Goal: Task Accomplishment & Management: Manage account settings

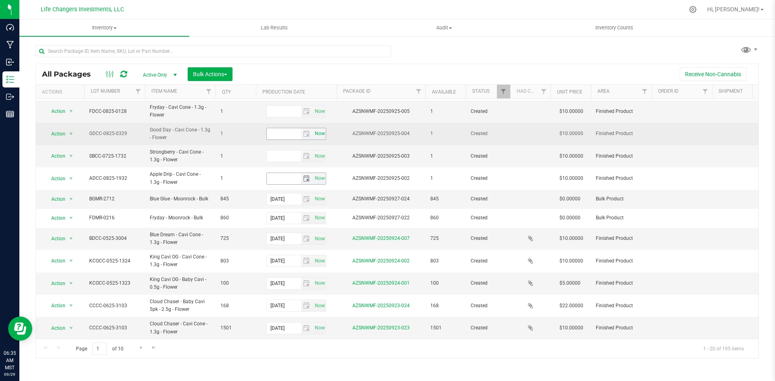
scroll to position [186, 0]
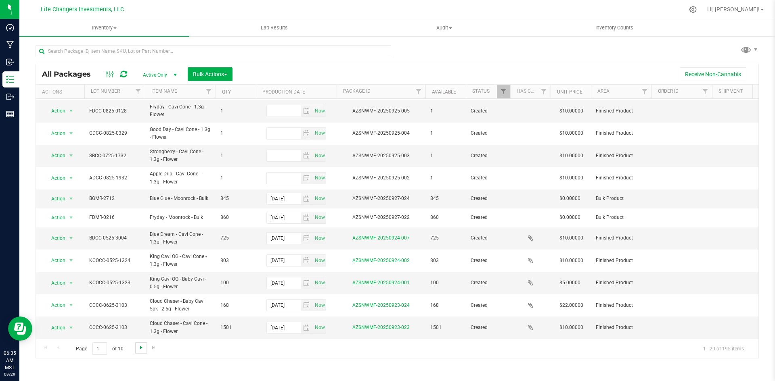
click at [138, 346] on span "Go to the next page" at bounding box center [141, 348] width 6 height 6
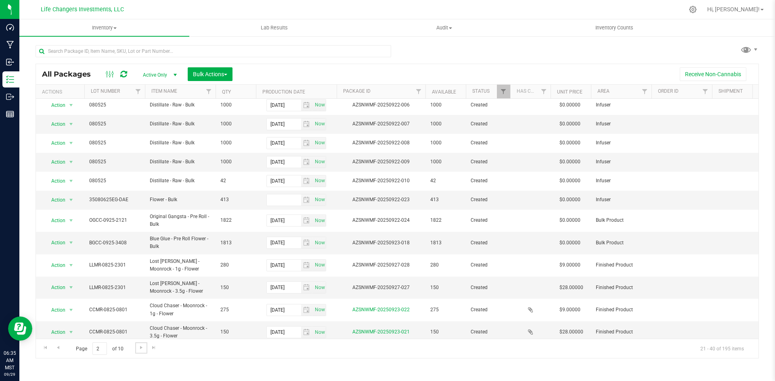
scroll to position [172, 0]
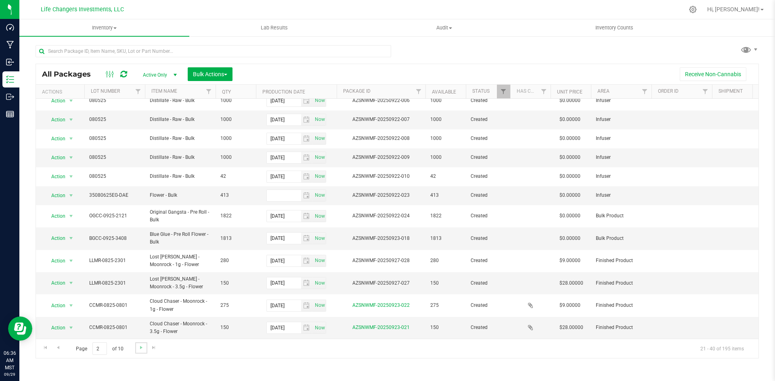
click at [142, 352] on link "Go to the next page" at bounding box center [141, 348] width 12 height 11
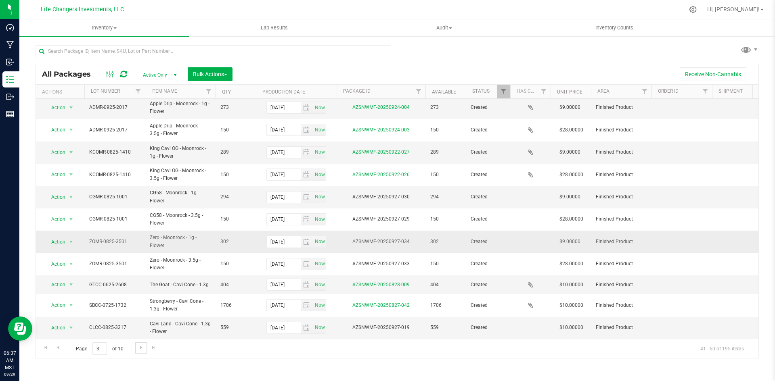
scroll to position [203, 0]
click at [142, 352] on link "Go to the next page" at bounding box center [141, 348] width 12 height 11
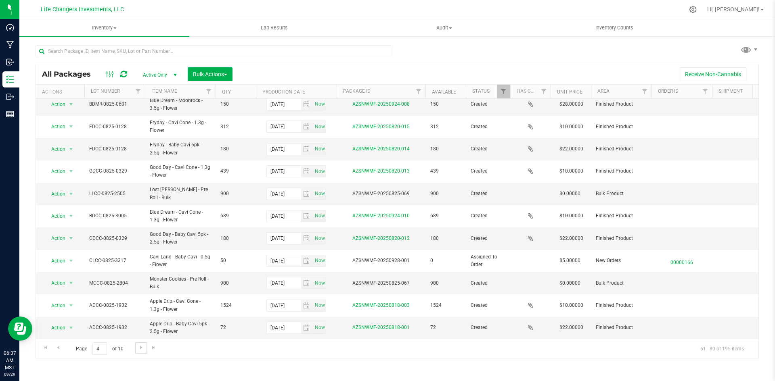
scroll to position [209, 0]
click at [142, 345] on span "Go to the next page" at bounding box center [141, 348] width 6 height 6
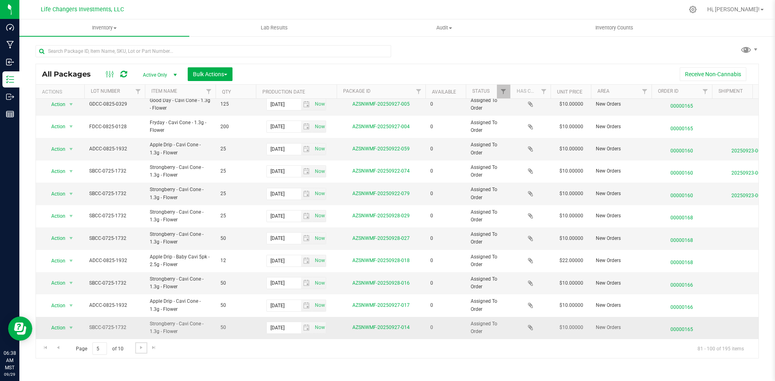
scroll to position [213, 0]
click at [136, 351] on link "Go to the next page" at bounding box center [141, 348] width 12 height 11
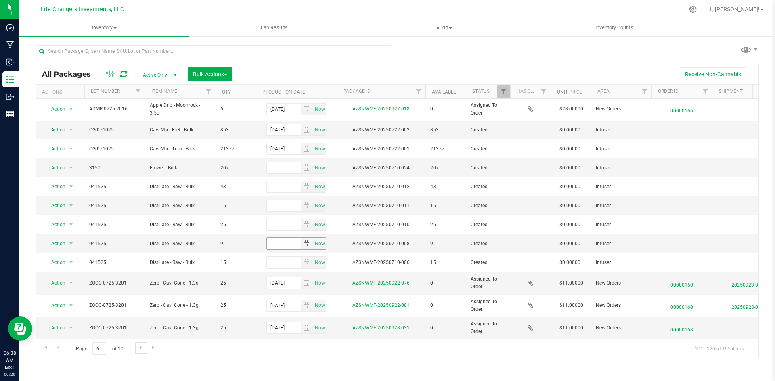
scroll to position [182, 0]
click at [142, 351] on link "Go to the next page" at bounding box center [141, 348] width 12 height 11
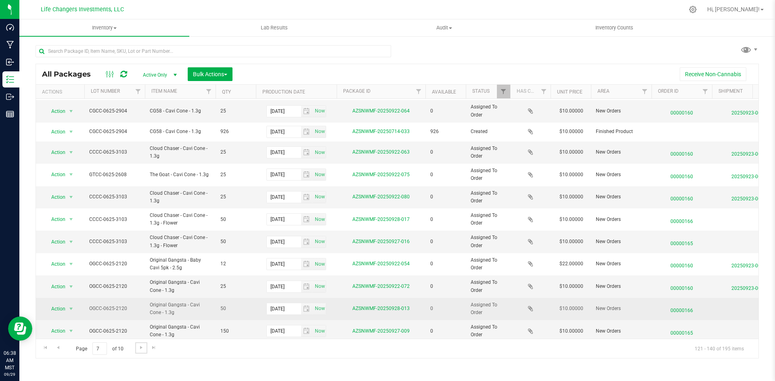
scroll to position [199, 0]
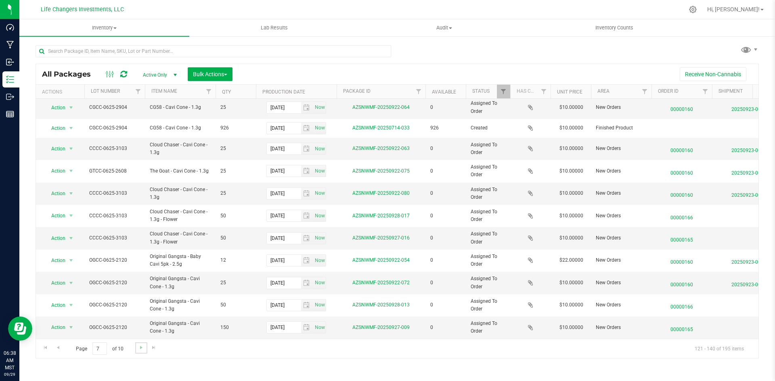
click at [144, 350] on link "Go to the next page" at bounding box center [141, 348] width 12 height 11
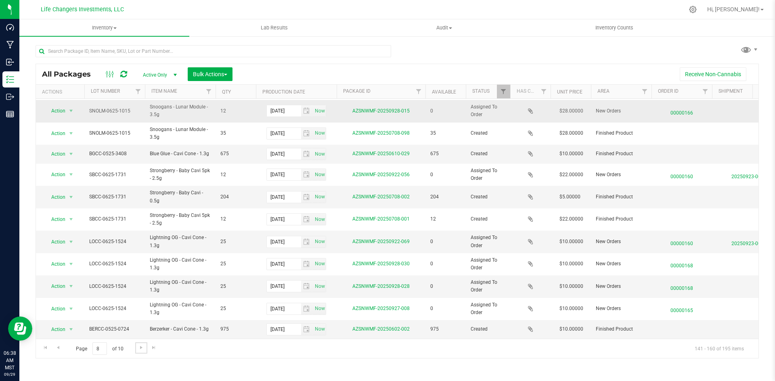
scroll to position [203, 0]
click at [141, 345] on span "Go to the next page" at bounding box center [141, 348] width 6 height 6
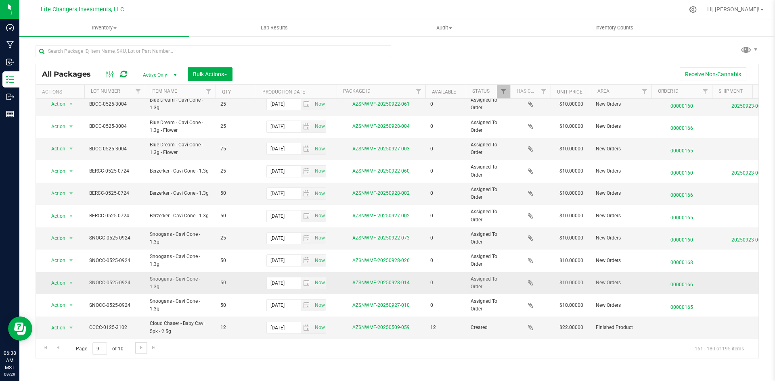
scroll to position [206, 0]
click at [140, 347] on span "Go to the next page" at bounding box center [141, 348] width 6 height 6
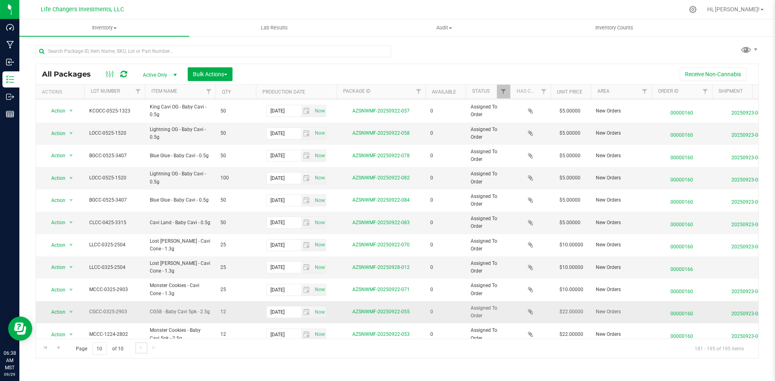
scroll to position [98, 0]
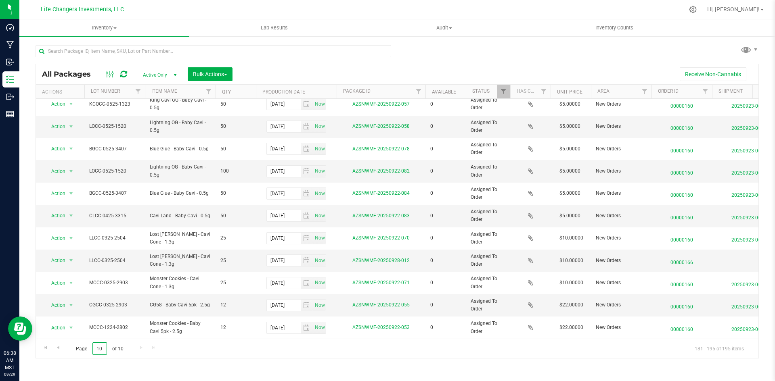
click at [104, 350] on input "10" at bounding box center [99, 349] width 15 height 13
type input "1"
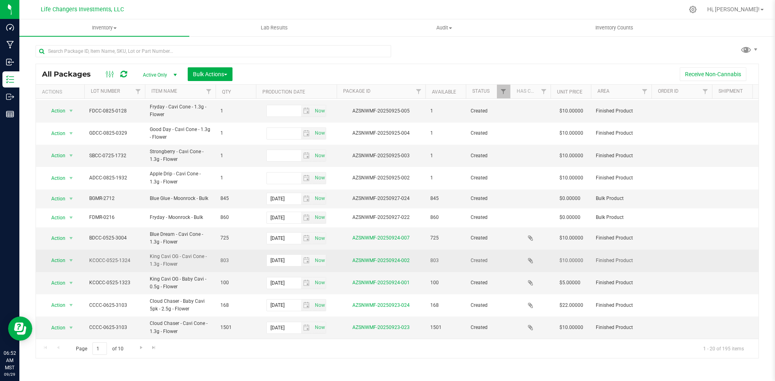
scroll to position [186, 0]
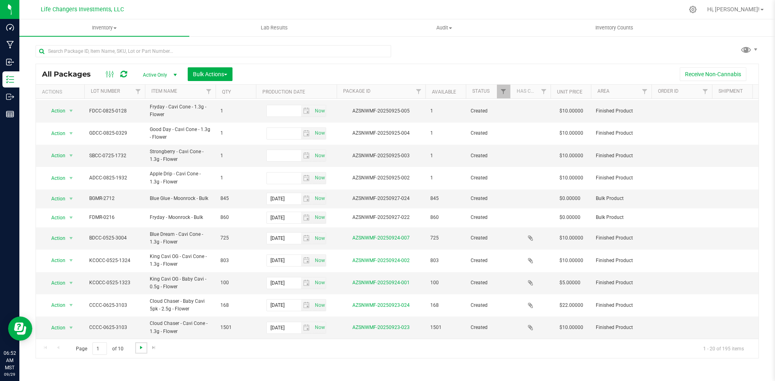
click at [140, 349] on span "Go to the next page" at bounding box center [141, 348] width 6 height 6
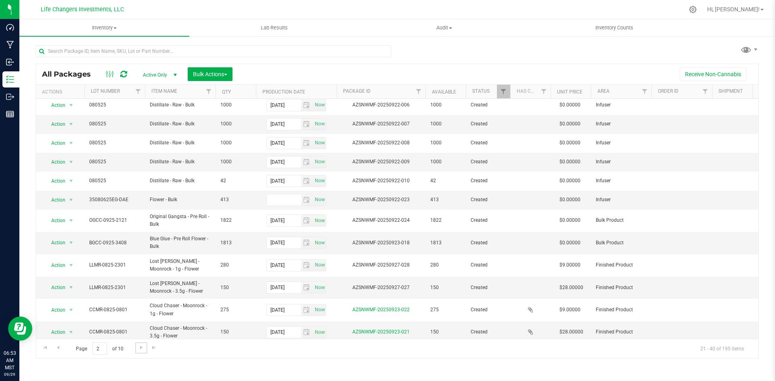
scroll to position [172, 0]
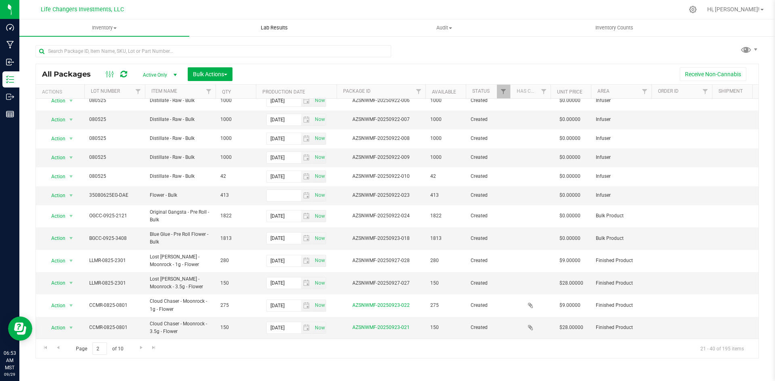
click at [266, 27] on span "Lab Results" at bounding box center [274, 27] width 49 height 7
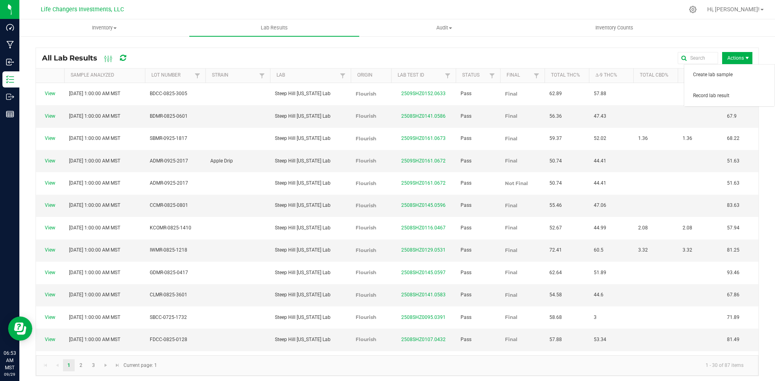
click at [736, 55] on span "Actions" at bounding box center [737, 58] width 30 height 12
click at [723, 94] on span "Record lab result" at bounding box center [731, 95] width 77 height 7
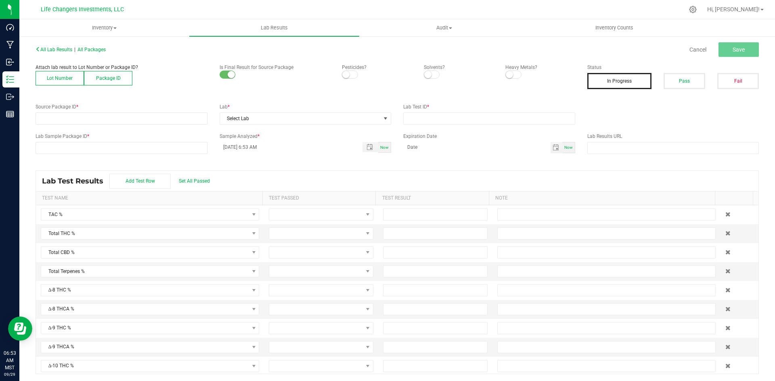
click at [51, 72] on button "Lot Number" at bounding box center [60, 78] width 48 height 15
click at [68, 117] on span at bounding box center [116, 118] width 161 height 11
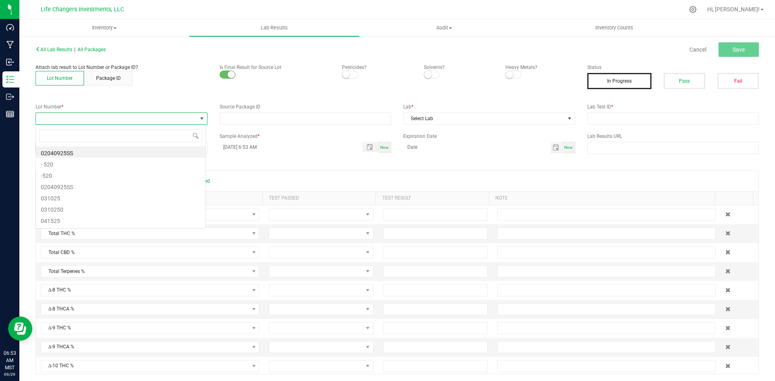
scroll to position [12, 170]
type input "2301"
click at [104, 153] on li "LLMR-0825-2301" at bounding box center [120, 151] width 169 height 11
click at [346, 73] on small at bounding box center [345, 74] width 7 height 7
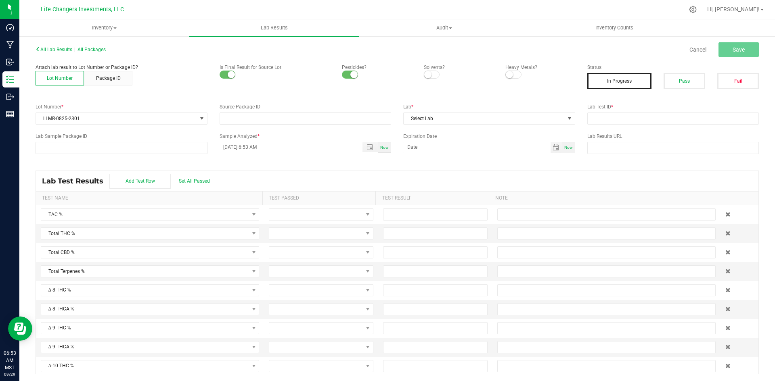
click at [432, 74] on span at bounding box center [432, 75] width 16 height 8
click at [510, 73] on span at bounding box center [513, 75] width 16 height 8
click at [474, 118] on span "Select Lab" at bounding box center [483, 118] width 161 height 11
click at [521, 119] on span "Select Lab" at bounding box center [483, 118] width 161 height 11
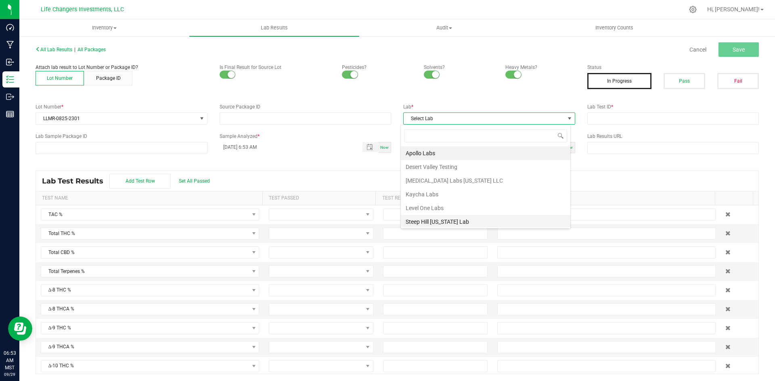
click at [456, 222] on li "Steep Hill [US_STATE] Lab" at bounding box center [485, 222] width 169 height 14
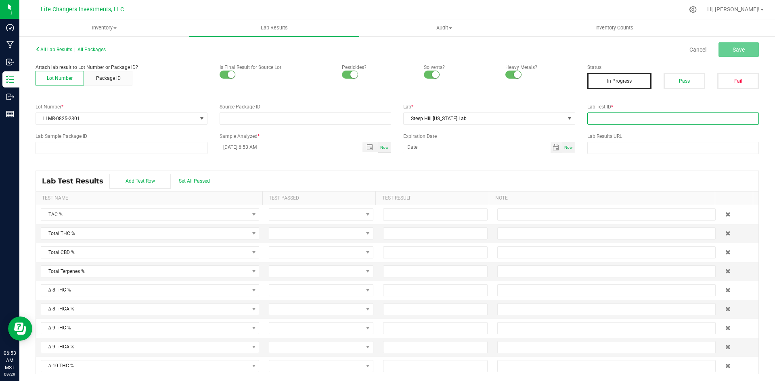
click at [610, 121] on input "text" at bounding box center [673, 119] width 172 height 12
paste input "2508SHZ0141.0584"
type input "2508SHZ0141.0584"
click at [732, 50] on span "Save" at bounding box center [738, 49] width 12 height 6
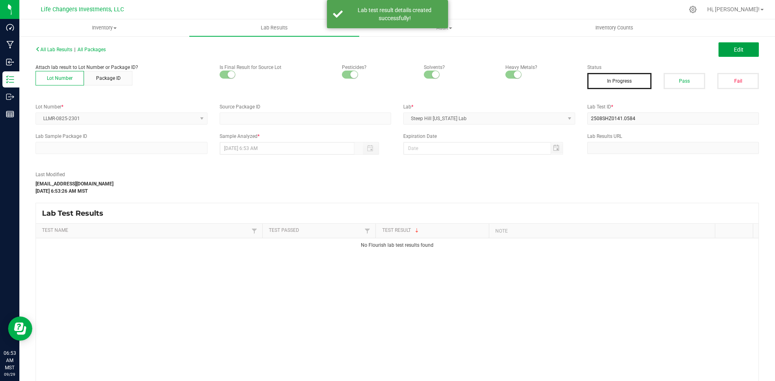
click at [733, 50] on span "Edit" at bounding box center [738, 49] width 10 height 6
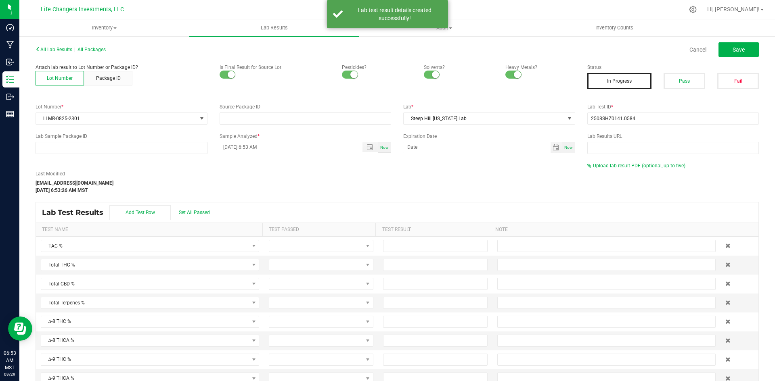
click at [624, 170] on div "Last Modified [EMAIL_ADDRESS][DOMAIN_NAME] [DATE] 6:53:26 AM MST Upload lab res…" at bounding box center [396, 178] width 735 height 32
click at [623, 167] on span "Upload lab result PDF (optional, up to five)" at bounding box center [639, 166] width 92 height 6
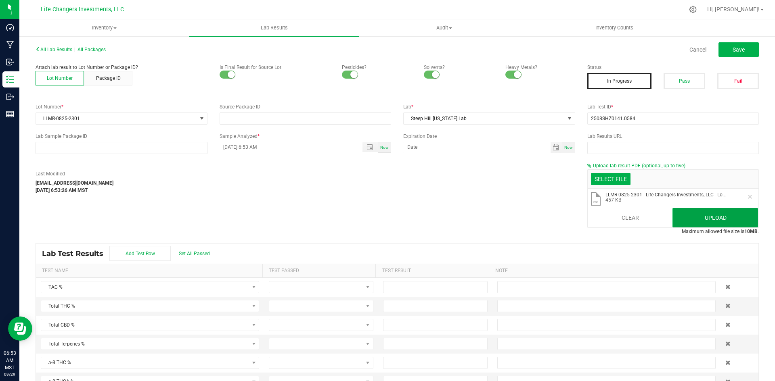
click at [713, 215] on button "Upload" at bounding box center [715, 217] width 86 height 19
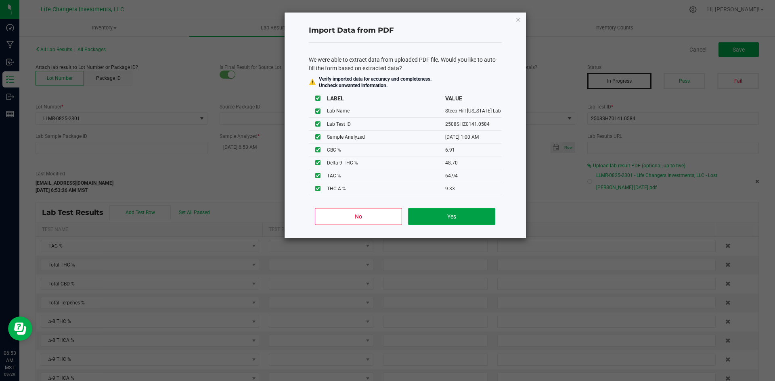
click at [439, 217] on button "Yes" at bounding box center [451, 216] width 87 height 17
type input "[DATE] 1:00 AM"
type input "64.9400"
type input "56.8800"
type input "48.7000"
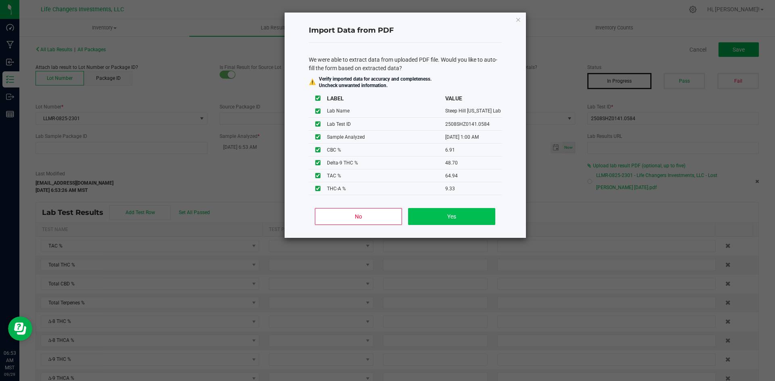
type input "9.3300"
type input "6.9100"
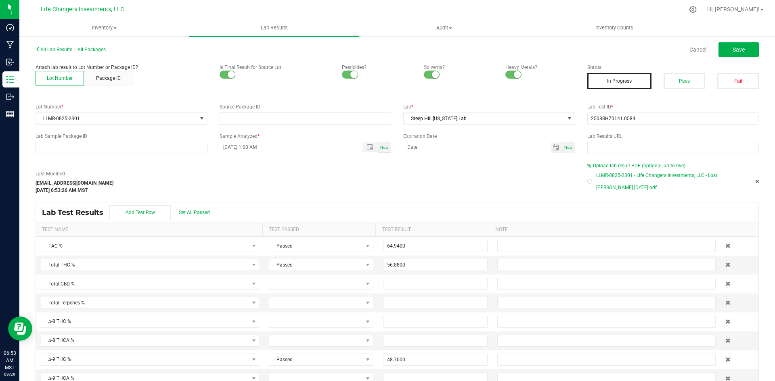
click at [587, 183] on div at bounding box center [589, 181] width 5 height 5
click at [679, 83] on button "Pass" at bounding box center [684, 81] width 42 height 16
click at [723, 51] on button "Save" at bounding box center [738, 49] width 40 height 15
type input "48.7000"
type input "9.3300"
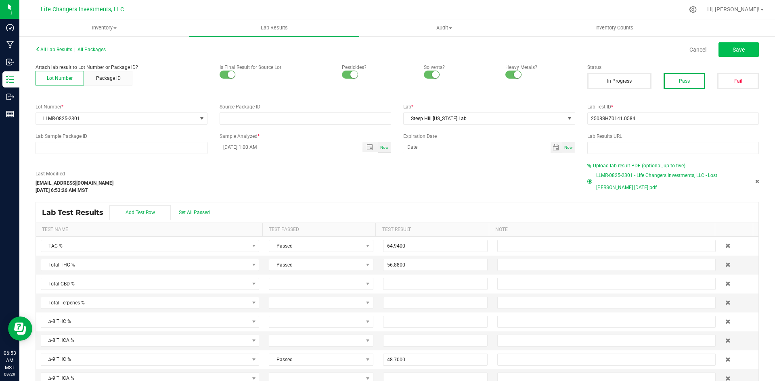
type input "6.9100"
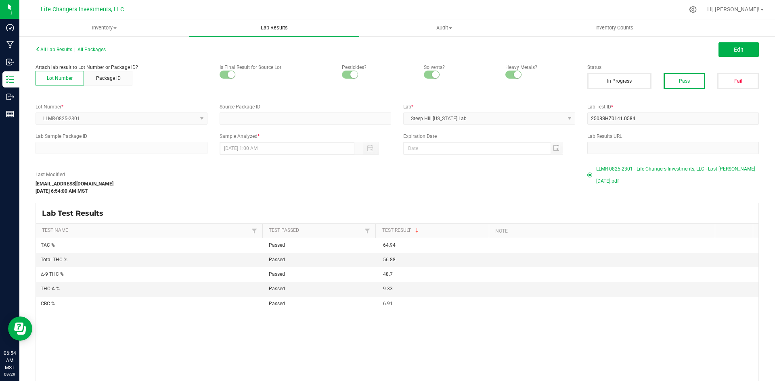
click at [269, 25] on span "Lab Results" at bounding box center [274, 27] width 49 height 7
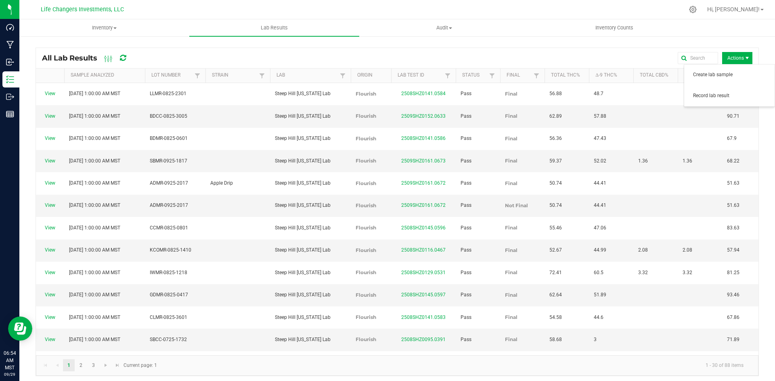
click at [729, 60] on span "Actions" at bounding box center [737, 58] width 30 height 12
click at [731, 97] on span "Record lab result" at bounding box center [731, 95] width 77 height 7
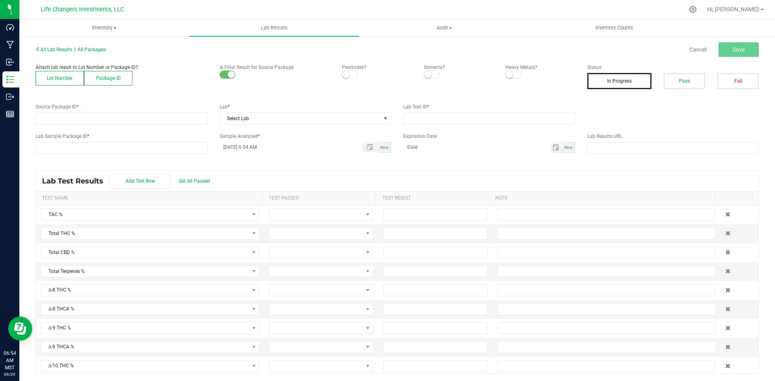
click at [65, 77] on button "Lot Number" at bounding box center [60, 78] width 48 height 15
click at [56, 118] on span at bounding box center [116, 118] width 161 height 11
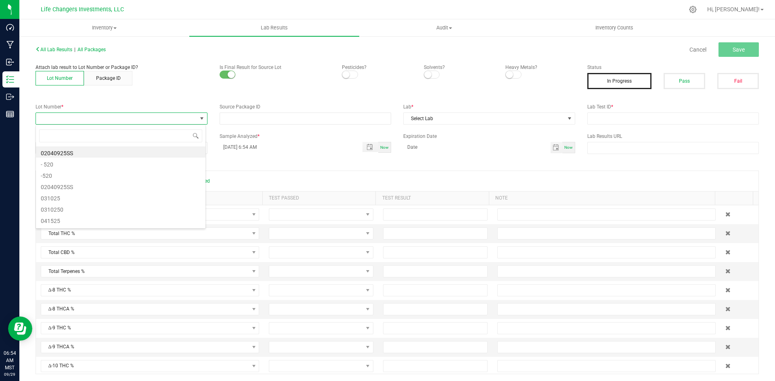
scroll to position [12, 170]
type input "0801"
click at [89, 154] on li "CCMR-0825-0801" at bounding box center [120, 151] width 169 height 11
click at [347, 76] on span at bounding box center [350, 75] width 16 height 8
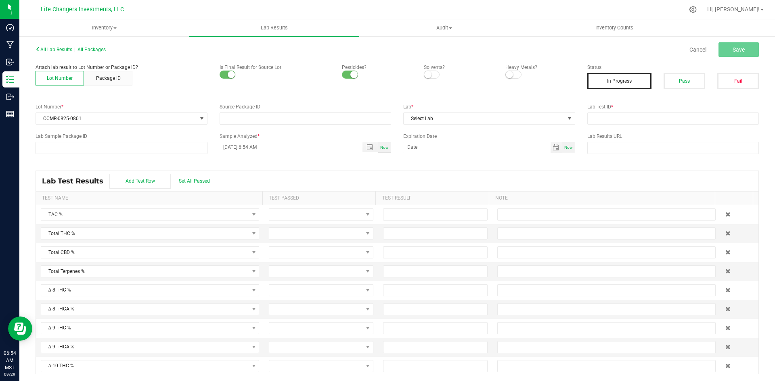
click at [425, 75] on small at bounding box center [427, 74] width 7 height 7
click at [509, 76] on span at bounding box center [513, 75] width 16 height 8
click at [491, 119] on span "Select Lab" at bounding box center [483, 118] width 161 height 11
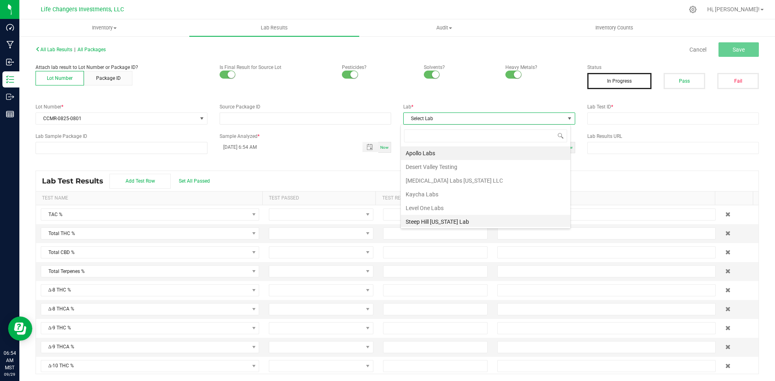
click at [447, 219] on li "Steep Hill [US_STATE] Lab" at bounding box center [485, 222] width 169 height 14
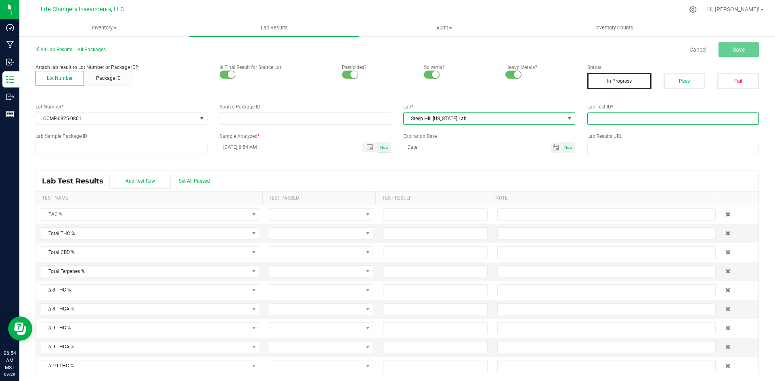
click at [594, 117] on input "text" at bounding box center [673, 119] width 172 height 12
paste input "2508SHZ0145.0596"
type input "2508SHZ0145.0596"
click at [732, 52] on span "Save" at bounding box center [738, 49] width 12 height 6
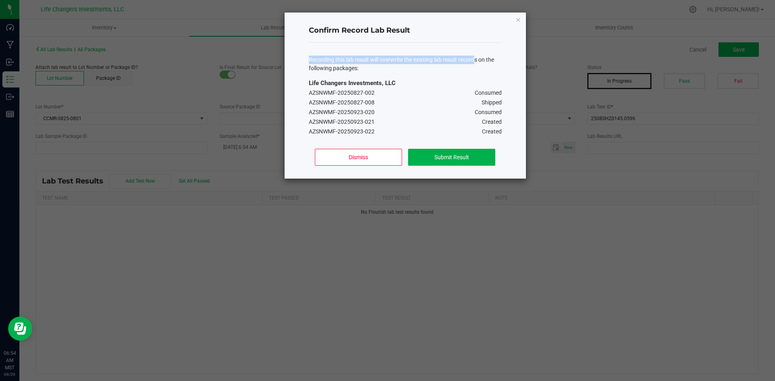
drag, startPoint x: 480, startPoint y: 29, endPoint x: 477, endPoint y: 52, distance: 23.2
click at [477, 52] on div "Confirm Record Lab Result Recording this lab result will overwrite the existing…" at bounding box center [404, 96] width 241 height 166
click at [489, 28] on h4 "Confirm Record Lab Result" at bounding box center [405, 30] width 193 height 10
click at [515, 18] on icon "Close" at bounding box center [518, 20] width 6 height 10
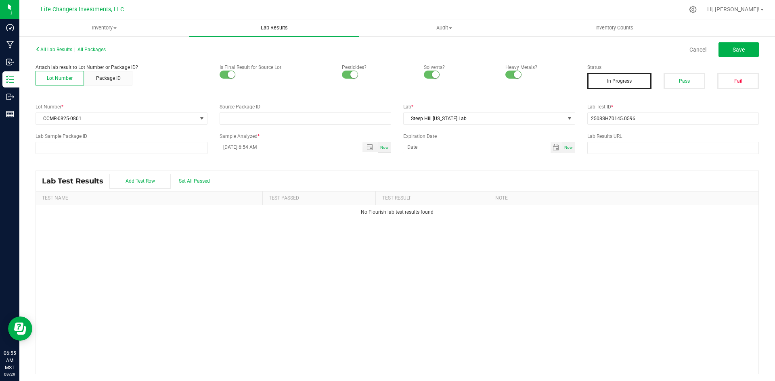
click at [279, 26] on span "Lab Results" at bounding box center [274, 27] width 49 height 7
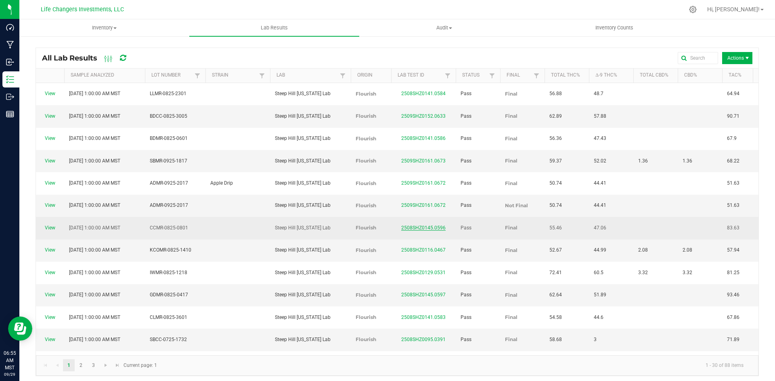
click at [414, 225] on link "2508SHZ0145.0596" at bounding box center [423, 228] width 44 height 6
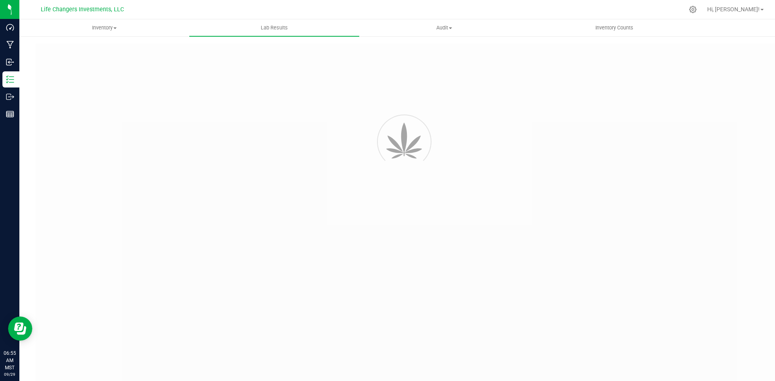
type input "2508SHZ0145.0596"
type input "[DATE] 1:00 AM"
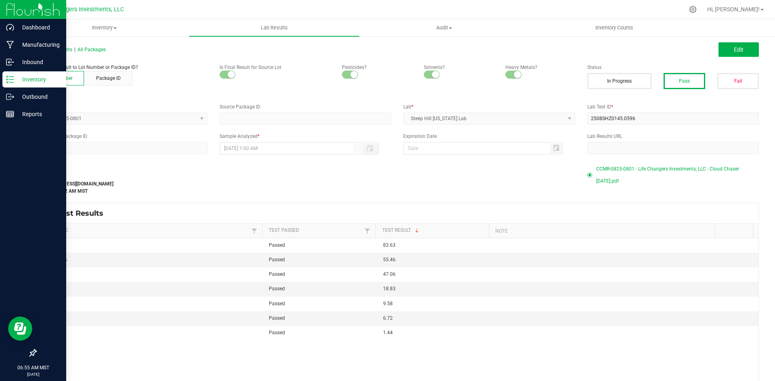
click at [10, 81] on icon at bounding box center [10, 79] width 8 height 8
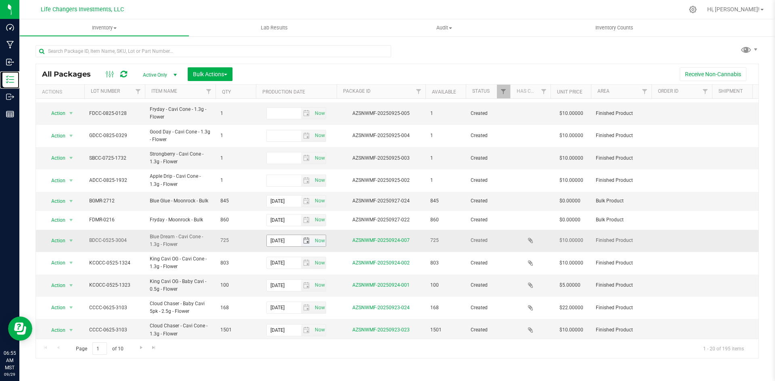
scroll to position [186, 0]
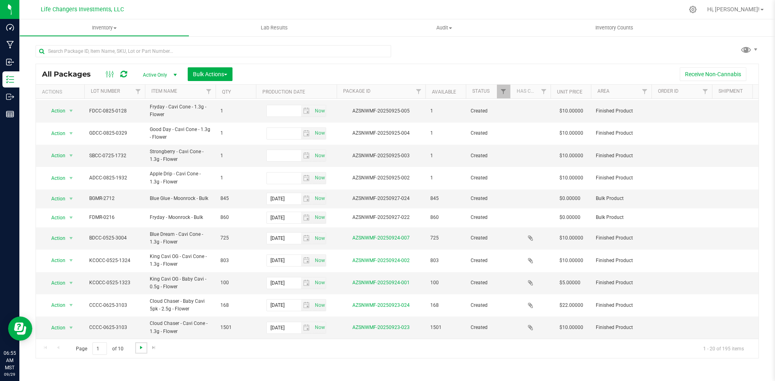
click at [143, 346] on span "Go to the next page" at bounding box center [141, 348] width 6 height 6
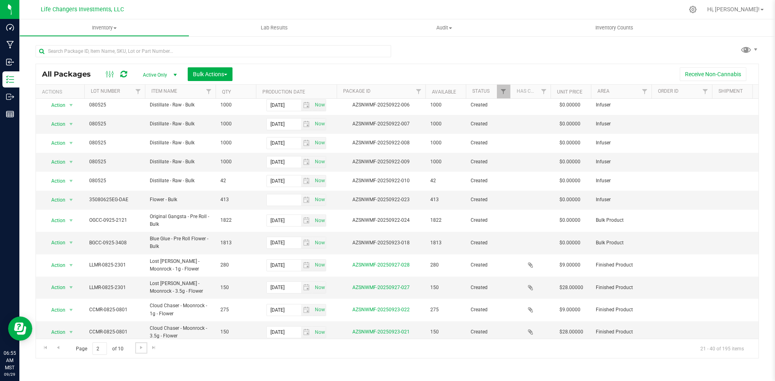
scroll to position [172, 0]
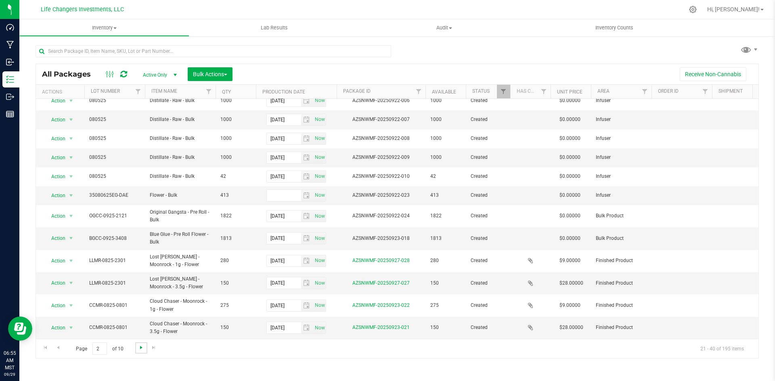
click at [142, 350] on span "Go to the next page" at bounding box center [141, 348] width 6 height 6
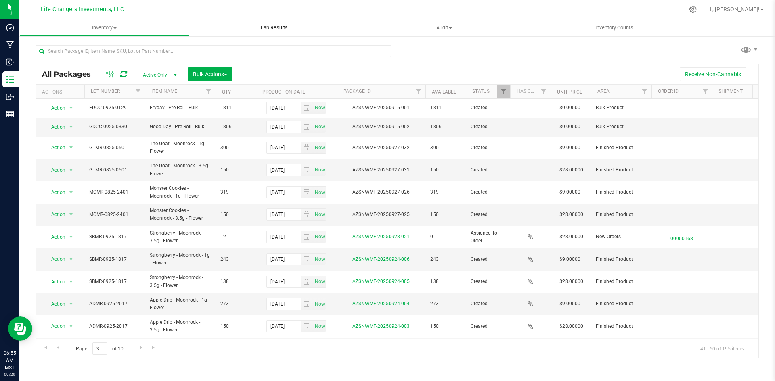
click at [278, 27] on span "Lab Results" at bounding box center [274, 27] width 49 height 7
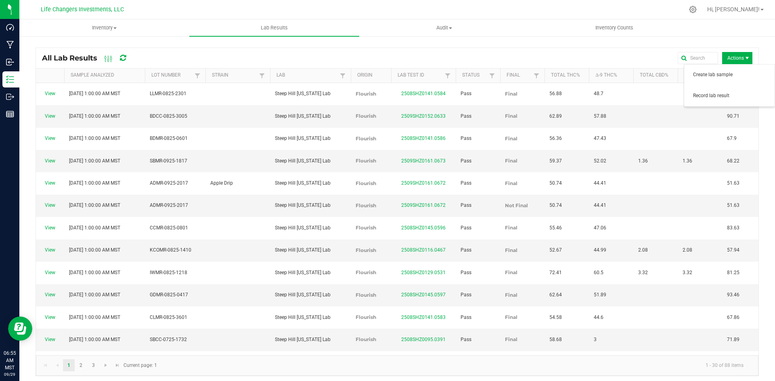
click at [723, 60] on span "Actions" at bounding box center [737, 58] width 30 height 12
click at [713, 98] on span "Record lab result" at bounding box center [731, 95] width 77 height 7
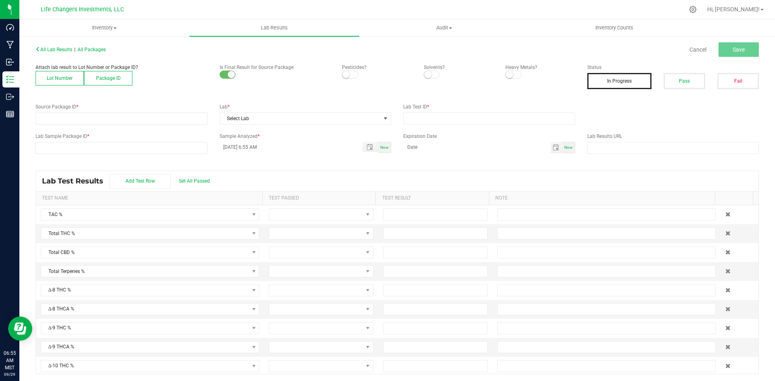
click at [75, 84] on button "Lot Number" at bounding box center [60, 78] width 48 height 15
drag, startPoint x: 108, startPoint y: 121, endPoint x: 108, endPoint y: 115, distance: 6.5
click at [108, 121] on span at bounding box center [116, 118] width 161 height 11
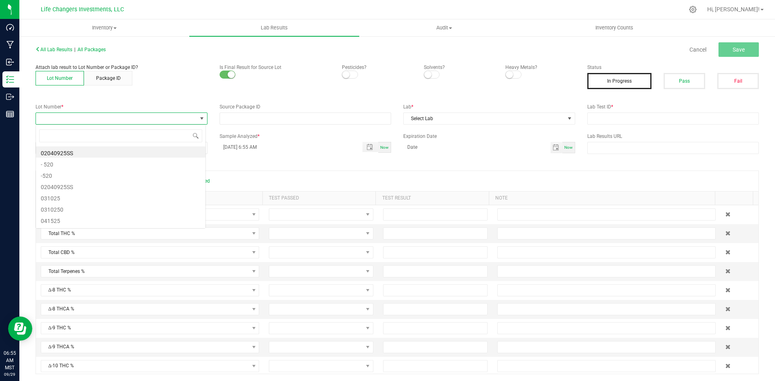
scroll to position [12, 170]
type input "0501"
click at [100, 155] on li "GTMR-0825-0501" at bounding box center [120, 151] width 169 height 11
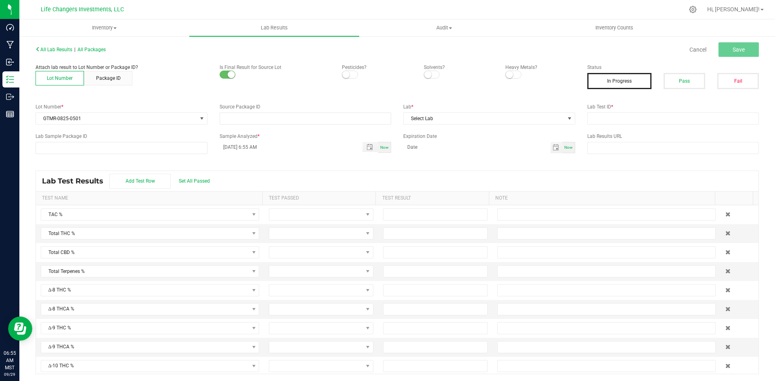
click at [352, 72] on span at bounding box center [350, 75] width 16 height 8
click at [431, 74] on span at bounding box center [432, 75] width 16 height 8
click at [512, 75] on span at bounding box center [513, 75] width 16 height 8
click at [611, 123] on input "text" at bounding box center [673, 119] width 172 height 12
paste input "2508SHZ0145.0594"
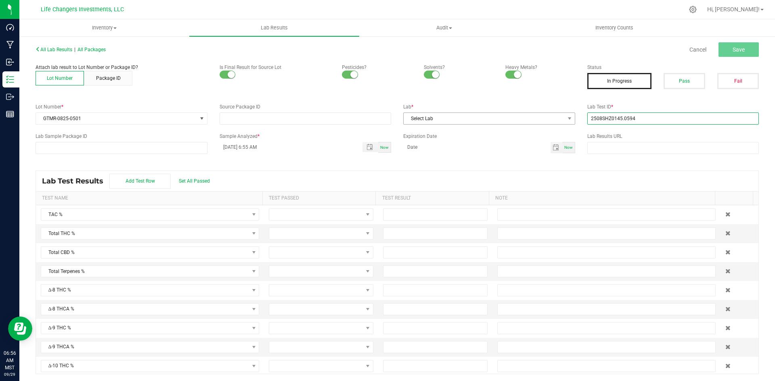
type input "2508SHZ0145.0594"
click at [464, 119] on span "Select Lab" at bounding box center [483, 118] width 161 height 11
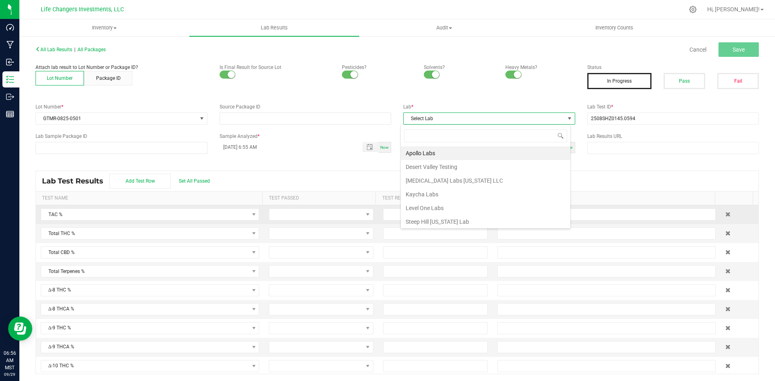
click at [452, 223] on li "Steep Hill [US_STATE] Lab" at bounding box center [485, 222] width 169 height 14
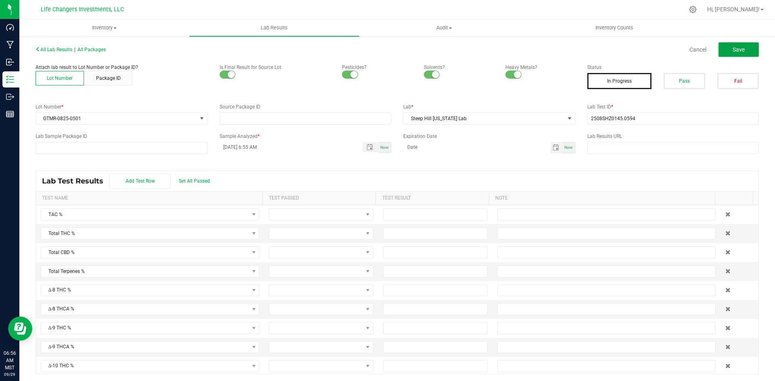
click at [736, 48] on span "Save" at bounding box center [738, 49] width 12 height 6
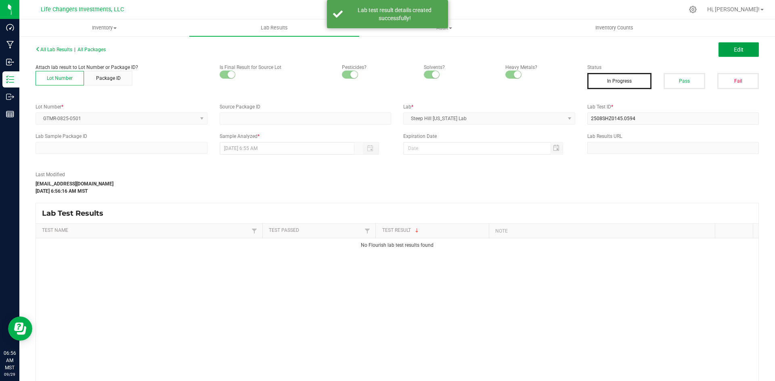
click at [736, 48] on span "Edit" at bounding box center [738, 49] width 10 height 6
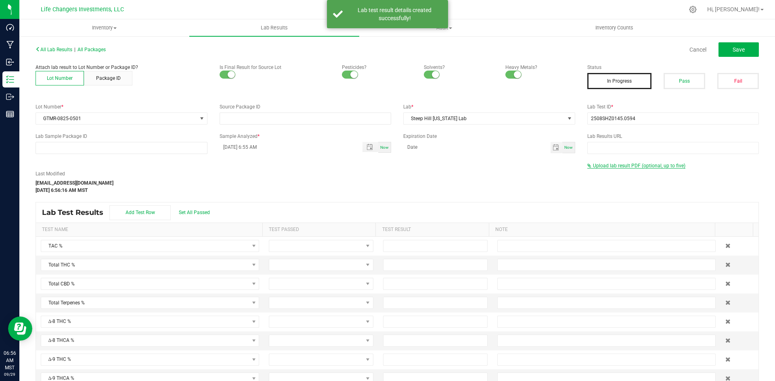
click at [625, 166] on span "Upload lab result PDF (optional, up to five)" at bounding box center [639, 166] width 92 height 6
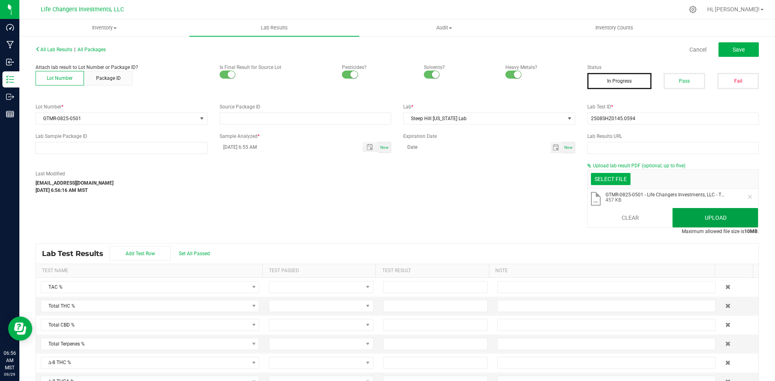
click at [729, 216] on button "Upload" at bounding box center [715, 217] width 86 height 19
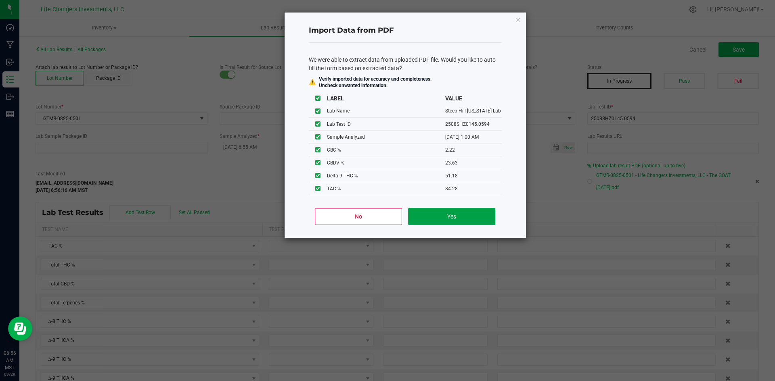
click at [460, 222] on button "Yes" at bounding box center [451, 216] width 87 height 17
type input "[DATE] 1:00 AM"
type input "84.2800"
type input "57.5400"
type input "51.1800"
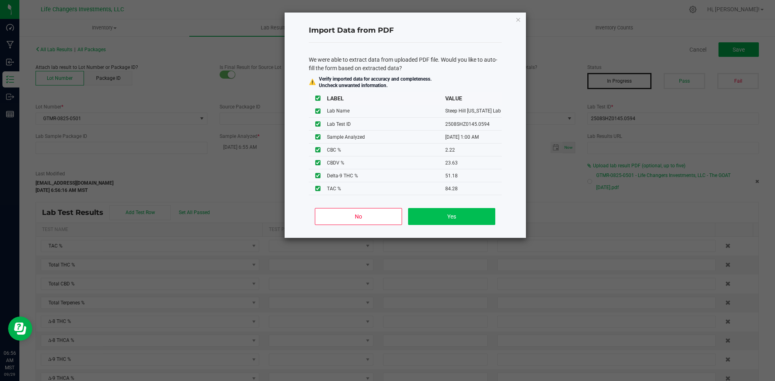
type input "7.2600"
type input "2.2200"
type input "23.6300"
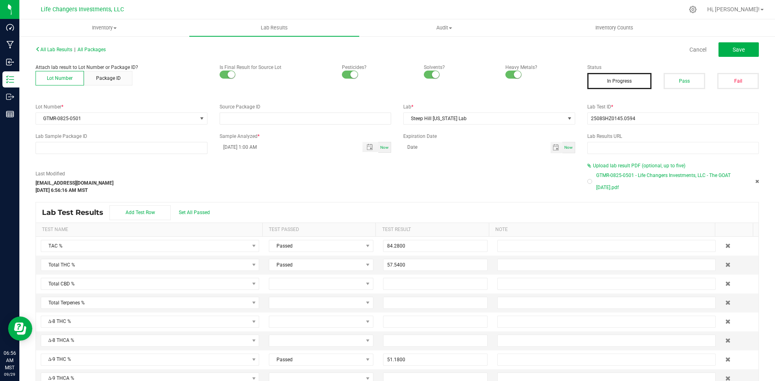
click at [587, 185] on div "GTMR-0825-0501 - Life Changers Investments, LLC - The GOAT [DATE].pdf" at bounding box center [673, 181] width 172 height 24
click at [587, 184] on div at bounding box center [589, 181] width 5 height 5
click at [669, 78] on button "Pass" at bounding box center [684, 81] width 42 height 16
click at [732, 50] on span "Save" at bounding box center [738, 49] width 12 height 6
type input "51.1800"
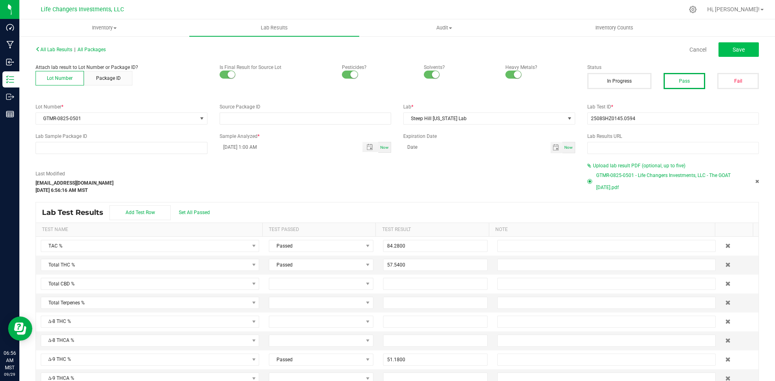
type input "7.2600"
type input "2.2200"
type input "23.6300"
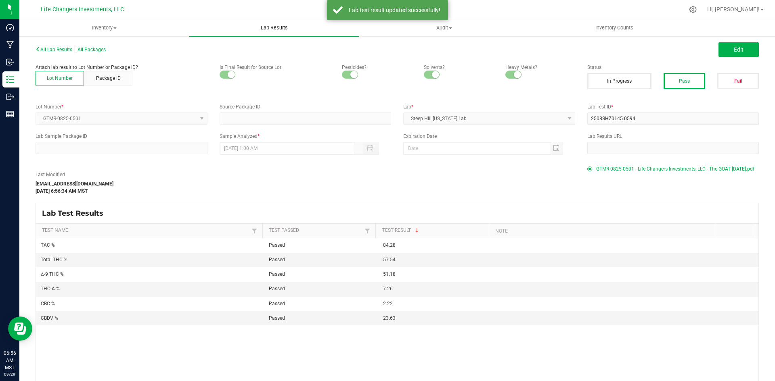
click at [271, 25] on span "Lab Results" at bounding box center [274, 27] width 49 height 7
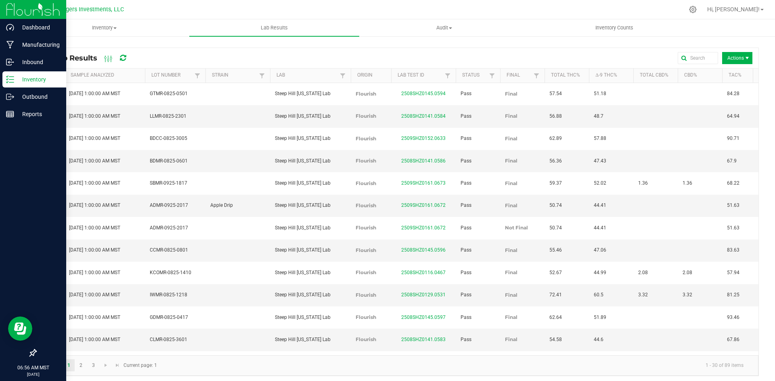
click at [34, 79] on p "Inventory" at bounding box center [38, 80] width 48 height 10
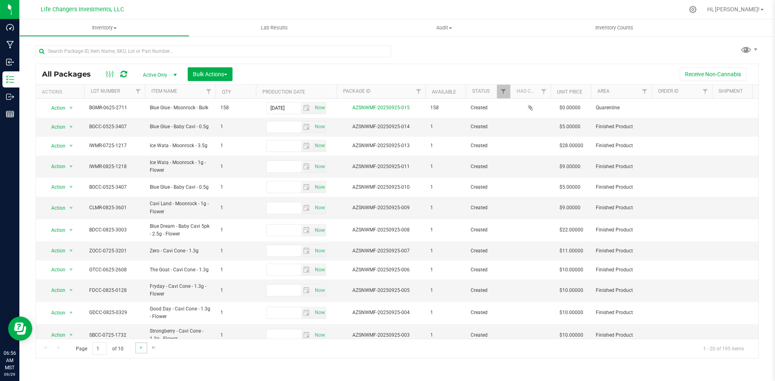
click at [138, 343] on link "Go to the next page" at bounding box center [141, 348] width 12 height 11
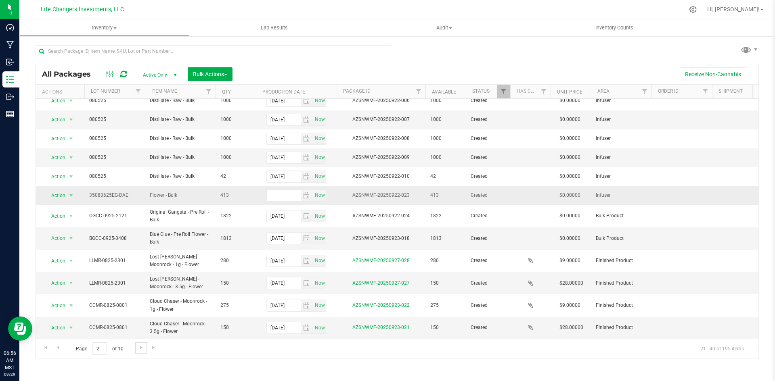
scroll to position [172, 0]
click at [140, 349] on span "Go to the next page" at bounding box center [141, 348] width 6 height 6
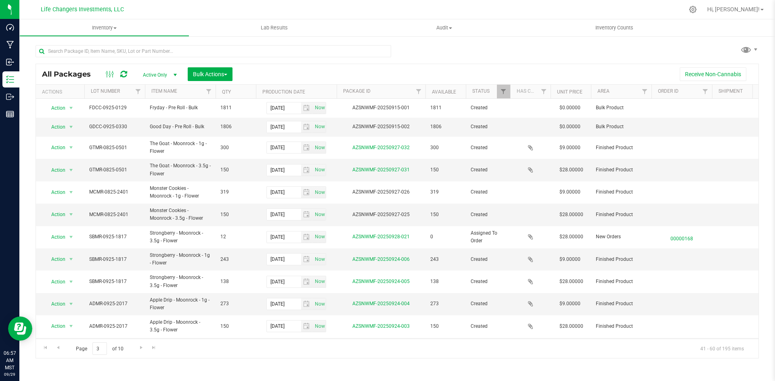
click at [251, 19] on nav "Life Changers Investments, LLC Hi, [PERSON_NAME]!" at bounding box center [396, 9] width 755 height 19
click at [269, 30] on span "Lab Results" at bounding box center [274, 27] width 49 height 7
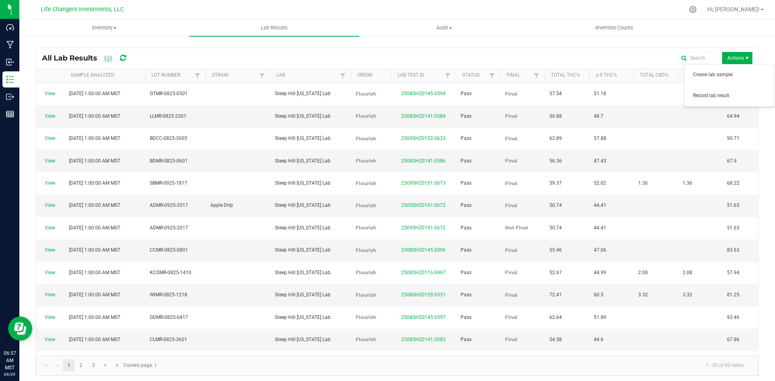
click at [737, 62] on span "Actions" at bounding box center [737, 58] width 30 height 12
click at [735, 92] on span "Record lab result" at bounding box center [729, 96] width 81 height 16
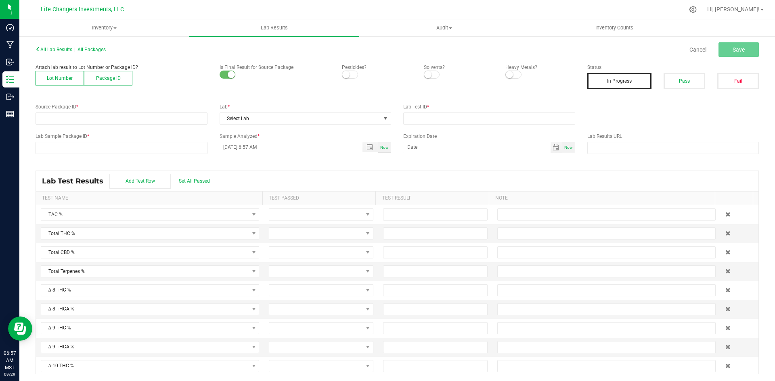
click at [69, 76] on button "Lot Number" at bounding box center [60, 78] width 48 height 15
click at [73, 117] on span at bounding box center [116, 118] width 161 height 11
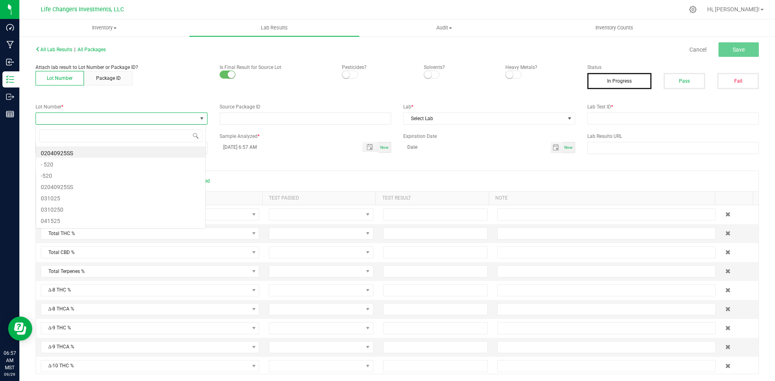
scroll to position [12, 170]
type input "2401"
click at [90, 157] on li "MCMR-0825-2401" at bounding box center [120, 151] width 169 height 11
drag, startPoint x: 349, startPoint y: 71, endPoint x: 356, endPoint y: 71, distance: 6.9
click at [350, 71] on span at bounding box center [350, 75] width 16 height 8
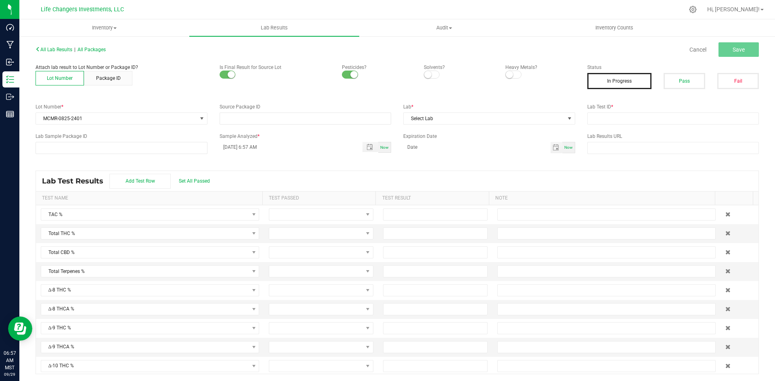
click at [437, 75] on div at bounding box center [458, 75] width 69 height 8
click at [434, 75] on span at bounding box center [432, 75] width 16 height 8
click at [514, 76] on span at bounding box center [513, 75] width 16 height 8
drag, startPoint x: 420, startPoint y: 114, endPoint x: 424, endPoint y: 121, distance: 7.6
click at [420, 114] on span "Select Lab" at bounding box center [483, 118] width 161 height 11
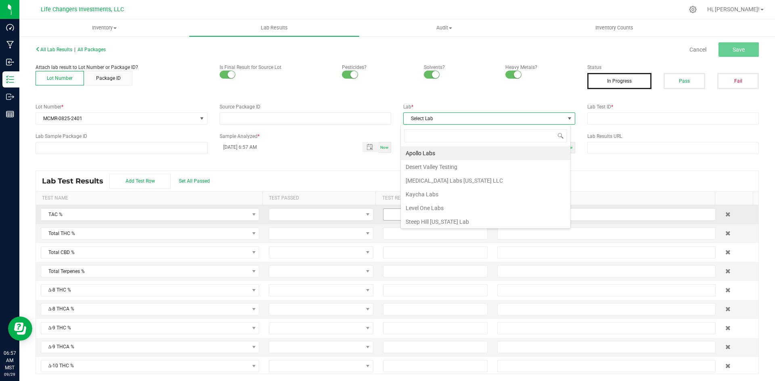
drag, startPoint x: 453, startPoint y: 221, endPoint x: 462, endPoint y: 217, distance: 9.4
click at [453, 221] on li "Steep Hill [US_STATE] Lab" at bounding box center [485, 222] width 169 height 14
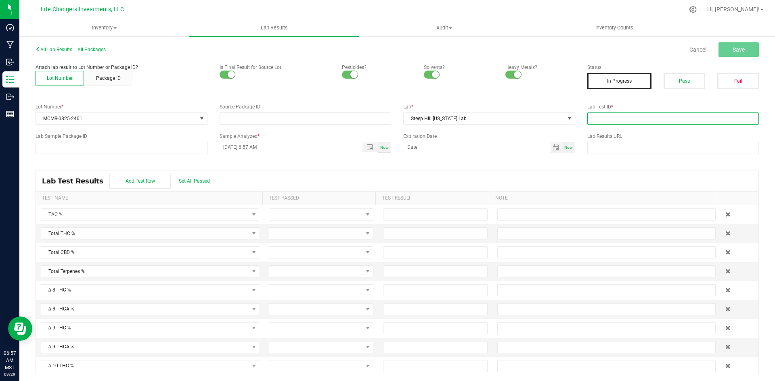
click at [594, 118] on input "text" at bounding box center [673, 119] width 172 height 12
paste input "2508SHZ0141.0585"
type input "2508SHZ0141.0585"
click at [732, 50] on span "Save" at bounding box center [738, 49] width 12 height 6
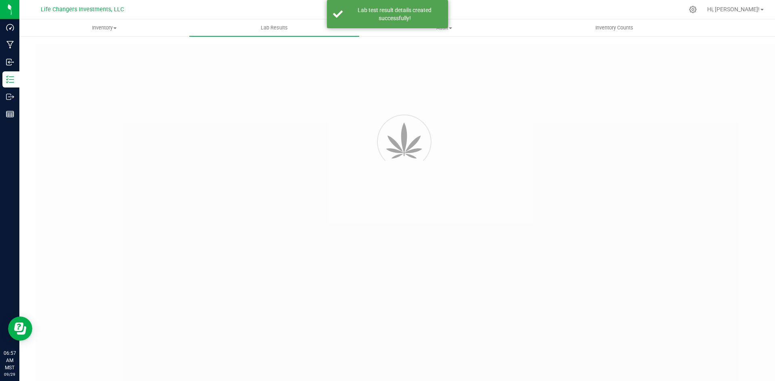
type input "2508SHZ0141.0585"
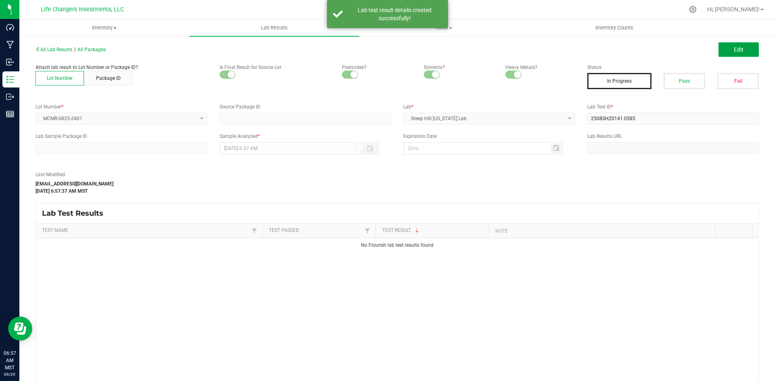
click at [727, 50] on button "Edit" at bounding box center [738, 49] width 40 height 15
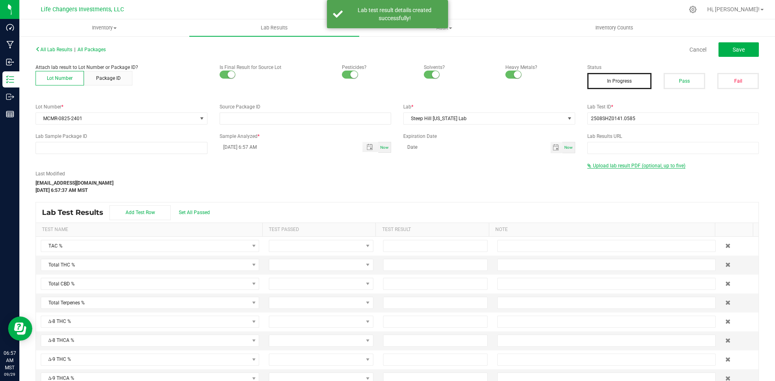
click at [633, 168] on span "Upload lab result PDF (optional, up to five)" at bounding box center [636, 166] width 98 height 6
click at [614, 173] on div "Select file" at bounding box center [611, 179] width 40 height 12
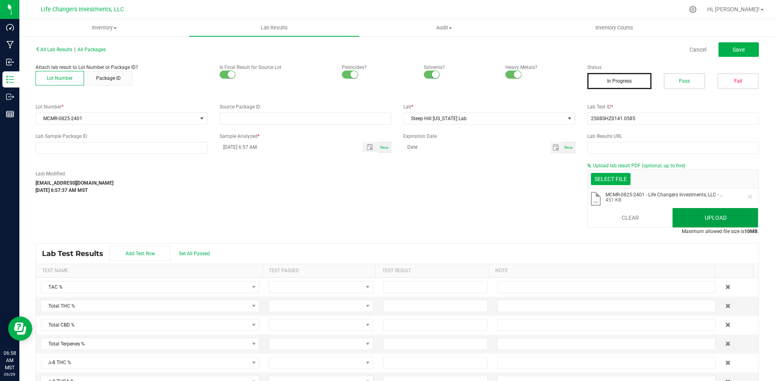
click at [703, 223] on button "Upload" at bounding box center [715, 217] width 86 height 19
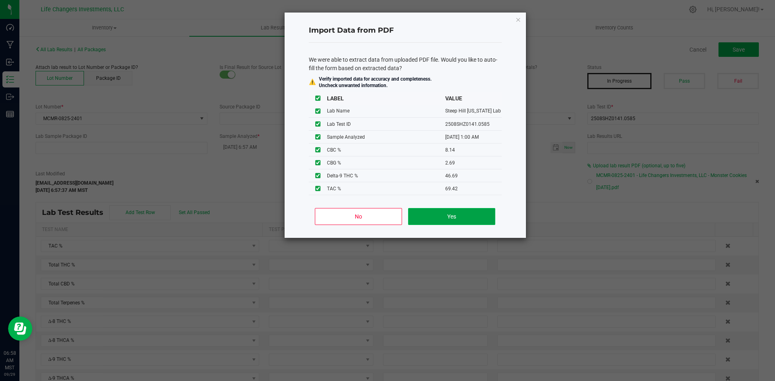
click at [439, 215] on button "Yes" at bounding box center [451, 216] width 87 height 17
type input "[DATE] 1:00 AM"
type input "69.4200"
type input "57.1200"
type input "46.6900"
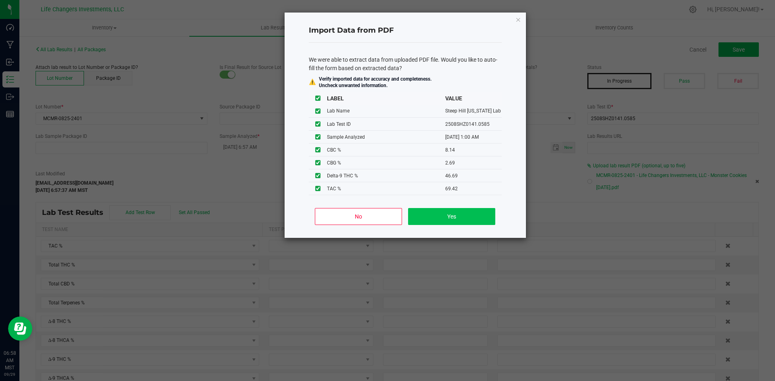
type input "11.9000"
type input "8.1400"
type input "2.6900"
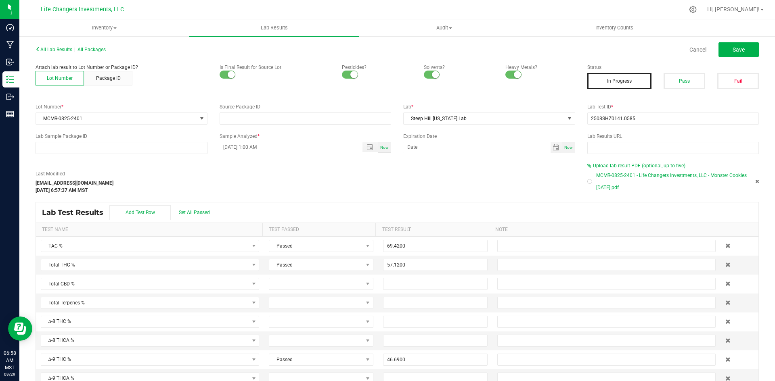
click at [587, 183] on div at bounding box center [589, 181] width 5 height 5
click at [681, 84] on button "Pass" at bounding box center [684, 81] width 42 height 16
click at [734, 49] on span "Save" at bounding box center [738, 49] width 12 height 6
type input "46.6900"
type input "11.9000"
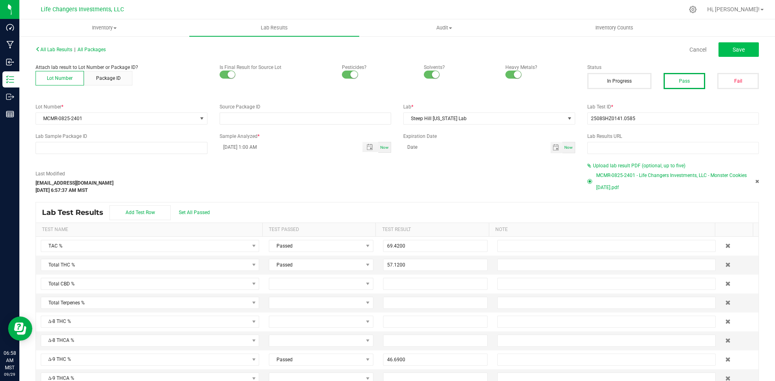
type input "8.1400"
type input "2.6900"
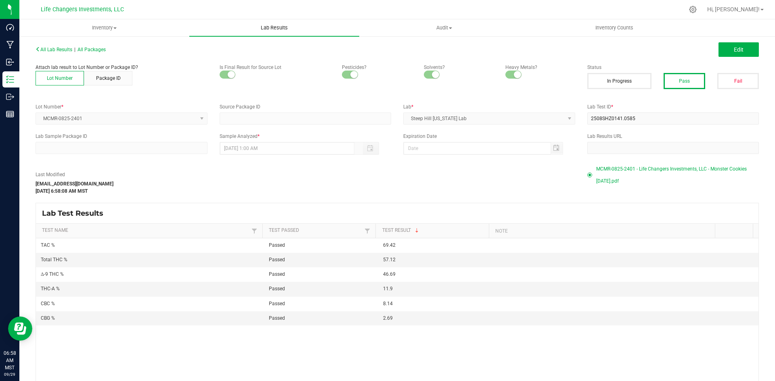
click at [280, 27] on span "Lab Results" at bounding box center [274, 27] width 49 height 7
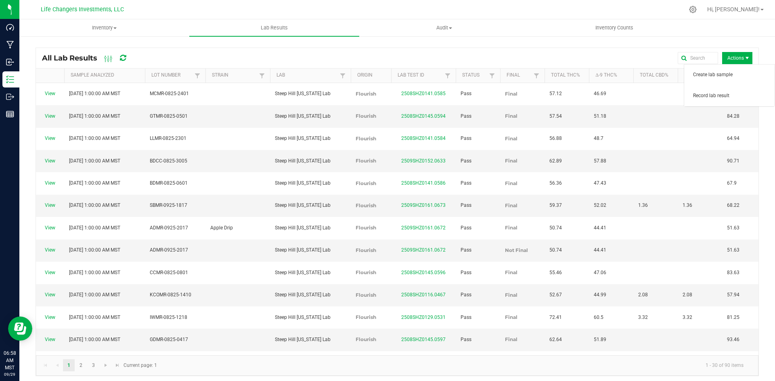
click at [731, 63] on span "Actions" at bounding box center [737, 58] width 30 height 12
click at [723, 93] on span "Record lab result" at bounding box center [731, 95] width 77 height 7
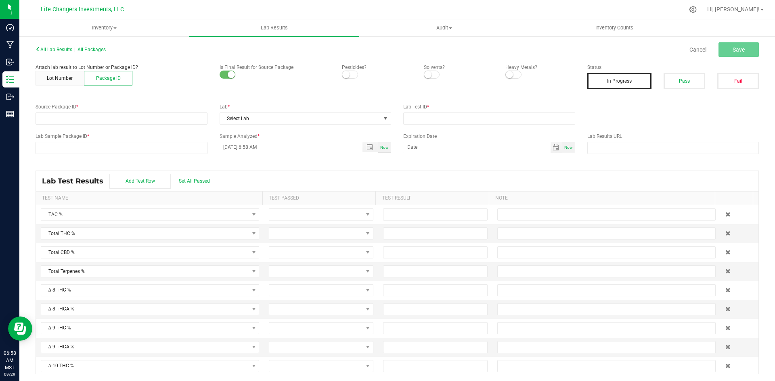
click at [68, 67] on p "Attach lab result to Lot Number or Package ID?" at bounding box center [122, 67] width 172 height 7
click at [67, 79] on button "Lot Number" at bounding box center [60, 78] width 48 height 15
click at [67, 119] on span at bounding box center [116, 118] width 161 height 11
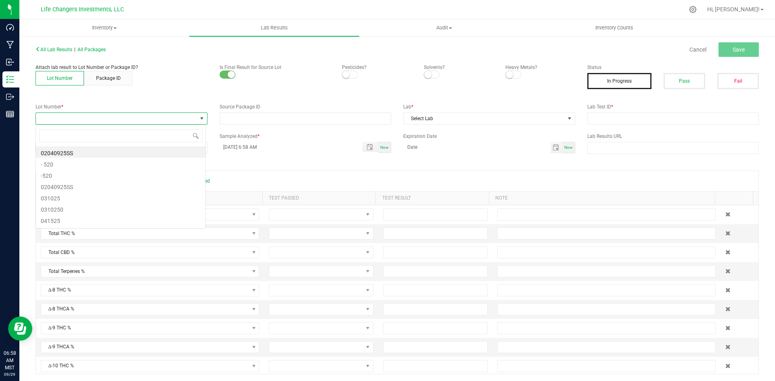
scroll to position [12, 170]
type input "1001"
click at [72, 154] on li "CGMR-0825-1001" at bounding box center [120, 151] width 169 height 11
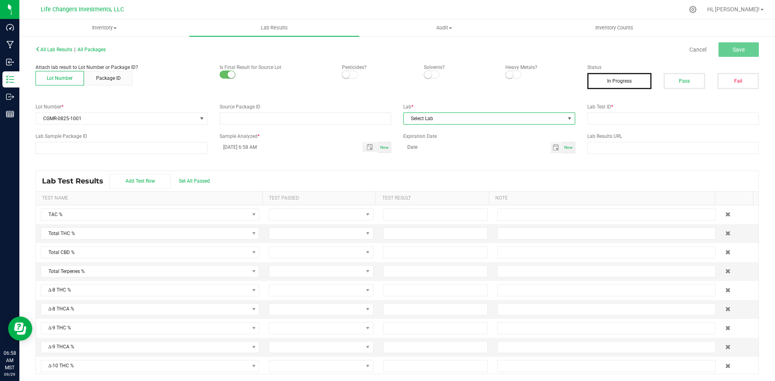
click at [445, 118] on span "Select Lab" at bounding box center [483, 118] width 161 height 11
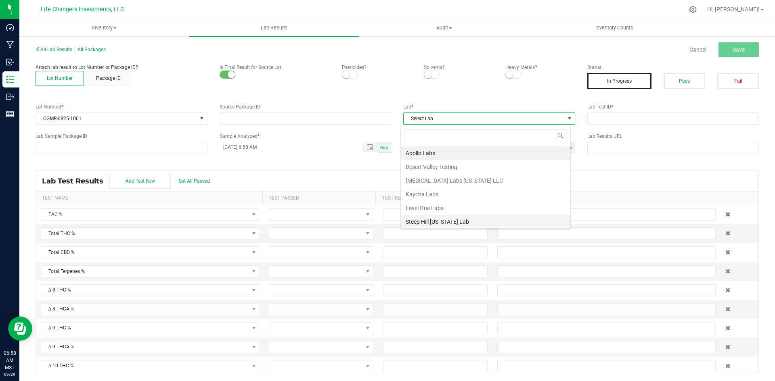
click at [457, 223] on li "Steep Hill [US_STATE] Lab" at bounding box center [485, 222] width 169 height 14
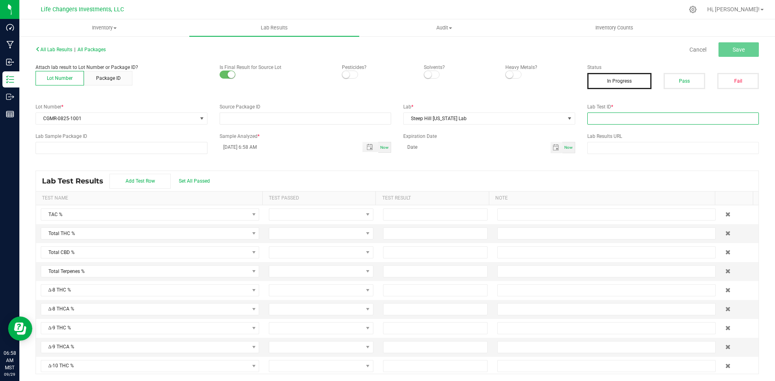
click at [593, 123] on input "text" at bounding box center [673, 119] width 172 height 12
paste input "2508SHZ0145.0595"
type input "2508SHZ0145.0595"
click at [348, 74] on span at bounding box center [350, 75] width 16 height 8
click at [431, 79] on div "Attach lab result to Lot Number or Package ID? Lot Number Package ID Is Final R…" at bounding box center [304, 75] width 551 height 22
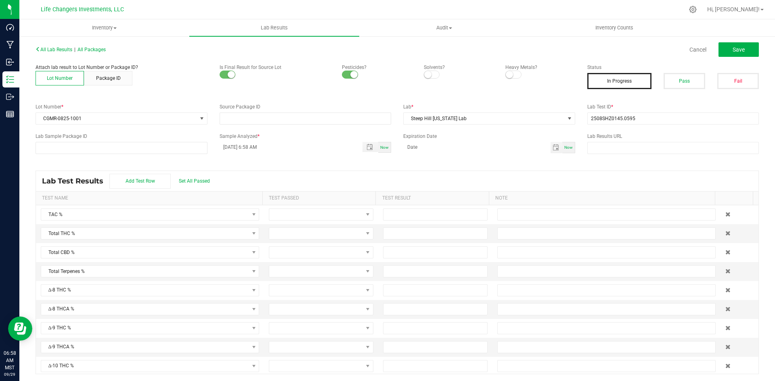
click at [432, 73] on span at bounding box center [432, 75] width 16 height 8
click at [510, 75] on span at bounding box center [513, 75] width 16 height 8
click at [670, 81] on button "Pass" at bounding box center [684, 81] width 42 height 16
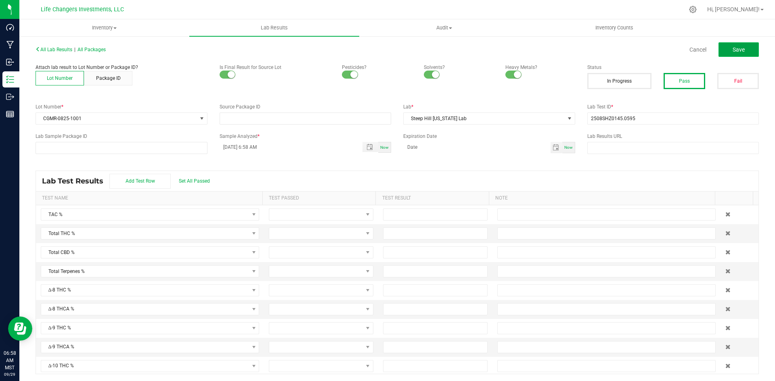
click at [724, 51] on button "Save" at bounding box center [738, 49] width 40 height 15
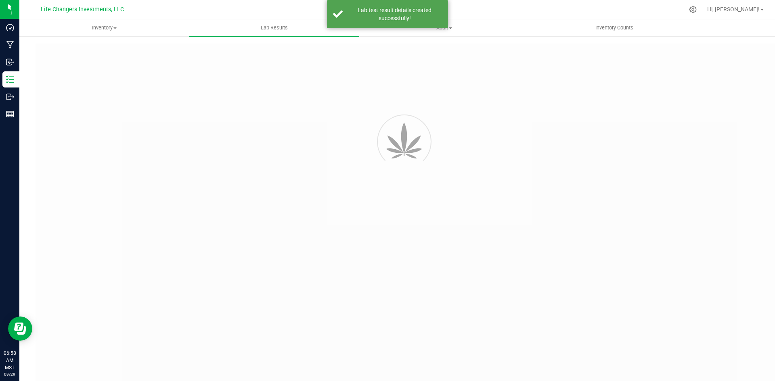
type input "2508SHZ0145.0595"
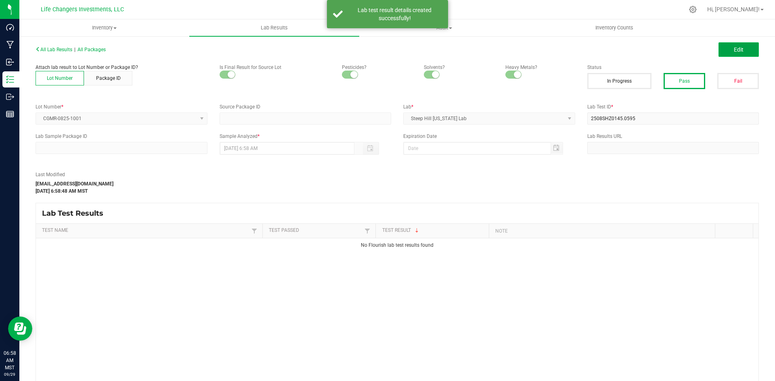
click at [733, 47] on span "Edit" at bounding box center [738, 49] width 10 height 6
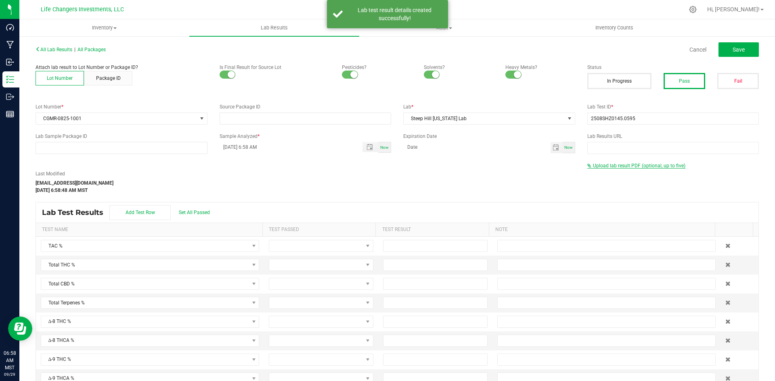
click at [618, 165] on span "Upload lab result PDF (optional, up to five)" at bounding box center [639, 166] width 92 height 6
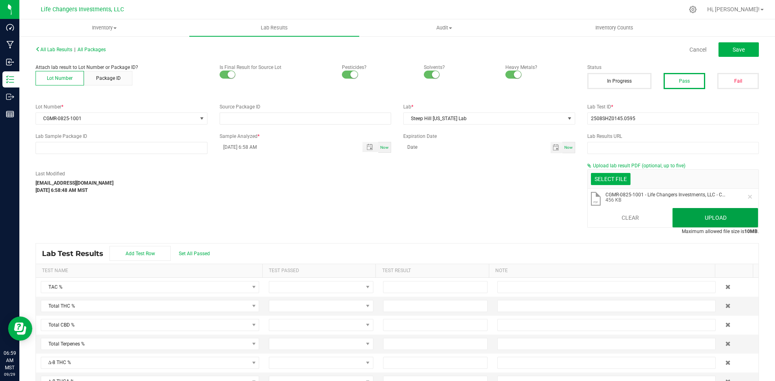
click at [684, 217] on button "Upload" at bounding box center [715, 217] width 86 height 19
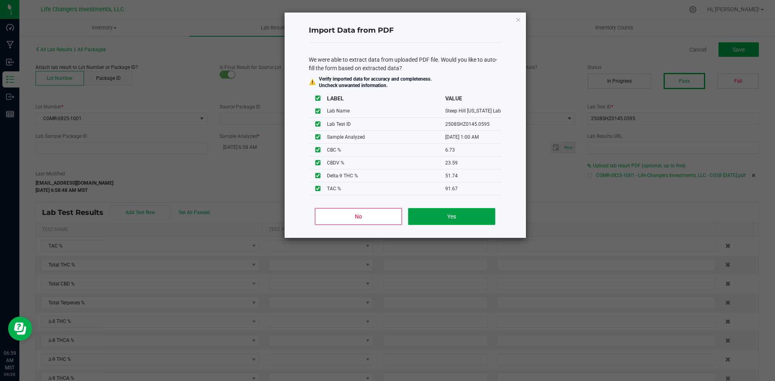
click at [423, 215] on button "Yes" at bounding box center [451, 216] width 87 height 17
type input "[DATE] 1:00 AM"
type input "91.6700"
type input "60.1600"
type input "51.7400"
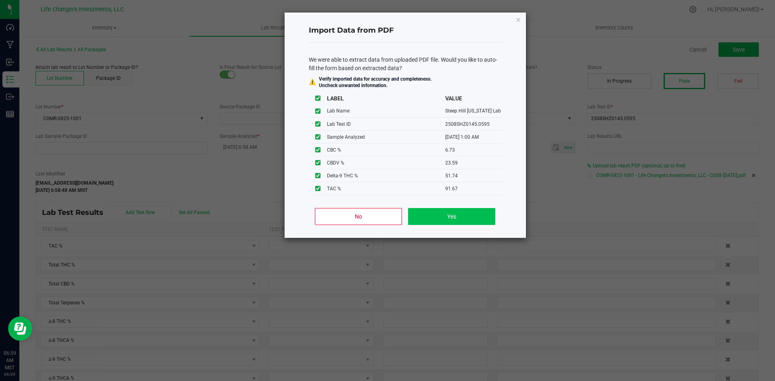
type input "9.6000"
type input "6.7300"
type input "23.5900"
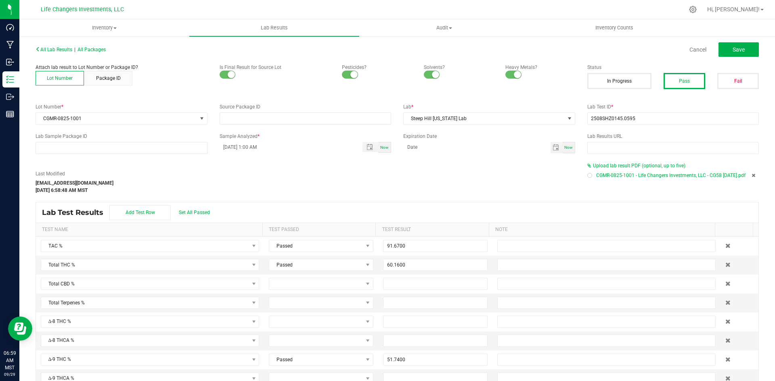
click at [588, 176] on div at bounding box center [589, 175] width 2 height 2
click at [732, 50] on span "Save" at bounding box center [738, 49] width 12 height 6
type input "51.7400"
type input "9.6000"
type input "6.7300"
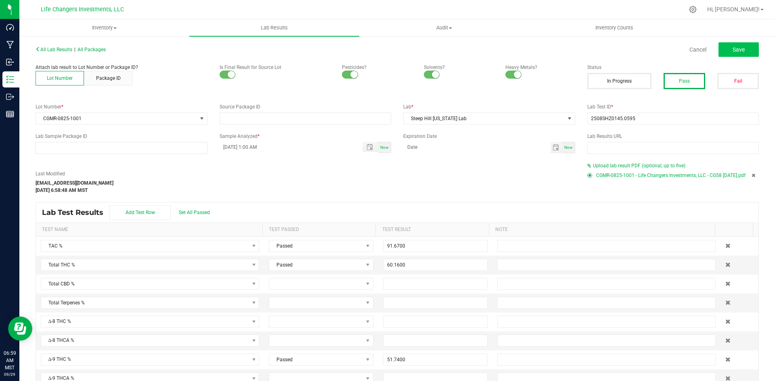
type input "23.5900"
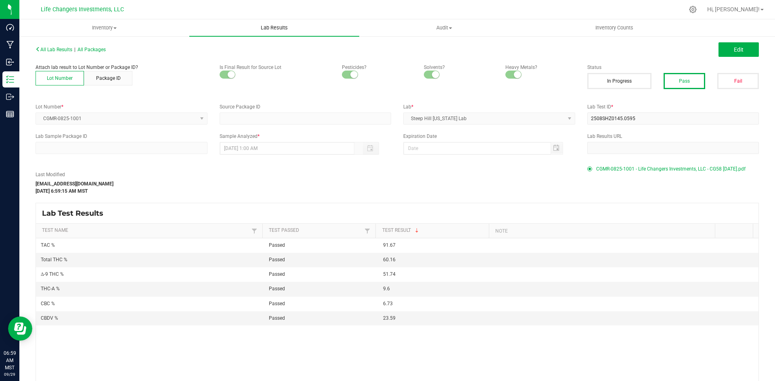
click at [275, 23] on uib-tab-heading "Lab Results" at bounding box center [274, 27] width 170 height 17
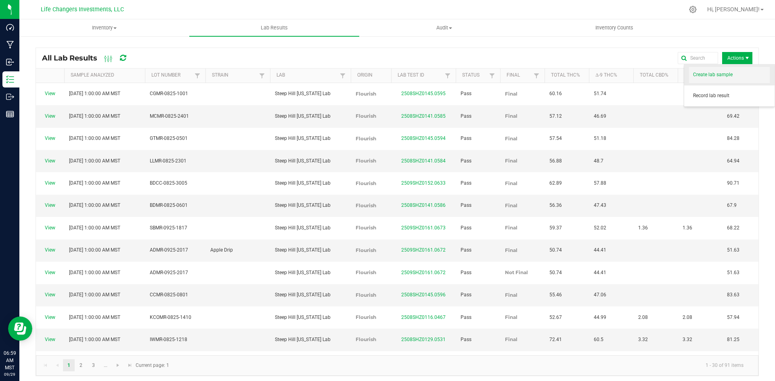
drag, startPoint x: 735, startPoint y: 56, endPoint x: 726, endPoint y: 72, distance: 18.2
click at [734, 56] on span "Actions" at bounding box center [737, 58] width 30 height 12
click at [723, 91] on span "Record lab result" at bounding box center [729, 96] width 81 height 16
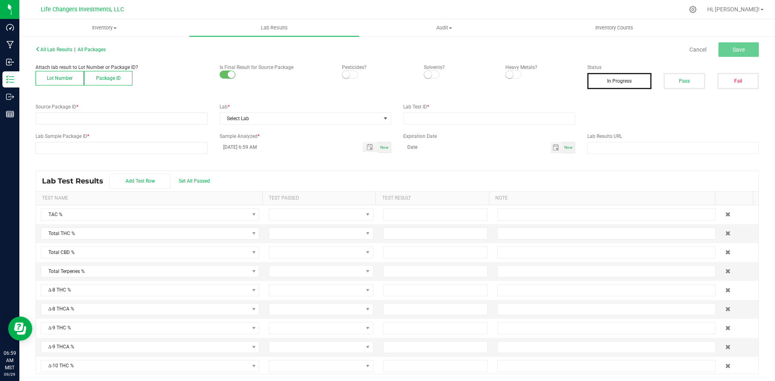
click at [69, 77] on button "Lot Number" at bounding box center [60, 78] width 48 height 15
click at [74, 119] on span at bounding box center [116, 118] width 161 height 11
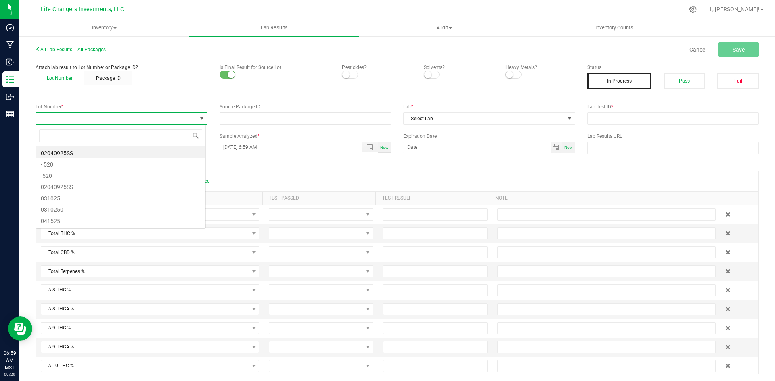
scroll to position [12, 170]
type input "3501"
drag, startPoint x: 87, startPoint y: 150, endPoint x: 91, endPoint y: 145, distance: 6.0
click at [88, 149] on li "ZOMR-0825-3501" at bounding box center [120, 151] width 169 height 11
drag, startPoint x: 347, startPoint y: 73, endPoint x: 374, endPoint y: 74, distance: 27.1
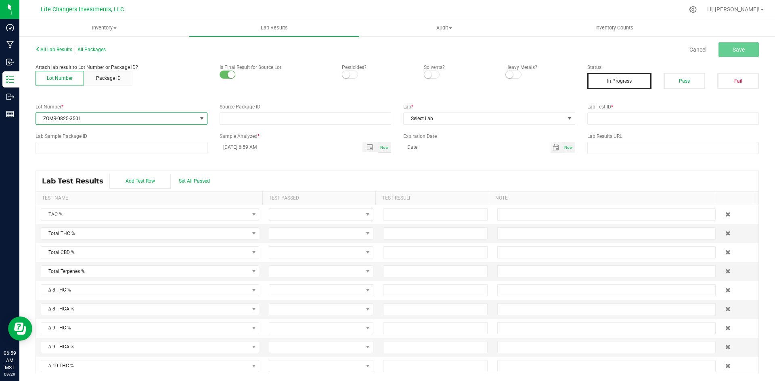
click at [347, 73] on span at bounding box center [350, 75] width 16 height 8
drag, startPoint x: 425, startPoint y: 71, endPoint x: 436, endPoint y: 72, distance: 10.9
click at [430, 71] on span at bounding box center [432, 75] width 16 height 8
drag, startPoint x: 514, startPoint y: 74, endPoint x: 510, endPoint y: 71, distance: 4.9
click at [514, 74] on span at bounding box center [513, 75] width 16 height 8
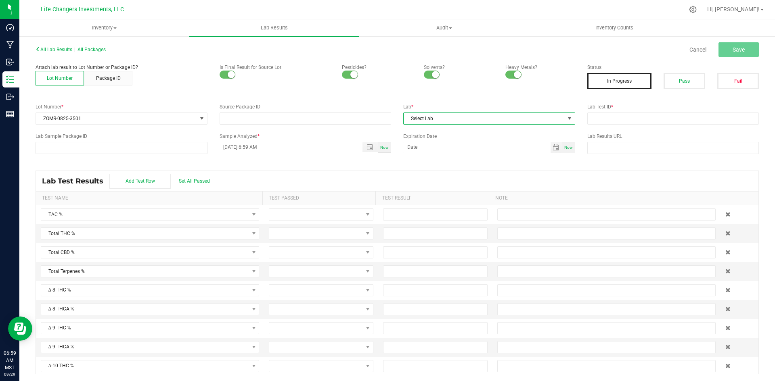
drag, startPoint x: 422, startPoint y: 117, endPoint x: 422, endPoint y: 124, distance: 7.3
click at [422, 117] on span "Select Lab" at bounding box center [483, 118] width 161 height 11
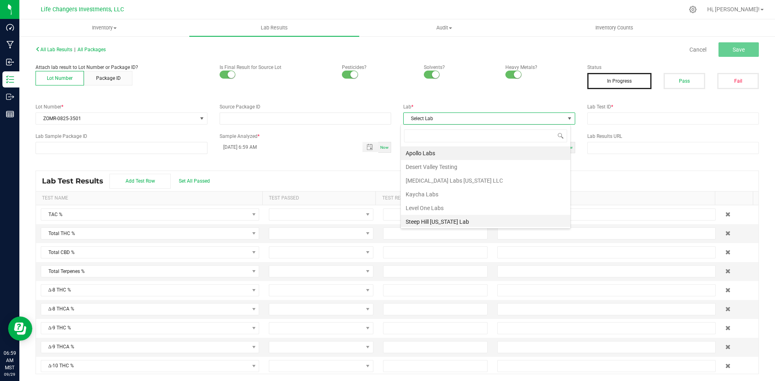
click at [440, 217] on li "Steep Hill [US_STATE] Lab" at bounding box center [485, 222] width 169 height 14
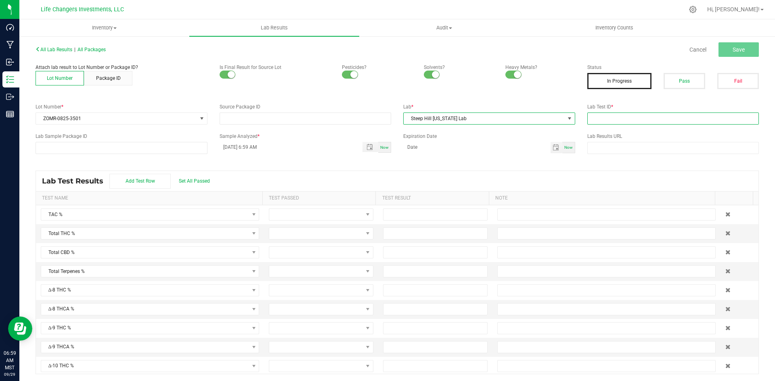
click at [598, 119] on input "text" at bounding box center [673, 119] width 172 height 12
paste input "2508SHZ0129.0530"
type input "2508SHZ0129.0530"
click at [737, 50] on span "Save" at bounding box center [738, 49] width 12 height 6
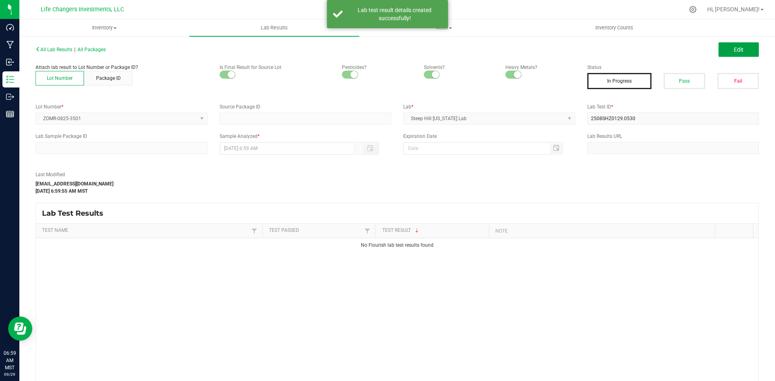
click at [737, 50] on button "Edit" at bounding box center [738, 49] width 40 height 15
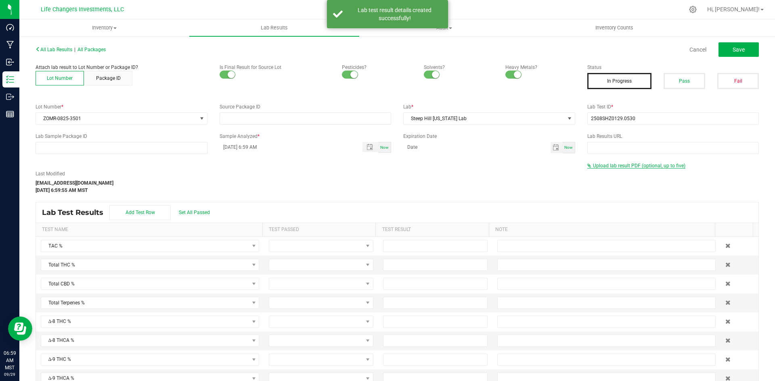
click at [620, 166] on span "Upload lab result PDF (optional, up to five)" at bounding box center [639, 166] width 92 height 6
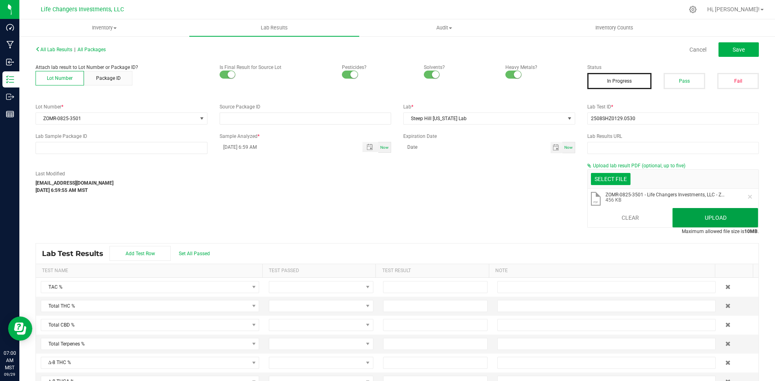
click at [690, 217] on button "Upload" at bounding box center [715, 217] width 86 height 19
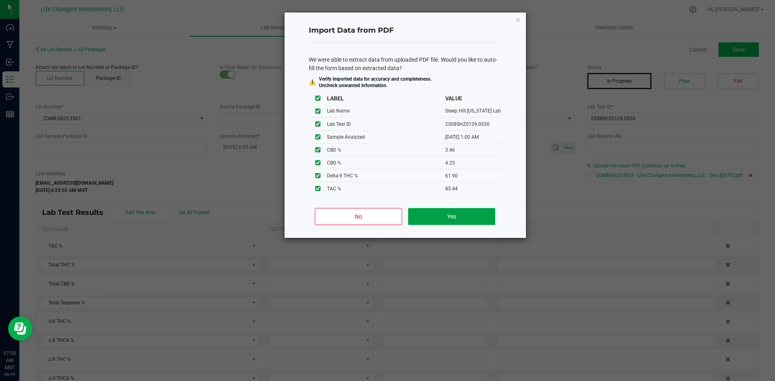
click at [466, 212] on button "Yes" at bounding box center [451, 216] width 87 height 17
type input "[DATE] 1:00 AM"
type input "85.4400"
type input "75.7900"
type input "3.4600"
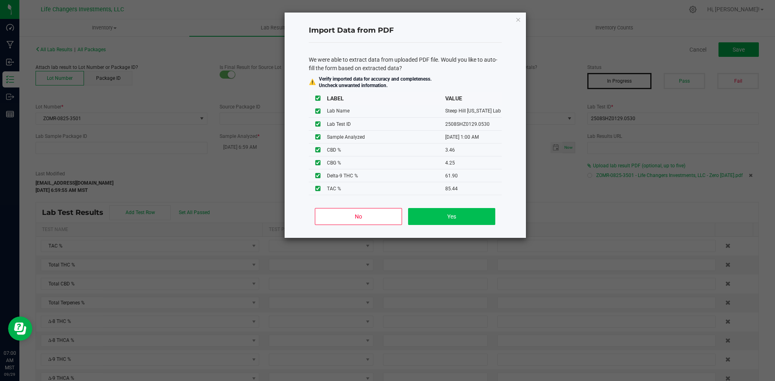
type input "61.9000"
type input "15.8300"
type input "3.4600"
type input "4.2500"
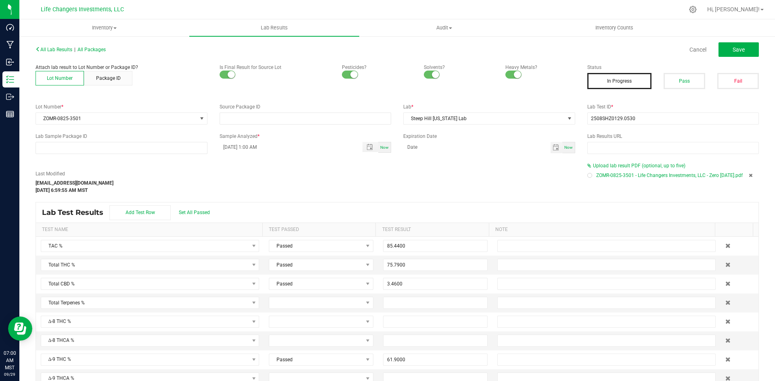
click at [587, 177] on div at bounding box center [589, 175] width 5 height 5
click at [669, 76] on button "Pass" at bounding box center [684, 81] width 42 height 16
click at [733, 49] on span "Save" at bounding box center [738, 49] width 12 height 6
type input "61.9000"
type input "15.8300"
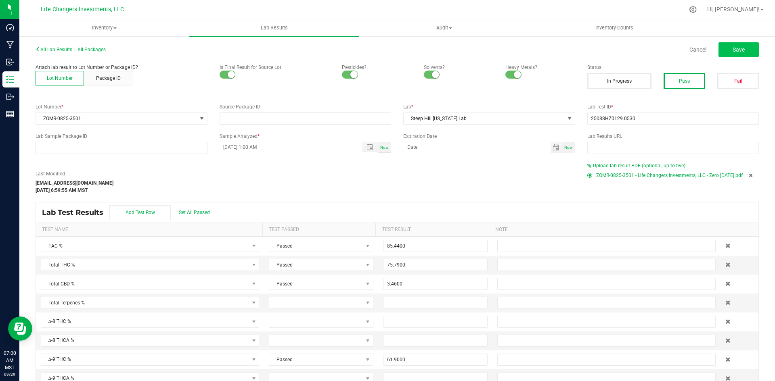
type input "3.4600"
type input "4.2500"
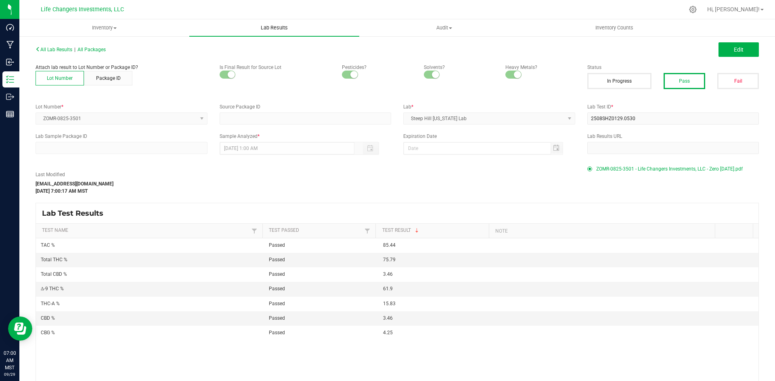
click at [283, 26] on span "Lab Results" at bounding box center [274, 27] width 49 height 7
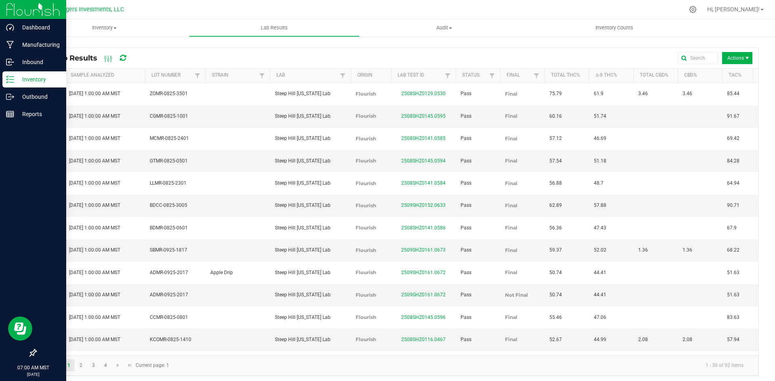
click at [23, 81] on p "Inventory" at bounding box center [38, 80] width 48 height 10
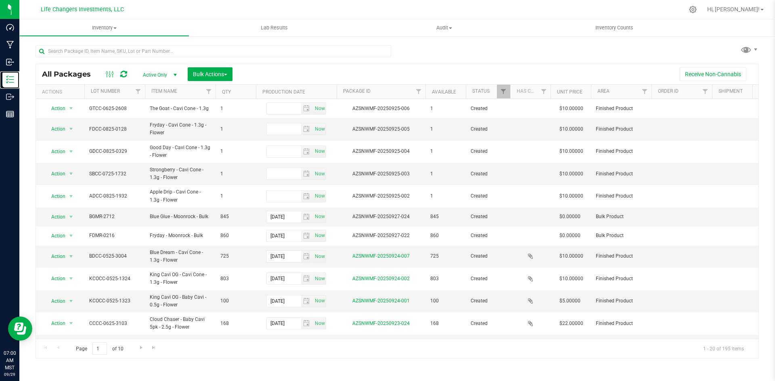
scroll to position [186, 0]
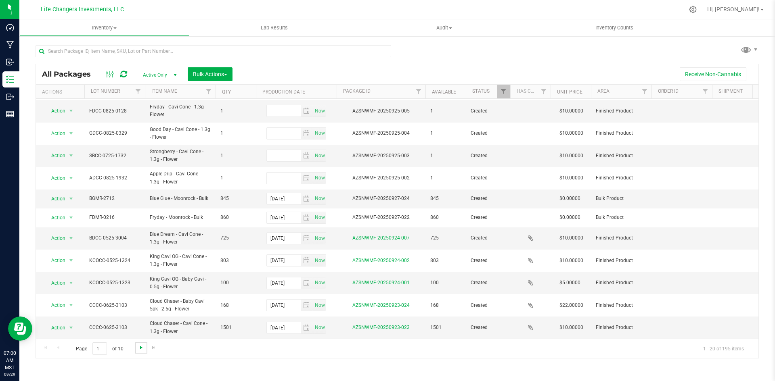
click at [139, 349] on span "Go to the next page" at bounding box center [141, 348] width 6 height 6
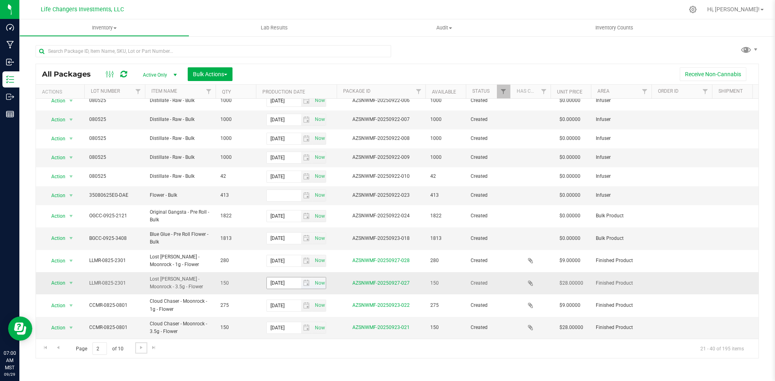
scroll to position [172, 0]
click at [141, 349] on span "Go to the next page" at bounding box center [141, 348] width 6 height 6
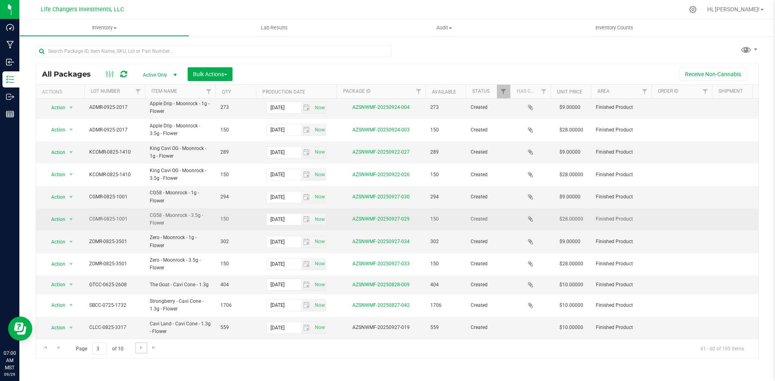
scroll to position [203, 0]
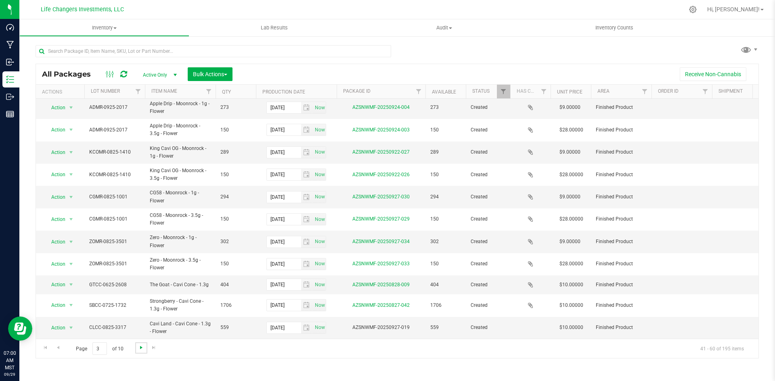
click at [144, 349] on span "Go to the next page" at bounding box center [141, 348] width 6 height 6
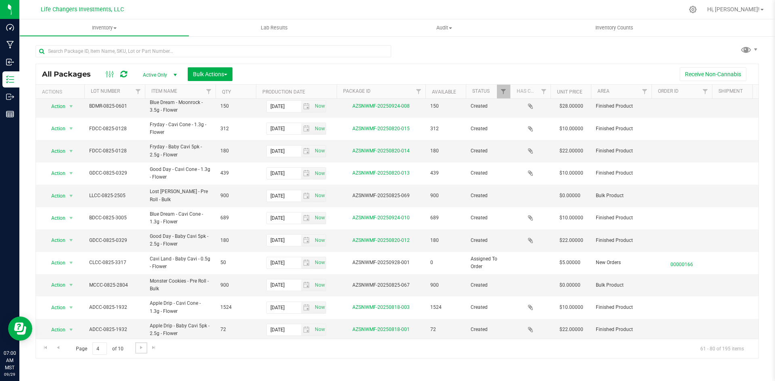
scroll to position [209, 0]
click at [139, 348] on span "Go to the next page" at bounding box center [141, 348] width 6 height 6
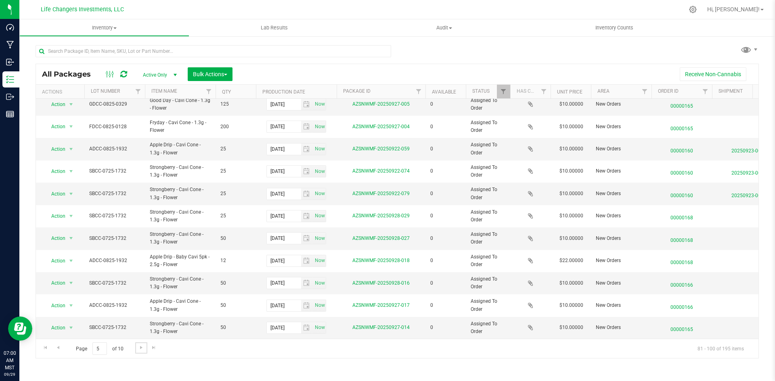
scroll to position [213, 0]
click at [267, 27] on span "Lab Results" at bounding box center [274, 27] width 49 height 7
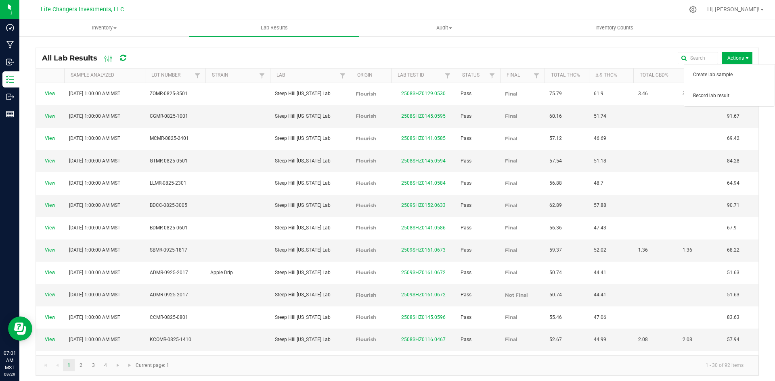
click at [730, 57] on span "Actions" at bounding box center [737, 58] width 30 height 12
click at [730, 100] on span "Record lab result" at bounding box center [729, 96] width 81 height 16
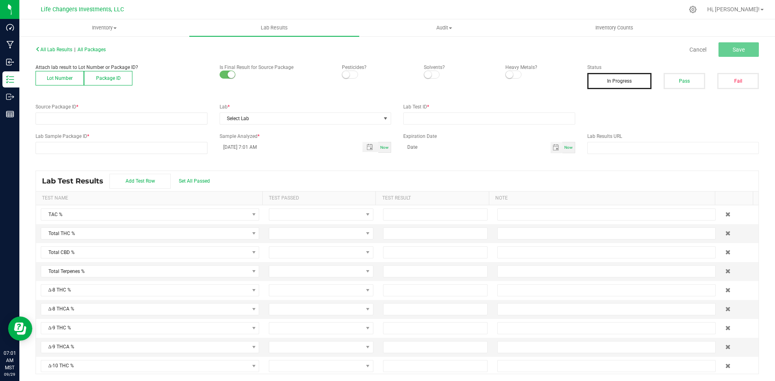
click at [47, 77] on button "Lot Number" at bounding box center [60, 78] width 48 height 15
click at [48, 119] on span at bounding box center [116, 118] width 161 height 11
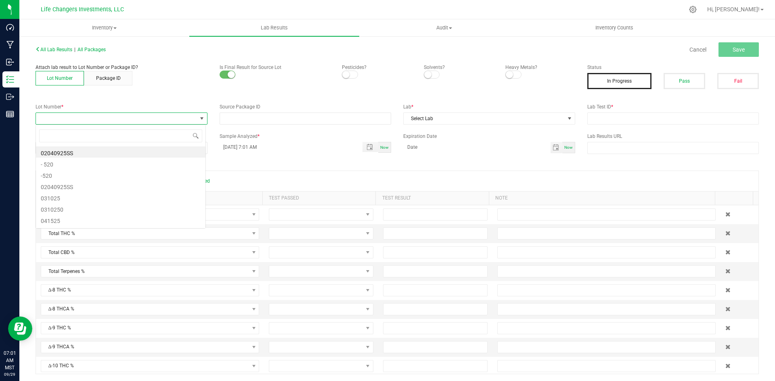
scroll to position [12, 170]
type input "3317"
click at [96, 152] on li "CLCC-0825-3317" at bounding box center [120, 151] width 169 height 11
click at [346, 77] on small at bounding box center [345, 74] width 7 height 7
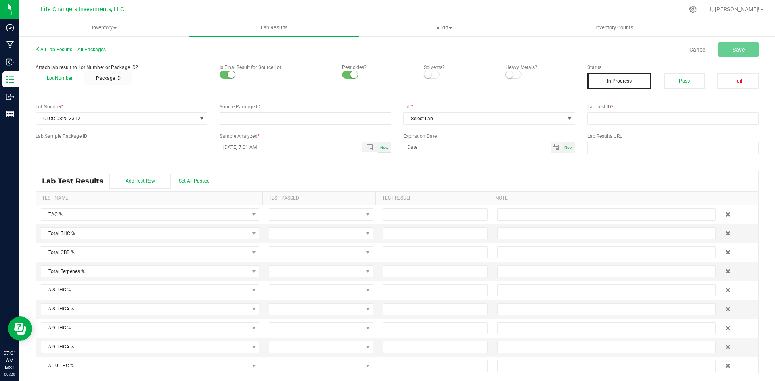
drag, startPoint x: 430, startPoint y: 75, endPoint x: 479, endPoint y: 86, distance: 49.6
click at [434, 75] on span at bounding box center [432, 75] width 16 height 8
click at [510, 75] on span at bounding box center [513, 75] width 16 height 8
click at [485, 117] on span "Select Lab" at bounding box center [483, 118] width 161 height 11
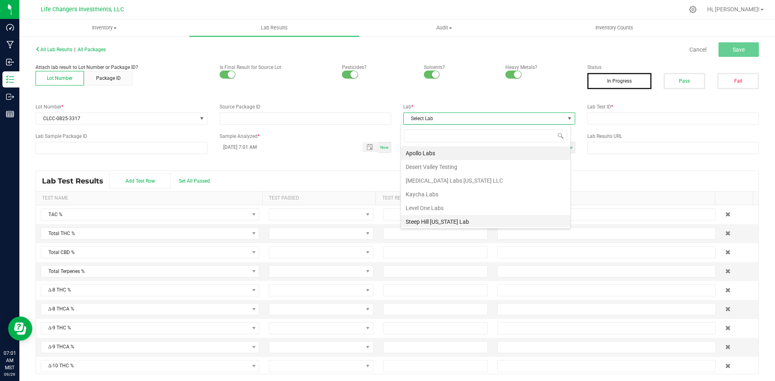
click at [456, 221] on li "Steep Hill [US_STATE] Lab" at bounding box center [485, 222] width 169 height 14
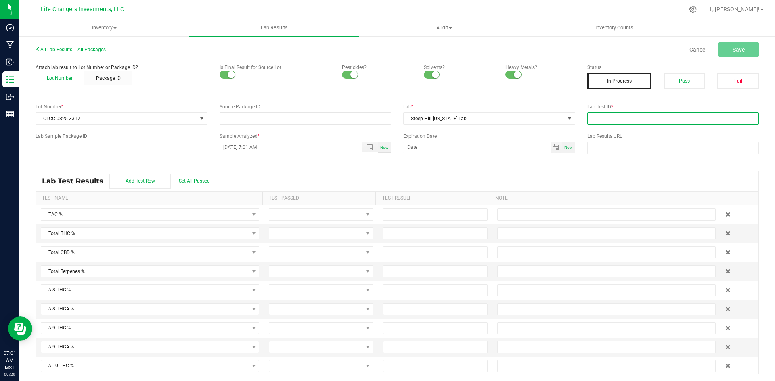
click at [600, 123] on input "text" at bounding box center [673, 119] width 172 height 12
paste input "2509SHZ0152.0634"
type input "2509SHZ0152.0634"
click at [733, 46] on span "Save" at bounding box center [738, 49] width 12 height 6
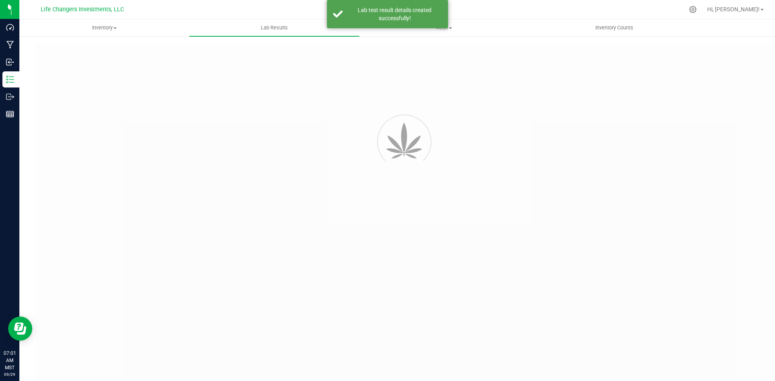
type input "2509SHZ0152.0634"
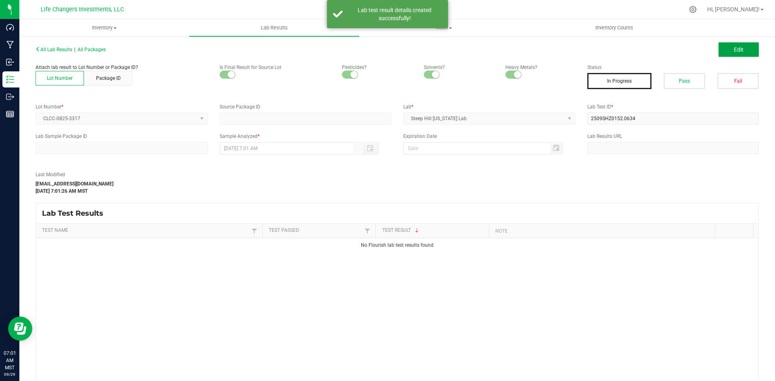
click at [733, 46] on span "Edit" at bounding box center [738, 49] width 10 height 6
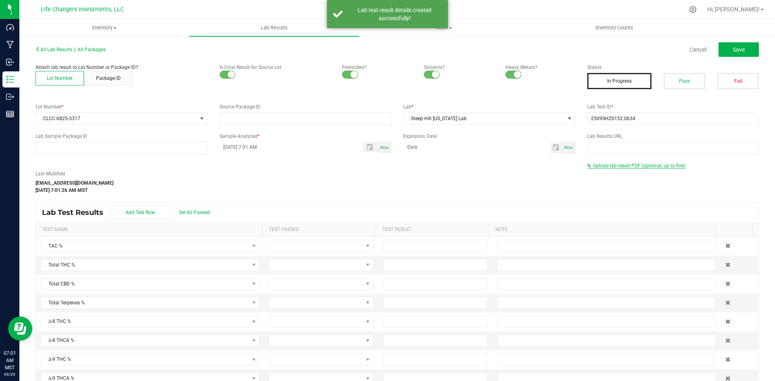
click at [633, 167] on span "Upload lab result PDF (optional, up to five)" at bounding box center [639, 166] width 92 height 6
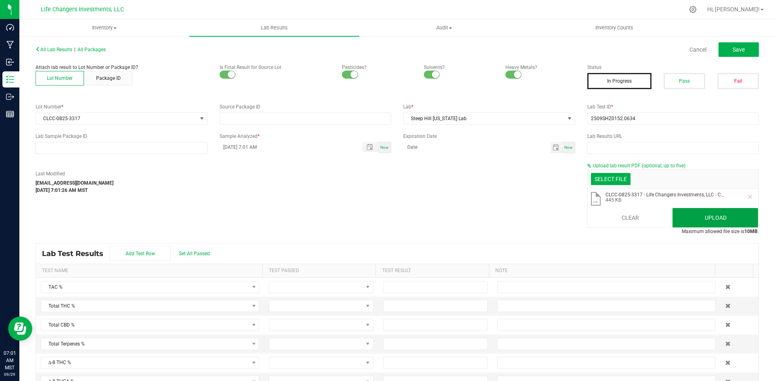
click at [673, 219] on button "Upload" at bounding box center [715, 217] width 86 height 19
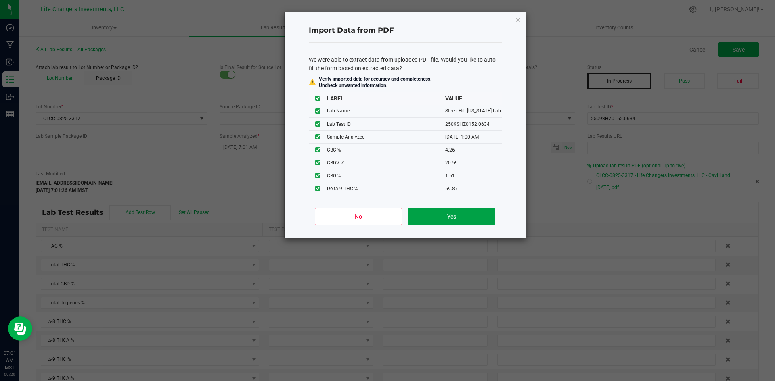
click at [424, 217] on button "Yes" at bounding box center [451, 216] width 87 height 17
type input "[DATE] 1:00 AM"
type input "92.4100"
type input "65.2900"
type input "59.8700"
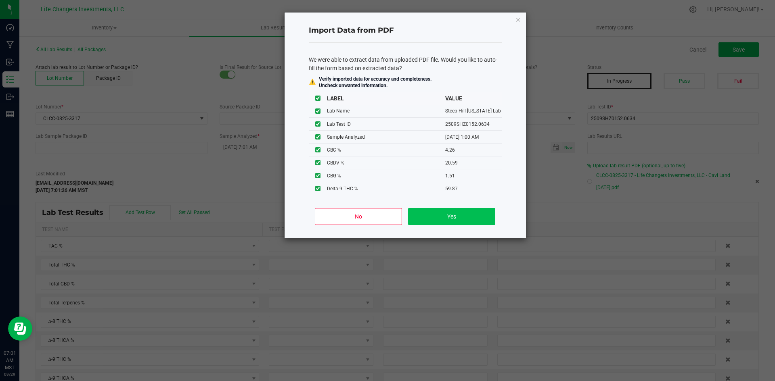
type input "6.1800"
type input "4.2600"
type input "20.5900"
type input "1.5100"
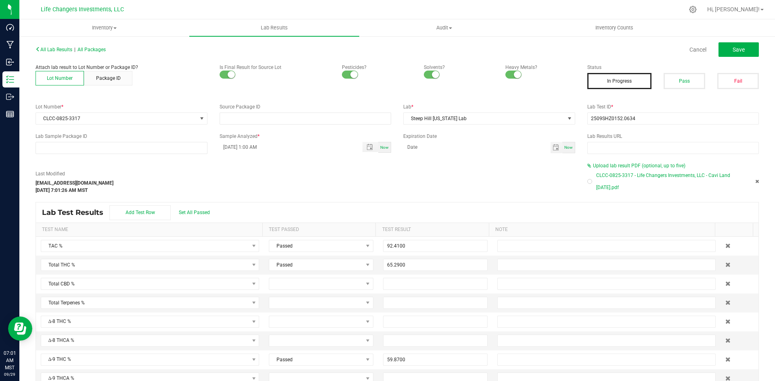
click at [588, 180] on div at bounding box center [589, 181] width 2 height 2
click at [679, 83] on button "Pass" at bounding box center [684, 81] width 42 height 16
click at [736, 45] on button "Save" at bounding box center [738, 49] width 40 height 15
type input "59.8700"
type input "6.1800"
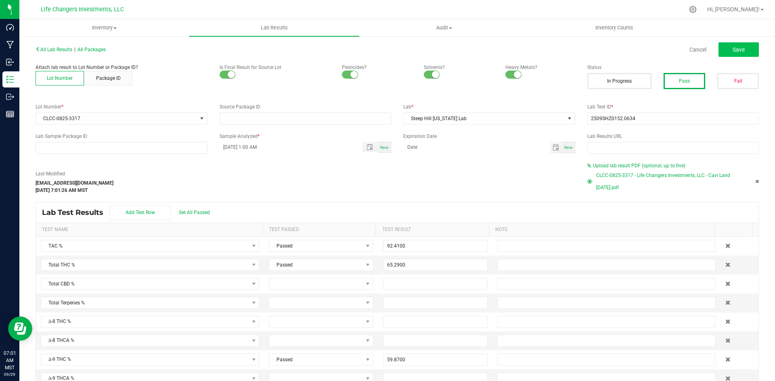
type input "4.2600"
type input "20.5900"
type input "1.5100"
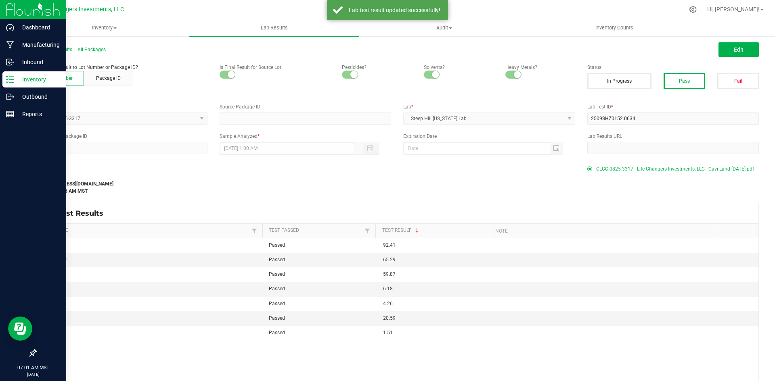
click at [18, 76] on p "Inventory" at bounding box center [38, 80] width 48 height 10
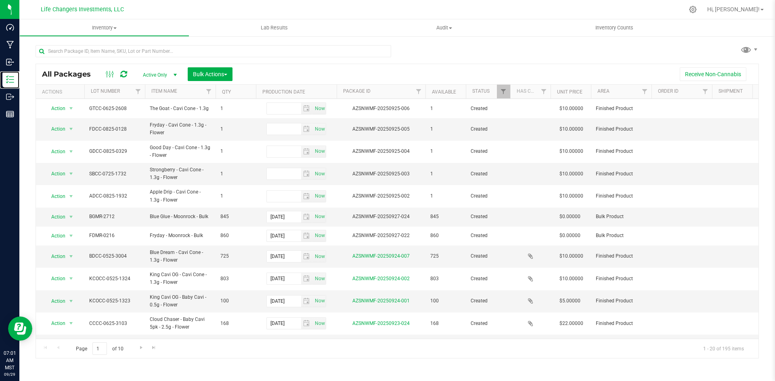
scroll to position [186, 0]
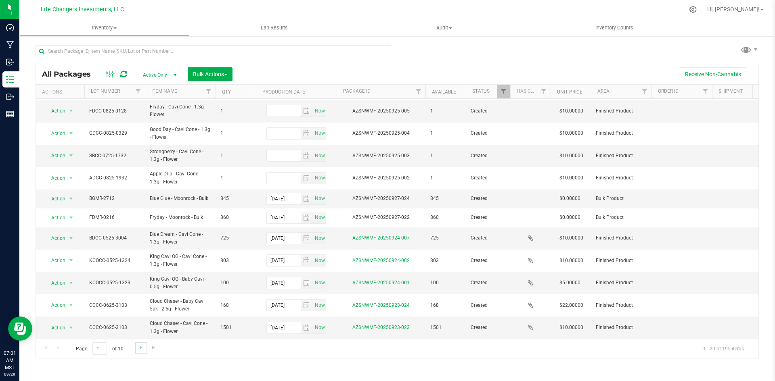
click at [144, 351] on link "Go to the next page" at bounding box center [141, 348] width 12 height 11
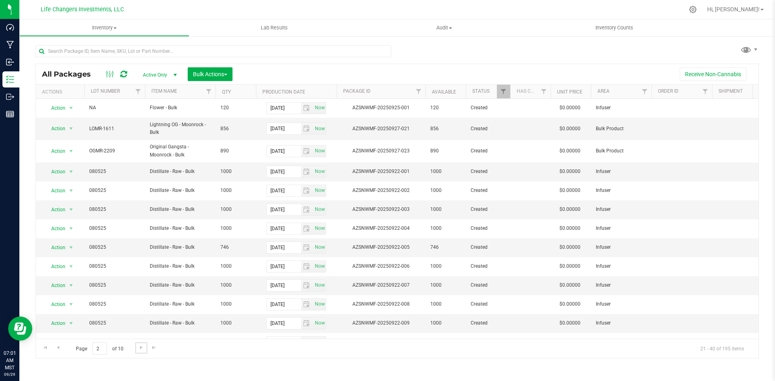
scroll to position [172, 0]
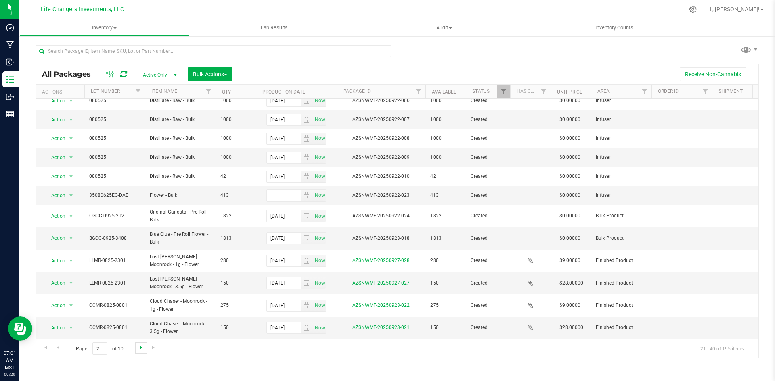
click at [144, 349] on span "Go to the next page" at bounding box center [141, 348] width 6 height 6
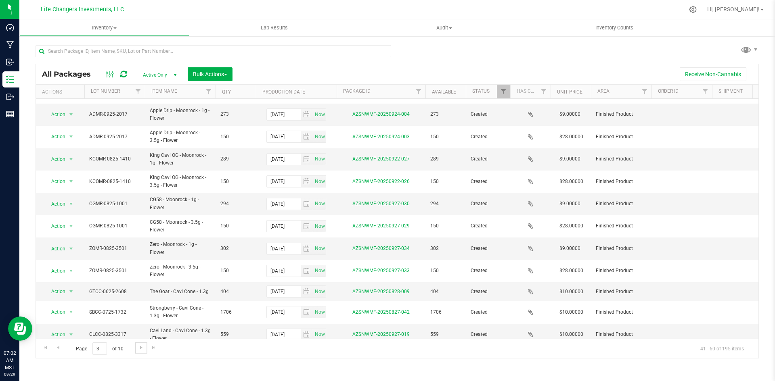
scroll to position [203, 0]
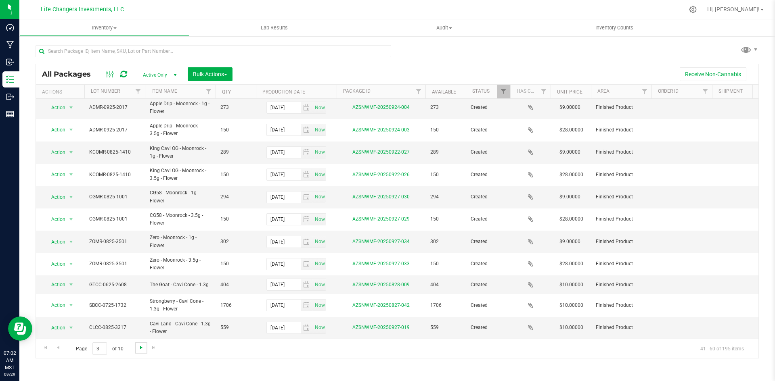
click at [139, 349] on span "Go to the next page" at bounding box center [141, 348] width 6 height 6
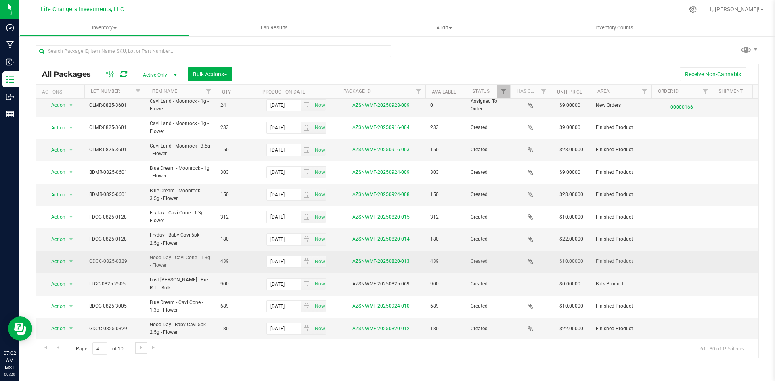
scroll to position [209, 0]
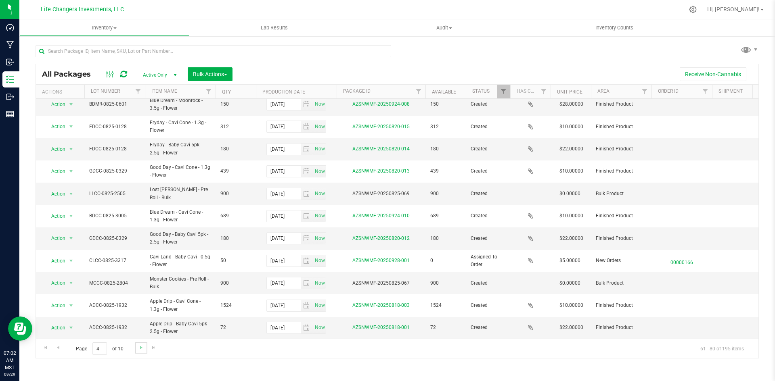
click at [145, 346] on link "Go to the next page" at bounding box center [141, 348] width 12 height 11
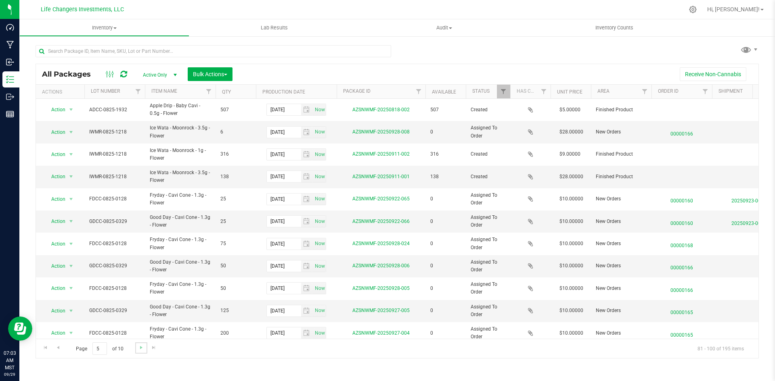
click at [145, 345] on link "Go to the next page" at bounding box center [141, 348] width 12 height 11
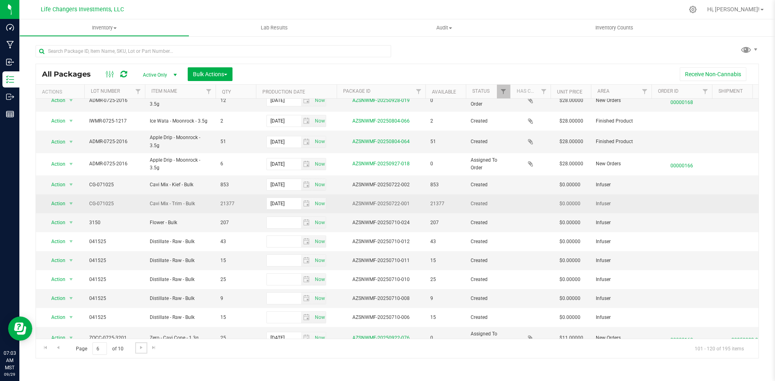
scroll to position [182, 0]
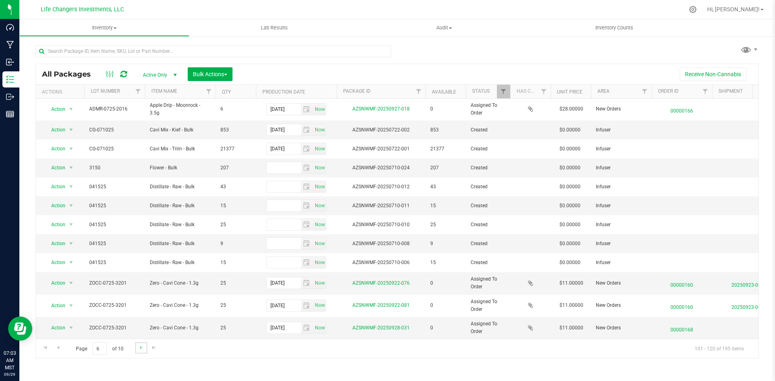
click at [144, 349] on link "Go to the next page" at bounding box center [141, 348] width 12 height 11
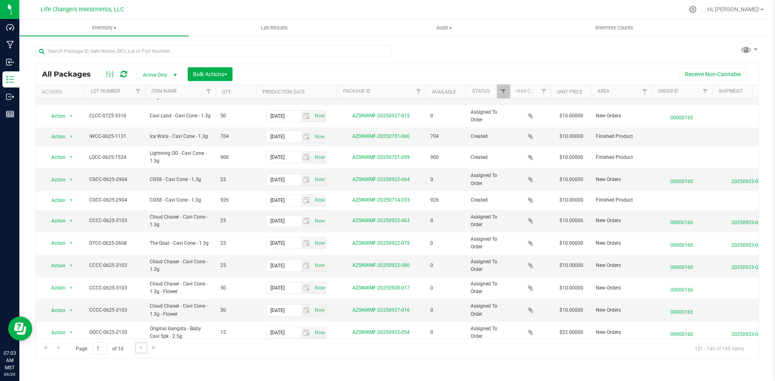
scroll to position [199, 0]
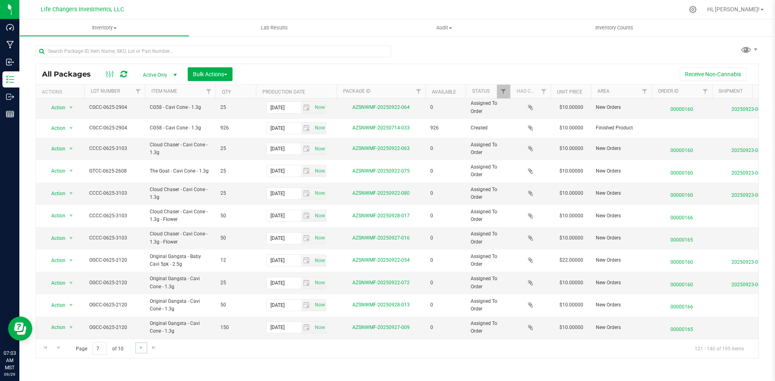
click at [137, 351] on link "Go to the next page" at bounding box center [141, 348] width 12 height 11
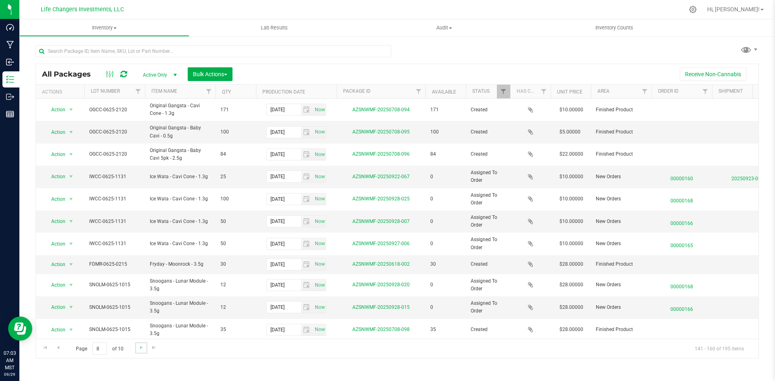
click at [146, 347] on link "Go to the next page" at bounding box center [141, 348] width 12 height 11
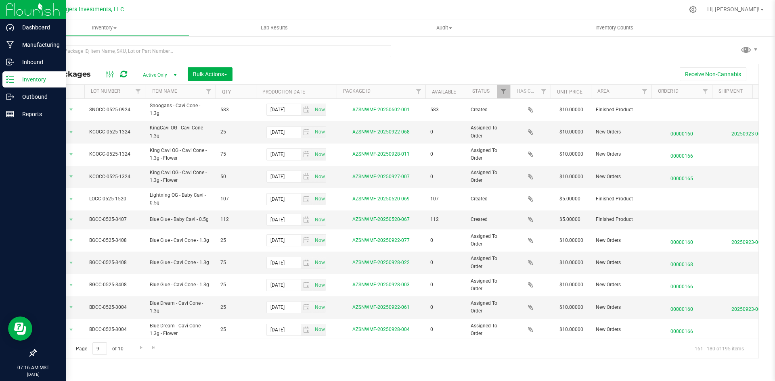
click at [44, 79] on p "Inventory" at bounding box center [38, 80] width 48 height 10
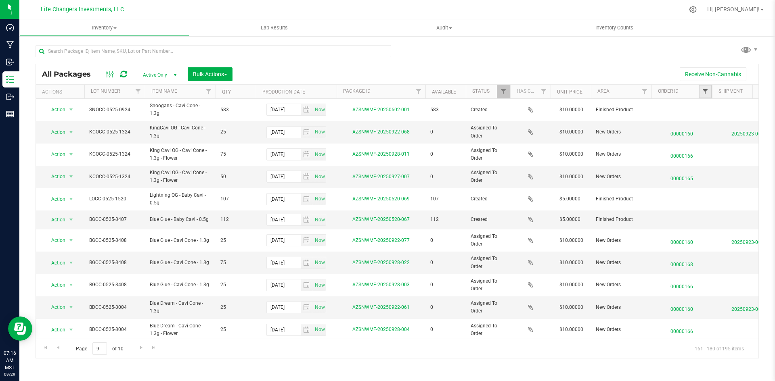
click at [706, 90] on span "Filter" at bounding box center [705, 91] width 6 height 6
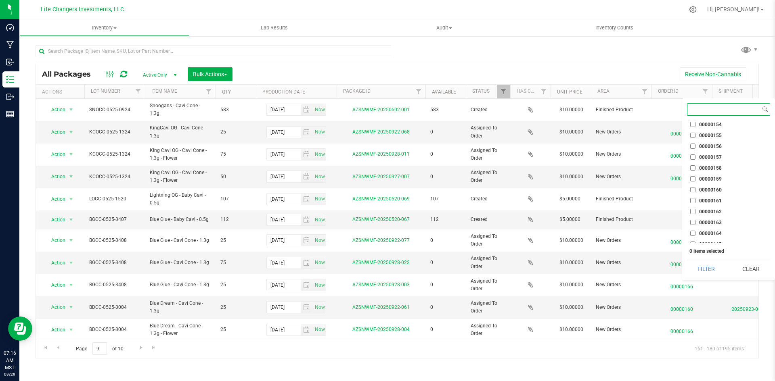
scroll to position [1118, 0]
click at [692, 238] on input "00000169" at bounding box center [692, 238] width 5 height 5
checkbox input "true"
click at [701, 269] on button "Filter" at bounding box center [706, 269] width 39 height 18
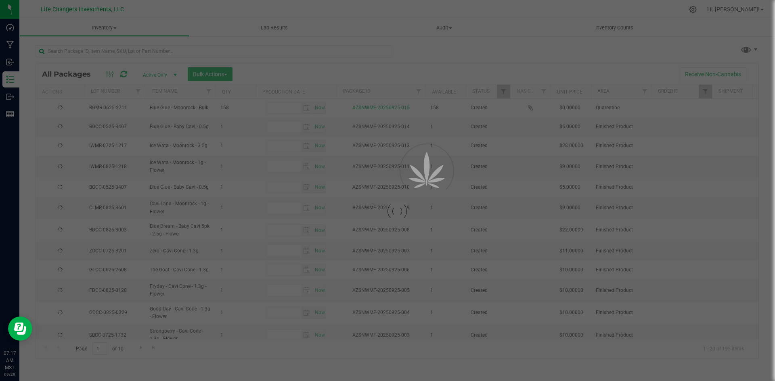
type input "[DATE]"
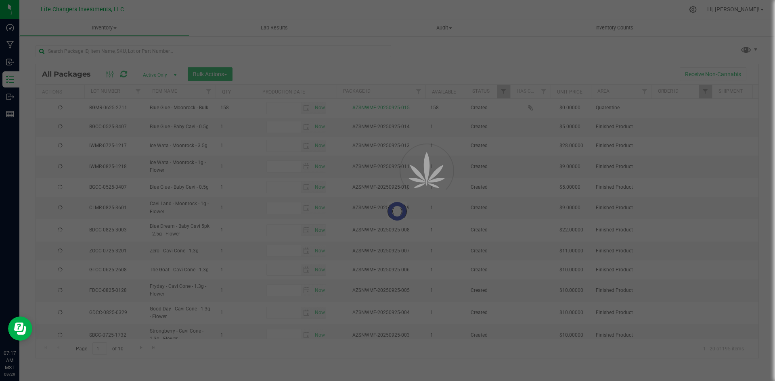
type input "[DATE]"
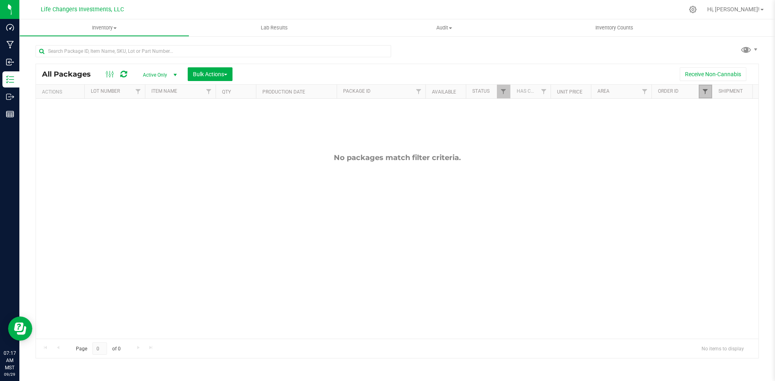
click at [705, 88] on span "Filter" at bounding box center [705, 91] width 6 height 6
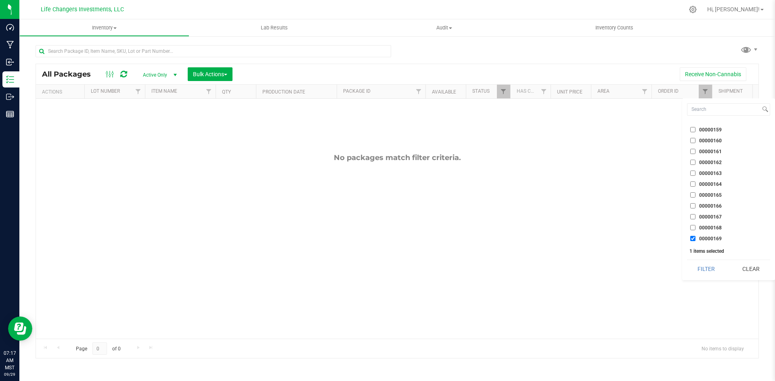
click at [691, 239] on input "00000169" at bounding box center [692, 238] width 5 height 5
checkbox input "false"
click at [692, 228] on input "00000168" at bounding box center [692, 227] width 5 height 5
checkbox input "true"
click at [703, 270] on button "Filter" at bounding box center [706, 269] width 39 height 18
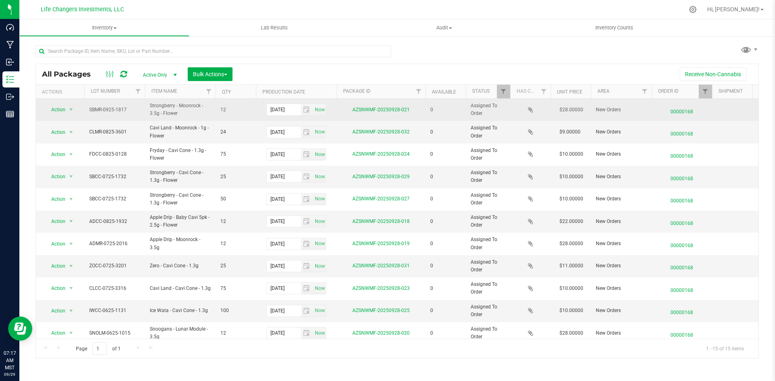
click at [682, 112] on span "00000168" at bounding box center [681, 110] width 51 height 12
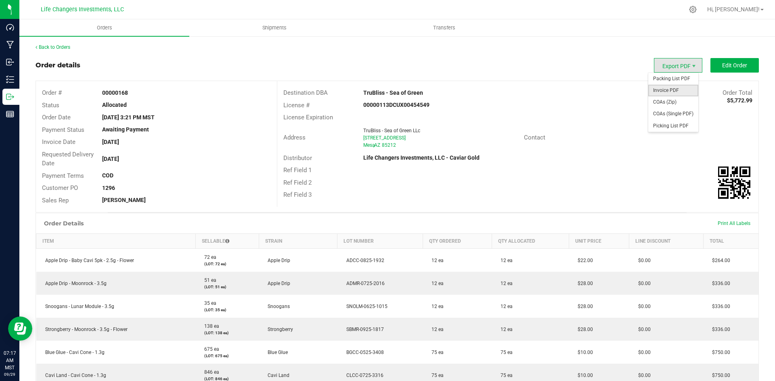
click at [662, 93] on span "Invoice PDF" at bounding box center [673, 91] width 50 height 12
click at [678, 63] on span "Export PDF" at bounding box center [678, 65] width 48 height 15
click at [674, 96] on span "Invoice PDF" at bounding box center [673, 91] width 50 height 12
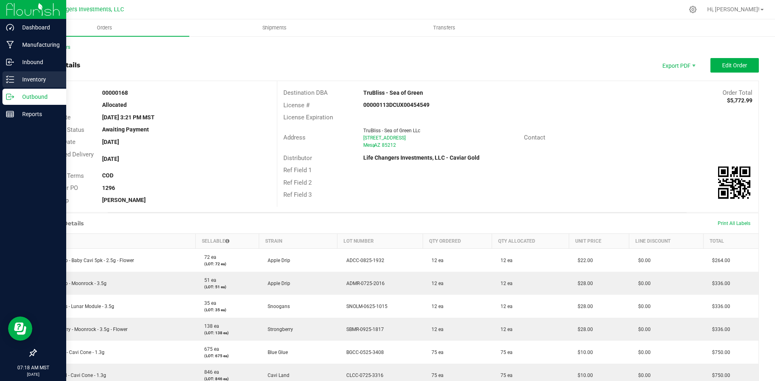
click at [31, 87] on div "Inventory" at bounding box center [34, 79] width 64 height 16
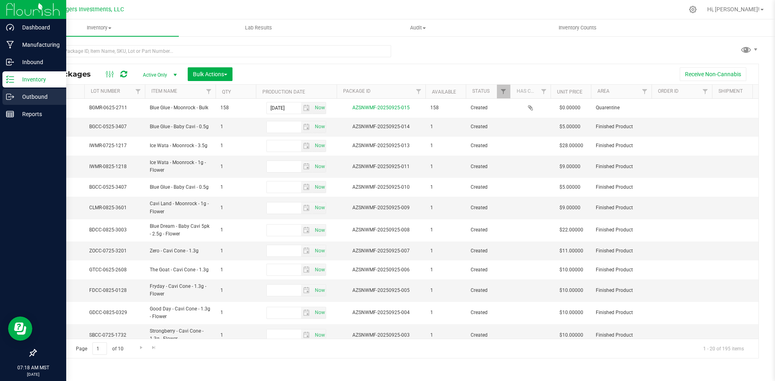
click at [36, 98] on p "Outbound" at bounding box center [38, 97] width 48 height 10
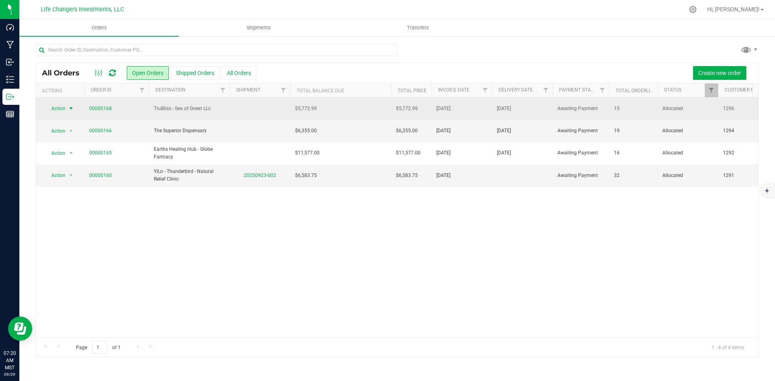
click at [58, 104] on span "Action" at bounding box center [55, 108] width 22 height 11
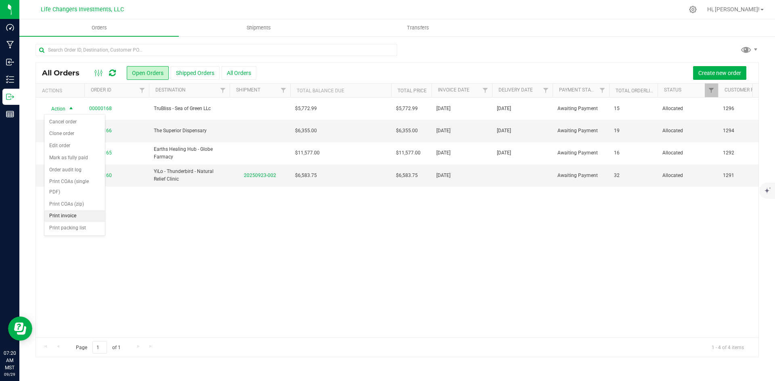
click at [88, 217] on li "Print invoice" at bounding box center [74, 216] width 61 height 12
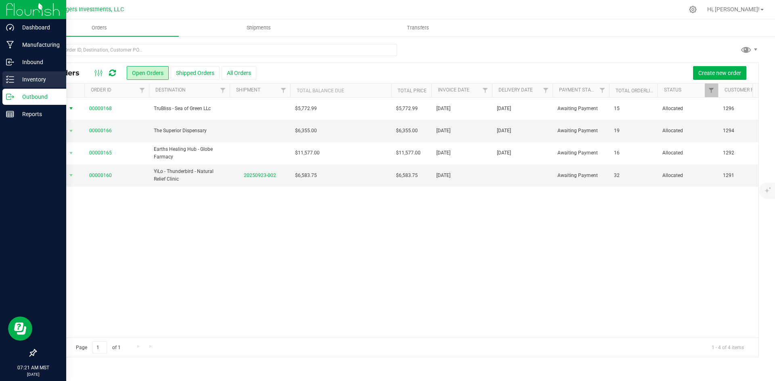
click at [37, 80] on p "Inventory" at bounding box center [38, 80] width 48 height 10
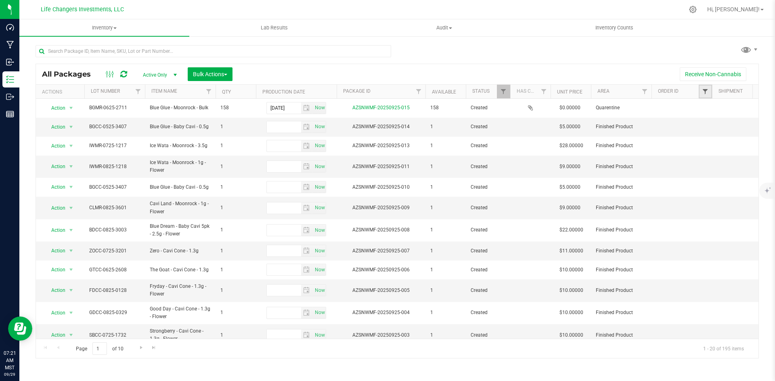
click at [703, 89] on span "Filter" at bounding box center [705, 91] width 6 height 6
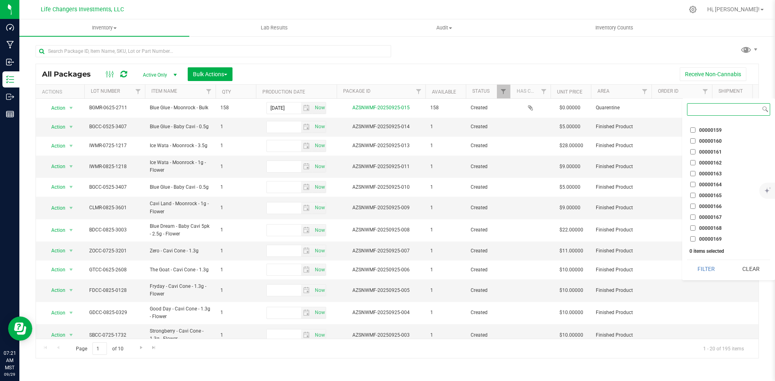
scroll to position [1118, 0]
click at [694, 195] on input "00000165" at bounding box center [692, 194] width 5 height 5
checkbox input "true"
click at [704, 265] on button "Filter" at bounding box center [706, 269] width 39 height 18
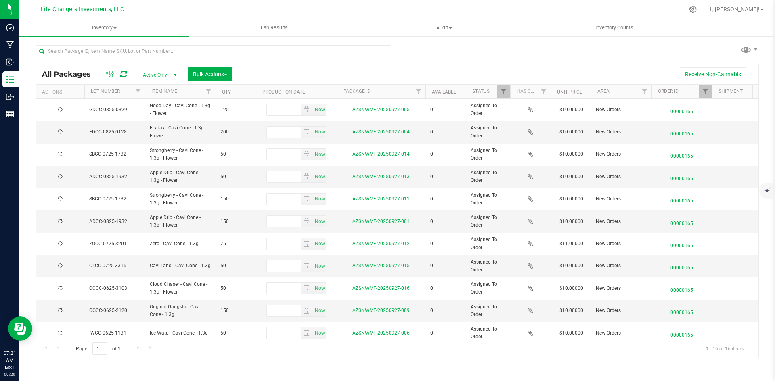
type input "[DATE]"
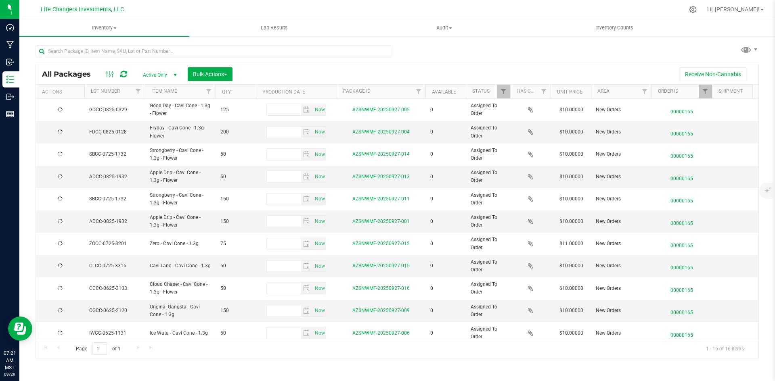
type input "[DATE]"
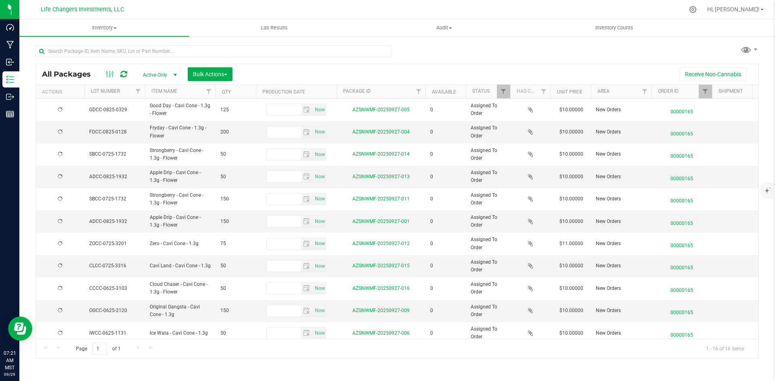
type input "[DATE]"
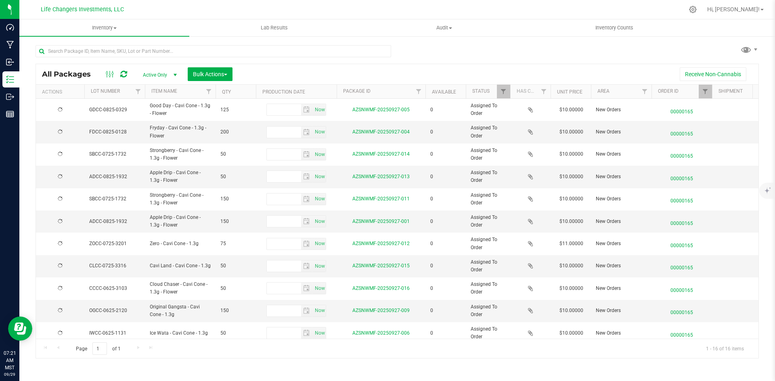
type input "[DATE]"
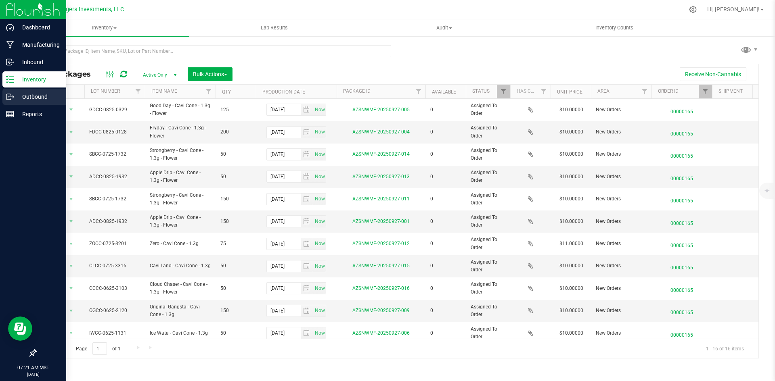
click at [32, 97] on p "Outbound" at bounding box center [38, 97] width 48 height 10
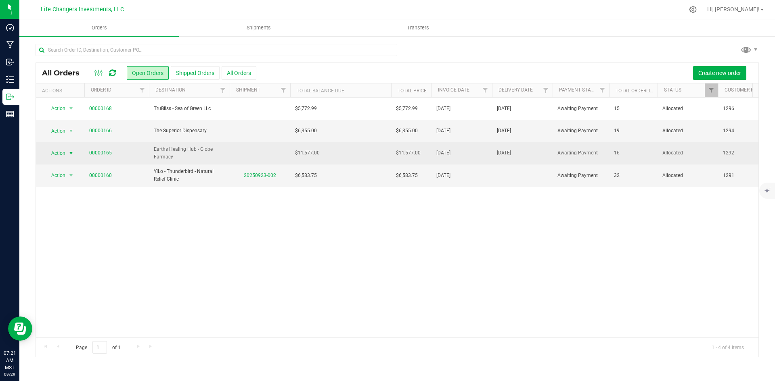
click at [57, 155] on span "Action" at bounding box center [55, 153] width 22 height 11
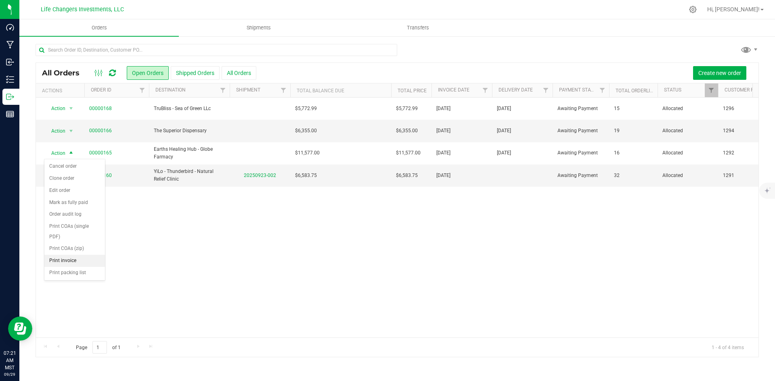
click at [81, 262] on li "Print invoice" at bounding box center [74, 261] width 61 height 12
click at [63, 130] on span "Action" at bounding box center [55, 130] width 22 height 11
click at [83, 236] on li "Print invoice" at bounding box center [74, 239] width 61 height 12
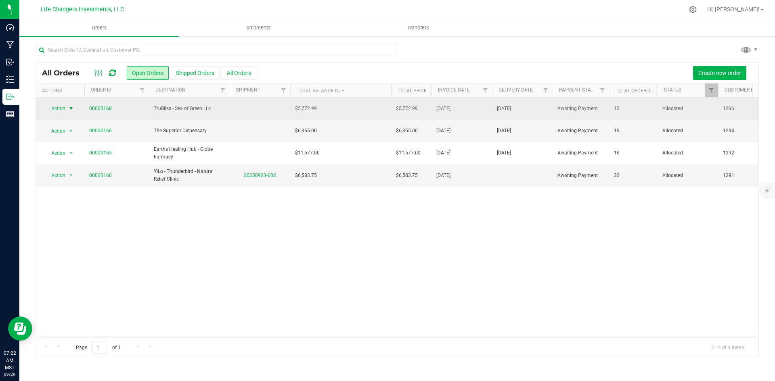
click at [61, 111] on span "Action" at bounding box center [55, 108] width 22 height 11
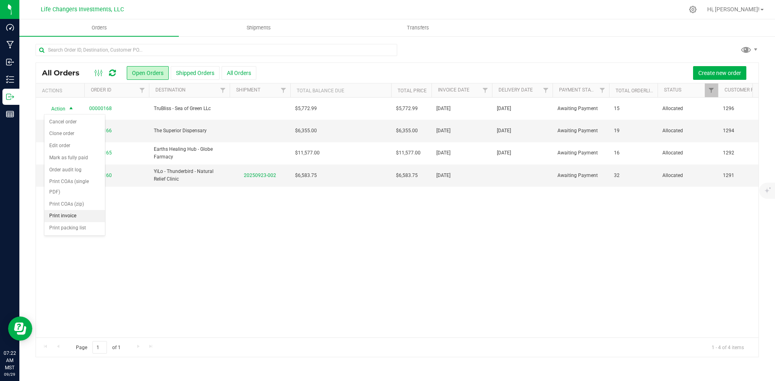
click at [82, 213] on li "Print invoice" at bounding box center [74, 216] width 61 height 12
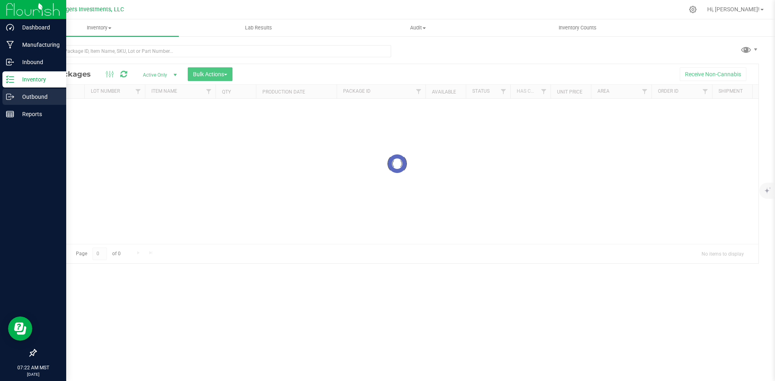
click at [42, 97] on p "Outbound" at bounding box center [38, 97] width 48 height 10
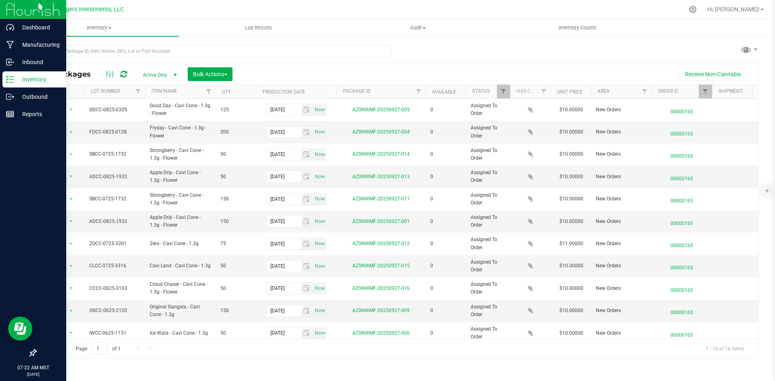
click at [39, 83] on p "Inventory" at bounding box center [38, 80] width 48 height 10
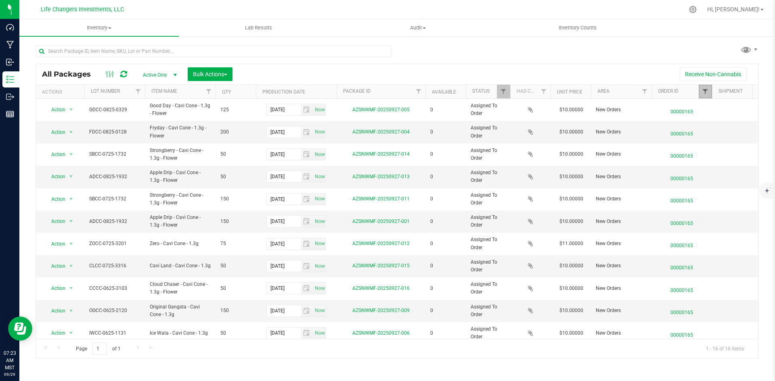
click at [706, 94] on span "Filter" at bounding box center [705, 91] width 6 height 6
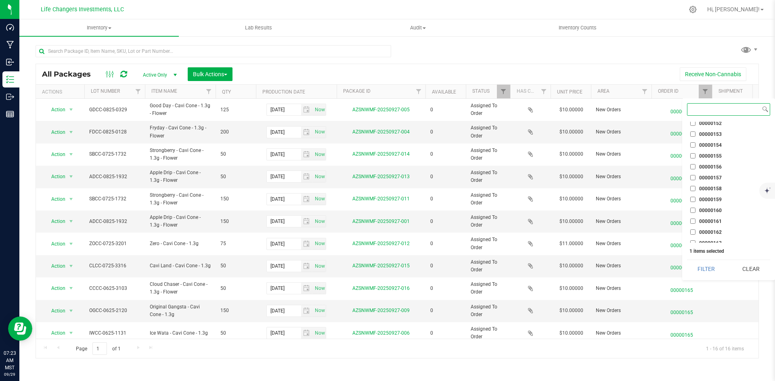
scroll to position [1118, 0]
click at [716, 273] on button "Filter" at bounding box center [706, 269] width 39 height 18
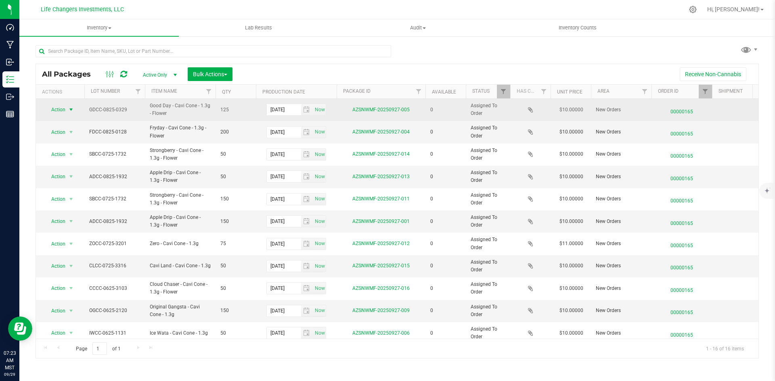
click at [63, 113] on span "Action" at bounding box center [55, 109] width 22 height 11
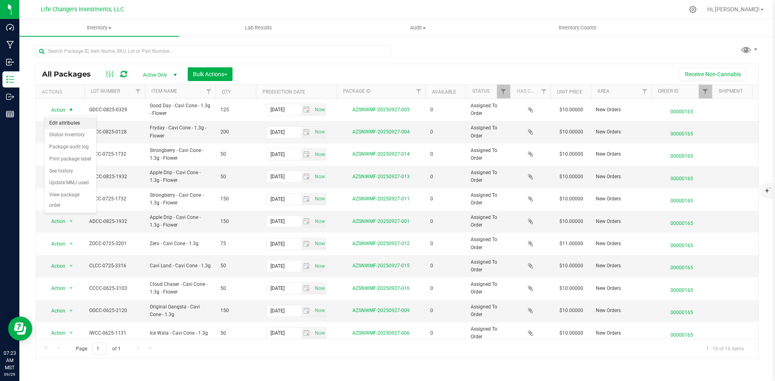
click at [68, 117] on li "Edit attributes" at bounding box center [70, 123] width 52 height 12
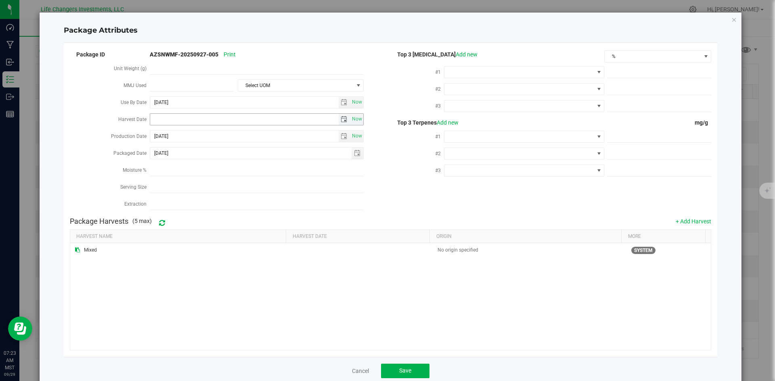
click at [340, 121] on span "select" at bounding box center [343, 119] width 6 height 6
click at [159, 132] on link "[DATE]" at bounding box center [191, 133] width 87 height 13
click at [230, 152] on link "Apr" at bounding box center [222, 155] width 21 height 21
click at [192, 165] on link "2" at bounding box center [192, 162] width 12 height 13
type input "[DATE]"
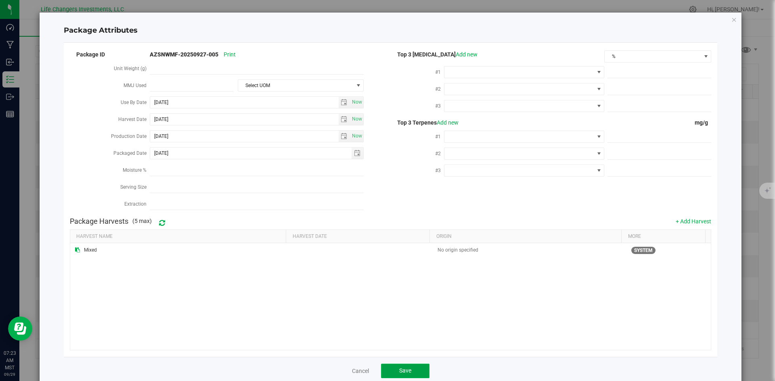
click at [414, 367] on button "Save" at bounding box center [405, 371] width 48 height 15
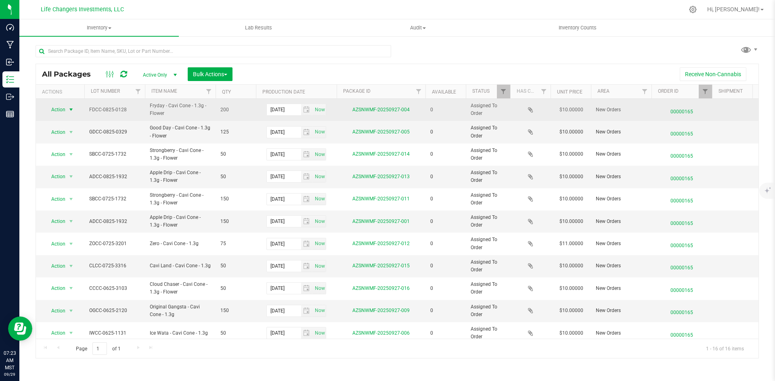
click at [62, 108] on span "Action" at bounding box center [55, 109] width 22 height 11
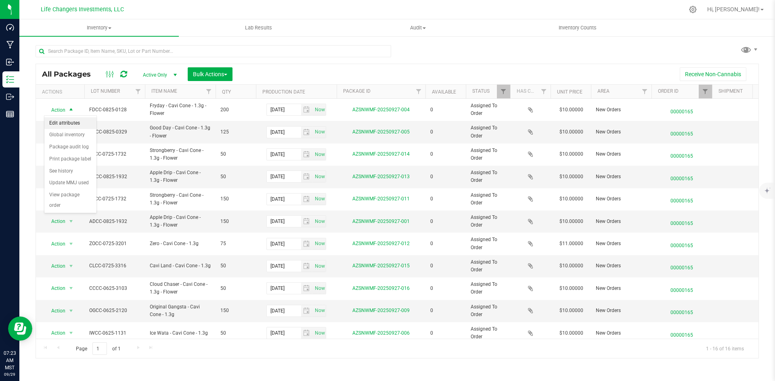
click at [69, 120] on li "Edit attributes" at bounding box center [70, 123] width 52 height 12
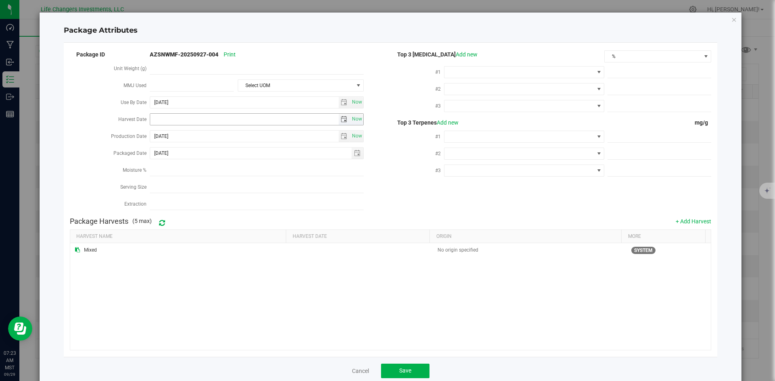
drag, startPoint x: 340, startPoint y: 118, endPoint x: 336, endPoint y: 119, distance: 4.5
click at [340, 118] on span "select" at bounding box center [343, 119] width 6 height 6
click at [160, 132] on link "[DATE]" at bounding box center [191, 133] width 87 height 13
click at [216, 159] on link "Apr" at bounding box center [222, 155] width 21 height 21
click at [191, 162] on link "2" at bounding box center [192, 162] width 12 height 13
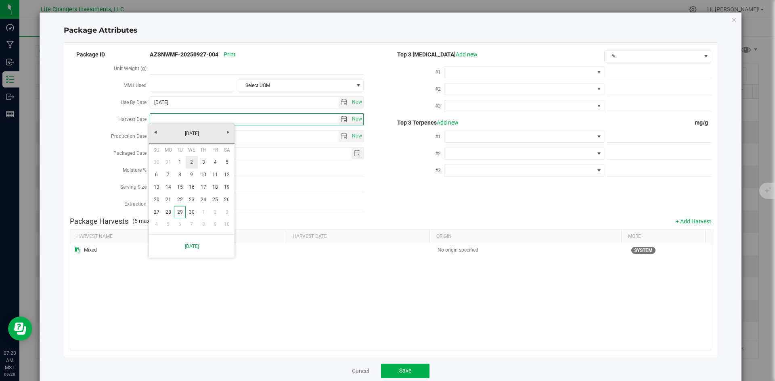
type input "[DATE]"
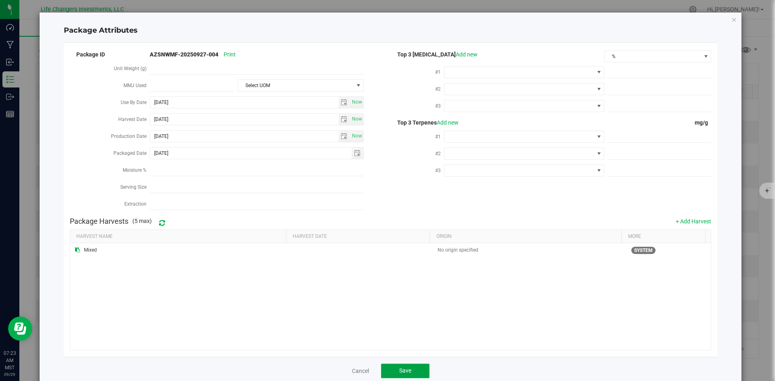
click at [394, 368] on button "Save" at bounding box center [405, 371] width 48 height 15
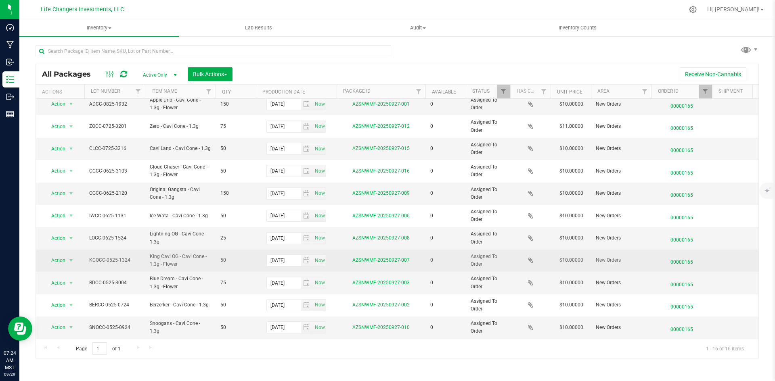
scroll to position [0, 0]
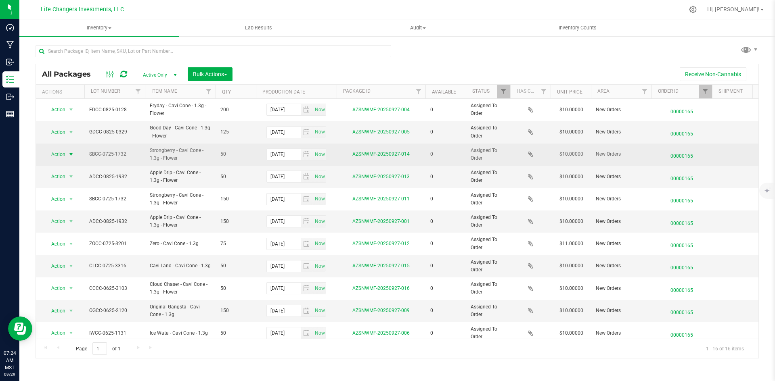
click at [54, 157] on span "Action" at bounding box center [55, 154] width 22 height 11
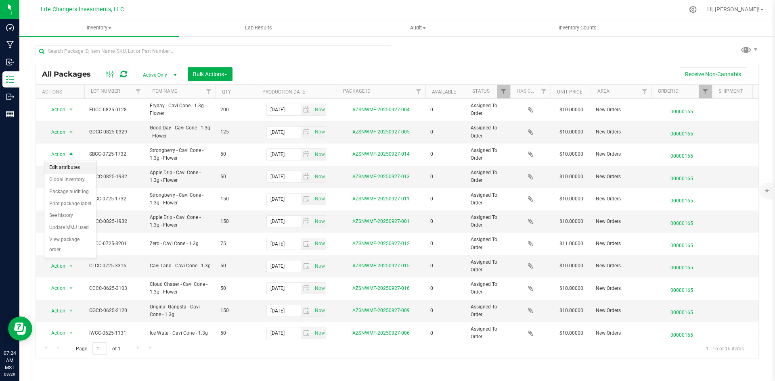
click at [71, 166] on li "Edit attributes" at bounding box center [70, 168] width 52 height 12
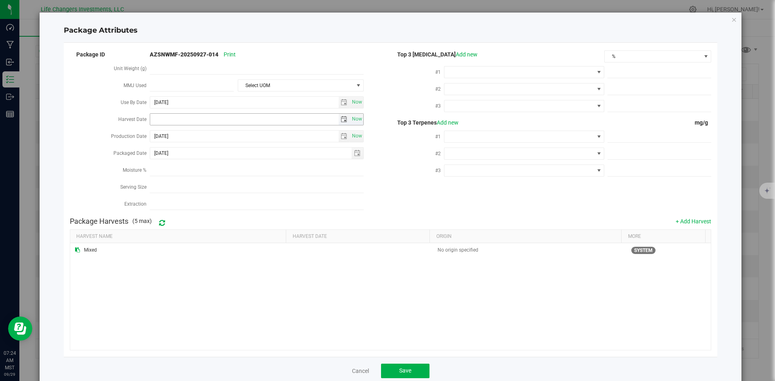
click at [341, 120] on span "select" at bounding box center [343, 119] width 6 height 6
click at [152, 132] on link "[DATE]" at bounding box center [191, 133] width 87 height 13
click at [226, 157] on link "Apr" at bounding box center [222, 155] width 21 height 21
click at [194, 161] on link "2" at bounding box center [192, 162] width 12 height 13
type input "[DATE]"
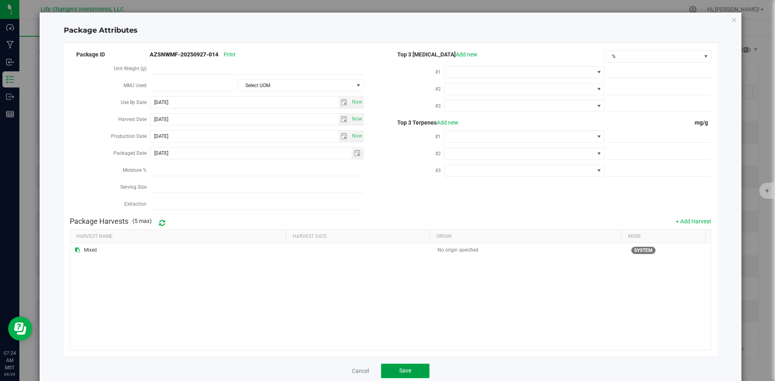
click at [409, 368] on button "Save" at bounding box center [405, 371] width 48 height 15
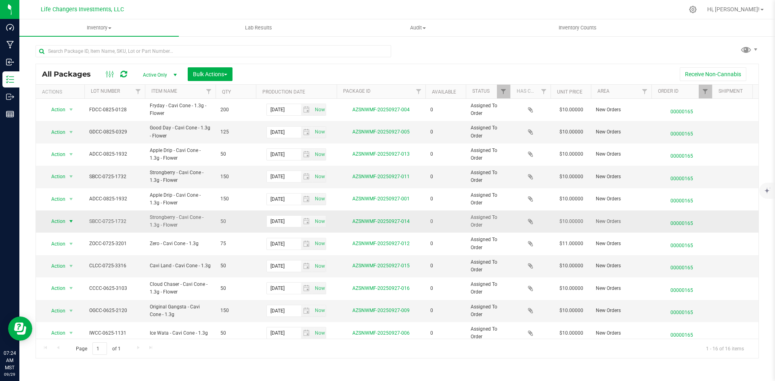
click at [65, 217] on span "Action" at bounding box center [55, 221] width 22 height 11
click at [77, 232] on li "Edit attributes" at bounding box center [70, 235] width 52 height 12
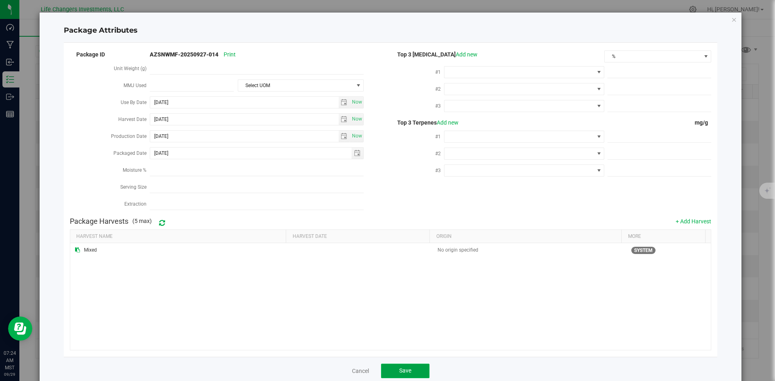
click at [408, 369] on button "Save" at bounding box center [405, 371] width 48 height 15
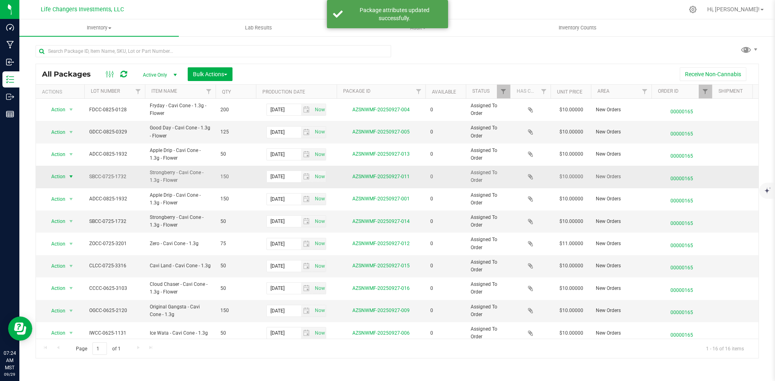
click at [52, 177] on span "Action" at bounding box center [55, 176] width 22 height 11
click at [74, 188] on li "Edit attributes" at bounding box center [70, 190] width 52 height 12
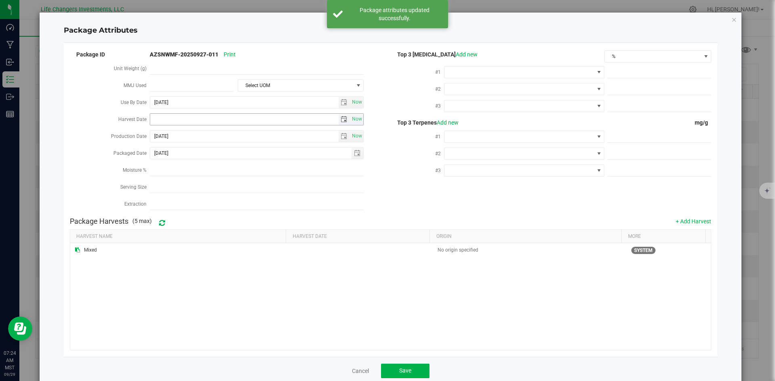
click at [339, 114] on span "select" at bounding box center [344, 119] width 12 height 11
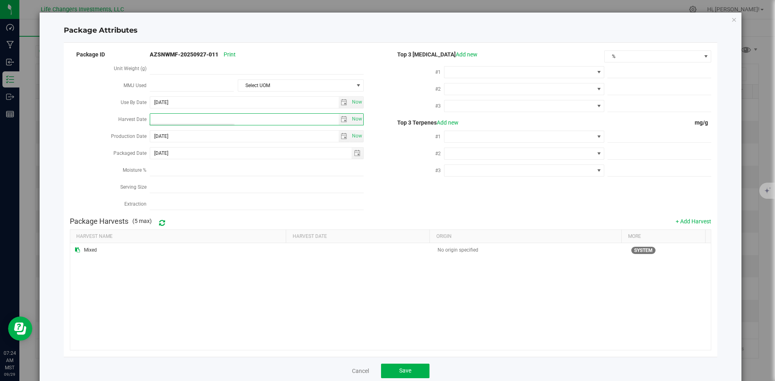
click at [147, 129] on label "Production Date" at bounding box center [130, 136] width 39 height 15
click at [150, 131] on input "[DATE]" at bounding box center [244, 136] width 188 height 11
click at [345, 121] on span "select" at bounding box center [344, 119] width 12 height 11
click at [156, 132] on link "[DATE]" at bounding box center [191, 133] width 87 height 13
click at [226, 157] on link "Apr" at bounding box center [222, 155] width 21 height 21
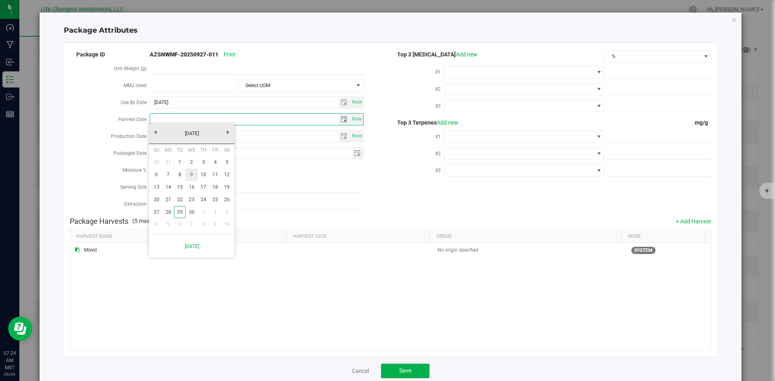
click at [192, 166] on link "2" at bounding box center [192, 162] width 12 height 13
type input "[DATE]"
click at [418, 366] on button "Save" at bounding box center [405, 371] width 48 height 15
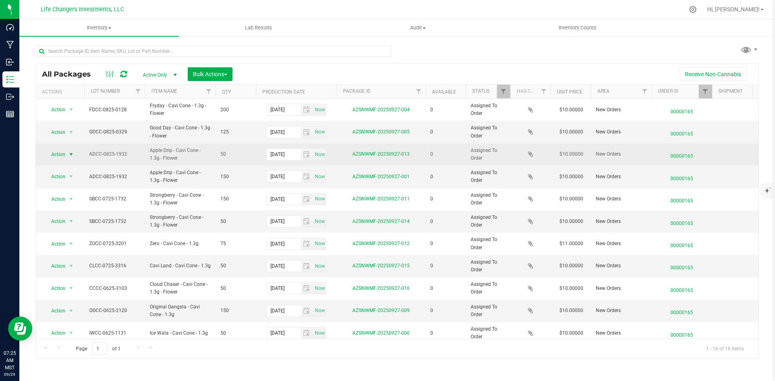
click at [51, 153] on span "Action" at bounding box center [55, 154] width 22 height 11
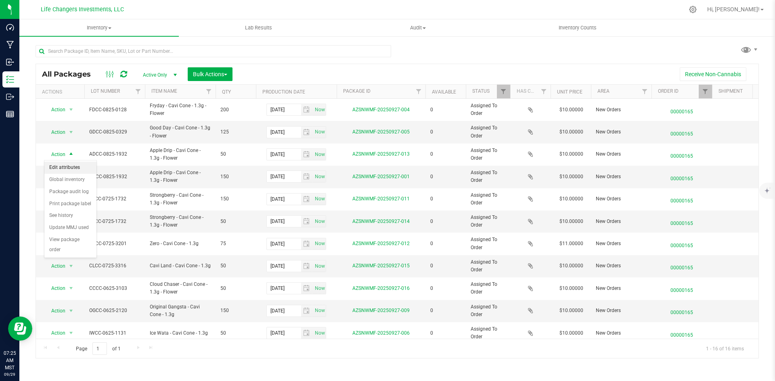
click at [68, 165] on li "Edit attributes" at bounding box center [70, 168] width 52 height 12
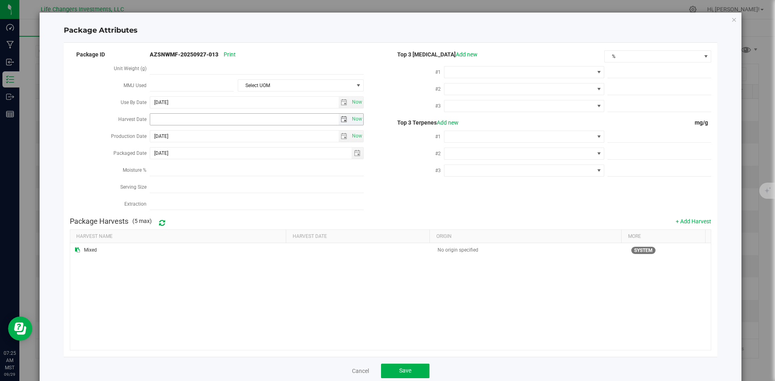
click at [340, 114] on span "select" at bounding box center [344, 119] width 12 height 11
click at [156, 131] on link "[DATE]" at bounding box center [191, 133] width 87 height 13
click at [223, 158] on link "Apr" at bounding box center [222, 155] width 21 height 21
click at [190, 163] on link "2" at bounding box center [192, 162] width 12 height 13
type input "[DATE]"
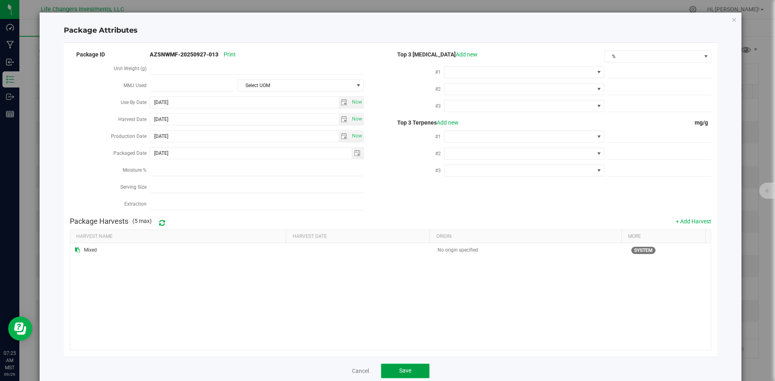
click at [391, 364] on button "Save" at bounding box center [405, 371] width 48 height 15
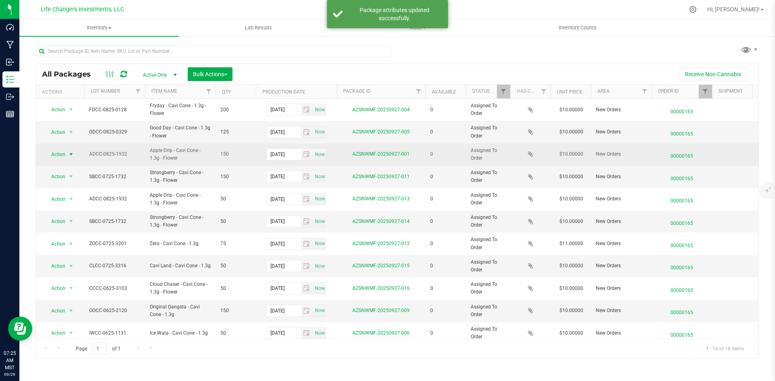
click at [53, 154] on span "Action" at bounding box center [55, 154] width 22 height 11
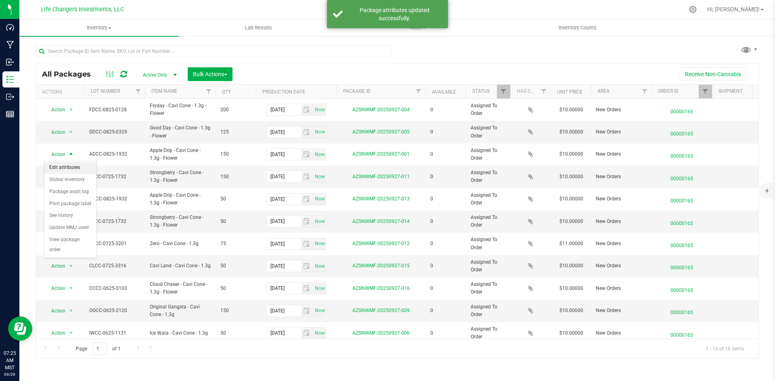
click at [77, 165] on li "Edit attributes" at bounding box center [70, 168] width 52 height 12
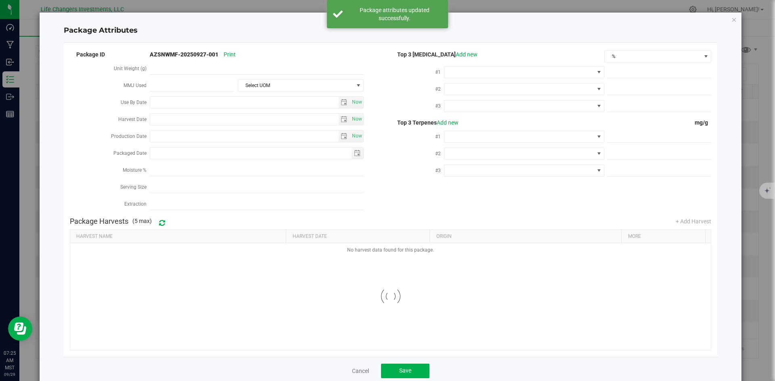
type input "[DATE]"
click at [345, 119] on span "select" at bounding box center [344, 119] width 12 height 11
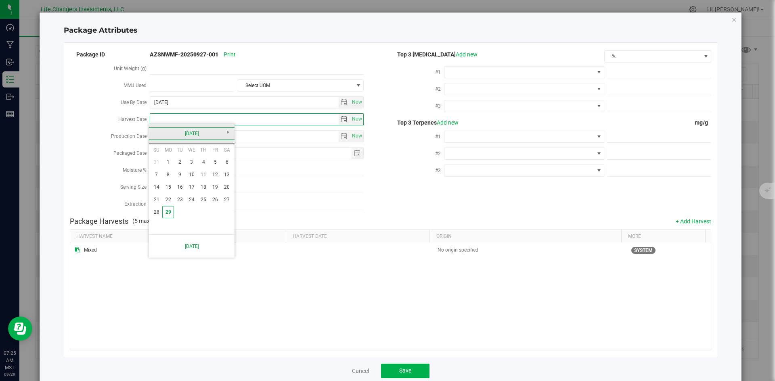
click at [152, 131] on link "[DATE]" at bounding box center [191, 133] width 87 height 13
click at [217, 155] on link "Apr" at bounding box center [222, 155] width 21 height 21
click at [191, 159] on link "2" at bounding box center [192, 162] width 12 height 13
type input "[DATE]"
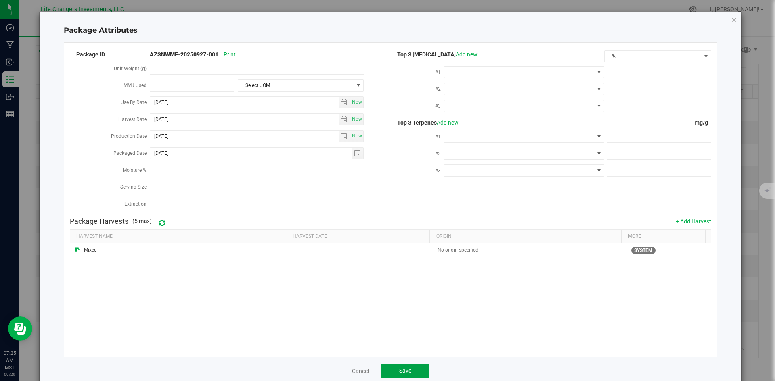
click at [400, 370] on span "Save" at bounding box center [405, 371] width 12 height 6
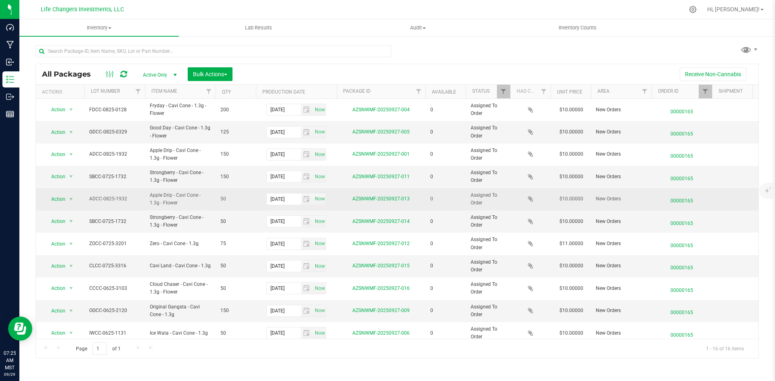
scroll to position [40, 0]
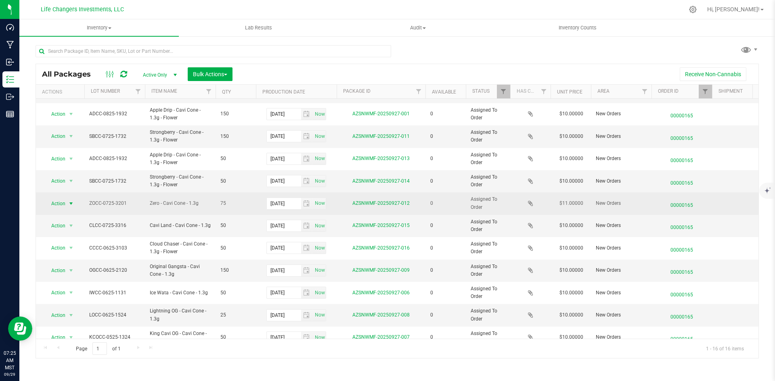
click at [61, 200] on span "Action" at bounding box center [55, 203] width 22 height 11
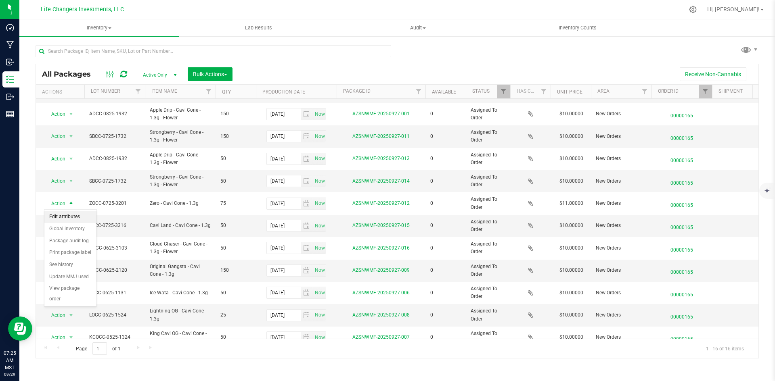
click at [62, 215] on li "Edit attributes" at bounding box center [70, 217] width 52 height 12
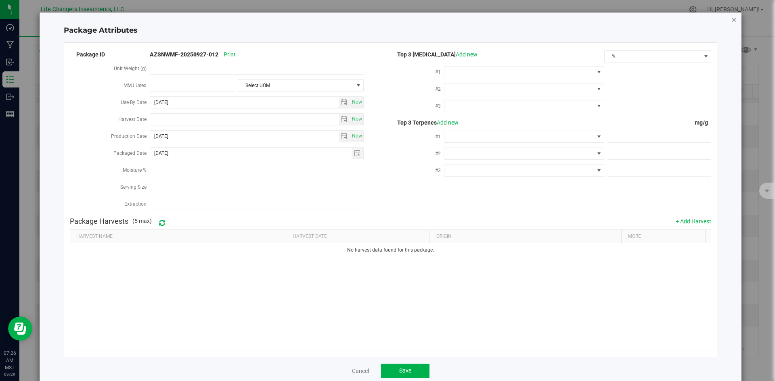
click at [731, 21] on icon "Close modal" at bounding box center [734, 20] width 6 height 10
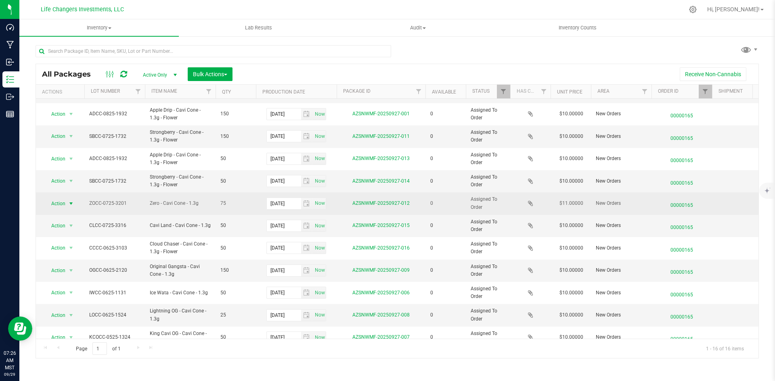
click at [67, 203] on span "select" at bounding box center [71, 203] width 10 height 11
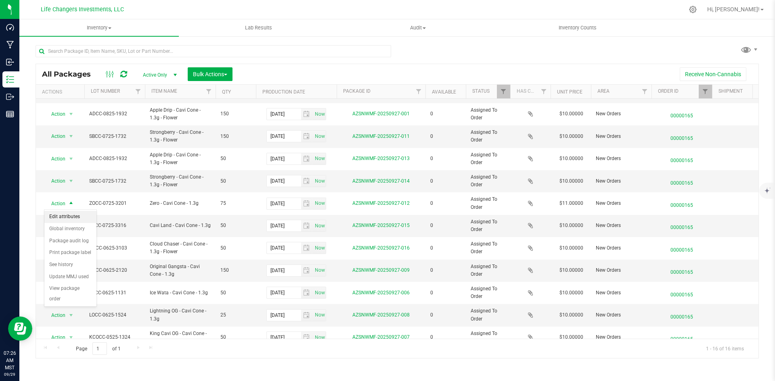
click at [66, 213] on li "Edit attributes" at bounding box center [70, 217] width 52 height 12
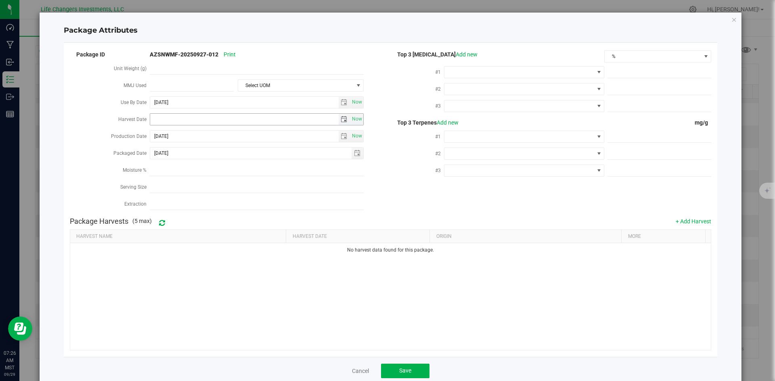
click at [341, 118] on span "select" at bounding box center [343, 119] width 6 height 6
click at [157, 129] on link "[DATE]" at bounding box center [191, 133] width 87 height 13
click at [223, 157] on link "Apr" at bounding box center [222, 155] width 21 height 21
click at [193, 165] on link "2" at bounding box center [192, 162] width 12 height 13
type input "[DATE]"
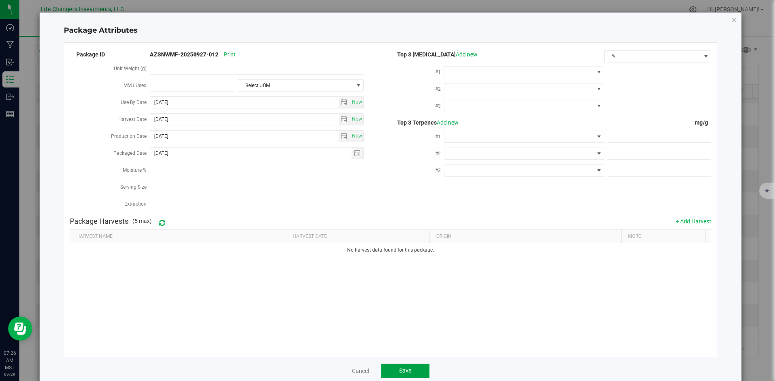
click at [399, 369] on span "Save" at bounding box center [405, 371] width 12 height 6
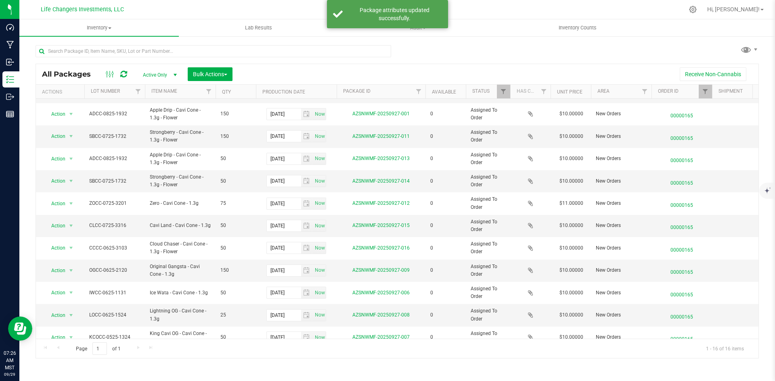
scroll to position [0, 0]
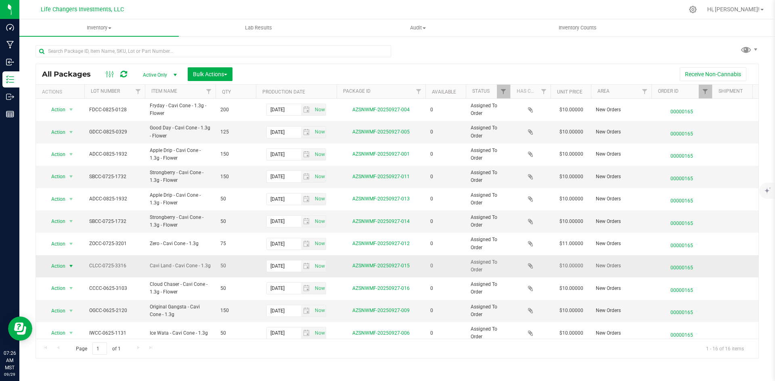
click at [58, 267] on span "Action" at bounding box center [55, 266] width 22 height 11
click at [77, 275] on li "Edit attributes" at bounding box center [70, 280] width 52 height 12
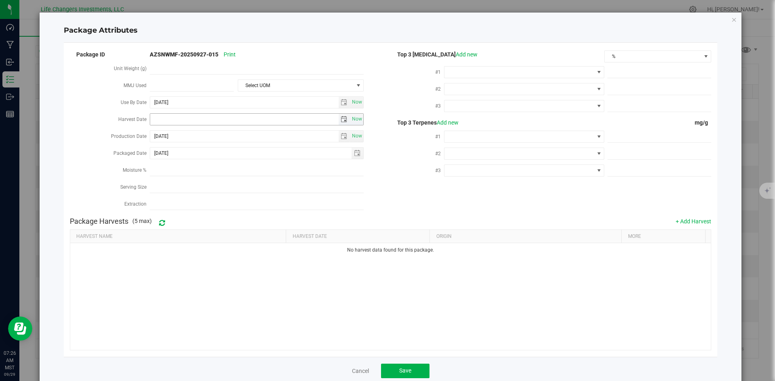
click at [343, 116] on span "select" at bounding box center [343, 119] width 6 height 6
click at [150, 129] on link "[DATE]" at bounding box center [191, 133] width 87 height 13
click at [223, 153] on link "Apr" at bounding box center [222, 155] width 21 height 21
click at [187, 159] on link "2" at bounding box center [192, 162] width 12 height 13
type input "[DATE]"
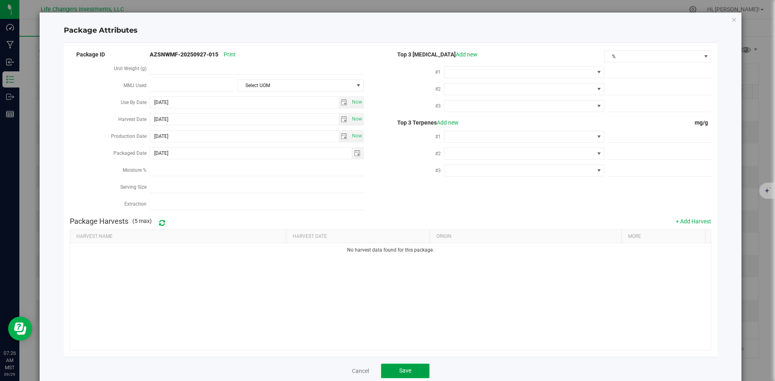
click at [391, 364] on button "Save" at bounding box center [405, 371] width 48 height 15
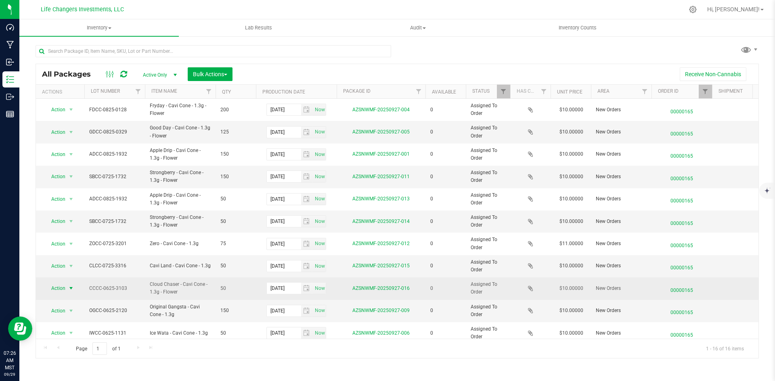
click at [69, 290] on span "select" at bounding box center [71, 288] width 6 height 6
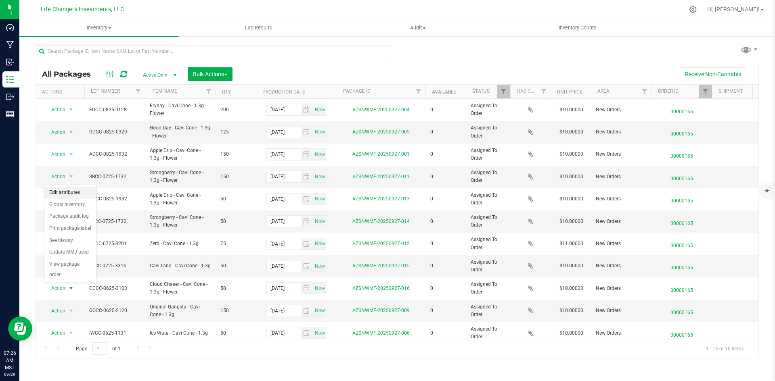
click at [72, 193] on li "Edit attributes" at bounding box center [70, 193] width 52 height 12
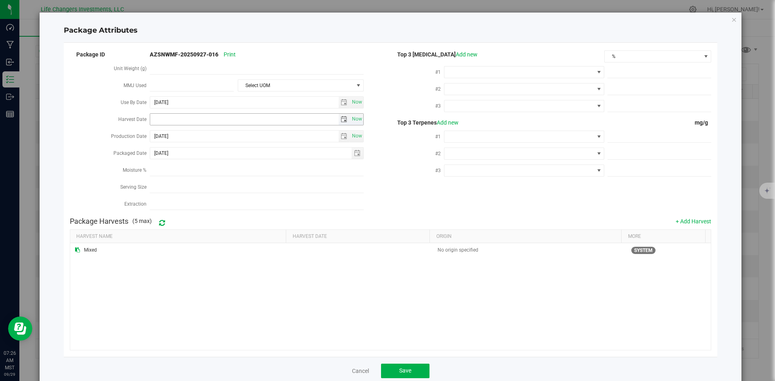
click at [340, 119] on span "select" at bounding box center [343, 119] width 6 height 6
click at [151, 132] on link "[DATE]" at bounding box center [191, 133] width 87 height 13
click at [219, 157] on link "Apr" at bounding box center [222, 155] width 21 height 21
click at [187, 162] on link "2" at bounding box center [192, 162] width 12 height 13
type input "[DATE]"
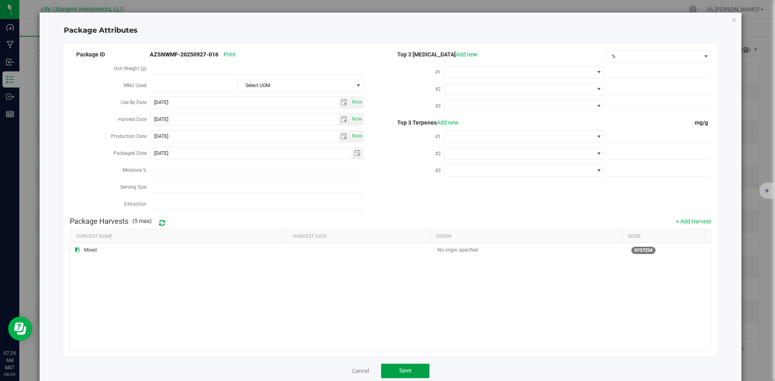
click at [390, 368] on button "Save" at bounding box center [405, 371] width 48 height 15
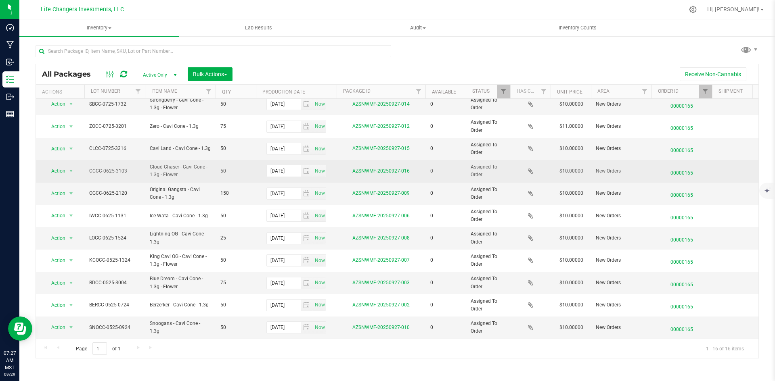
scroll to position [123, 0]
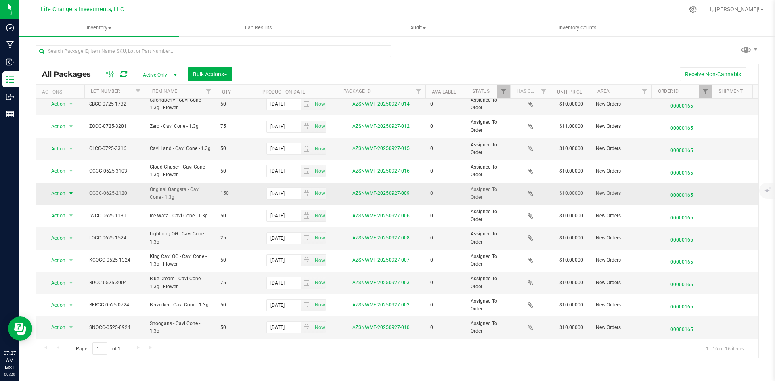
click at [61, 188] on span "Action" at bounding box center [55, 193] width 22 height 11
click at [71, 205] on li "Edit attributes" at bounding box center [70, 201] width 52 height 12
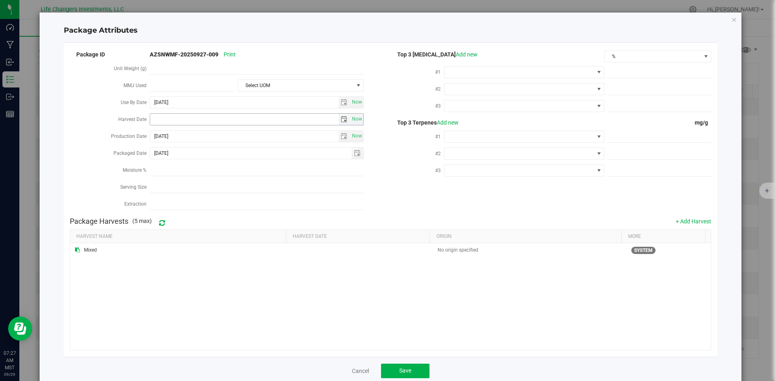
click at [341, 118] on span "select" at bounding box center [343, 119] width 6 height 6
click at [157, 134] on link "[DATE]" at bounding box center [191, 133] width 87 height 13
click at [230, 160] on link "Apr" at bounding box center [222, 155] width 21 height 21
click at [189, 165] on link "2" at bounding box center [192, 162] width 12 height 13
type input "[DATE]"
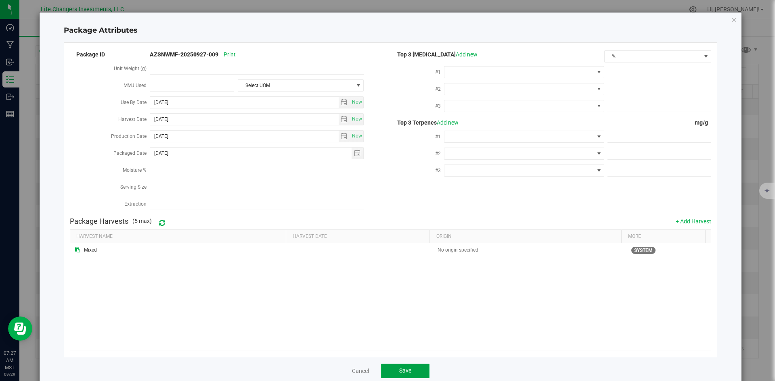
click at [402, 372] on button "Save" at bounding box center [405, 371] width 48 height 15
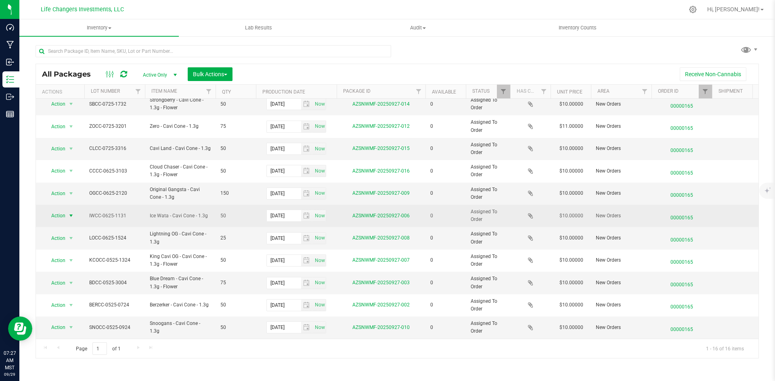
click at [59, 210] on span "Action" at bounding box center [55, 215] width 22 height 11
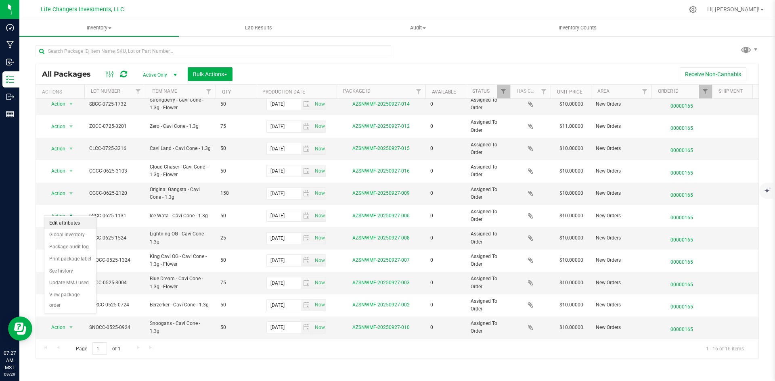
click at [72, 221] on li "Edit attributes" at bounding box center [70, 223] width 52 height 12
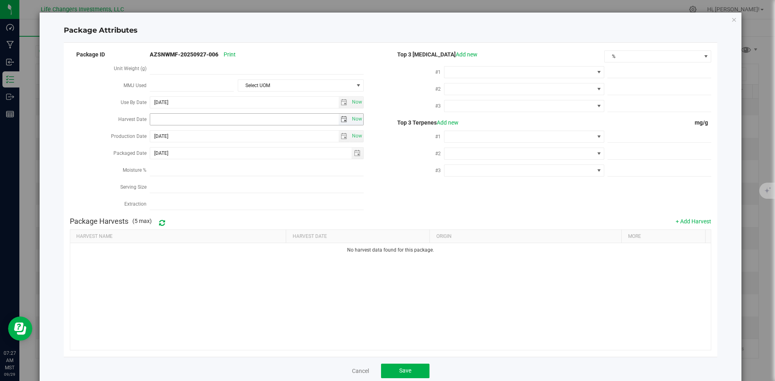
click at [340, 117] on span "select" at bounding box center [343, 119] width 6 height 6
click at [157, 133] on link "[DATE]" at bounding box center [191, 133] width 87 height 13
click at [227, 160] on link "Apr" at bounding box center [222, 155] width 21 height 21
click at [188, 160] on link "2" at bounding box center [192, 162] width 12 height 13
type input "[DATE]"
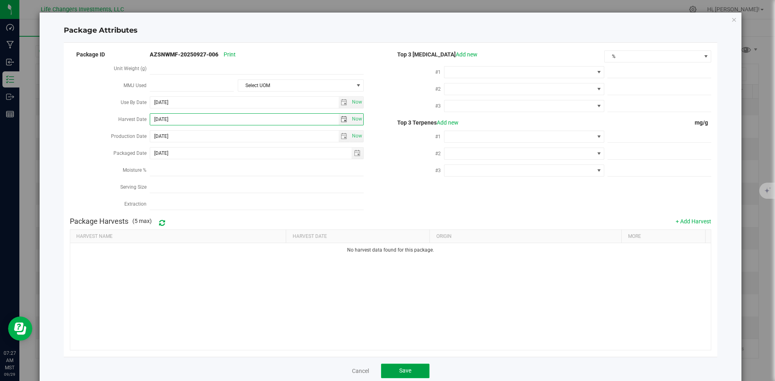
click at [410, 364] on button "Save" at bounding box center [405, 371] width 48 height 15
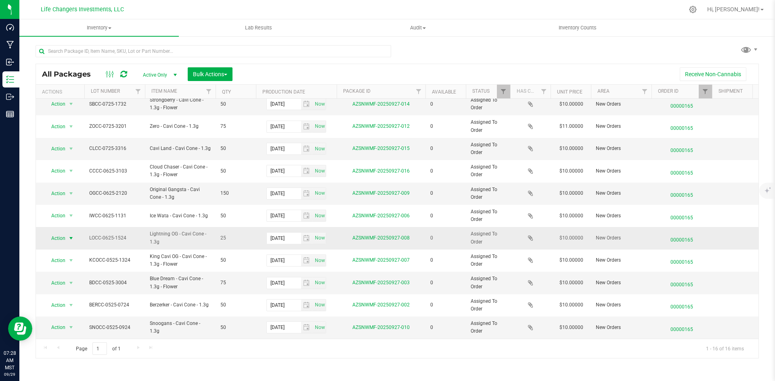
click at [59, 234] on span "Action" at bounding box center [55, 238] width 22 height 11
click at [79, 246] on li "Edit attributes" at bounding box center [70, 246] width 52 height 12
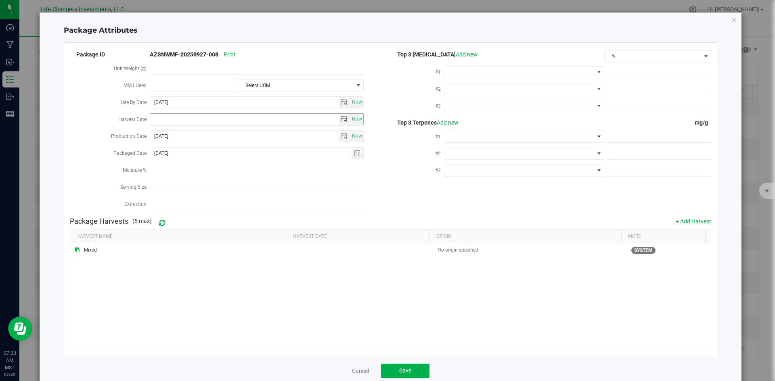
click at [340, 117] on span "select" at bounding box center [343, 119] width 6 height 6
click at [151, 135] on link "[DATE]" at bounding box center [191, 133] width 87 height 13
click at [224, 155] on link "Apr" at bounding box center [222, 155] width 21 height 21
click at [192, 162] on link "2" at bounding box center [192, 162] width 12 height 13
type input "[DATE]"
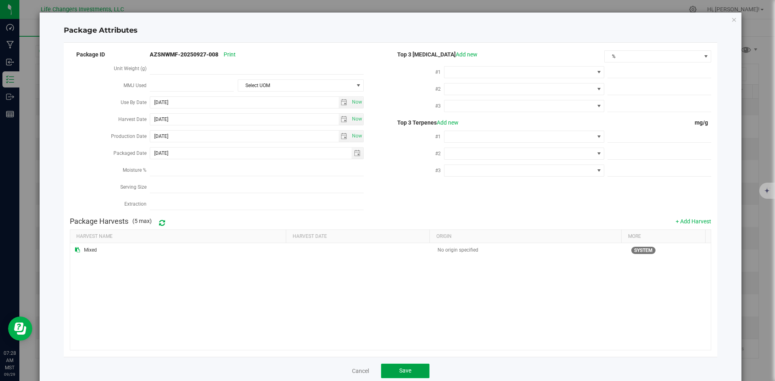
click at [401, 368] on span "Save" at bounding box center [405, 371] width 12 height 6
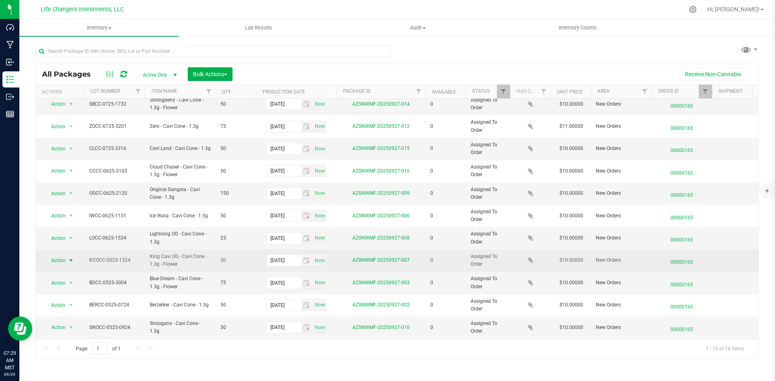
click at [66, 255] on span "select" at bounding box center [71, 260] width 10 height 11
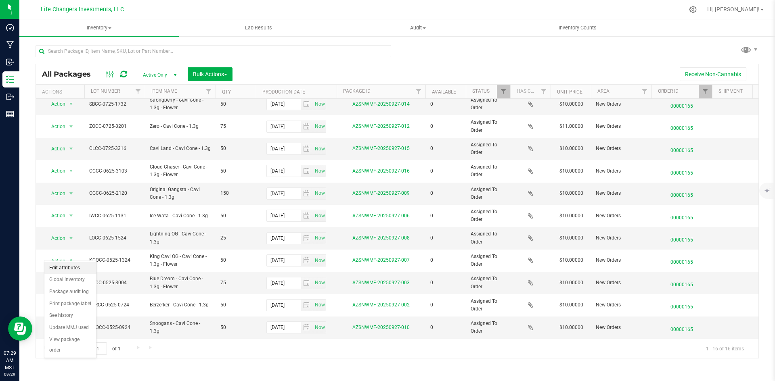
click at [68, 267] on li "Edit attributes" at bounding box center [70, 268] width 52 height 12
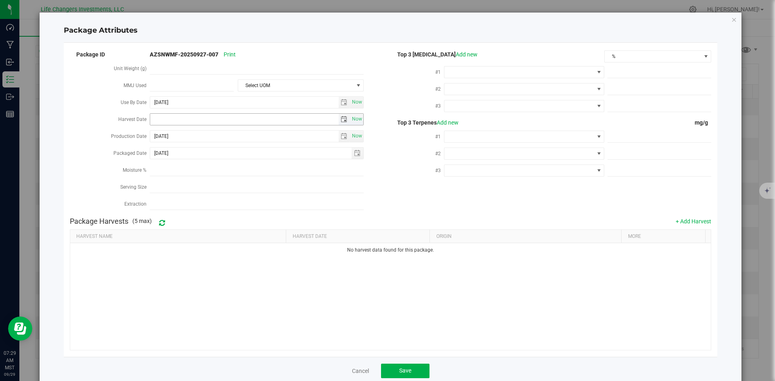
click at [343, 118] on span "select" at bounding box center [343, 119] width 6 height 6
click at [156, 130] on link "[DATE]" at bounding box center [191, 133] width 87 height 13
click at [184, 154] on link "Feb" at bounding box center [181, 155] width 21 height 21
click at [189, 186] on link "12" at bounding box center [192, 187] width 12 height 13
type input "[DATE]"
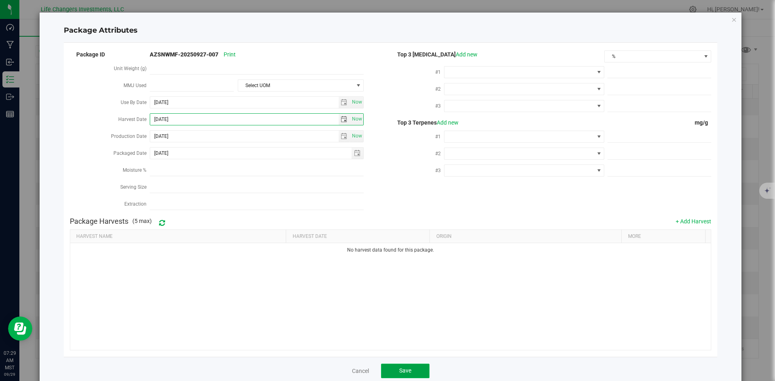
click at [405, 368] on span "Save" at bounding box center [405, 371] width 12 height 6
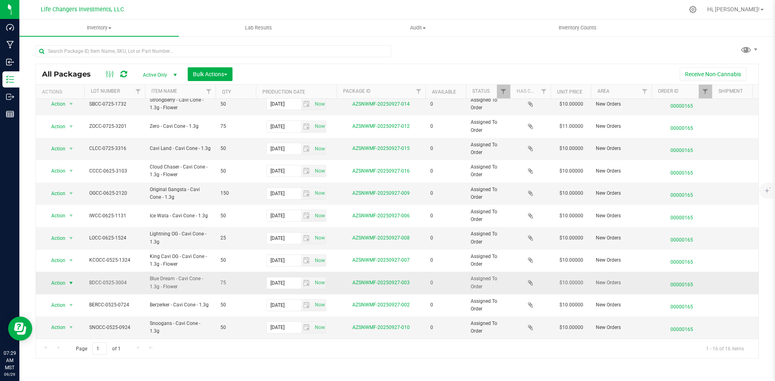
click at [60, 279] on span "Action" at bounding box center [55, 283] width 22 height 11
click at [69, 291] on li "Edit attributes" at bounding box center [70, 290] width 52 height 12
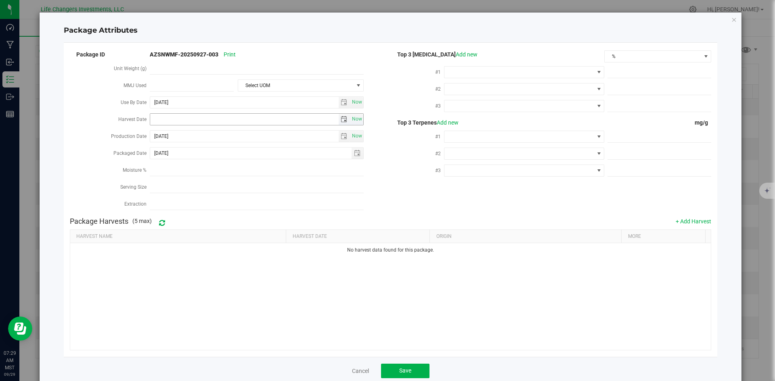
click at [340, 116] on span "select" at bounding box center [343, 119] width 6 height 6
click at [155, 133] on link "[DATE]" at bounding box center [191, 133] width 87 height 13
click at [185, 154] on link "Feb" at bounding box center [181, 155] width 21 height 21
click at [190, 186] on link "12" at bounding box center [192, 187] width 12 height 13
type input "[DATE]"
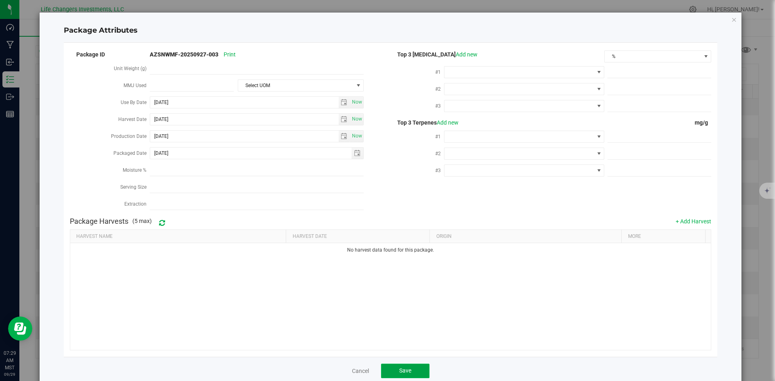
click at [399, 368] on span "Save" at bounding box center [405, 371] width 12 height 6
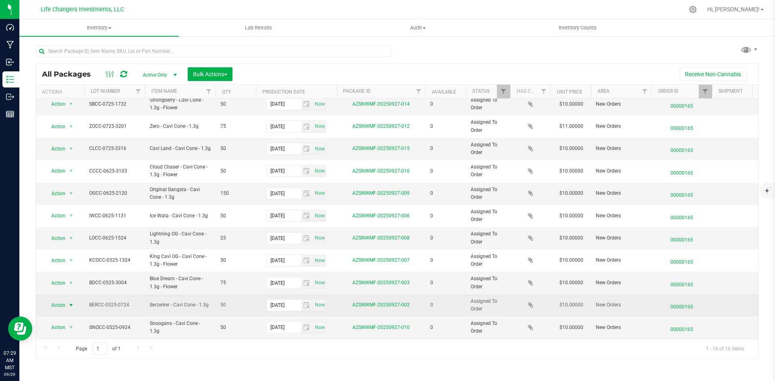
click at [66, 300] on span "select" at bounding box center [71, 305] width 10 height 11
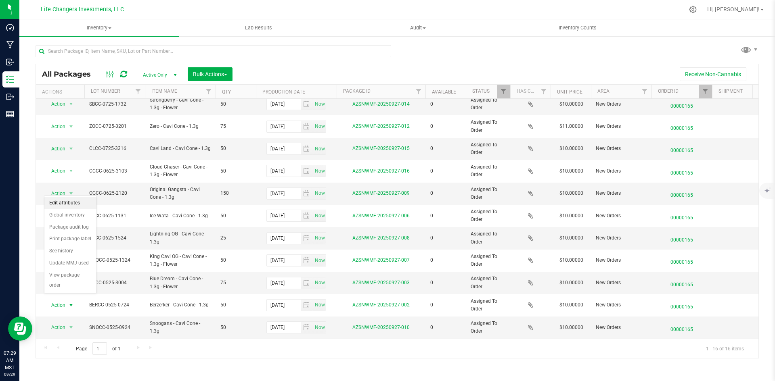
click at [70, 203] on li "Edit attributes" at bounding box center [70, 203] width 52 height 12
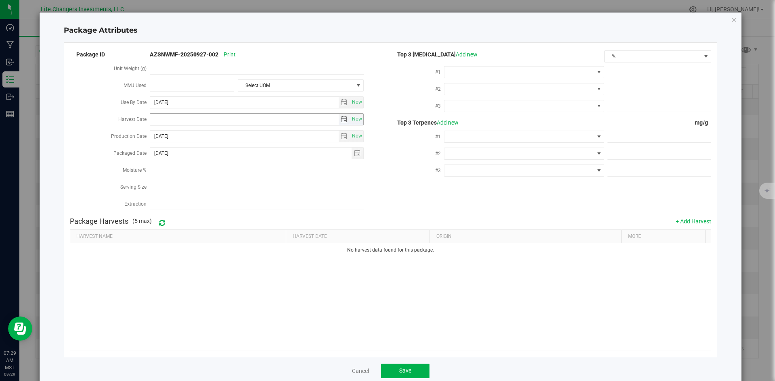
click at [342, 117] on span "select" at bounding box center [343, 119] width 6 height 6
click at [158, 127] on link "[DATE]" at bounding box center [191, 133] width 87 height 13
click at [180, 159] on link "Feb" at bounding box center [181, 155] width 21 height 21
click at [190, 186] on link "12" at bounding box center [192, 187] width 12 height 13
type input "[DATE]"
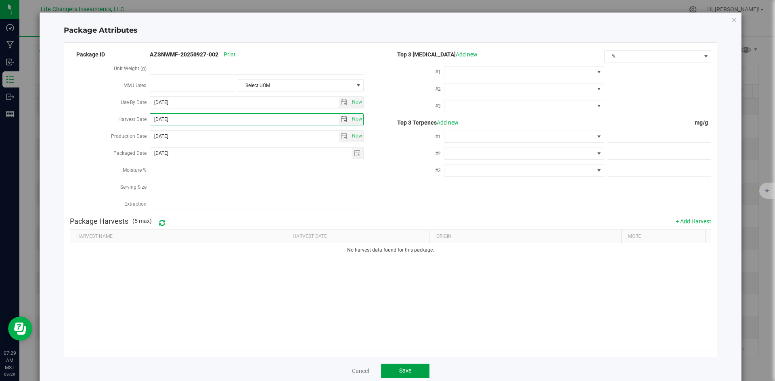
click at [391, 364] on button "Save" at bounding box center [405, 371] width 48 height 15
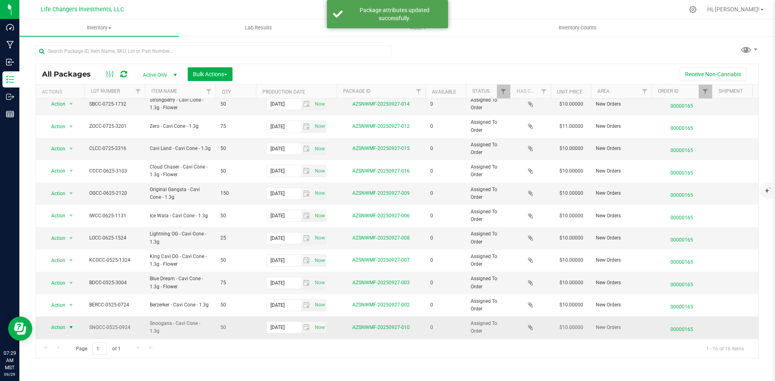
click at [66, 322] on span "select" at bounding box center [71, 327] width 10 height 11
click at [69, 225] on li "Edit attributes" at bounding box center [70, 226] width 52 height 12
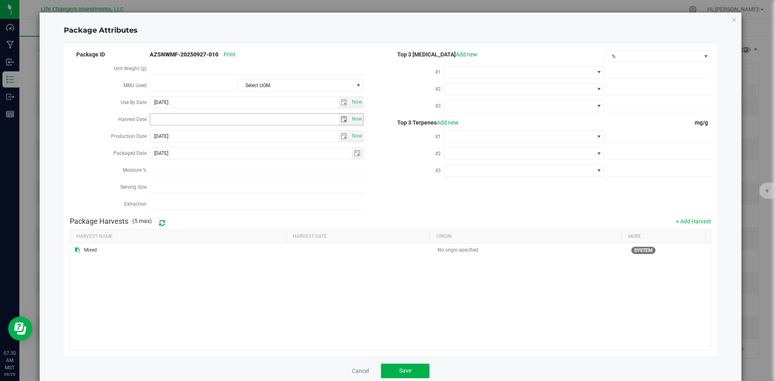
click at [343, 120] on span "select" at bounding box center [343, 119] width 6 height 6
click at [160, 134] on link "[DATE]" at bounding box center [191, 133] width 87 height 13
click at [183, 159] on link "Feb" at bounding box center [181, 155] width 21 height 21
click at [195, 188] on link "12" at bounding box center [192, 187] width 12 height 13
type input "[DATE]"
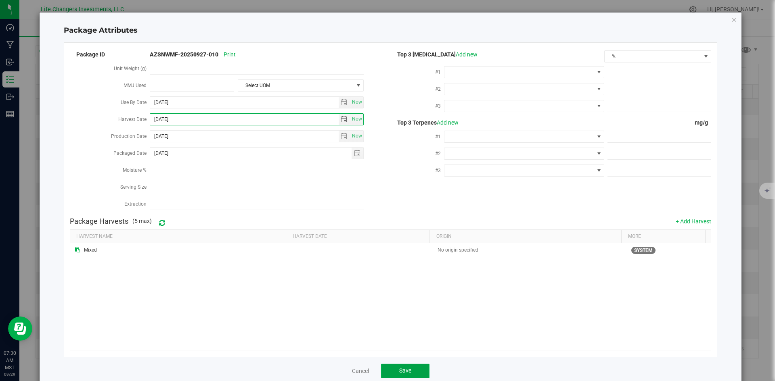
click at [415, 369] on button "Save" at bounding box center [405, 371] width 48 height 15
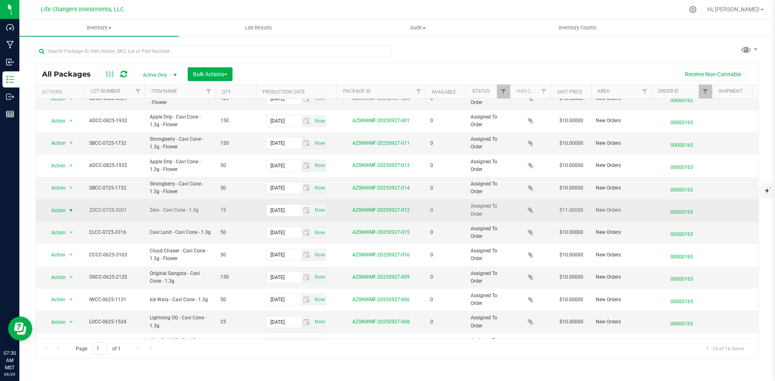
scroll to position [0, 0]
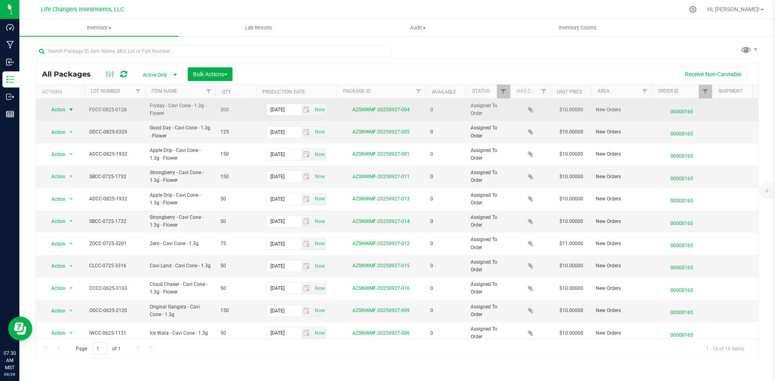
click at [60, 111] on span "Action" at bounding box center [55, 109] width 22 height 11
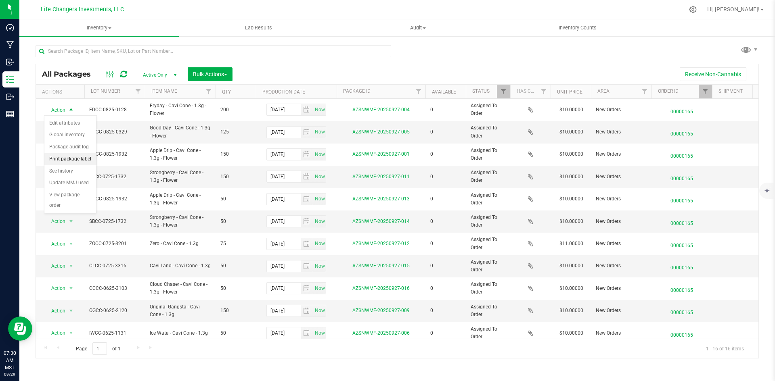
click at [77, 158] on li "Print package label" at bounding box center [70, 159] width 52 height 12
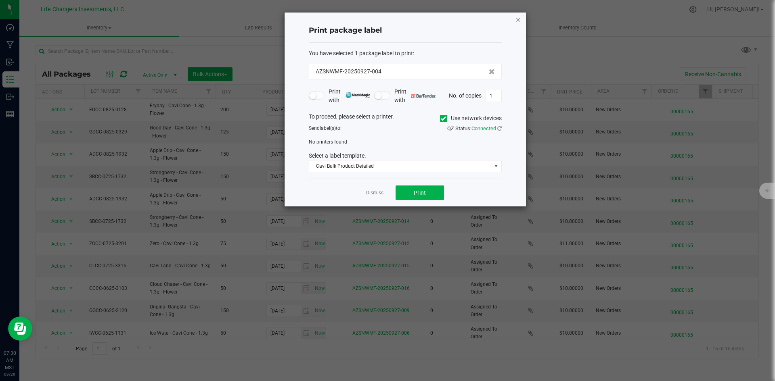
click at [517, 23] on icon "button" at bounding box center [518, 20] width 6 height 10
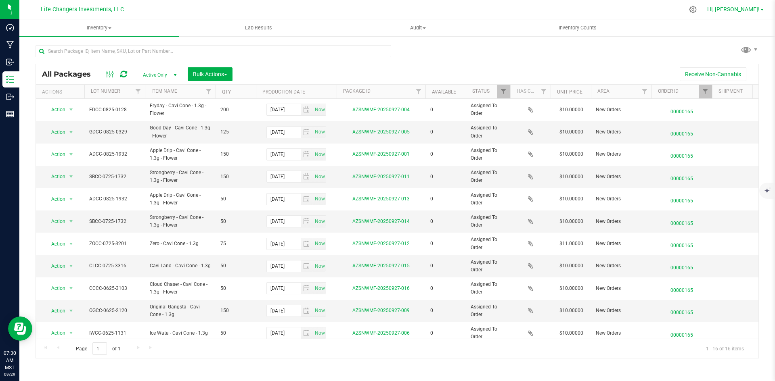
click at [754, 13] on link "Hi, [PERSON_NAME]!" at bounding box center [735, 9] width 63 height 8
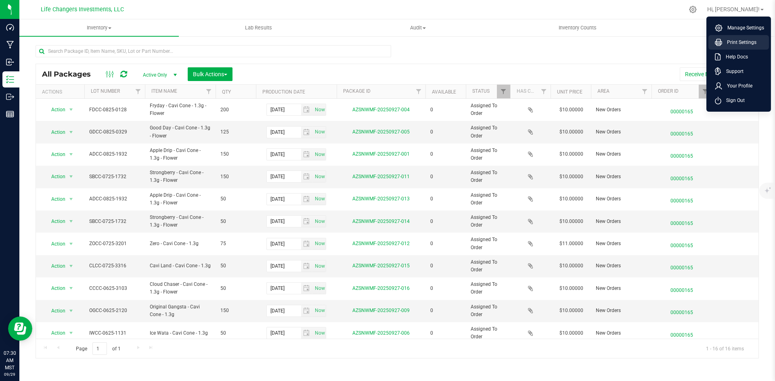
click at [751, 38] on li "Print Settings" at bounding box center [738, 42] width 61 height 15
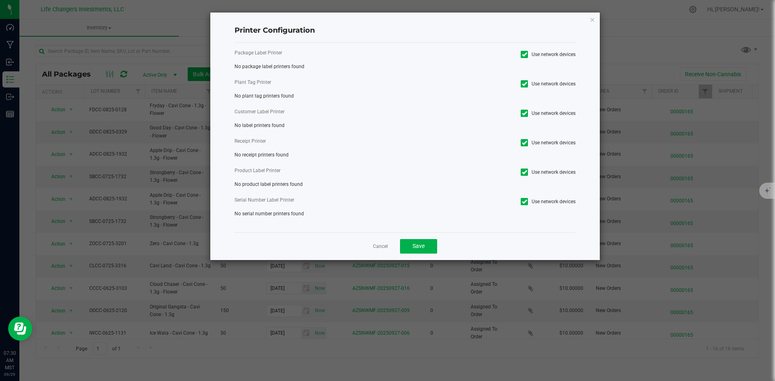
drag, startPoint x: 524, startPoint y: 201, endPoint x: 525, endPoint y: 169, distance: 31.1
click at [524, 202] on icon at bounding box center [524, 202] width 5 height 0
click at [0, 0] on input "Use network devices" at bounding box center [0, 0] width 0 height 0
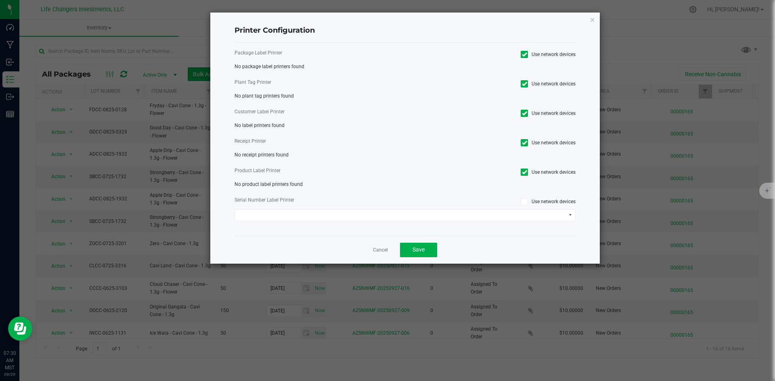
click at [524, 172] on icon at bounding box center [524, 172] width 5 height 0
click at [0, 0] on input "Use network devices" at bounding box center [0, 0] width 0 height 0
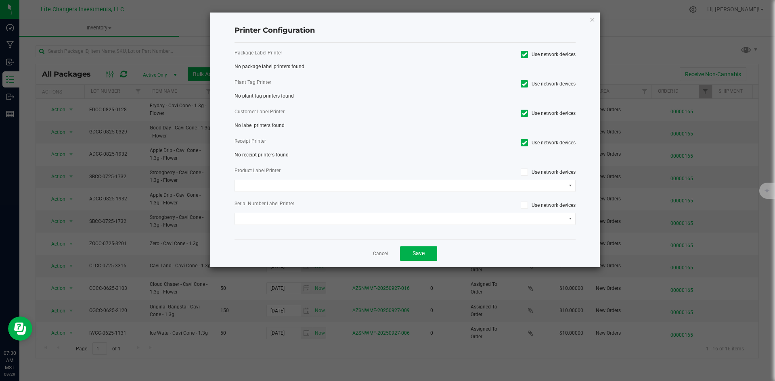
click at [522, 143] on icon at bounding box center [524, 143] width 5 height 0
click at [0, 0] on input "Use network devices" at bounding box center [0, 0] width 0 height 0
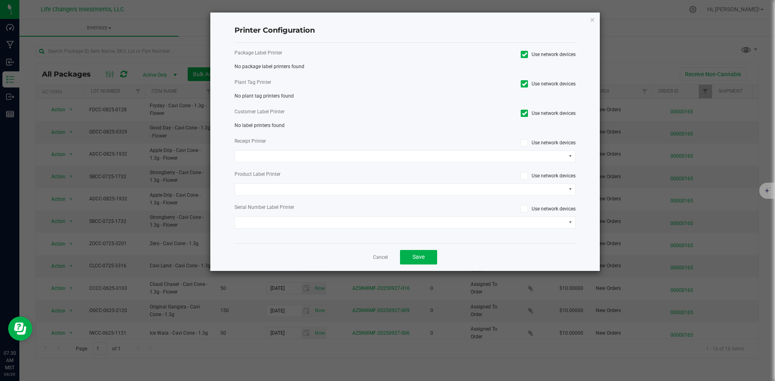
click at [522, 113] on icon at bounding box center [524, 113] width 5 height 0
click at [0, 0] on input "Use network devices" at bounding box center [0, 0] width 0 height 0
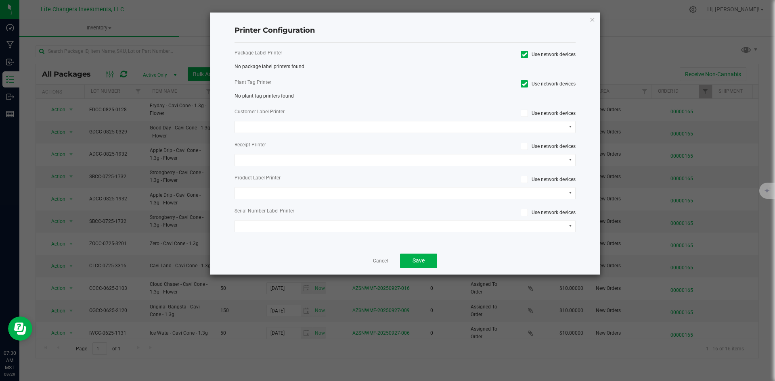
click at [526, 84] on icon at bounding box center [524, 84] width 5 height 0
click at [0, 0] on input "Use network devices" at bounding box center [0, 0] width 0 height 0
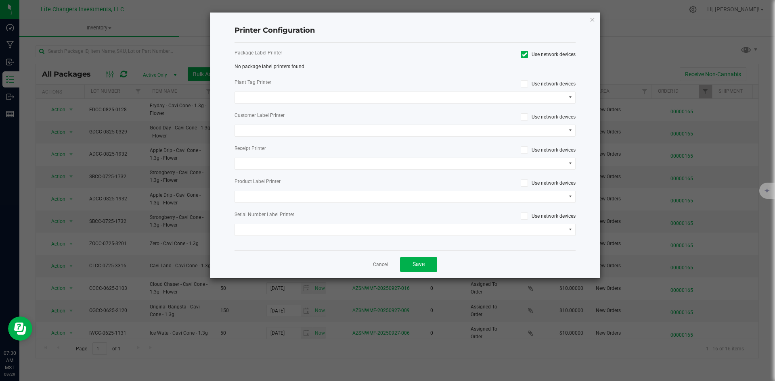
click at [521, 53] on span at bounding box center [523, 54] width 7 height 7
click at [0, 0] on input "Use network devices" at bounding box center [0, 0] width 0 height 0
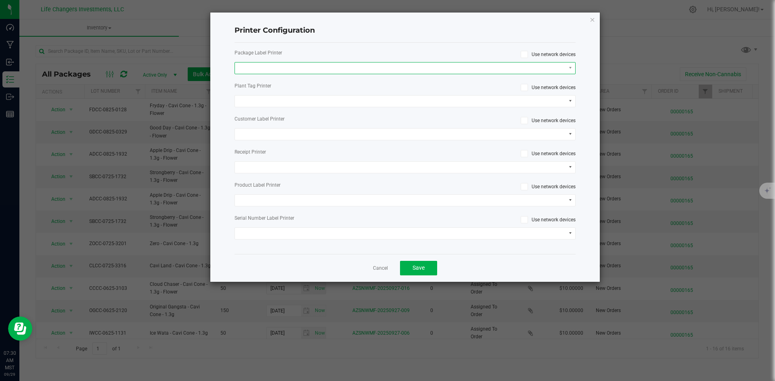
click at [426, 65] on span at bounding box center [400, 68] width 330 height 11
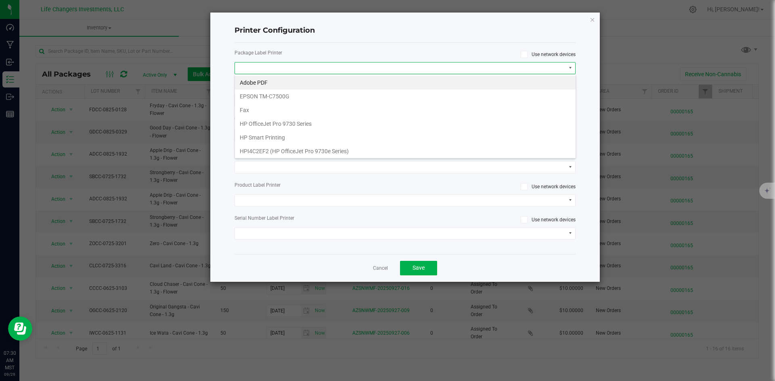
scroll to position [70, 0]
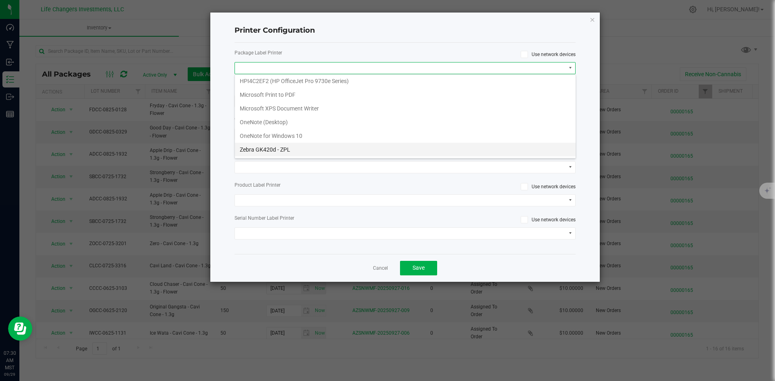
click at [292, 149] on ZPL "Zebra GK420d - ZPL" at bounding box center [405, 150] width 340 height 14
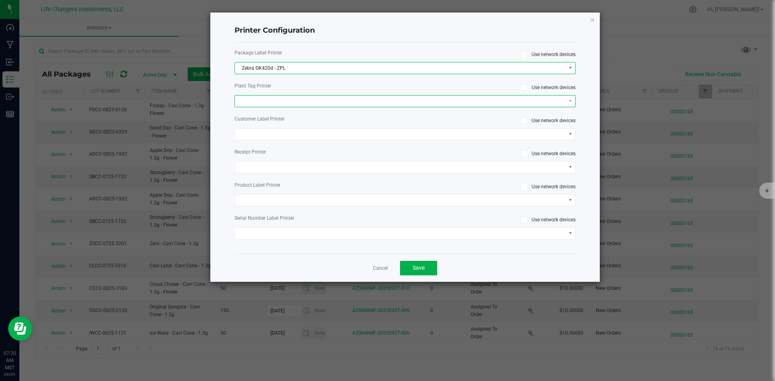
click at [315, 100] on span at bounding box center [400, 101] width 330 height 11
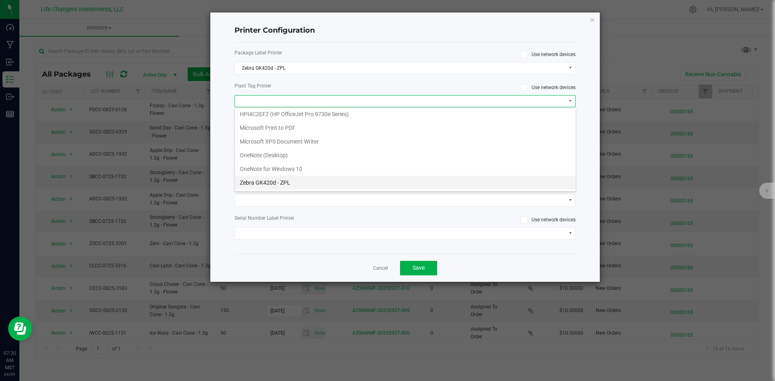
click at [295, 185] on ZPL "Zebra GK420d - ZPL" at bounding box center [405, 183] width 340 height 14
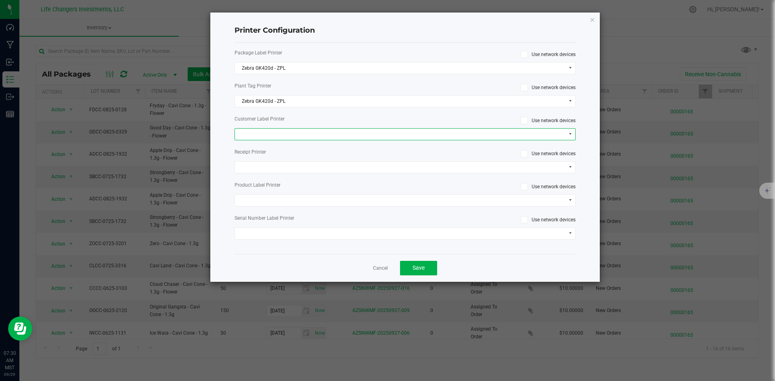
click at [317, 135] on span at bounding box center [400, 134] width 330 height 11
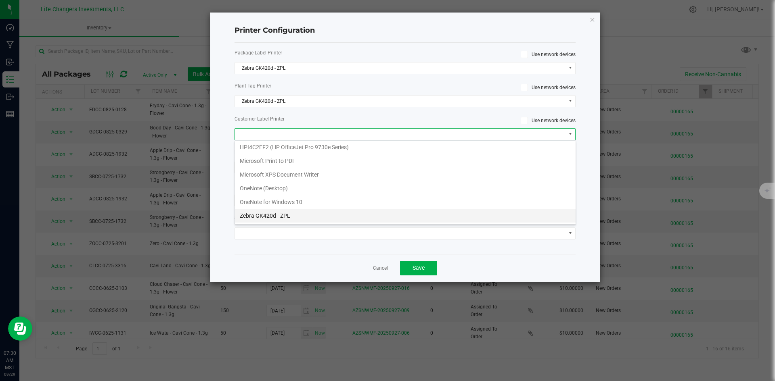
click at [271, 215] on ZPL "Zebra GK420d - ZPL" at bounding box center [405, 216] width 340 height 14
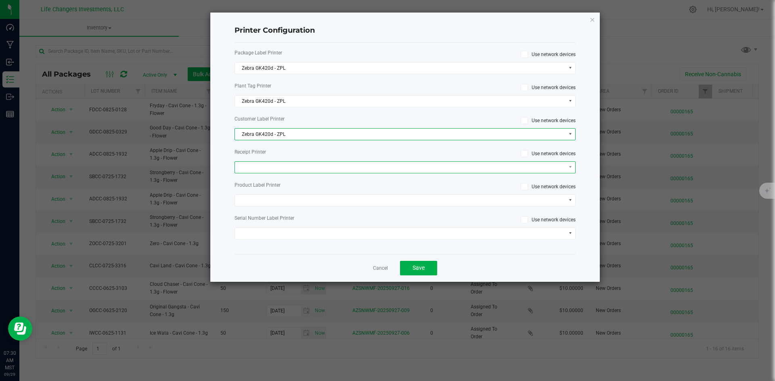
click at [300, 167] on span at bounding box center [400, 167] width 330 height 11
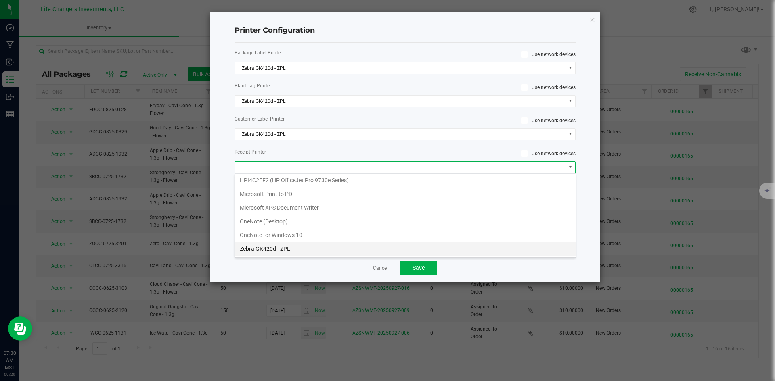
click at [277, 246] on ZPL "Zebra GK420d - ZPL" at bounding box center [405, 249] width 340 height 14
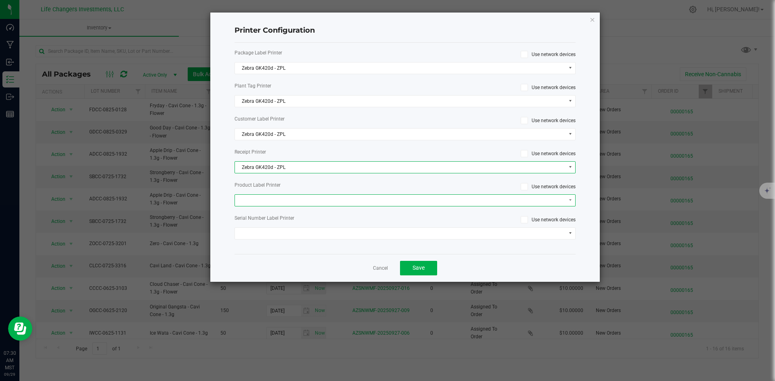
click at [301, 198] on span at bounding box center [400, 200] width 330 height 11
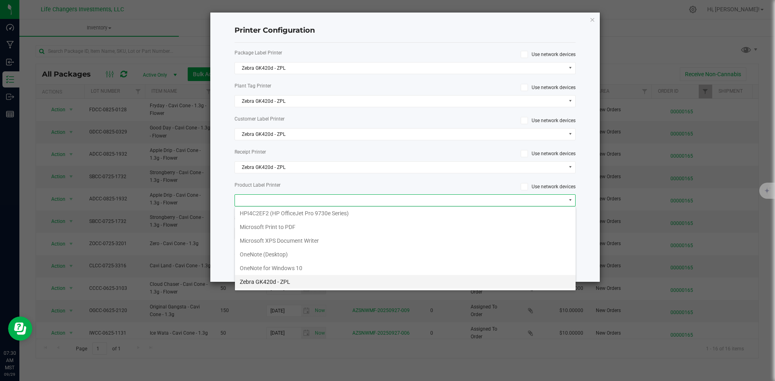
click at [269, 282] on ZPL "Zebra GK420d - ZPL" at bounding box center [405, 282] width 340 height 14
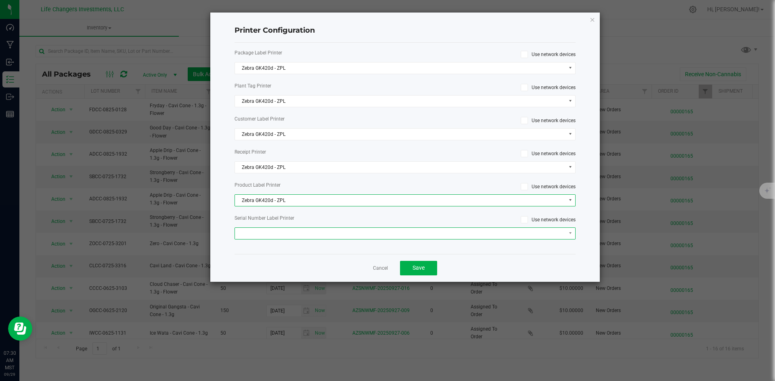
click at [292, 236] on span at bounding box center [400, 233] width 330 height 11
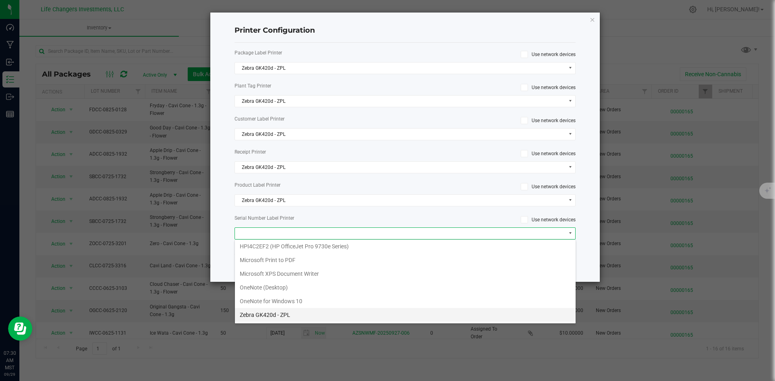
click at [271, 316] on ZPL "Zebra GK420d - ZPL" at bounding box center [405, 315] width 340 height 14
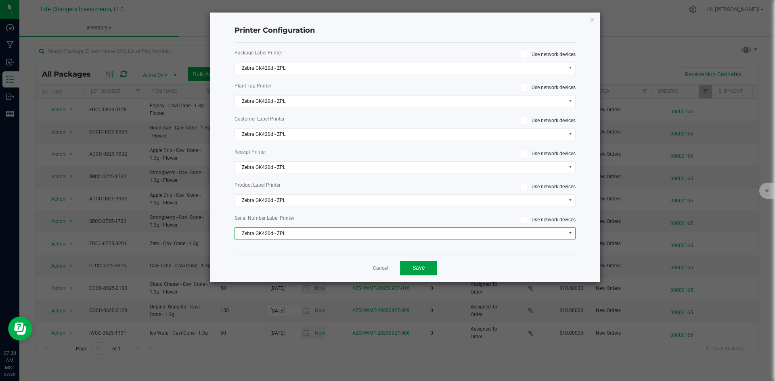
click at [416, 263] on button "Save" at bounding box center [418, 268] width 37 height 15
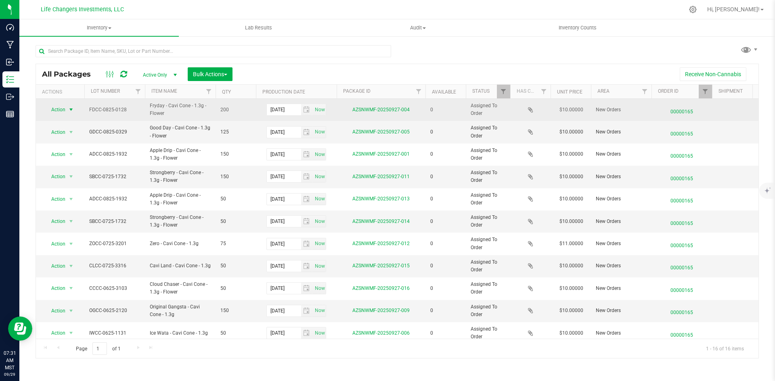
click at [68, 109] on span "select" at bounding box center [71, 110] width 6 height 6
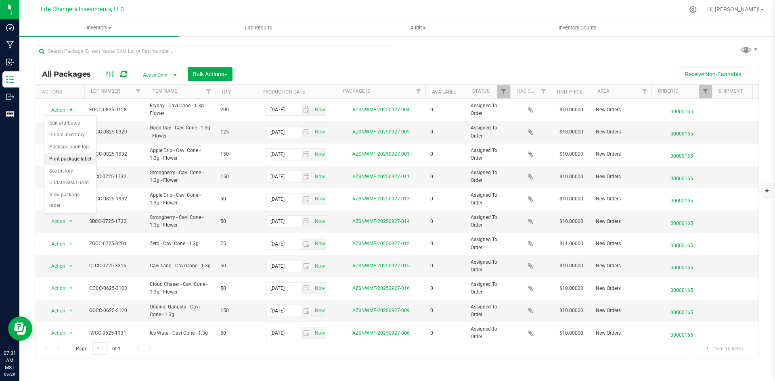
click at [82, 157] on li "Print package label" at bounding box center [70, 159] width 52 height 12
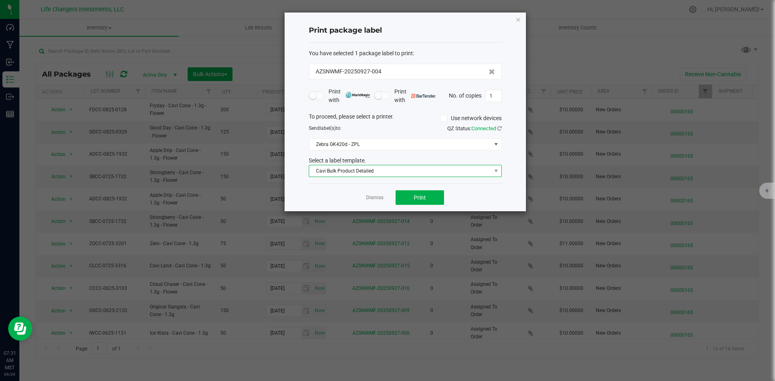
click at [328, 165] on span "Cavi Bulk Product Detailed" at bounding box center [405, 171] width 193 height 12
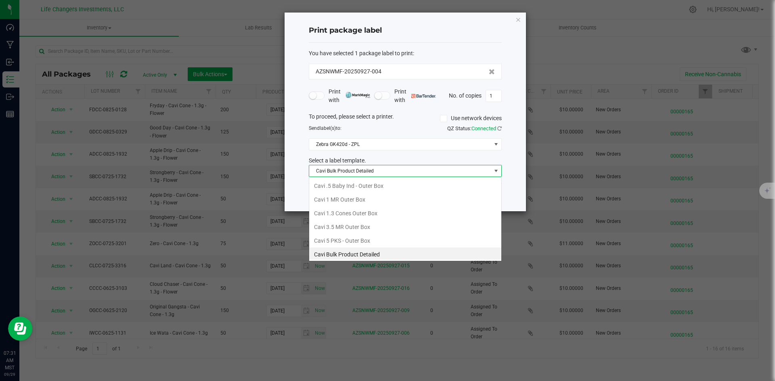
scroll to position [2, 0]
click at [339, 211] on li "Cavi 1.3 Cones Outer Box" at bounding box center [405, 212] width 192 height 14
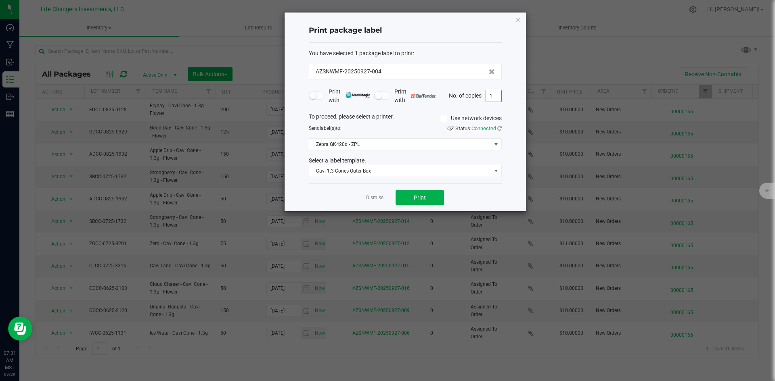
click at [496, 93] on input "1" at bounding box center [493, 95] width 15 height 11
type input "1"
type input "8"
click at [427, 201] on button "Print" at bounding box center [419, 197] width 48 height 15
click at [517, 18] on icon "button" at bounding box center [518, 20] width 6 height 10
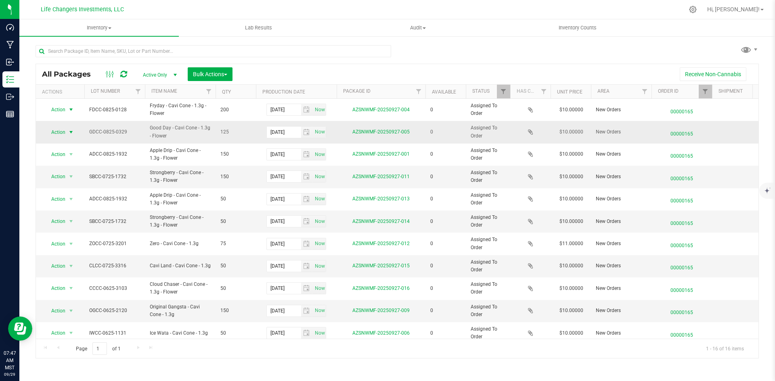
click at [63, 132] on span "Action" at bounding box center [55, 132] width 22 height 11
click at [75, 182] on li "Print package label" at bounding box center [70, 181] width 52 height 12
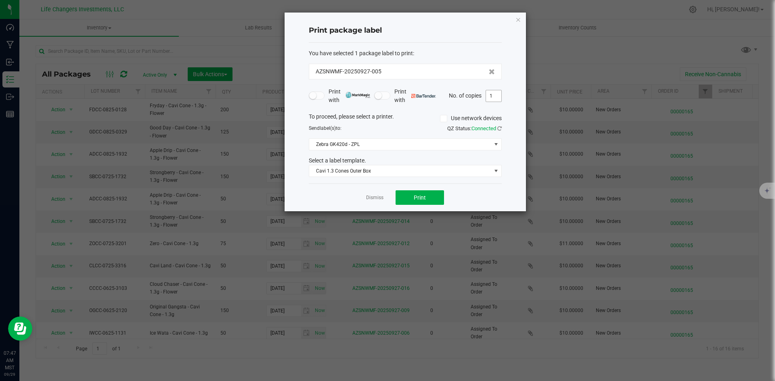
click at [491, 93] on input "1" at bounding box center [493, 95] width 15 height 11
type input "5"
click at [432, 200] on button "Print" at bounding box center [419, 197] width 48 height 15
click at [517, 20] on icon "button" at bounding box center [518, 20] width 6 height 10
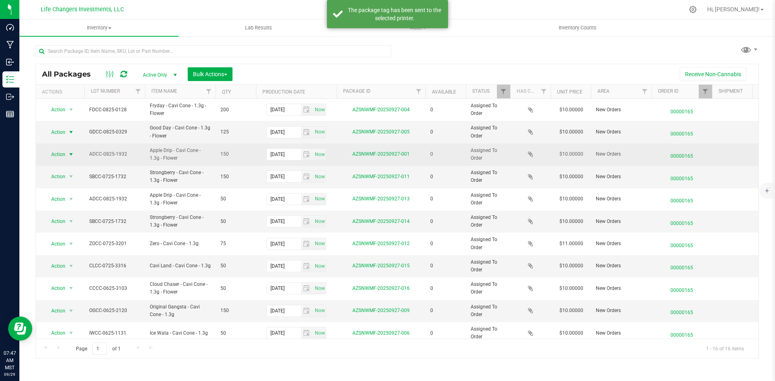
click at [61, 155] on span "Action" at bounding box center [55, 154] width 22 height 11
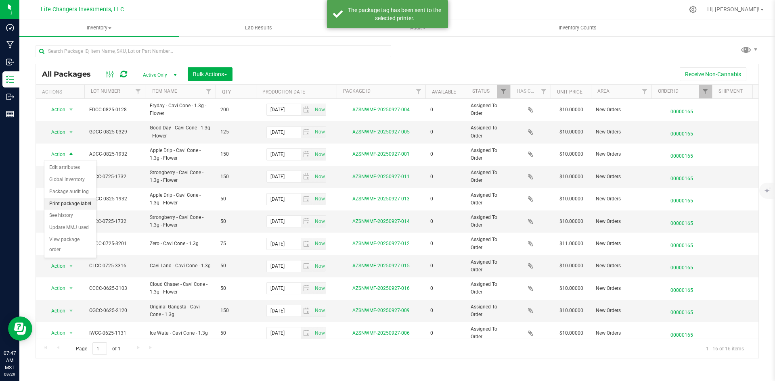
click at [65, 205] on li "Print package label" at bounding box center [70, 204] width 52 height 12
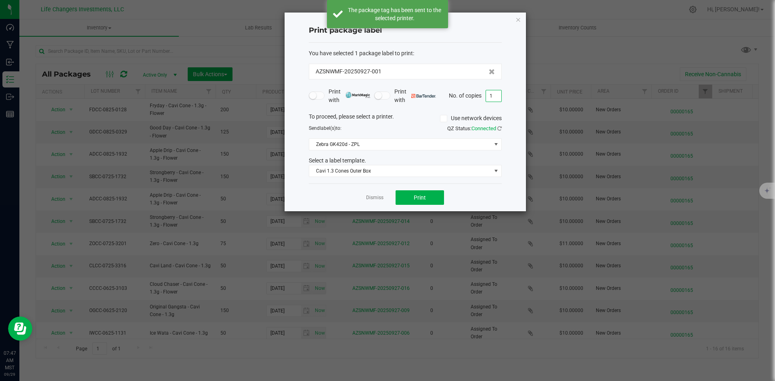
click at [495, 97] on input "1" at bounding box center [493, 95] width 15 height 11
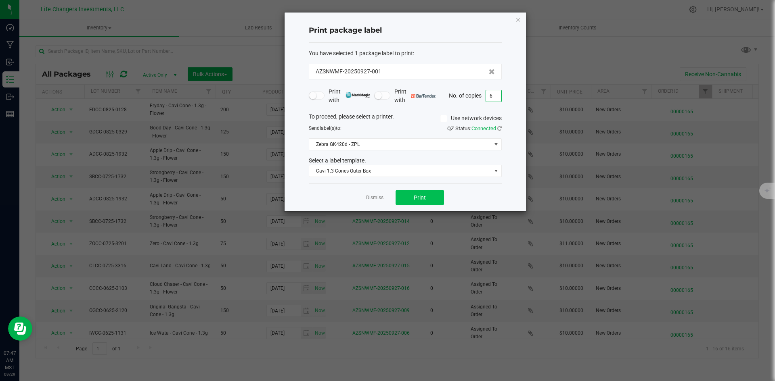
type input "6"
click at [431, 198] on button "Print" at bounding box center [419, 197] width 48 height 15
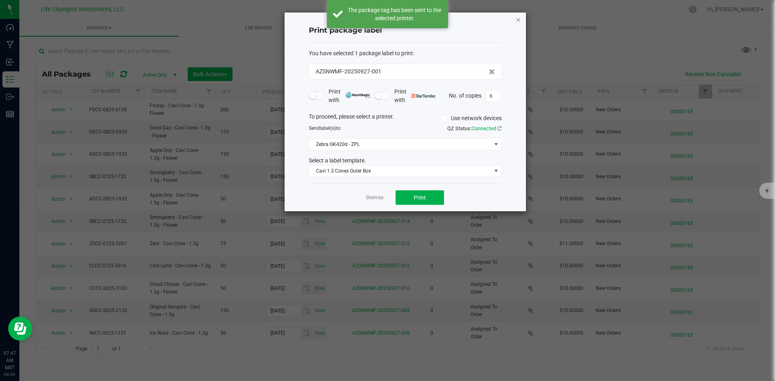
click at [517, 21] on icon "button" at bounding box center [518, 20] width 6 height 10
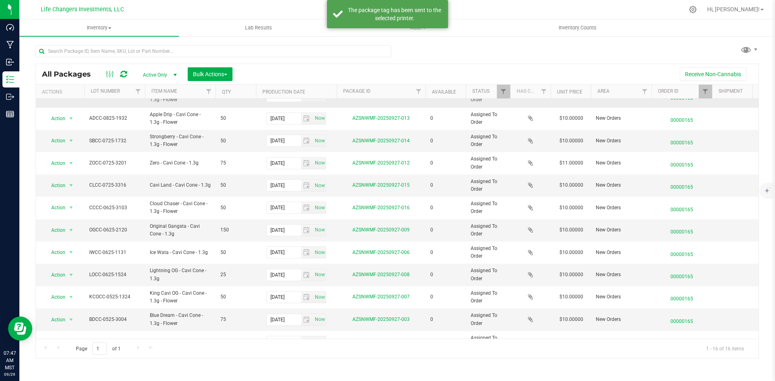
scroll to position [40, 0]
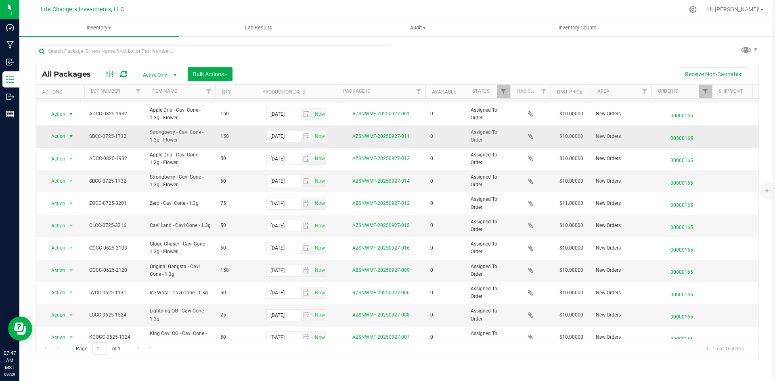
click at [58, 133] on span "Action" at bounding box center [55, 136] width 22 height 11
click at [71, 183] on li "Print package label" at bounding box center [70, 186] width 52 height 12
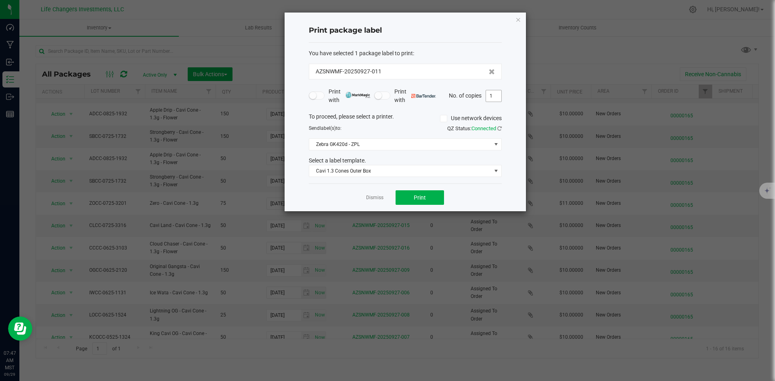
click at [495, 98] on input "1" at bounding box center [493, 95] width 15 height 11
type input "6"
click at [434, 195] on button "Print" at bounding box center [419, 197] width 48 height 15
click at [517, 20] on icon "button" at bounding box center [518, 20] width 6 height 10
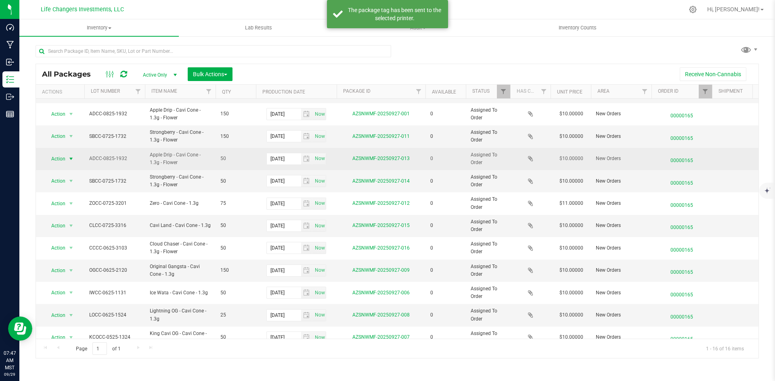
click at [71, 158] on span "select" at bounding box center [71, 159] width 6 height 6
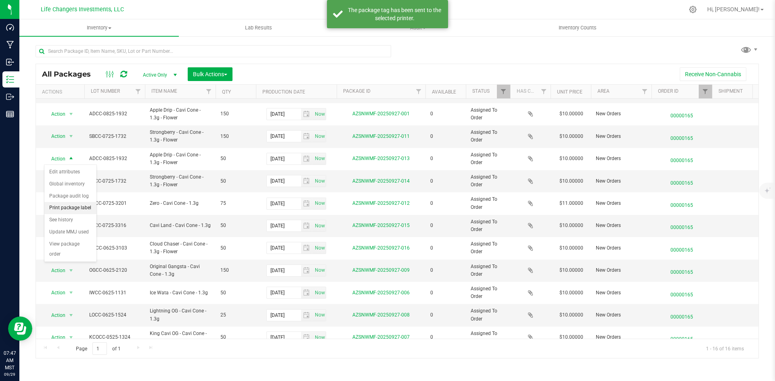
click at [77, 211] on li "Print package label" at bounding box center [70, 208] width 52 height 12
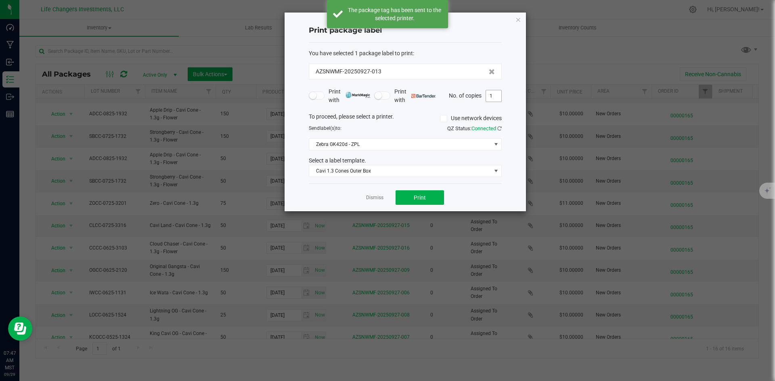
click at [492, 97] on input "1" at bounding box center [493, 95] width 15 height 11
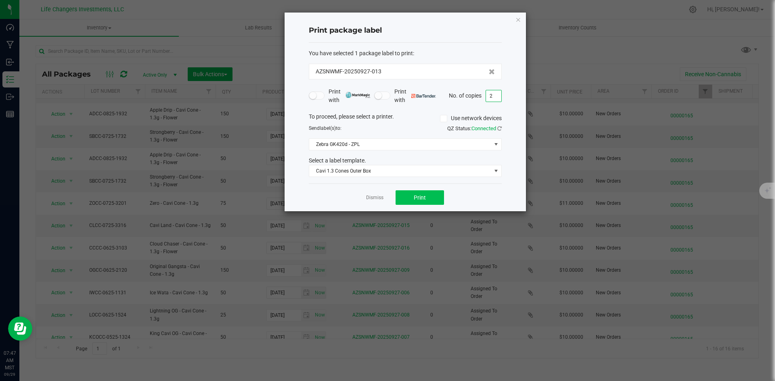
type input "2"
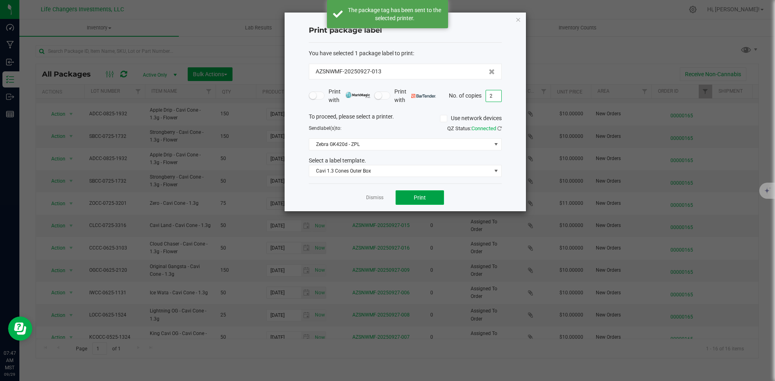
click at [413, 200] on button "Print" at bounding box center [419, 197] width 48 height 15
click at [515, 21] on div "Print package label You have selected 1 package label to print : AZSNWMF-202509…" at bounding box center [404, 112] width 241 height 199
click at [518, 20] on icon "button" at bounding box center [518, 20] width 6 height 10
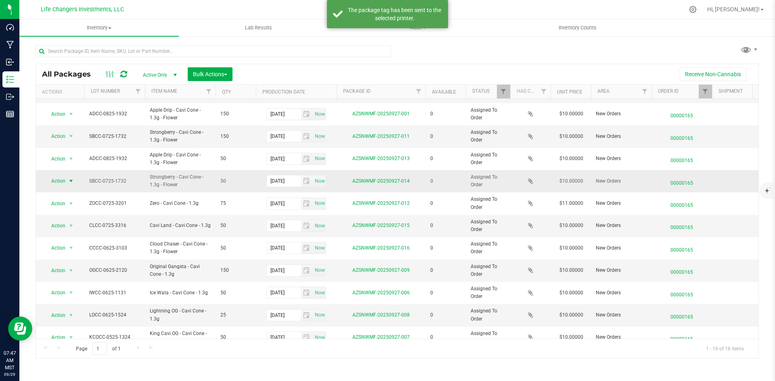
click at [64, 183] on span "Action" at bounding box center [55, 180] width 22 height 11
click at [74, 233] on li "Print package label" at bounding box center [70, 231] width 52 height 12
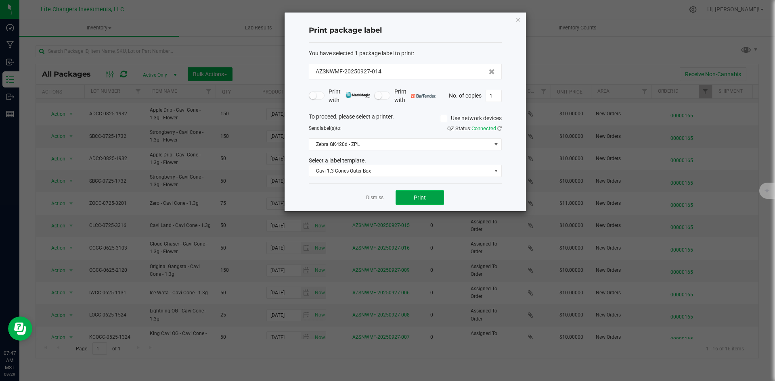
click at [422, 193] on button "Print" at bounding box center [419, 197] width 48 height 15
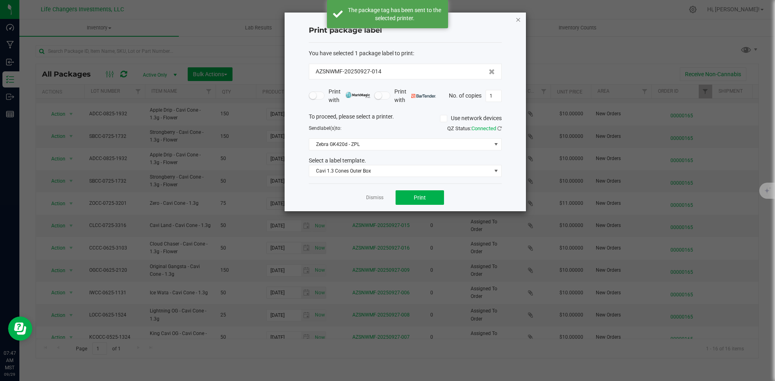
click at [519, 19] on icon "button" at bounding box center [518, 20] width 6 height 10
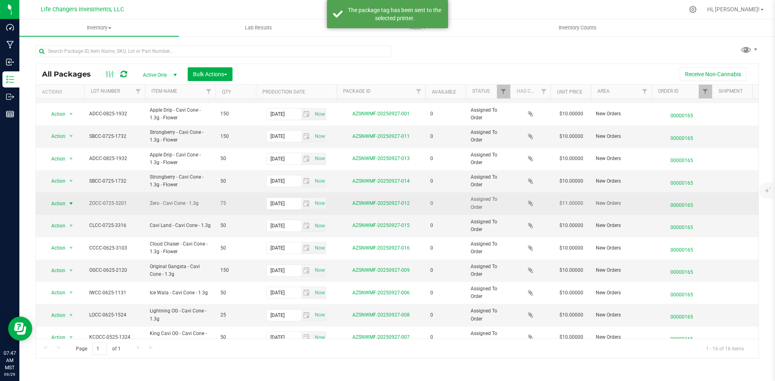
click at [67, 207] on span "select" at bounding box center [71, 203] width 10 height 11
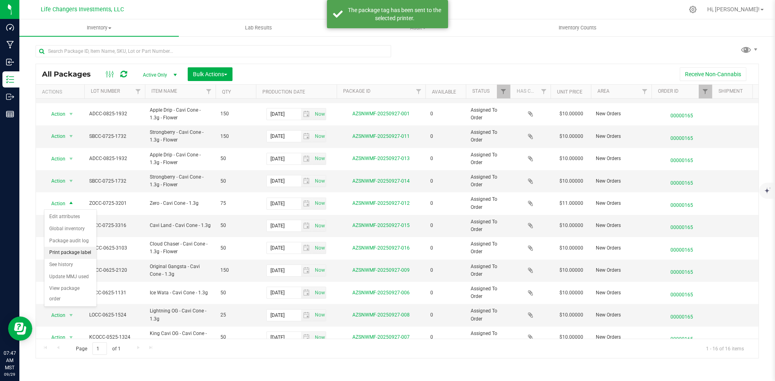
click at [69, 249] on li "Print package label" at bounding box center [70, 253] width 52 height 12
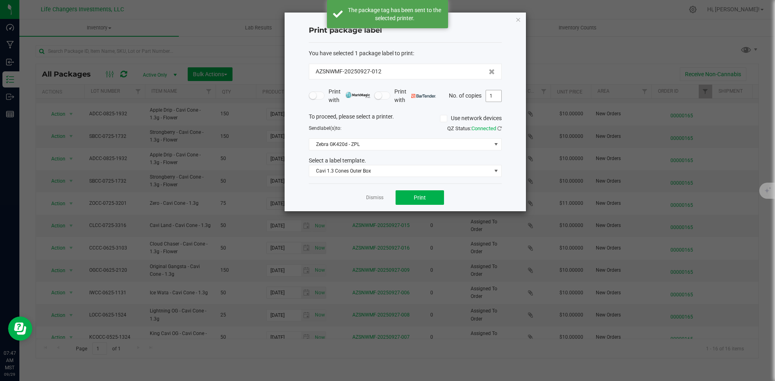
click at [496, 95] on input "1" at bounding box center [493, 95] width 15 height 11
type input "7"
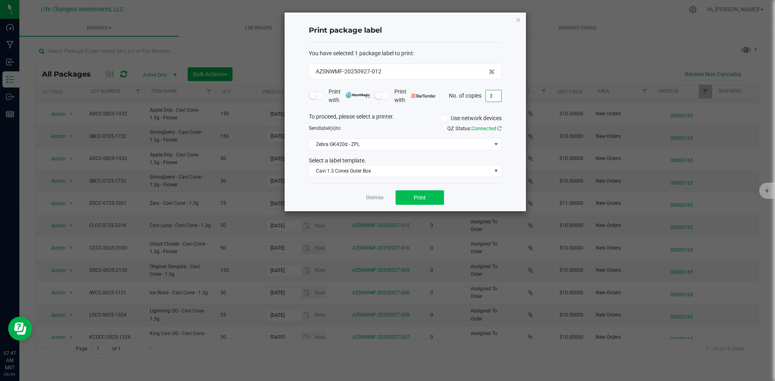
type input "3"
click at [436, 195] on button "Print" at bounding box center [419, 197] width 48 height 15
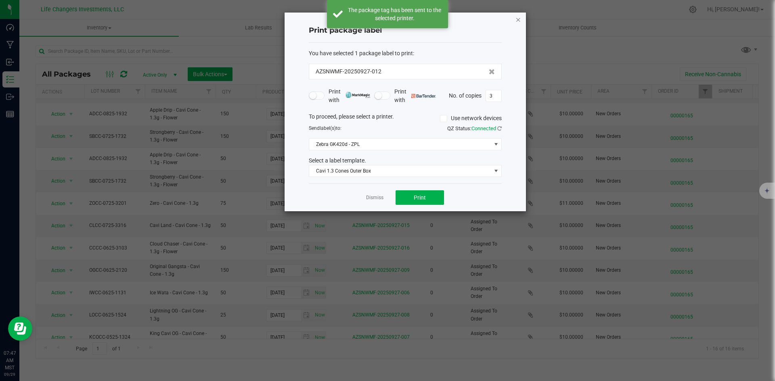
click at [517, 22] on icon "button" at bounding box center [518, 20] width 6 height 10
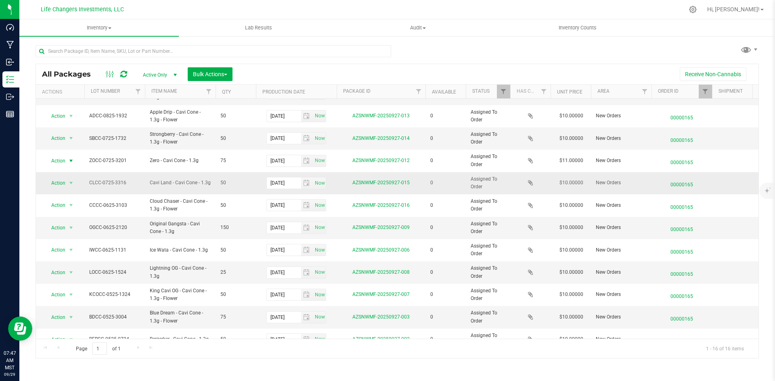
scroll to position [123, 0]
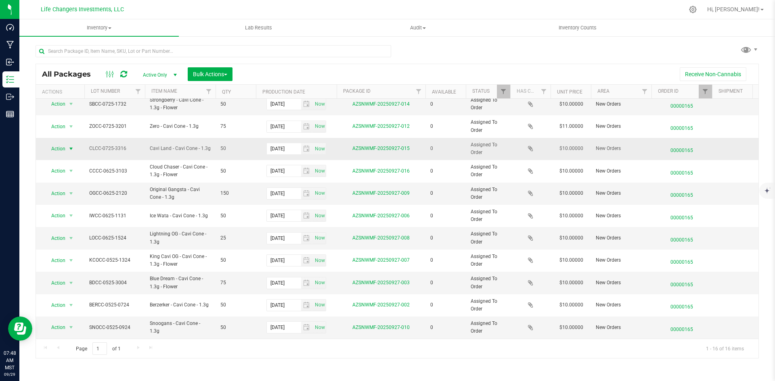
click at [67, 143] on span "select" at bounding box center [71, 148] width 10 height 11
click at [71, 193] on li "Print package label" at bounding box center [70, 192] width 52 height 12
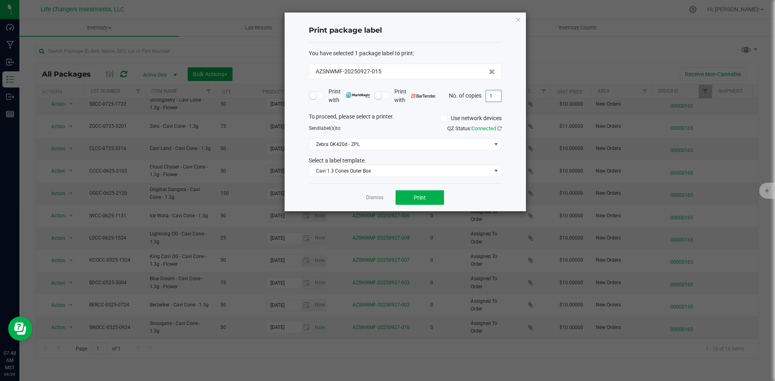
click at [489, 94] on input "1" at bounding box center [493, 95] width 15 height 11
type input "2"
click at [430, 194] on button "Print" at bounding box center [419, 197] width 48 height 15
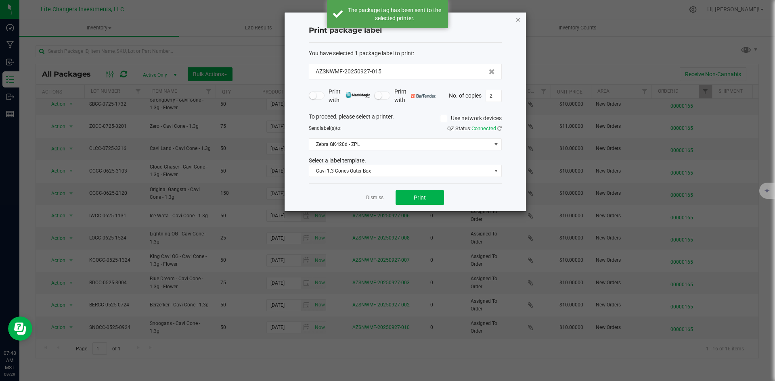
click at [518, 20] on icon "button" at bounding box center [518, 20] width 6 height 10
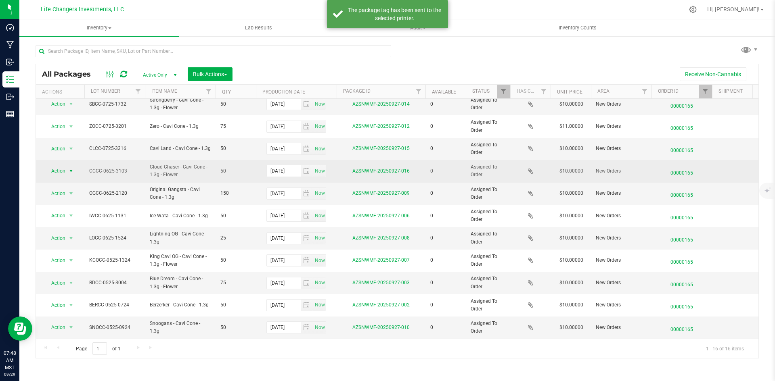
click at [72, 168] on span "select" at bounding box center [71, 171] width 6 height 6
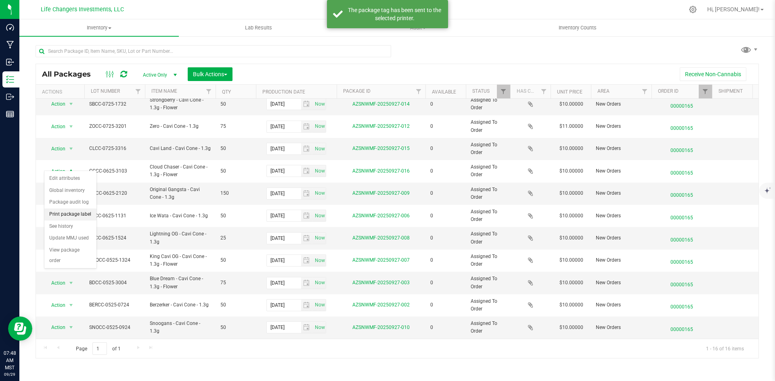
click at [83, 214] on li "Print package label" at bounding box center [70, 215] width 52 height 12
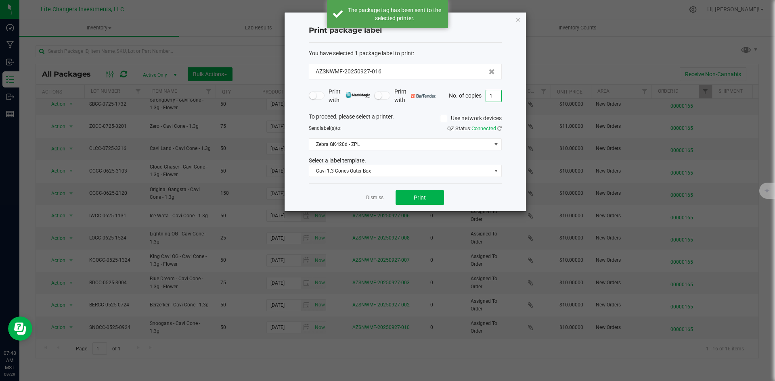
click at [497, 98] on input "1" at bounding box center [493, 95] width 15 height 11
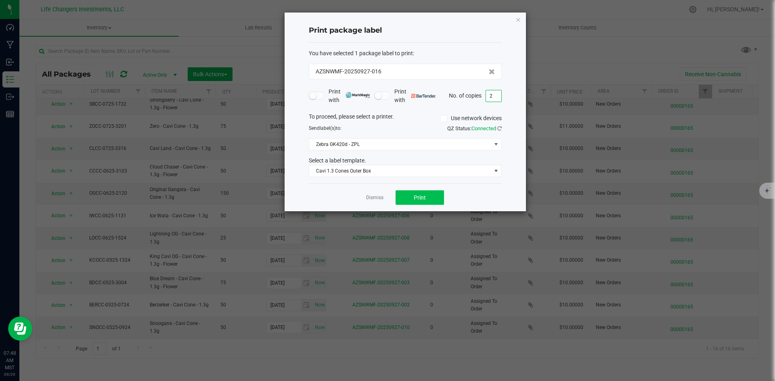
type input "2"
click at [435, 192] on button "Print" at bounding box center [419, 197] width 48 height 15
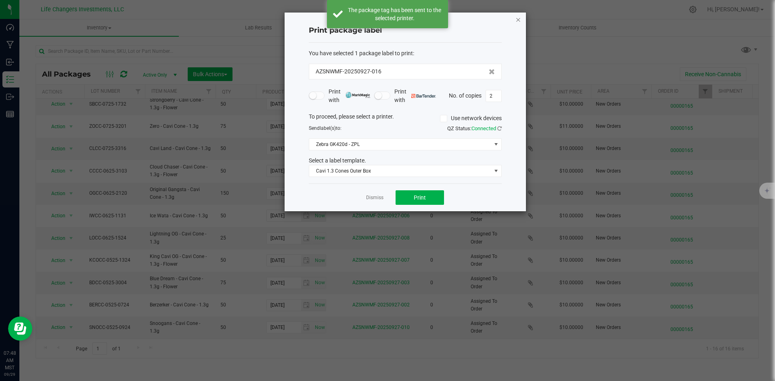
click at [520, 19] on icon "button" at bounding box center [518, 20] width 6 height 10
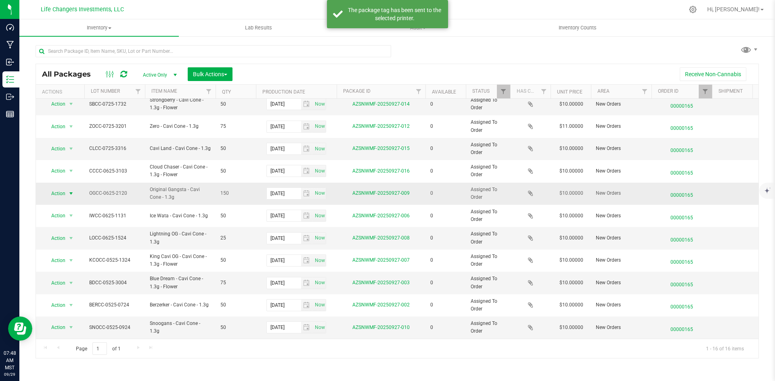
click at [54, 189] on span "Action" at bounding box center [55, 193] width 22 height 11
drag, startPoint x: 55, startPoint y: 238, endPoint x: 94, endPoint y: 220, distance: 43.2
click at [55, 238] on li "Print package label" at bounding box center [70, 237] width 52 height 12
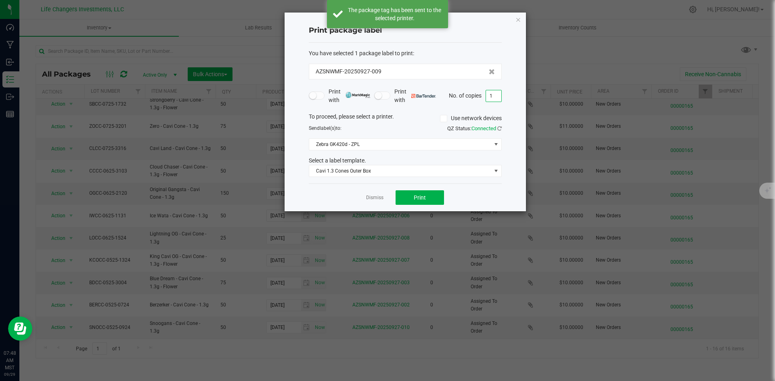
click at [493, 96] on input "1" at bounding box center [493, 95] width 15 height 11
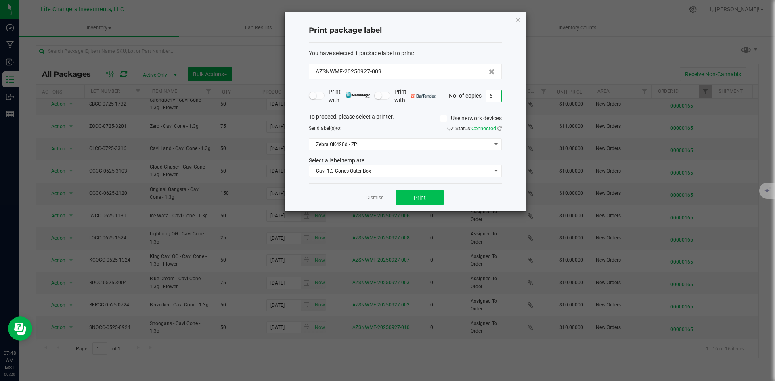
type input "6"
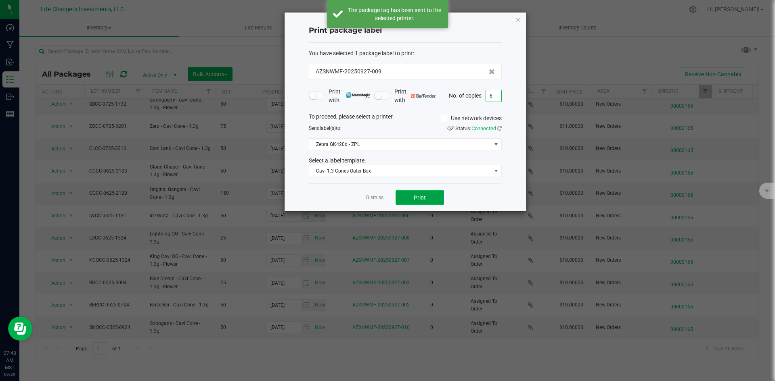
click at [431, 200] on button "Print" at bounding box center [419, 197] width 48 height 15
click at [518, 20] on icon "button" at bounding box center [518, 20] width 6 height 10
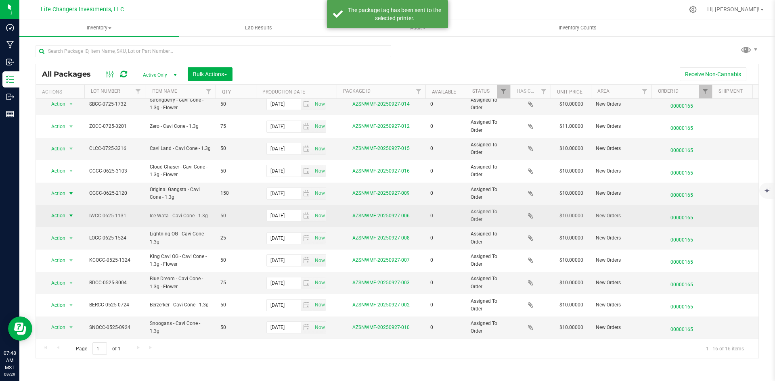
click at [70, 213] on span "select" at bounding box center [71, 216] width 6 height 6
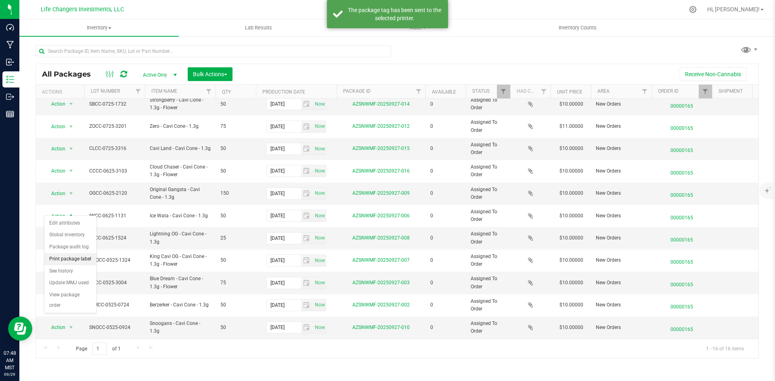
click at [87, 259] on li "Print package label" at bounding box center [70, 259] width 52 height 12
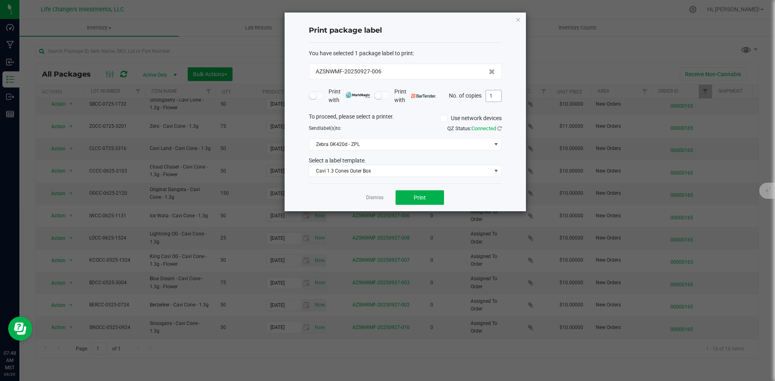
click at [494, 98] on input "1" at bounding box center [493, 95] width 15 height 11
type input "2"
click at [408, 199] on button "Print" at bounding box center [419, 197] width 48 height 15
click at [518, 21] on icon "button" at bounding box center [518, 20] width 6 height 10
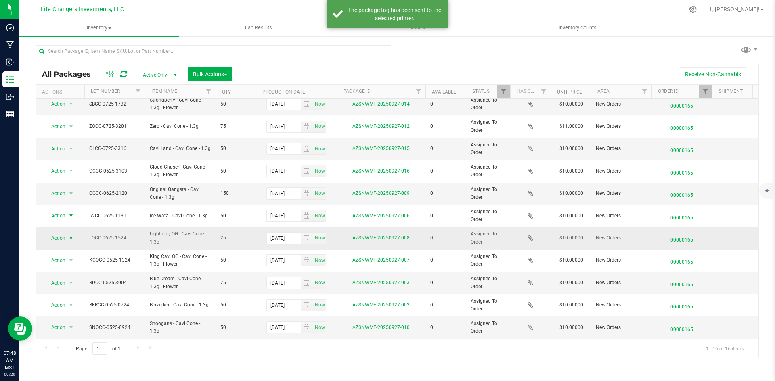
click at [71, 235] on span "select" at bounding box center [71, 238] width 6 height 6
click at [75, 280] on li "Print package label" at bounding box center [70, 282] width 52 height 12
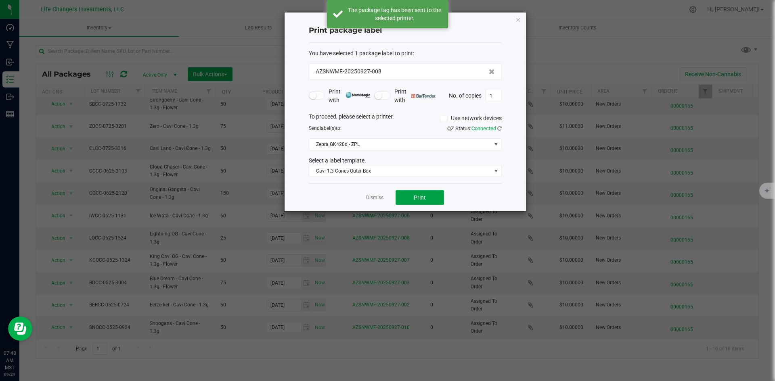
click at [411, 197] on button "Print" at bounding box center [419, 197] width 48 height 15
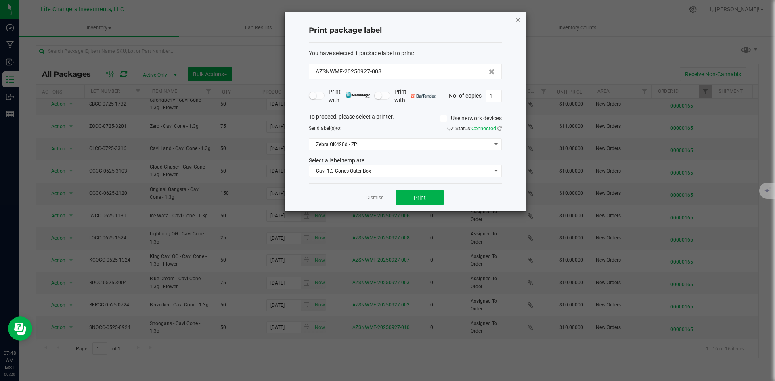
click at [518, 21] on icon "button" at bounding box center [518, 20] width 6 height 10
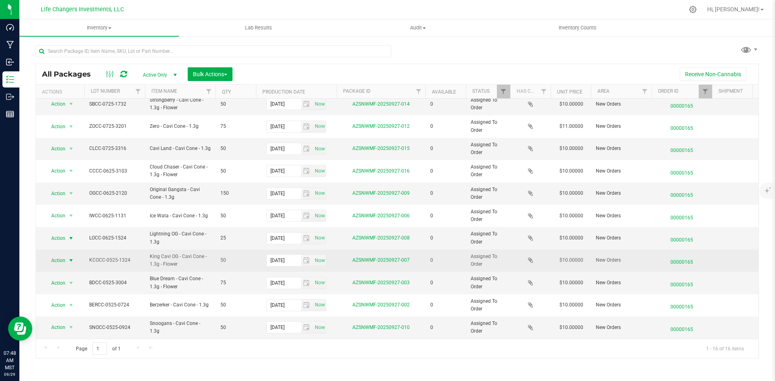
click at [58, 255] on span "Action" at bounding box center [55, 260] width 22 height 11
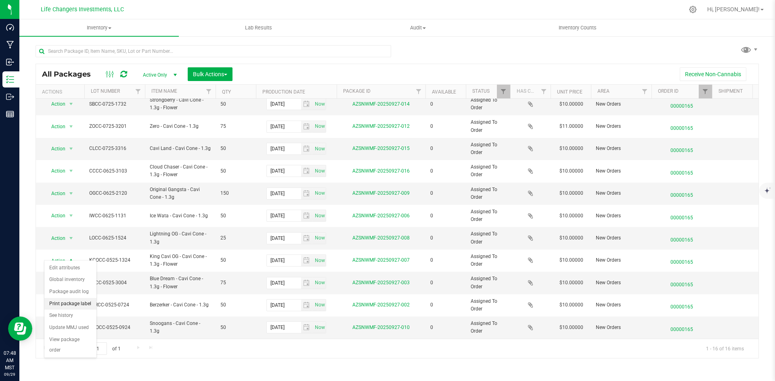
click at [78, 302] on li "Print package label" at bounding box center [70, 304] width 52 height 12
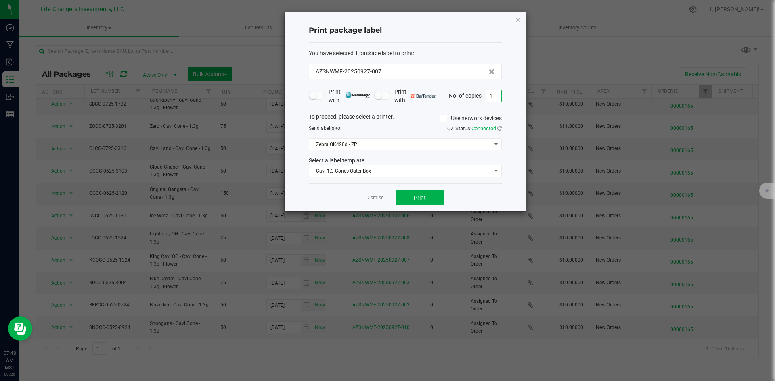
click at [497, 94] on input "1" at bounding box center [493, 95] width 15 height 11
type input "1"
type input "2"
click at [427, 196] on button "Print" at bounding box center [419, 197] width 48 height 15
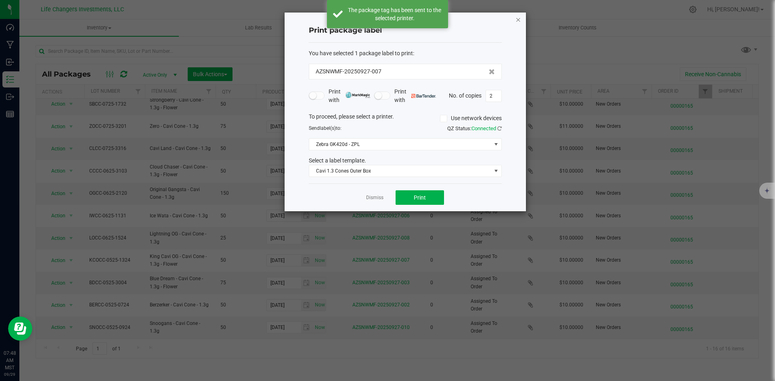
click at [515, 18] on icon "button" at bounding box center [518, 20] width 6 height 10
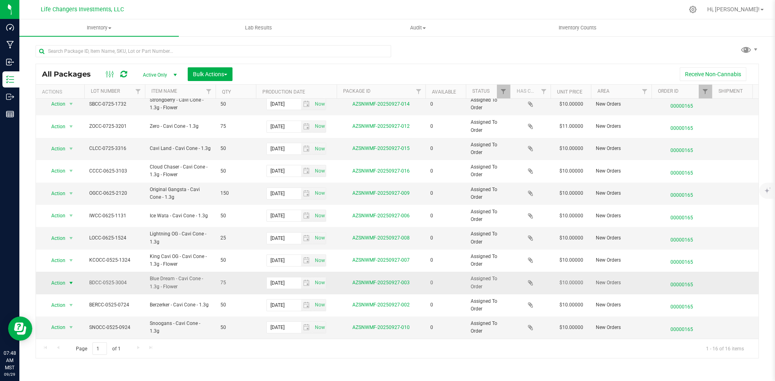
click at [64, 278] on span "Action" at bounding box center [55, 283] width 22 height 11
click at [81, 323] on li "Print package label" at bounding box center [70, 326] width 52 height 12
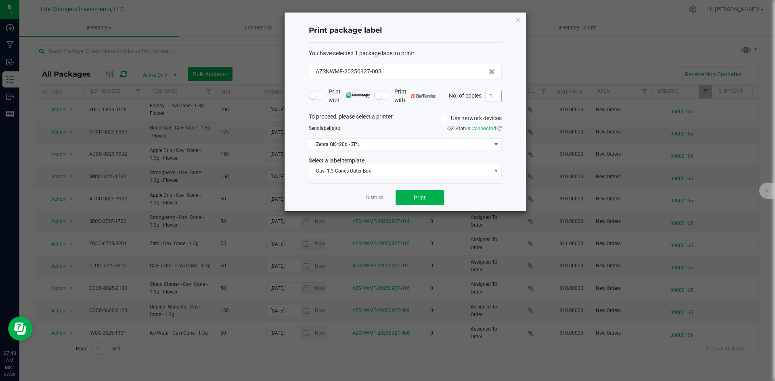
click at [497, 96] on input "1" at bounding box center [493, 95] width 15 height 11
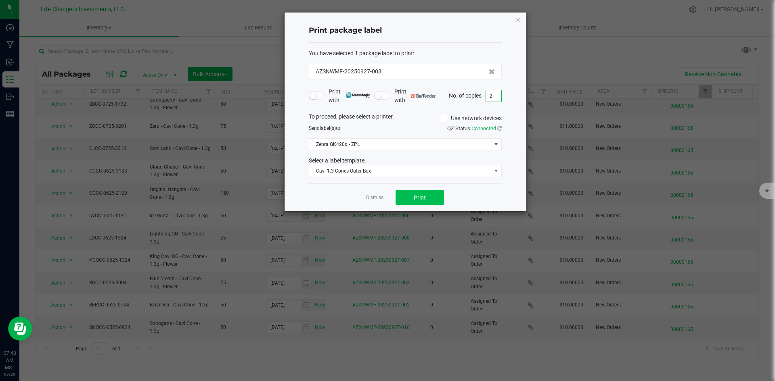
type input "2"
click at [411, 198] on button "Print" at bounding box center [419, 197] width 48 height 15
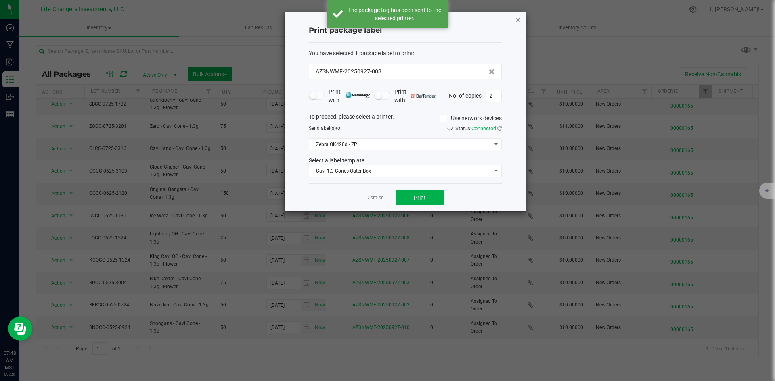
click at [517, 17] on icon "button" at bounding box center [518, 20] width 6 height 10
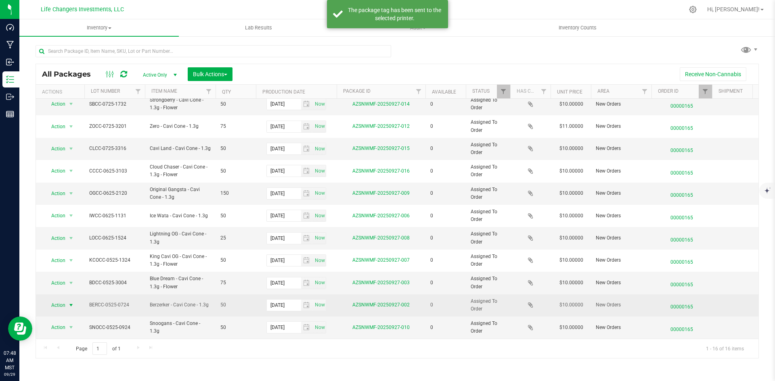
click at [65, 300] on span "Action" at bounding box center [55, 305] width 22 height 11
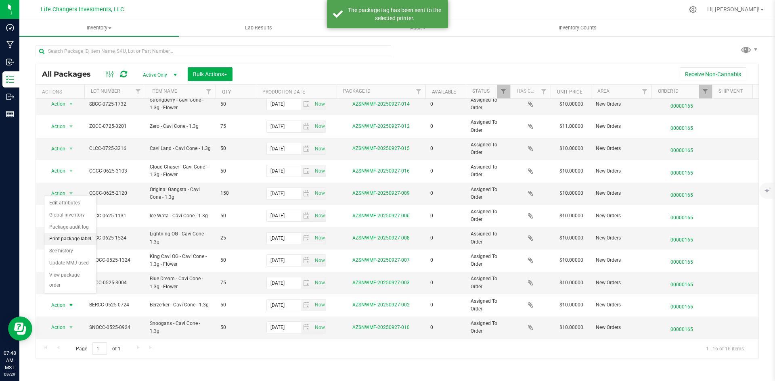
click at [60, 238] on li "Print package label" at bounding box center [70, 239] width 52 height 12
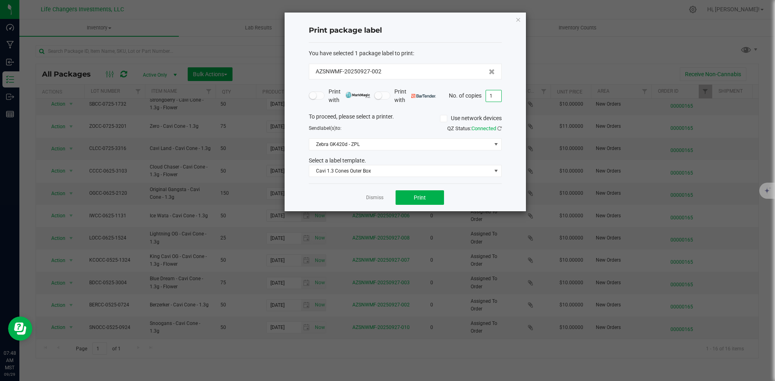
click at [492, 94] on input "1" at bounding box center [493, 95] width 15 height 11
type input "2"
click at [417, 198] on span "Print" at bounding box center [420, 197] width 12 height 6
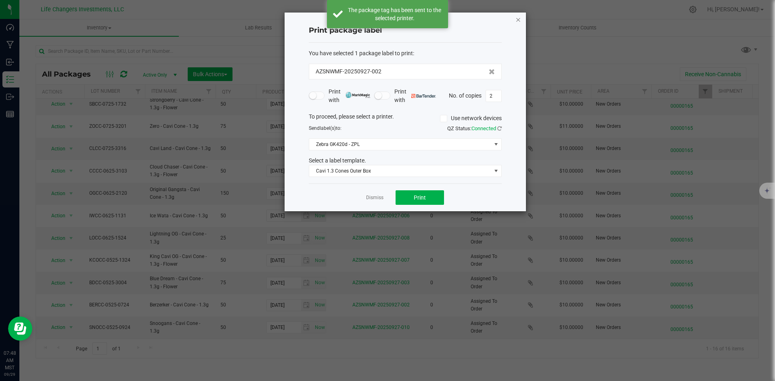
click at [519, 19] on icon "button" at bounding box center [518, 20] width 6 height 10
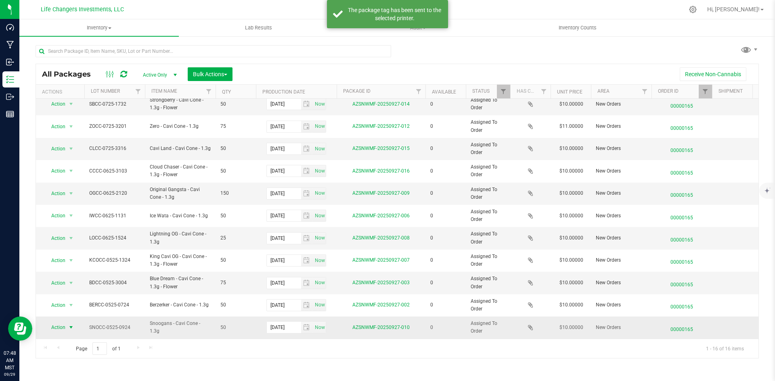
click at [65, 322] on span "Action" at bounding box center [55, 327] width 22 height 11
click at [89, 259] on li "Print package label" at bounding box center [70, 262] width 52 height 12
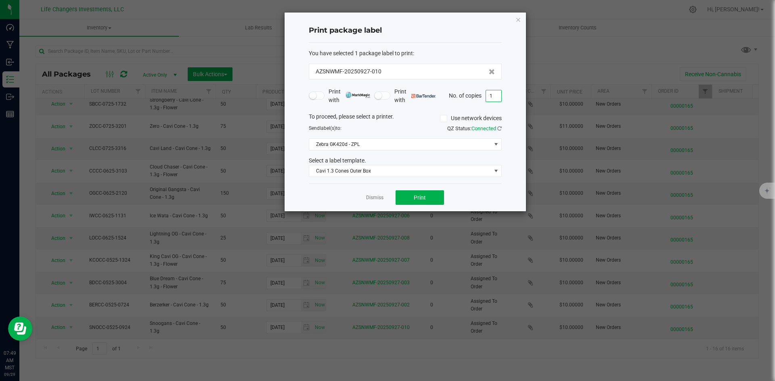
click at [495, 99] on input "1" at bounding box center [493, 95] width 15 height 11
type input "2"
click at [410, 204] on button "Print" at bounding box center [419, 197] width 48 height 15
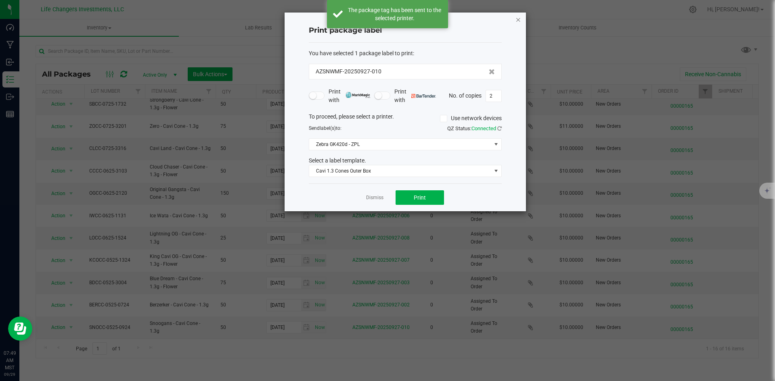
click at [520, 20] on icon "button" at bounding box center [518, 20] width 6 height 10
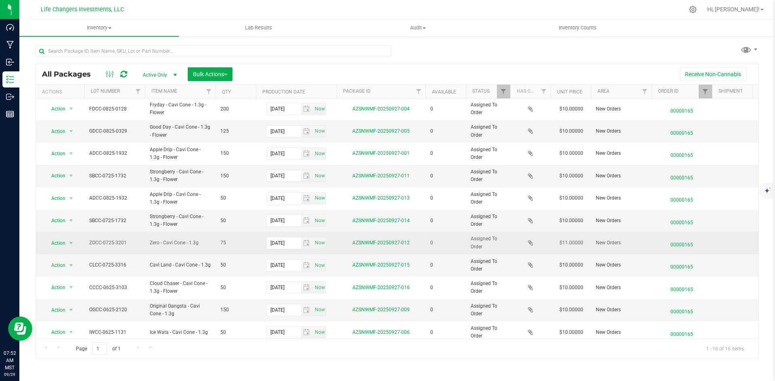
scroll to position [0, 0]
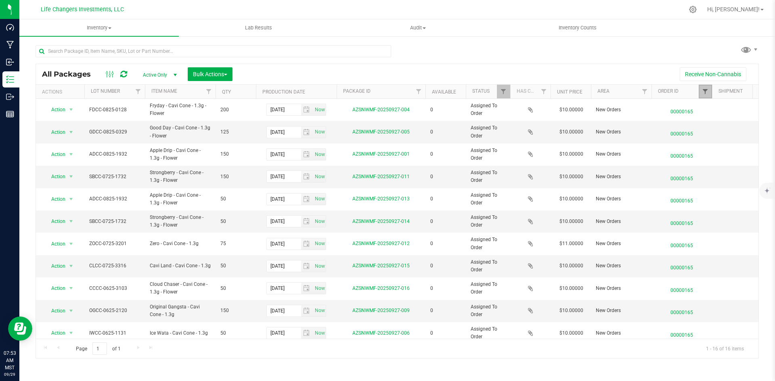
click at [706, 94] on span "Filter" at bounding box center [705, 91] width 6 height 6
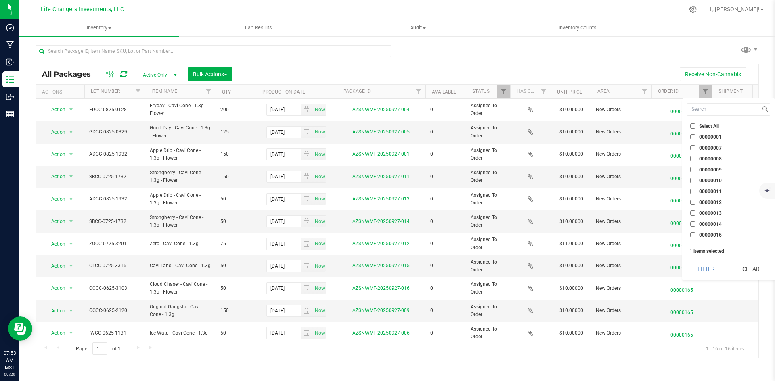
checkbox input "false"
checkbox input "true"
click at [702, 274] on button "Filter" at bounding box center [706, 269] width 39 height 18
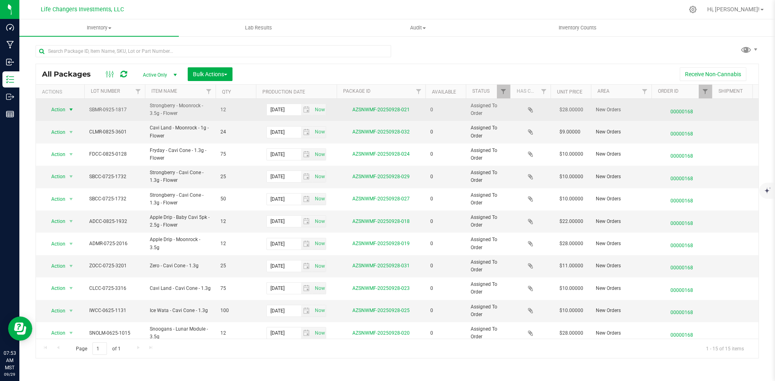
click at [56, 112] on span "Action" at bounding box center [55, 109] width 22 height 11
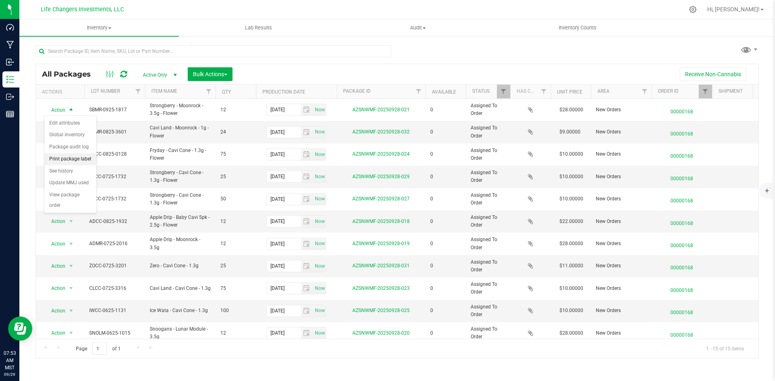
click at [90, 156] on li "Print package label" at bounding box center [70, 159] width 52 height 12
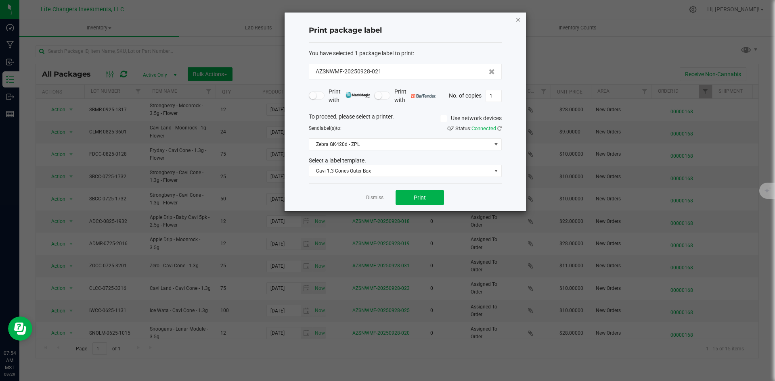
click at [519, 19] on icon "button" at bounding box center [518, 20] width 6 height 10
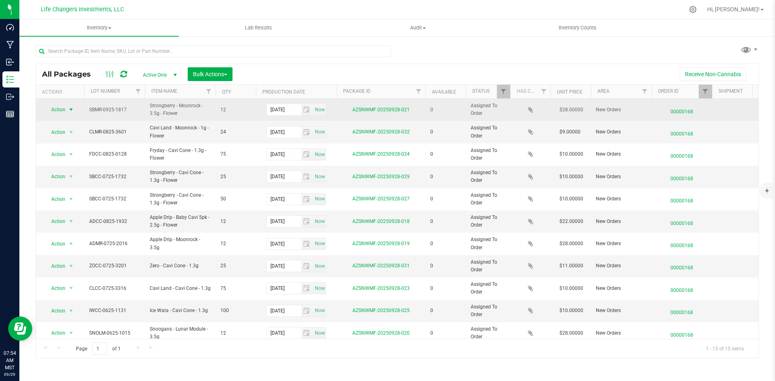
click at [58, 102] on td "Action Action Edit attributes Global inventory Package audit log Print package …" at bounding box center [60, 110] width 48 height 22
click at [62, 111] on span "Action" at bounding box center [55, 109] width 22 height 11
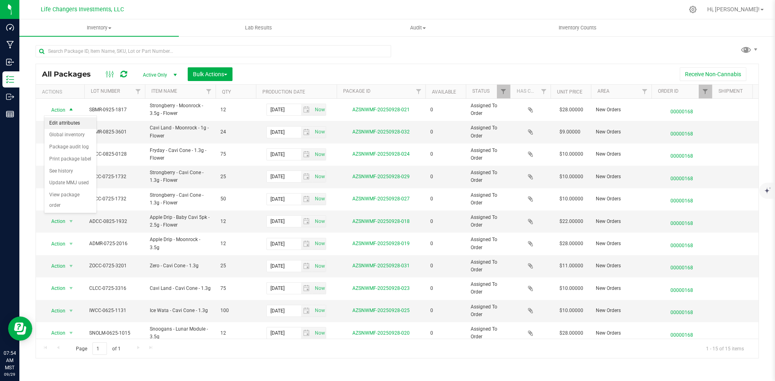
click at [74, 121] on li "Edit attributes" at bounding box center [70, 123] width 52 height 12
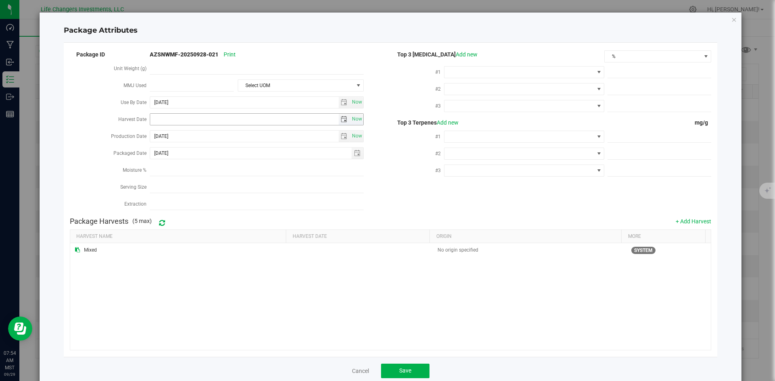
click at [339, 114] on span "select" at bounding box center [344, 119] width 12 height 11
click at [152, 133] on link "[DATE]" at bounding box center [191, 133] width 87 height 13
drag, startPoint x: 228, startPoint y: 158, endPoint x: 221, endPoint y: 158, distance: 6.9
click at [228, 157] on link "Apr" at bounding box center [222, 155] width 21 height 21
click at [189, 162] on link "2" at bounding box center [192, 162] width 12 height 13
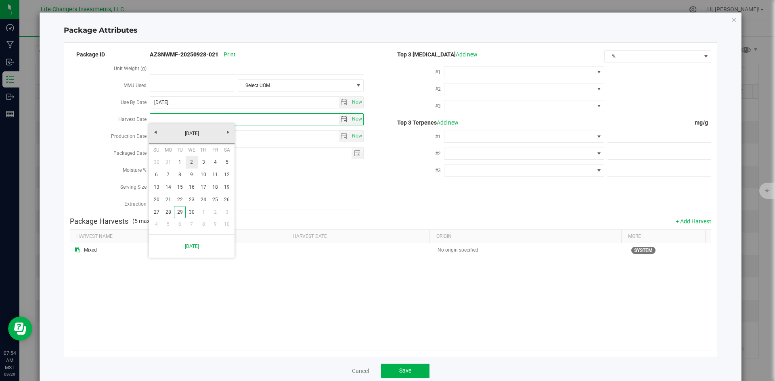
type input "[DATE]"
click at [402, 368] on span "Save" at bounding box center [405, 371] width 12 height 6
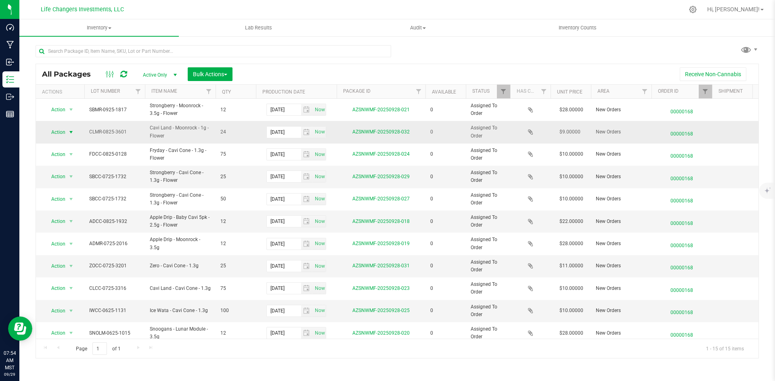
click at [61, 129] on span "Action" at bounding box center [55, 132] width 22 height 11
click at [64, 144] on li "Edit attributes" at bounding box center [70, 146] width 52 height 12
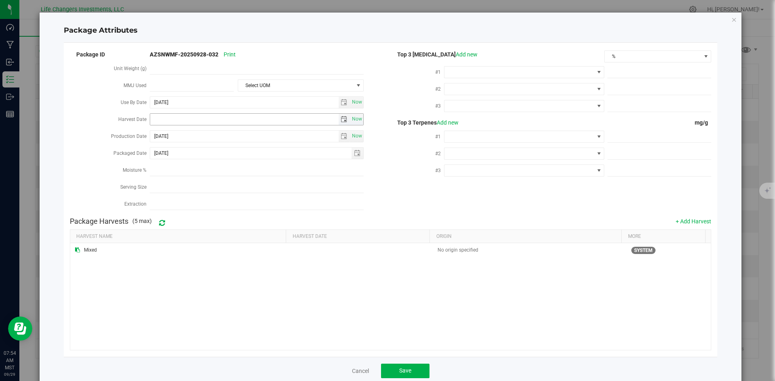
click at [340, 116] on span "select" at bounding box center [343, 119] width 6 height 6
click at [154, 129] on link "[DATE]" at bounding box center [191, 133] width 87 height 13
click at [230, 152] on link "Apr" at bounding box center [222, 155] width 21 height 21
click at [192, 164] on link "2" at bounding box center [192, 162] width 12 height 13
type input "[DATE]"
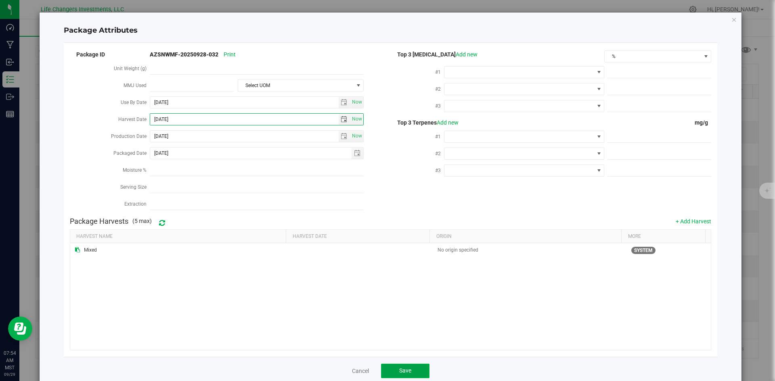
click at [413, 366] on button "Save" at bounding box center [405, 371] width 48 height 15
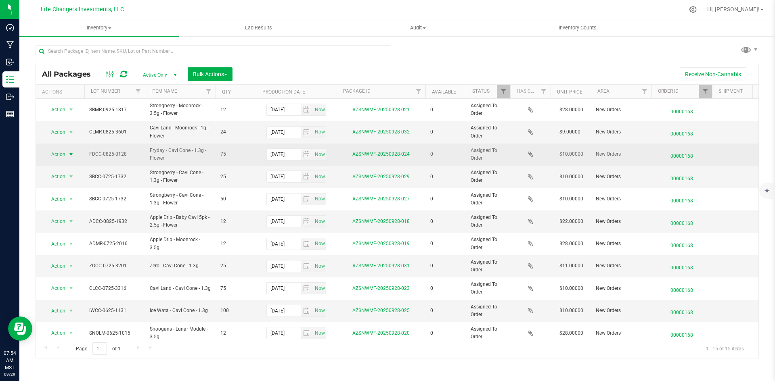
click at [56, 155] on span "Action" at bounding box center [55, 154] width 22 height 11
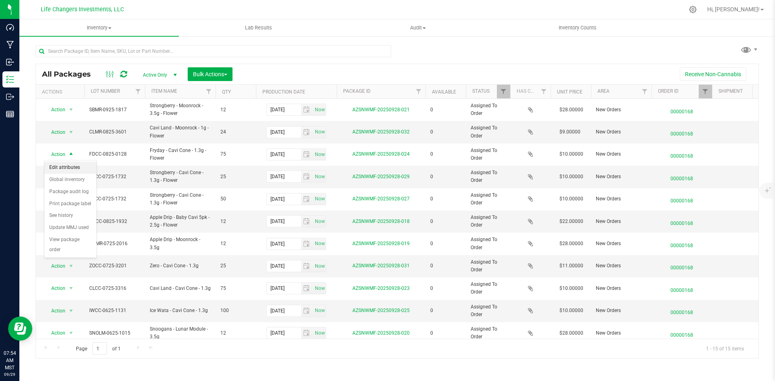
click at [69, 167] on li "Edit attributes" at bounding box center [70, 168] width 52 height 12
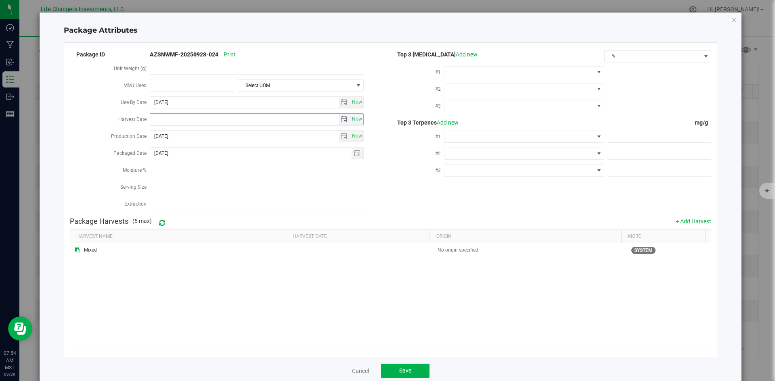
click at [340, 116] on span "select" at bounding box center [343, 119] width 6 height 6
drag, startPoint x: 157, startPoint y: 132, endPoint x: 160, endPoint y: 136, distance: 4.6
click at [157, 132] on link "[DATE]" at bounding box center [191, 133] width 87 height 13
click at [224, 157] on link "Apr" at bounding box center [222, 155] width 21 height 21
click at [194, 160] on link "2" at bounding box center [192, 162] width 12 height 13
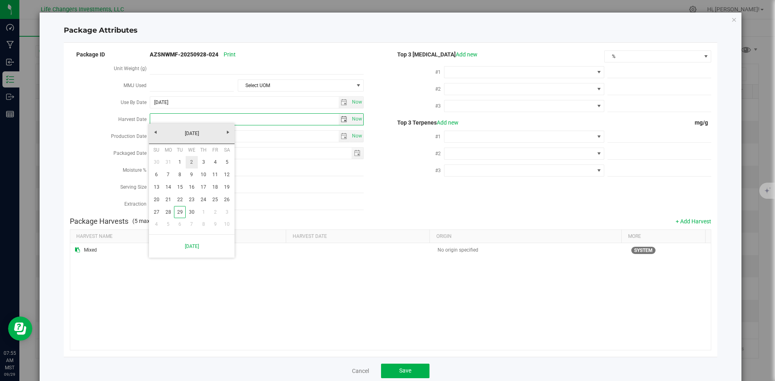
type input "[DATE]"
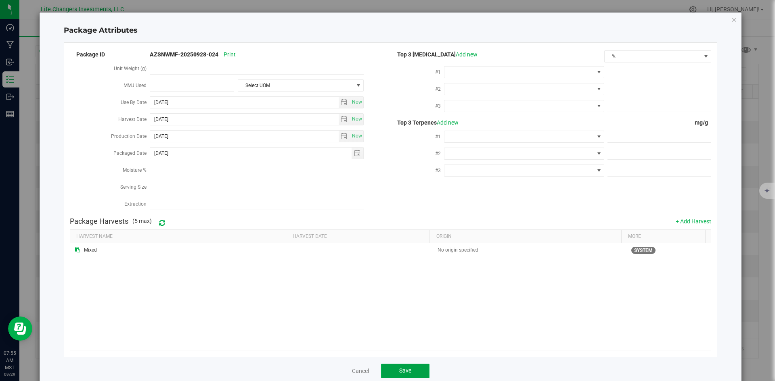
click at [413, 369] on button "Save" at bounding box center [405, 371] width 48 height 15
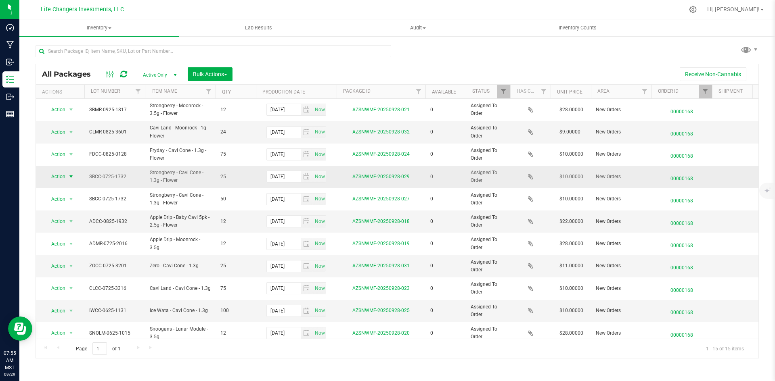
click at [59, 174] on span "Action" at bounding box center [55, 176] width 22 height 11
click at [67, 188] on li "Edit attributes" at bounding box center [70, 190] width 52 height 12
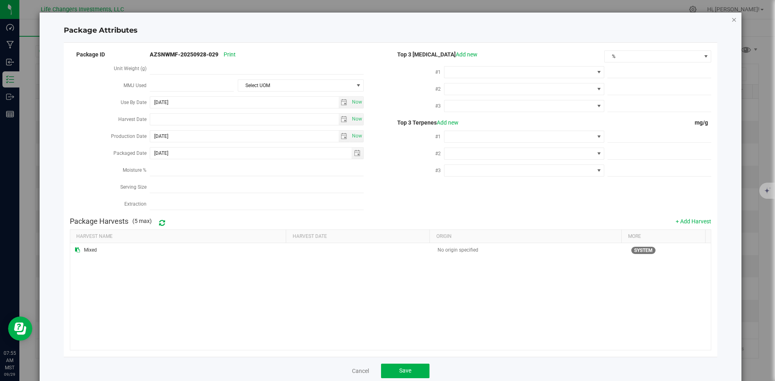
click at [731, 21] on icon "Close modal" at bounding box center [734, 20] width 6 height 10
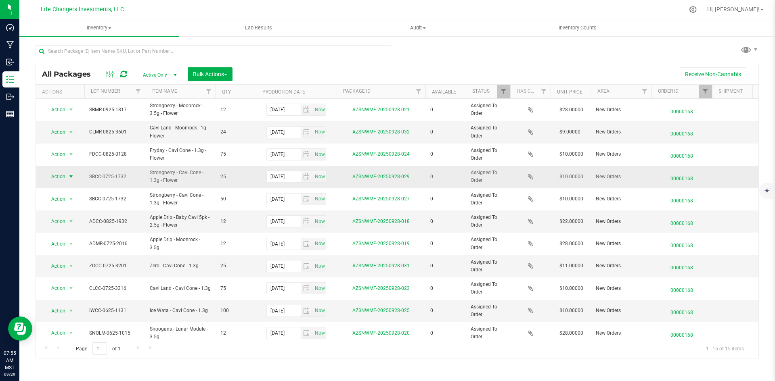
click at [45, 178] on span "Action" at bounding box center [55, 176] width 22 height 11
click at [58, 194] on li "Edit attributes" at bounding box center [70, 190] width 52 height 12
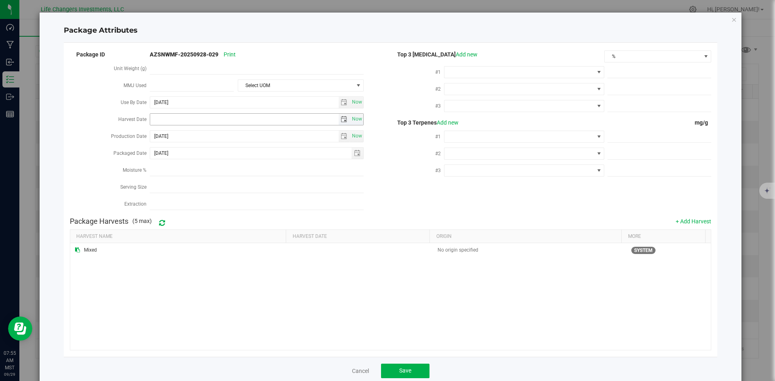
click at [341, 118] on span "select" at bounding box center [343, 119] width 6 height 6
click at [155, 133] on link "[DATE]" at bounding box center [191, 133] width 87 height 13
click at [221, 158] on link "Apr" at bounding box center [222, 155] width 21 height 21
click at [191, 164] on link "2" at bounding box center [192, 162] width 12 height 13
type input "[DATE]"
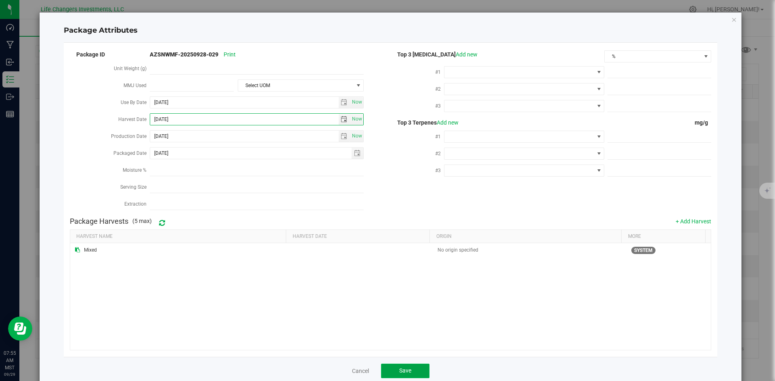
click at [419, 370] on button "Save" at bounding box center [405, 371] width 48 height 15
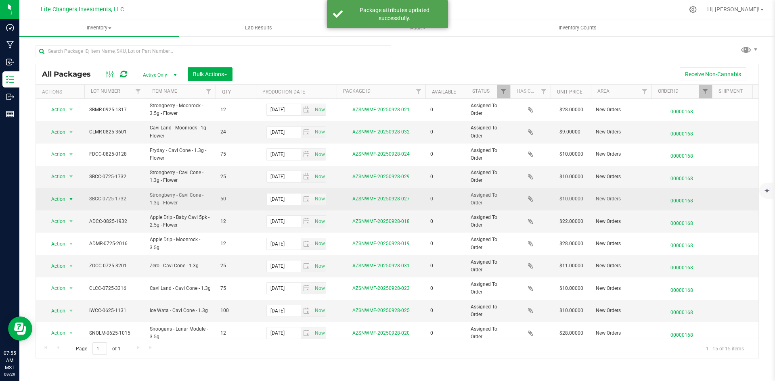
click at [52, 196] on span "Action" at bounding box center [55, 199] width 22 height 11
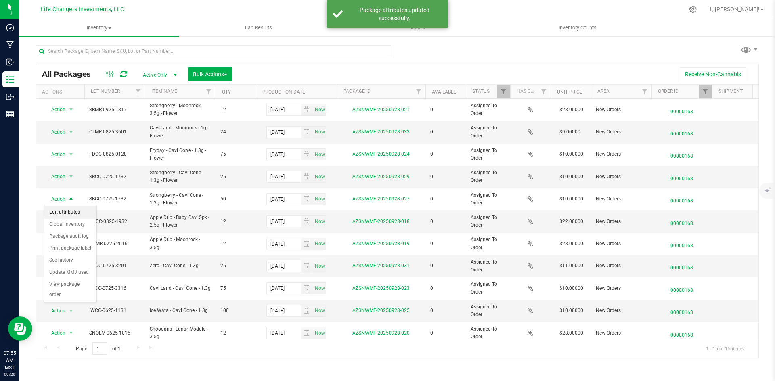
click at [66, 212] on li "Edit attributes" at bounding box center [70, 213] width 52 height 12
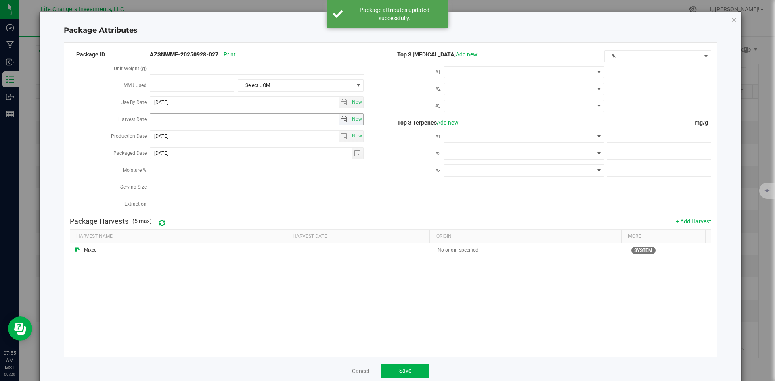
click at [342, 114] on span "select" at bounding box center [344, 119] width 12 height 11
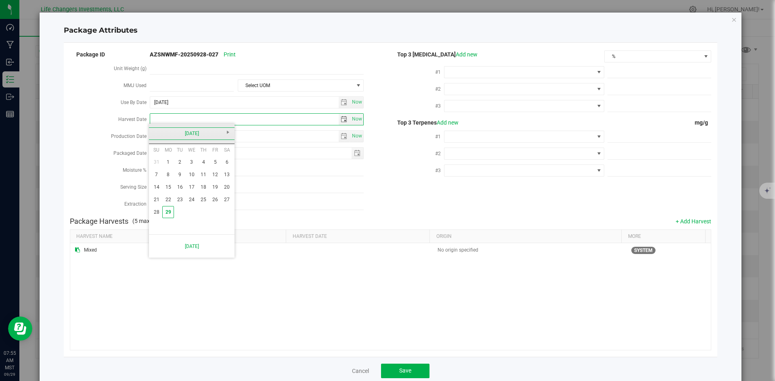
click at [155, 131] on link "[DATE]" at bounding box center [191, 133] width 87 height 13
click at [215, 152] on link "Apr" at bounding box center [222, 155] width 21 height 21
click at [187, 158] on link "2" at bounding box center [192, 162] width 12 height 13
type input "[DATE]"
click at [414, 364] on button "Save" at bounding box center [405, 371] width 48 height 15
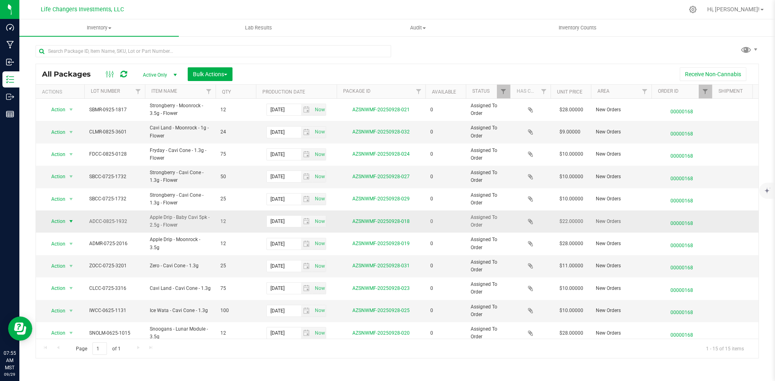
click at [57, 220] on span "Action" at bounding box center [55, 221] width 22 height 11
click at [69, 234] on li "Edit attributes" at bounding box center [70, 235] width 52 height 12
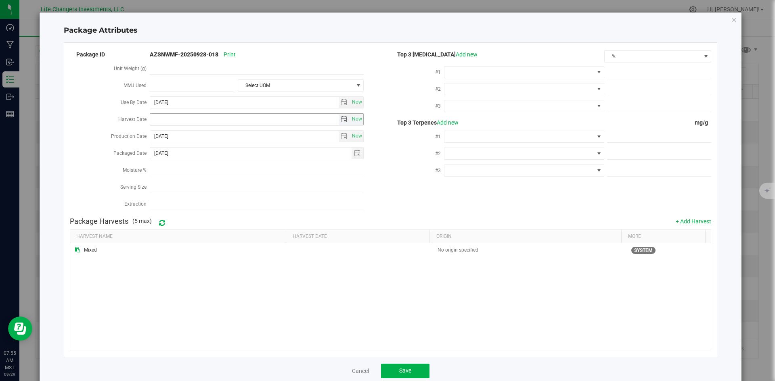
click at [341, 119] on span "select" at bounding box center [343, 119] width 6 height 6
click at [154, 131] on link "[DATE]" at bounding box center [191, 133] width 87 height 13
click at [221, 154] on link "Apr" at bounding box center [222, 155] width 21 height 21
click at [191, 165] on link "2" at bounding box center [192, 162] width 12 height 13
type input "[DATE]"
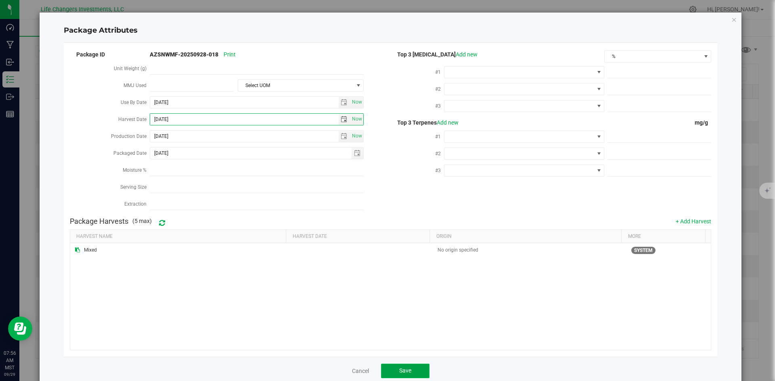
click at [401, 368] on span "Save" at bounding box center [405, 371] width 12 height 6
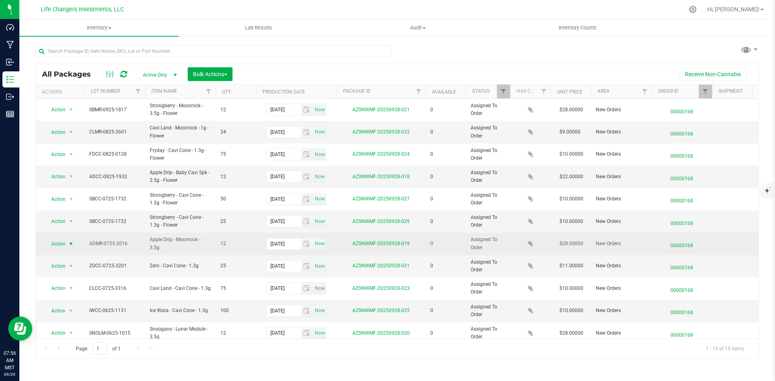
click at [57, 245] on span "Action" at bounding box center [55, 243] width 22 height 11
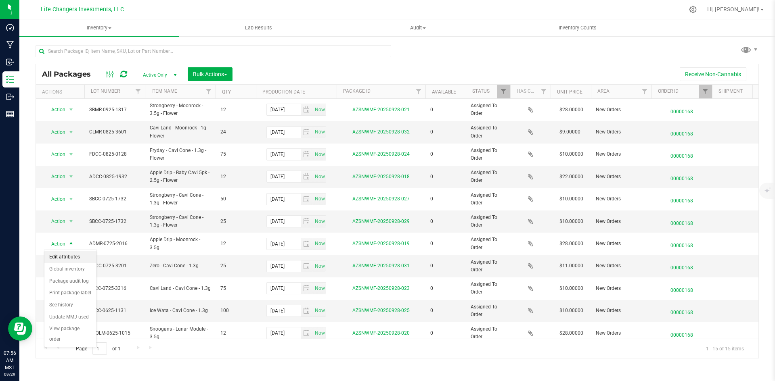
click at [65, 255] on li "Edit attributes" at bounding box center [70, 257] width 52 height 12
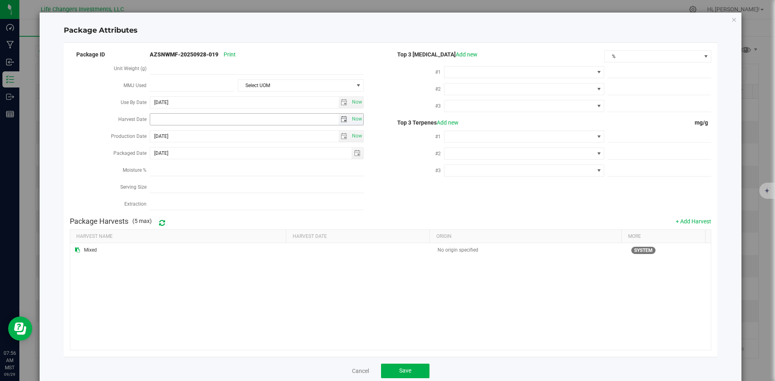
click at [341, 114] on span "select" at bounding box center [344, 119] width 12 height 11
click at [159, 132] on link "[DATE]" at bounding box center [191, 133] width 87 height 13
click at [217, 157] on link "Apr" at bounding box center [222, 155] width 21 height 21
click at [193, 165] on link "2" at bounding box center [192, 162] width 12 height 13
type input "[DATE]"
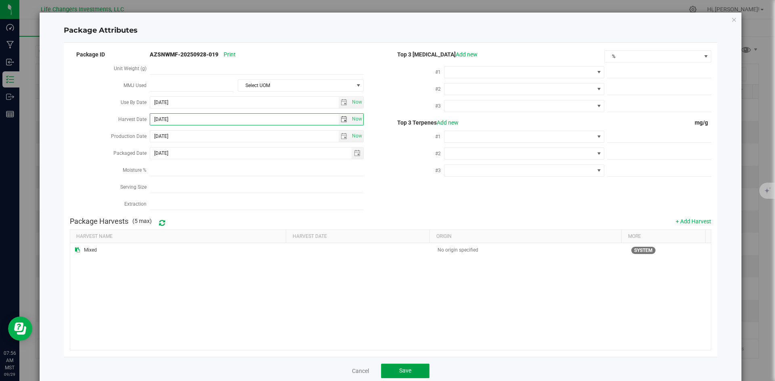
click at [408, 368] on span "Save" at bounding box center [405, 371] width 12 height 6
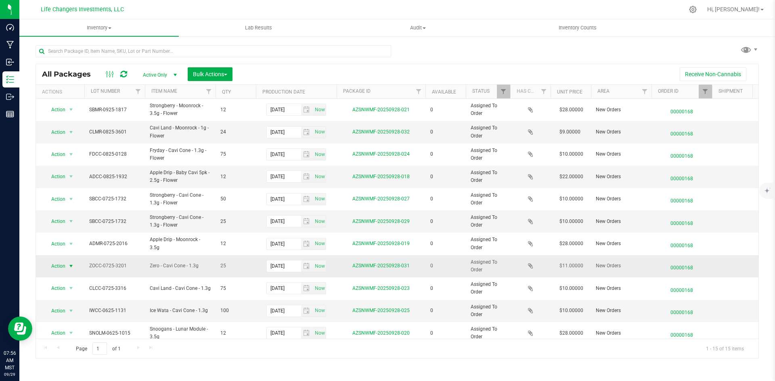
click at [57, 265] on span "Action" at bounding box center [55, 266] width 22 height 11
click at [65, 274] on li "Edit attributes" at bounding box center [70, 280] width 52 height 12
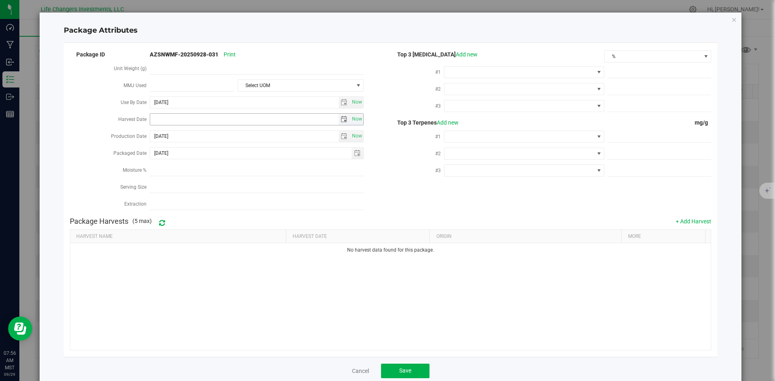
click at [340, 117] on span "select" at bounding box center [343, 119] width 6 height 6
click at [158, 132] on link "[DATE]" at bounding box center [191, 133] width 87 height 13
click at [223, 154] on link "Apr" at bounding box center [222, 155] width 21 height 21
click at [191, 164] on link "2" at bounding box center [192, 162] width 12 height 13
type input "[DATE]"
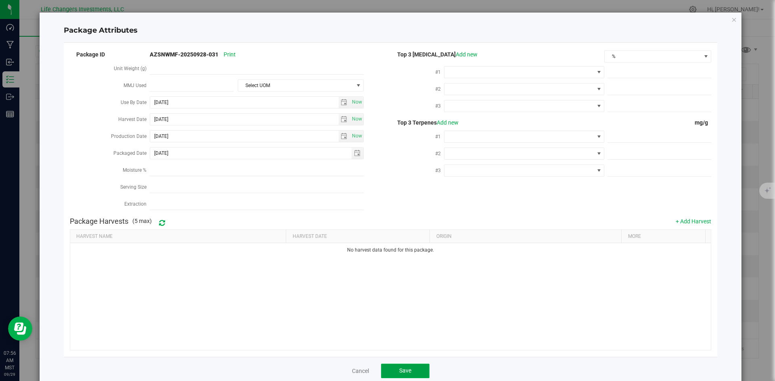
click at [388, 366] on button "Save" at bounding box center [405, 371] width 48 height 15
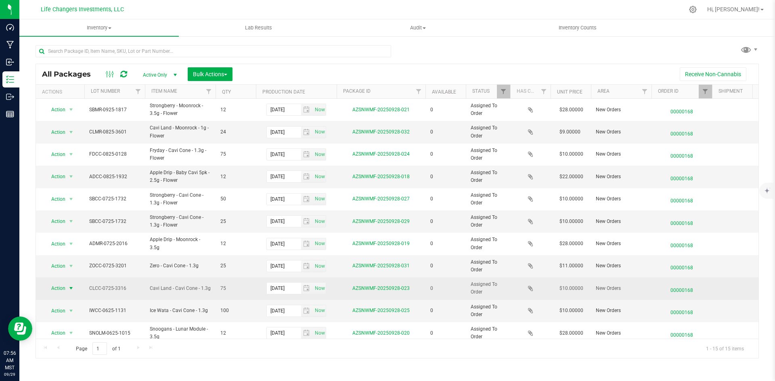
click at [69, 286] on span "select" at bounding box center [71, 288] width 6 height 6
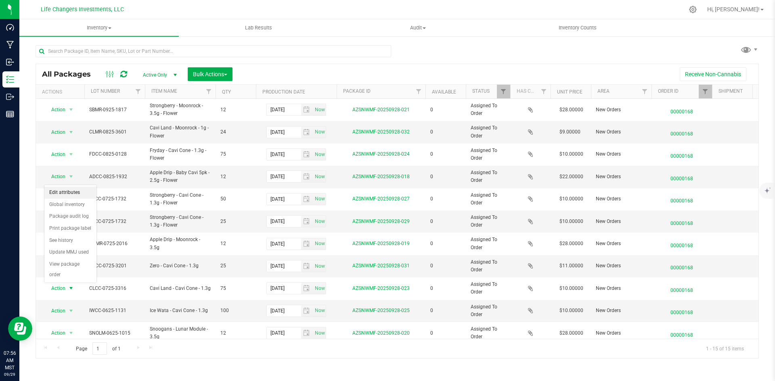
click at [86, 194] on li "Edit attributes" at bounding box center [70, 193] width 52 height 12
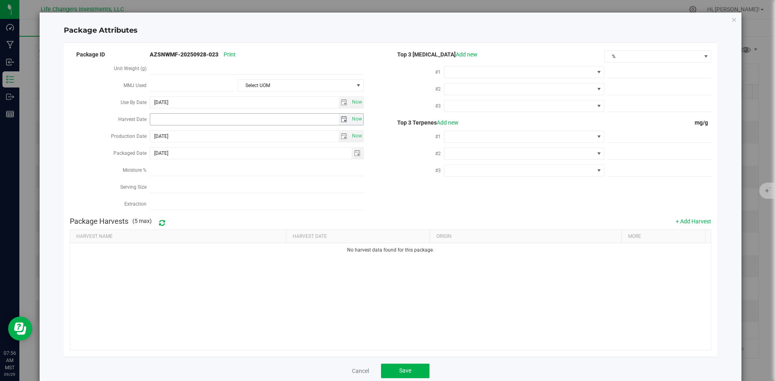
click at [347, 119] on span "select" at bounding box center [344, 119] width 12 height 11
click at [150, 132] on link "[DATE]" at bounding box center [191, 133] width 87 height 13
click at [217, 154] on link "Apr" at bounding box center [222, 155] width 21 height 21
click at [191, 162] on link "2" at bounding box center [192, 162] width 12 height 13
type input "[DATE]"
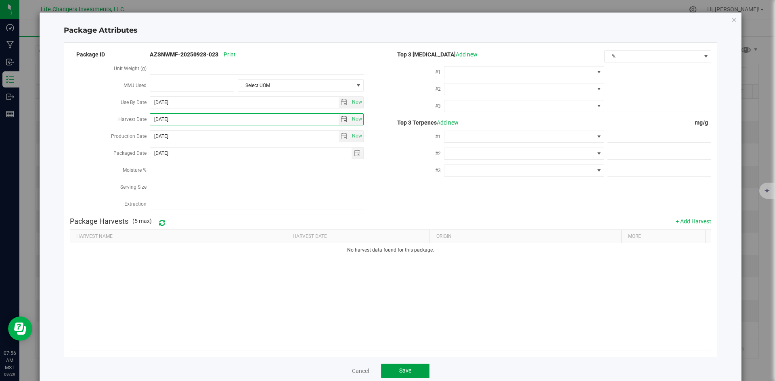
click at [414, 365] on button "Save" at bounding box center [405, 371] width 48 height 15
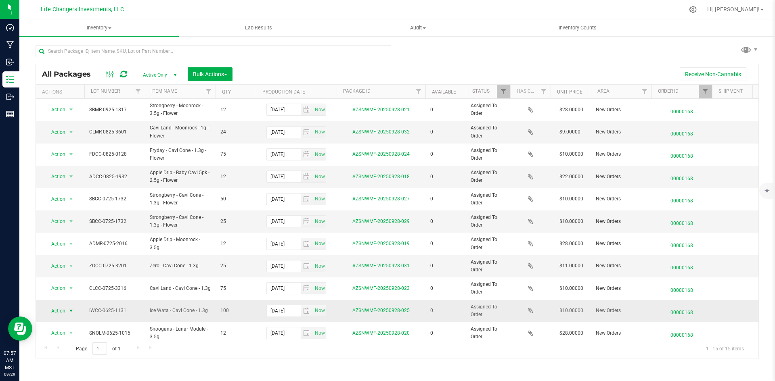
click at [54, 312] on span "Action" at bounding box center [55, 310] width 22 height 11
click at [63, 213] on li "Edit attributes" at bounding box center [70, 215] width 52 height 12
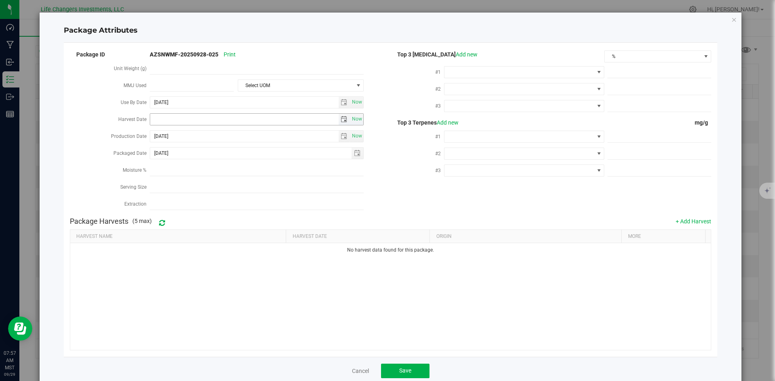
click at [340, 117] on span "select" at bounding box center [343, 119] width 6 height 6
click at [158, 127] on link "[DATE]" at bounding box center [191, 133] width 87 height 13
click at [229, 157] on link "Apr" at bounding box center [222, 155] width 21 height 21
click at [191, 165] on link "2" at bounding box center [192, 162] width 12 height 13
type input "[DATE]"
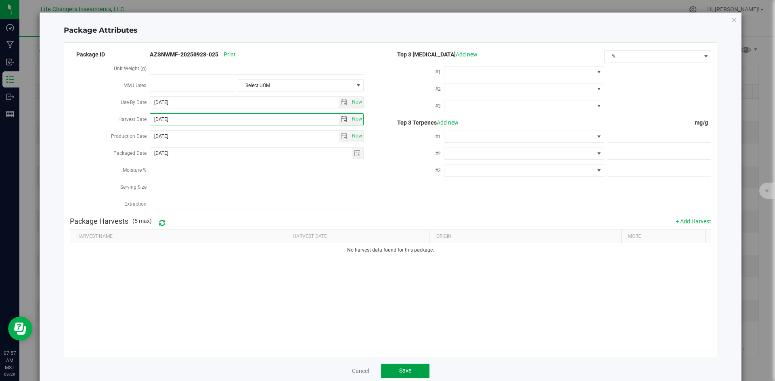
click at [393, 367] on button "Save" at bounding box center [405, 371] width 48 height 15
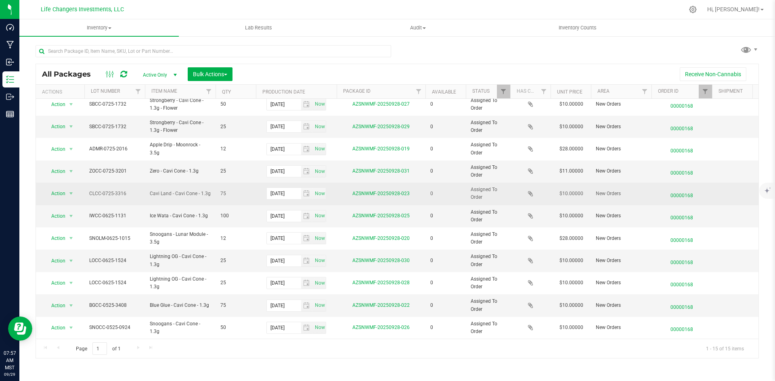
scroll to position [101, 0]
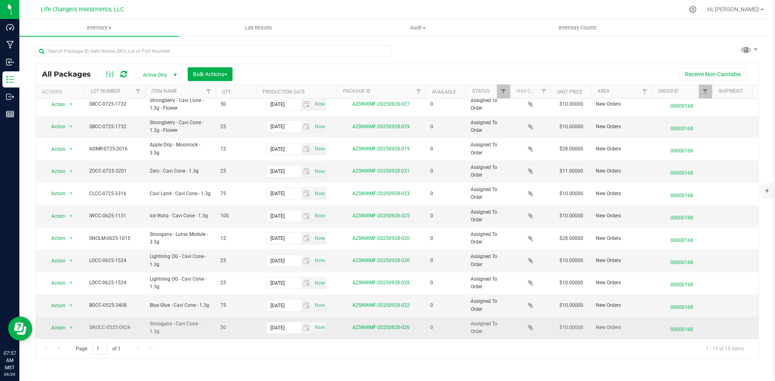
click at [63, 317] on td "Action Action Edit attributes Global inventory Package audit log Print package …" at bounding box center [60, 328] width 48 height 22
click at [66, 322] on span "select" at bounding box center [71, 327] width 10 height 11
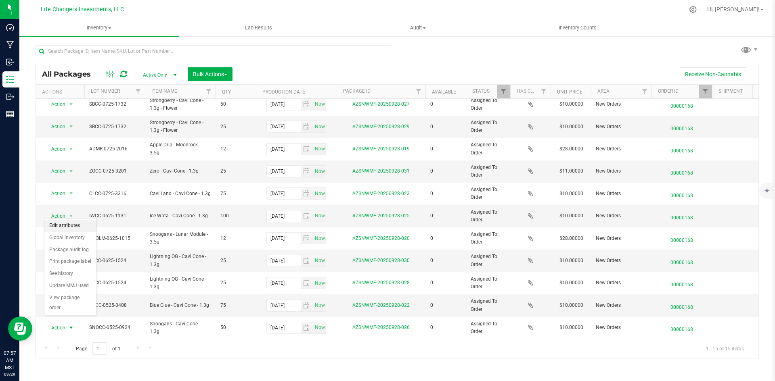
click at [63, 229] on li "Edit attributes" at bounding box center [70, 226] width 52 height 12
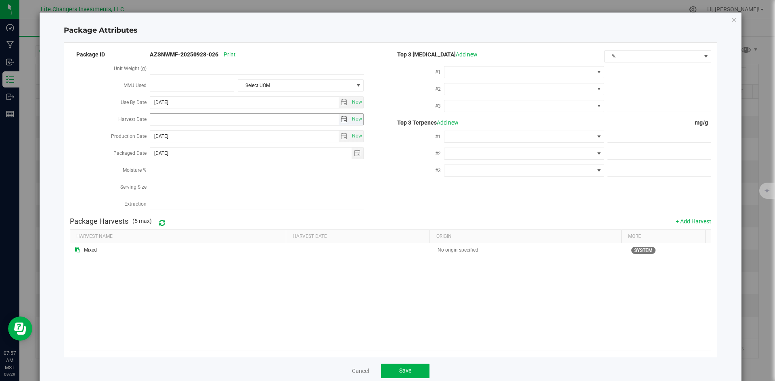
click at [340, 121] on span "select" at bounding box center [344, 119] width 12 height 11
click at [158, 138] on link "[DATE]" at bounding box center [191, 133] width 87 height 13
click at [221, 154] on link "Apr" at bounding box center [222, 155] width 21 height 21
click at [194, 159] on link "2" at bounding box center [192, 162] width 12 height 13
type input "[DATE]"
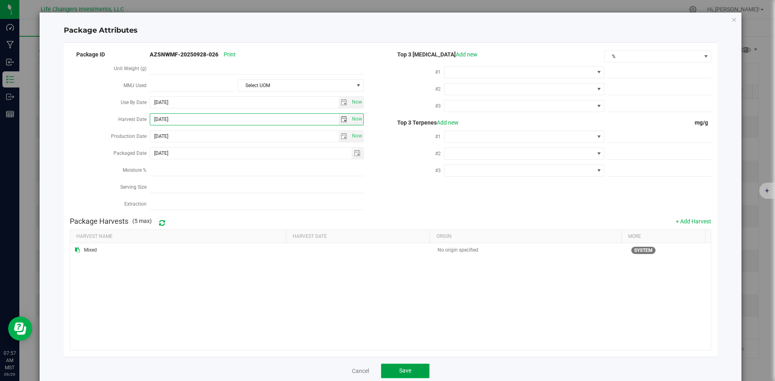
click at [409, 370] on button "Save" at bounding box center [405, 371] width 48 height 15
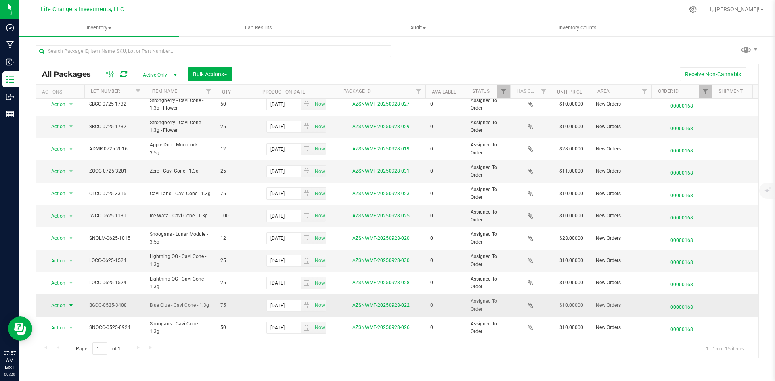
click at [54, 300] on span "Action" at bounding box center [55, 305] width 22 height 11
click at [63, 199] on li "Edit attributes" at bounding box center [70, 204] width 52 height 12
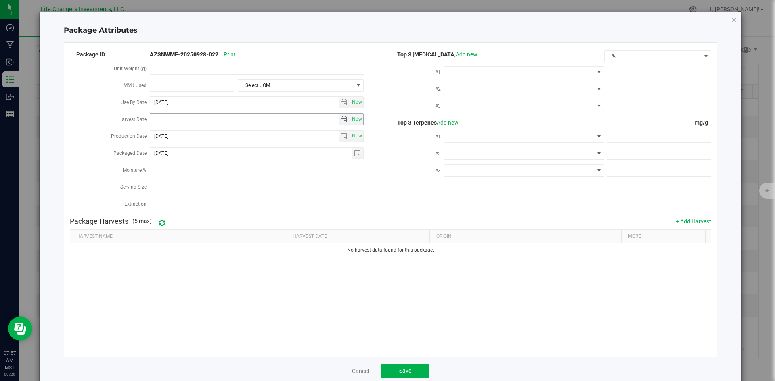
click at [341, 116] on span "select" at bounding box center [343, 119] width 6 height 6
click at [155, 130] on link "[DATE]" at bounding box center [191, 133] width 87 height 13
click at [182, 156] on link "Feb" at bounding box center [181, 155] width 21 height 21
click at [194, 188] on link "12" at bounding box center [192, 187] width 12 height 13
type input "[DATE]"
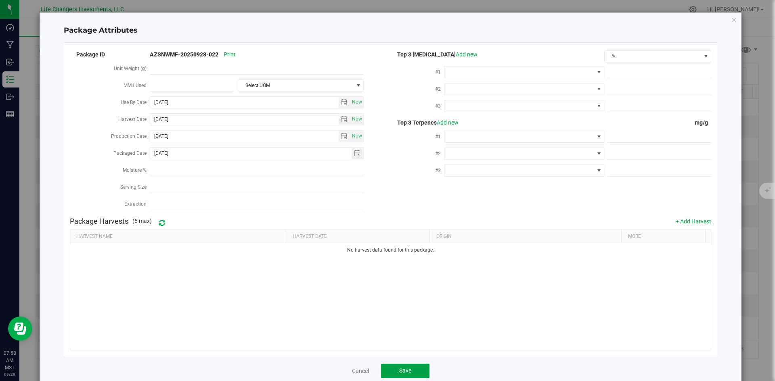
click at [384, 364] on button "Save" at bounding box center [405, 371] width 48 height 15
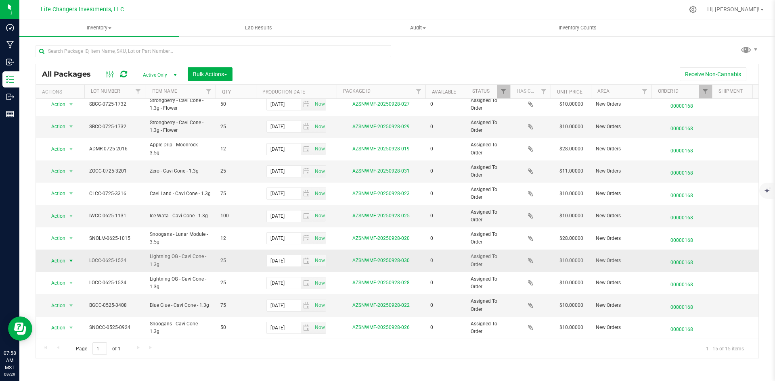
click at [63, 255] on span "Action" at bounding box center [55, 260] width 22 height 11
click at [74, 265] on li "Edit attributes" at bounding box center [70, 268] width 52 height 12
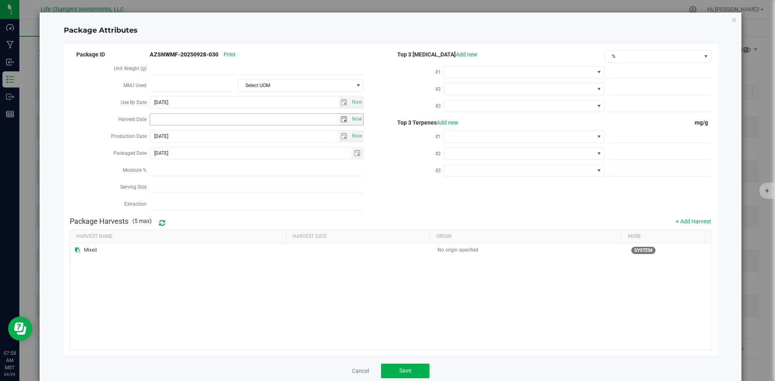
click at [340, 121] on span "select" at bounding box center [344, 119] width 12 height 11
click at [159, 130] on link "[DATE]" at bounding box center [191, 133] width 87 height 13
click at [223, 154] on link "Apr" at bounding box center [222, 155] width 21 height 21
click at [193, 161] on link "2" at bounding box center [192, 162] width 12 height 13
type input "[DATE]"
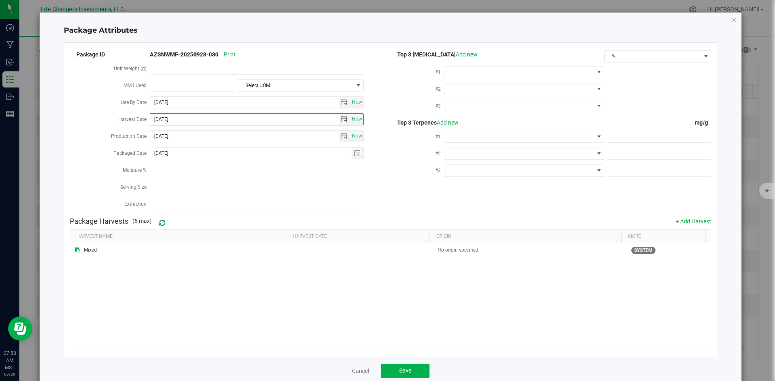
click at [397, 375] on div "Cancel Save" at bounding box center [391, 371] width 654 height 28
click at [401, 364] on button "Save" at bounding box center [405, 371] width 48 height 15
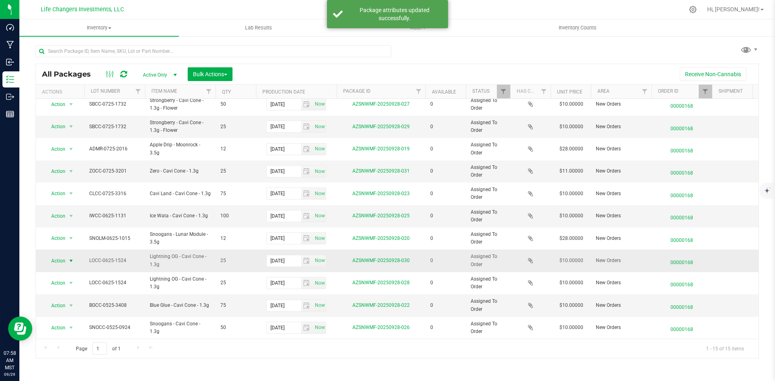
click at [56, 256] on span "Action" at bounding box center [55, 260] width 22 height 11
click at [68, 269] on li "Edit attributes" at bounding box center [70, 268] width 52 height 12
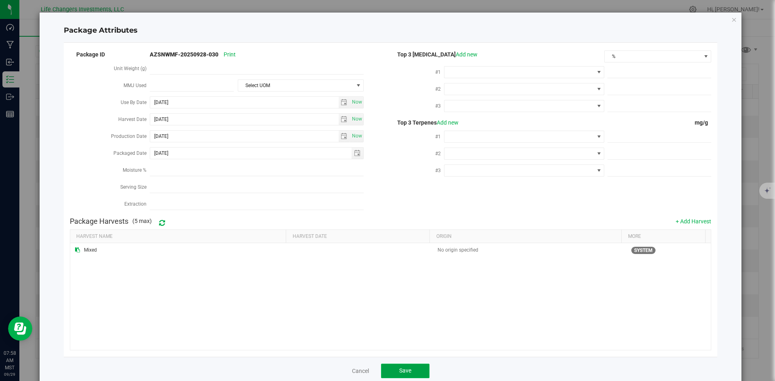
click at [399, 370] on span "Save" at bounding box center [405, 371] width 12 height 6
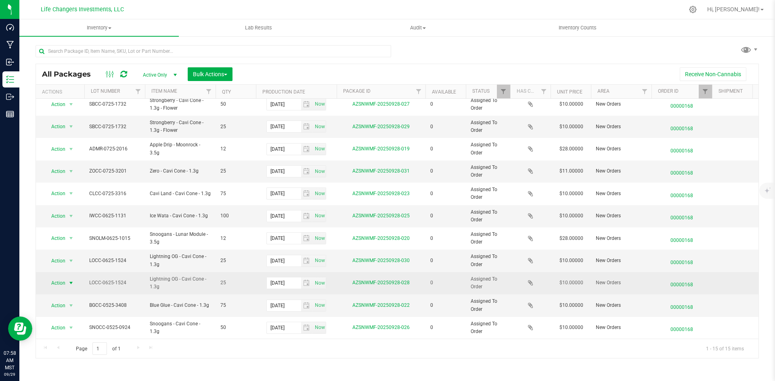
click at [52, 278] on span "Action" at bounding box center [55, 283] width 22 height 11
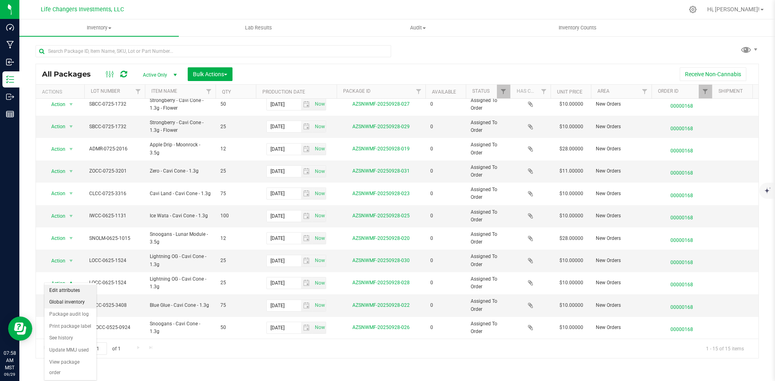
click at [76, 297] on li "Global inventory" at bounding box center [70, 303] width 52 height 12
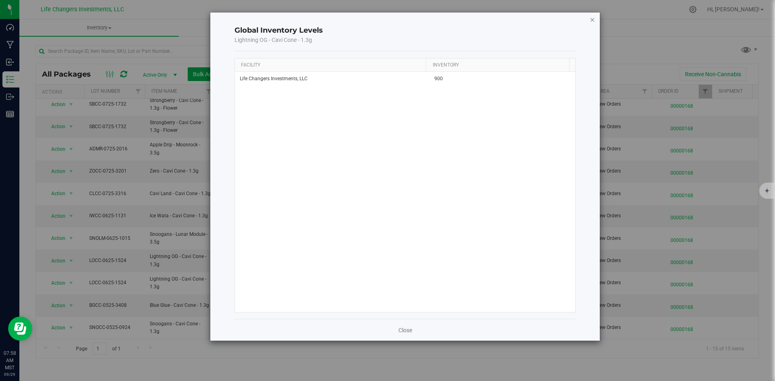
click at [593, 22] on icon "button" at bounding box center [592, 20] width 6 height 10
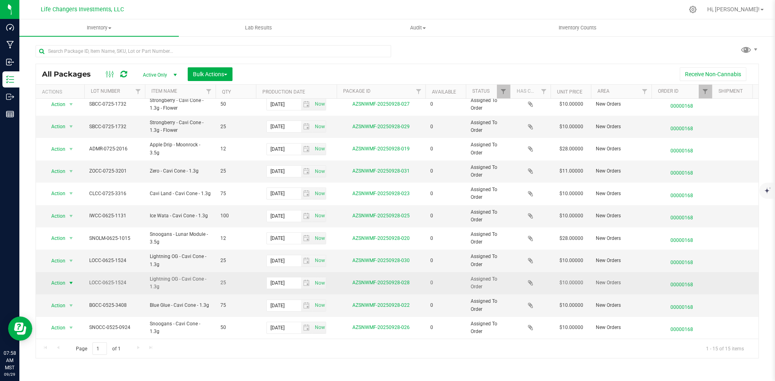
click at [63, 278] on span "Action" at bounding box center [55, 283] width 22 height 11
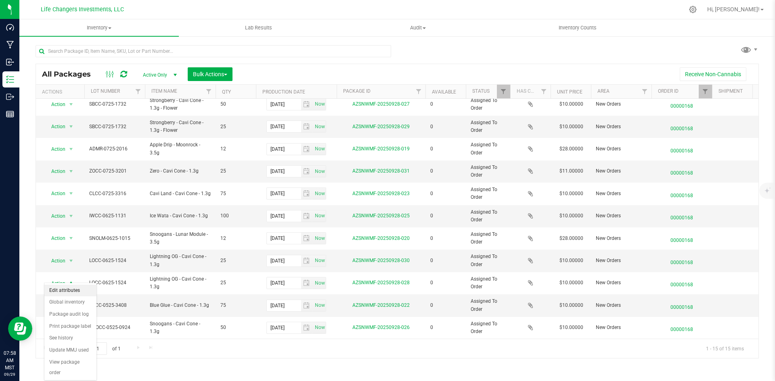
click at [73, 290] on li "Edit attributes" at bounding box center [70, 291] width 52 height 12
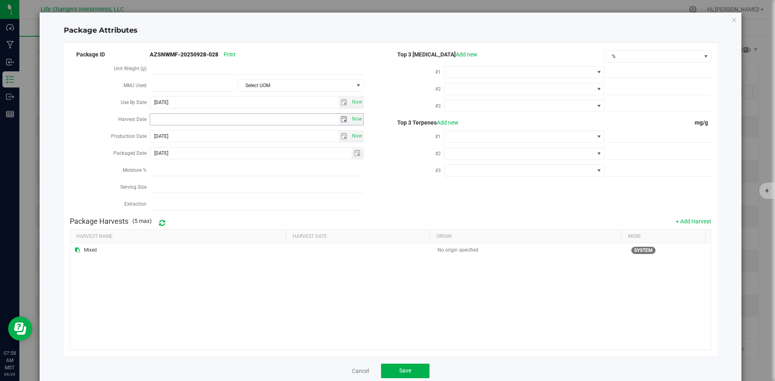
click at [340, 116] on span "select" at bounding box center [343, 119] width 6 height 6
click at [156, 136] on link "[DATE]" at bounding box center [191, 133] width 87 height 13
click at [223, 159] on link "Apr" at bounding box center [222, 155] width 21 height 21
click at [193, 163] on link "2" at bounding box center [192, 162] width 12 height 13
type input "[DATE]"
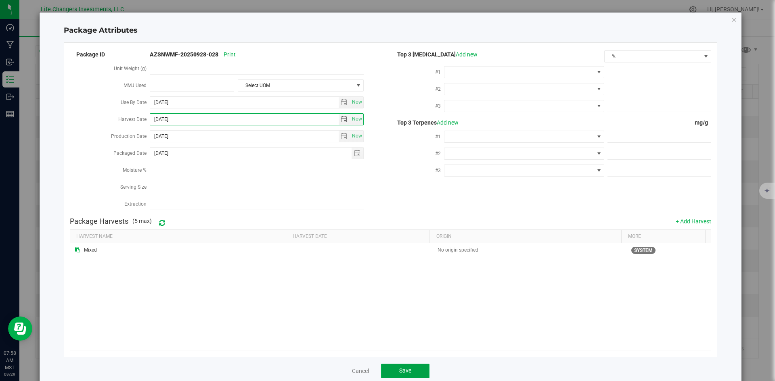
click at [399, 368] on span "Save" at bounding box center [405, 371] width 12 height 6
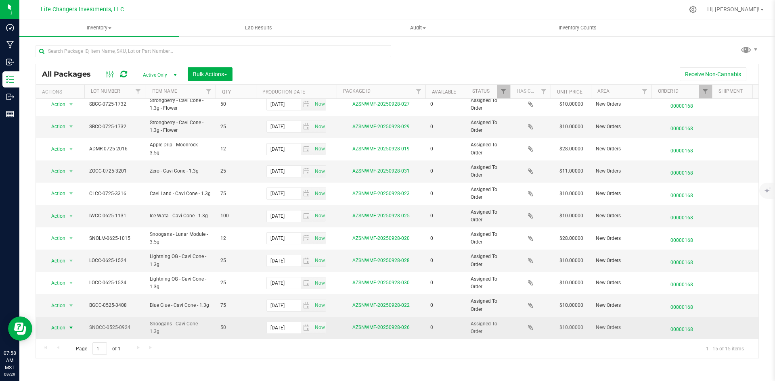
click at [55, 322] on span "Action" at bounding box center [55, 327] width 22 height 11
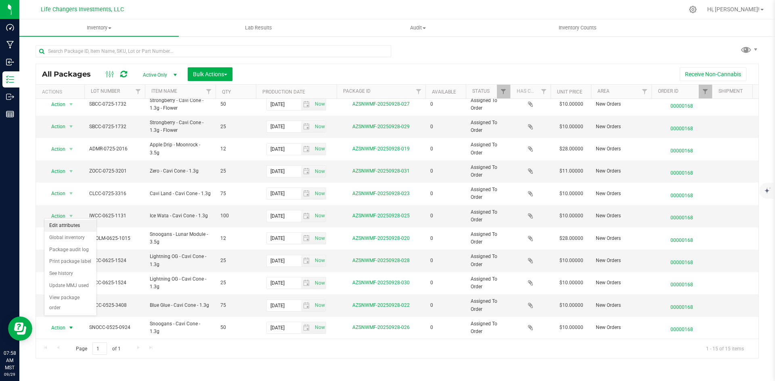
click at [79, 223] on li "Edit attributes" at bounding box center [70, 226] width 52 height 12
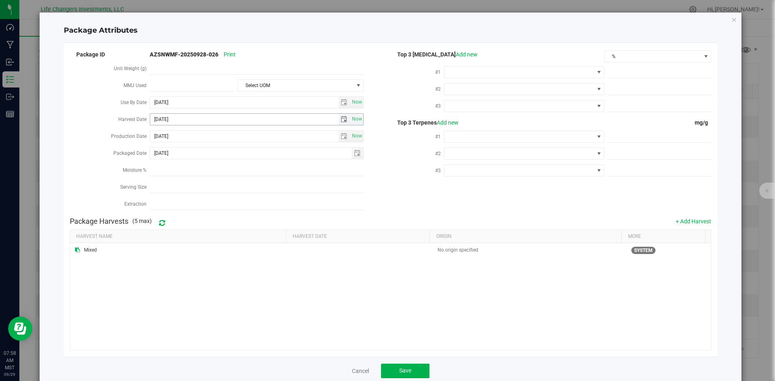
click at [342, 116] on span "select" at bounding box center [343, 119] width 6 height 6
click at [157, 130] on link "[DATE]" at bounding box center [191, 133] width 87 height 13
click at [178, 156] on link "Feb" at bounding box center [181, 155] width 21 height 21
click at [190, 187] on link "12" at bounding box center [192, 187] width 12 height 13
type input "[DATE]"
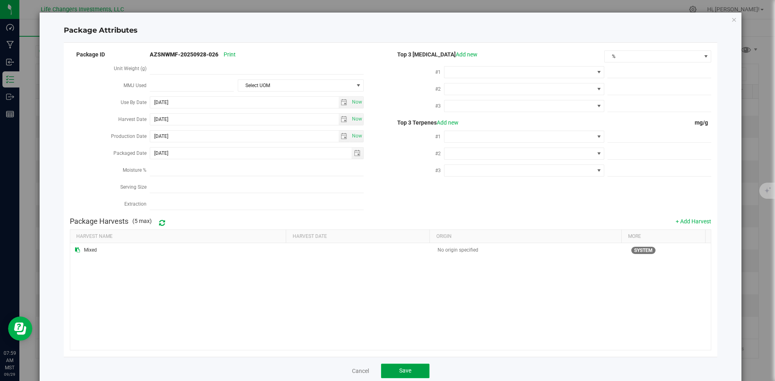
click at [399, 368] on span "Save" at bounding box center [405, 371] width 12 height 6
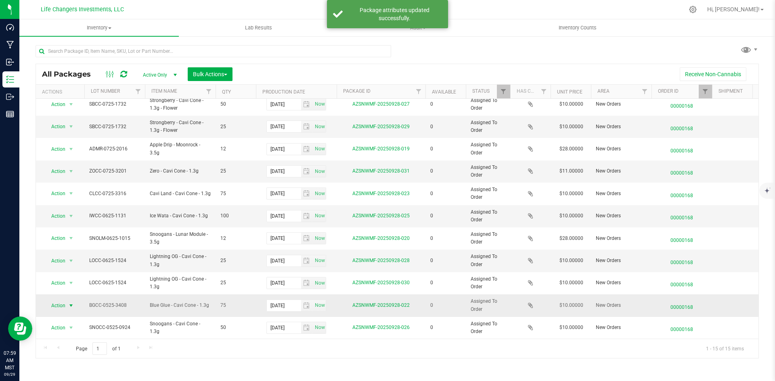
click at [55, 301] on span "Action" at bounding box center [55, 305] width 22 height 11
click at [73, 202] on li "Edit attributes" at bounding box center [70, 204] width 52 height 12
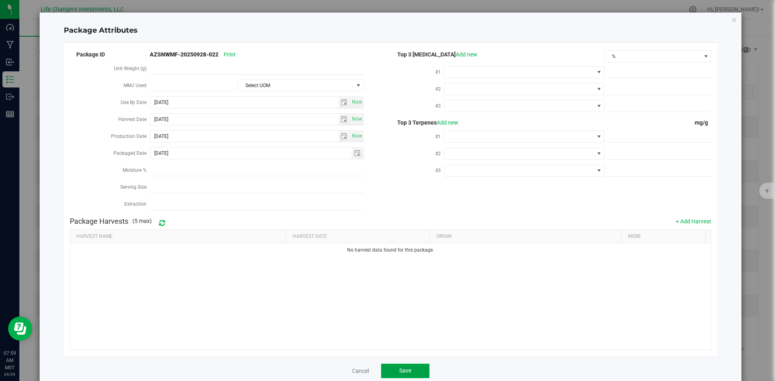
click at [411, 366] on button "Save" at bounding box center [405, 371] width 48 height 15
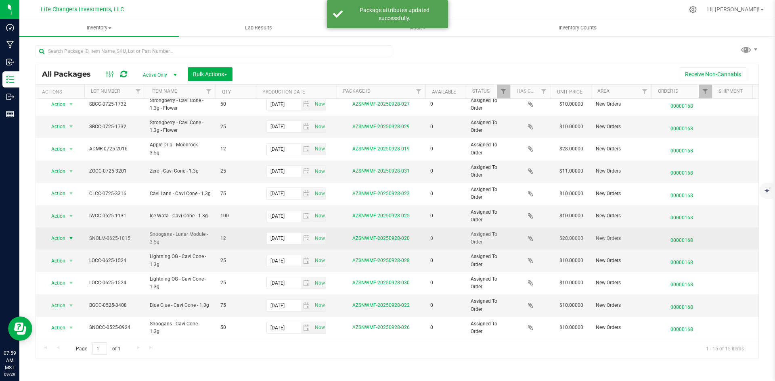
click at [59, 233] on span "Action" at bounding box center [55, 238] width 22 height 11
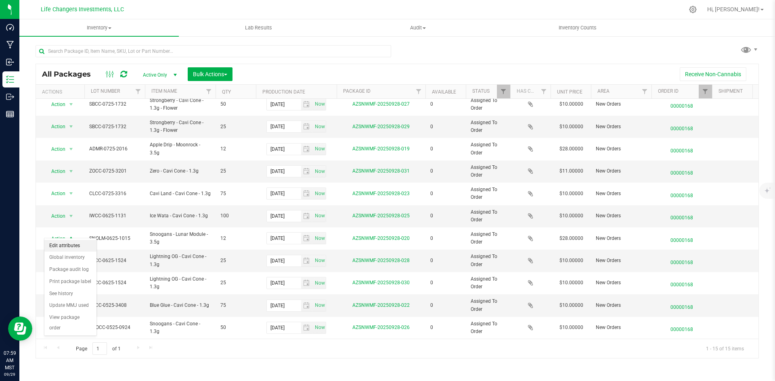
click at [71, 241] on li "Edit attributes" at bounding box center [70, 246] width 52 height 12
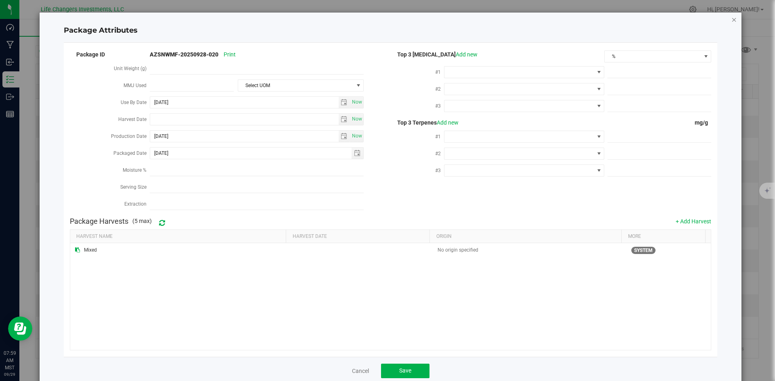
click at [731, 19] on icon "Close modal" at bounding box center [734, 20] width 6 height 10
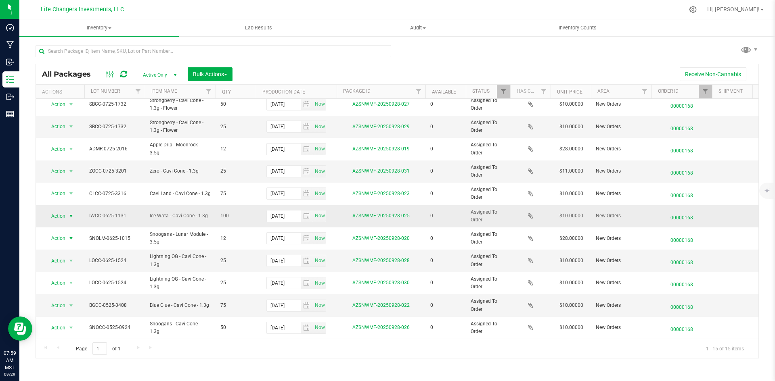
click at [50, 211] on span "Action" at bounding box center [55, 216] width 22 height 11
click at [82, 221] on li "Edit attributes" at bounding box center [70, 223] width 52 height 12
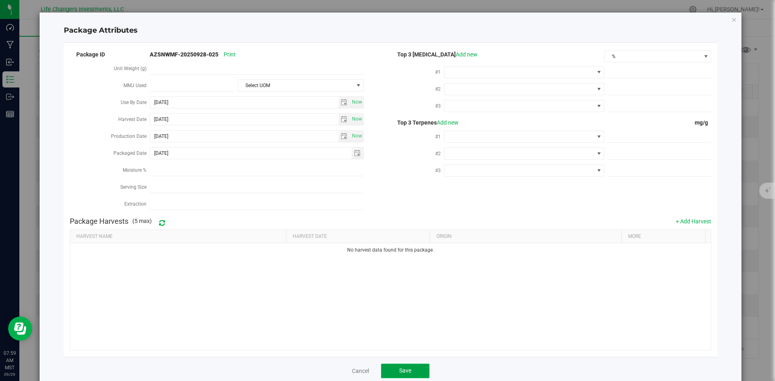
click at [411, 364] on button "Save" at bounding box center [405, 371] width 48 height 15
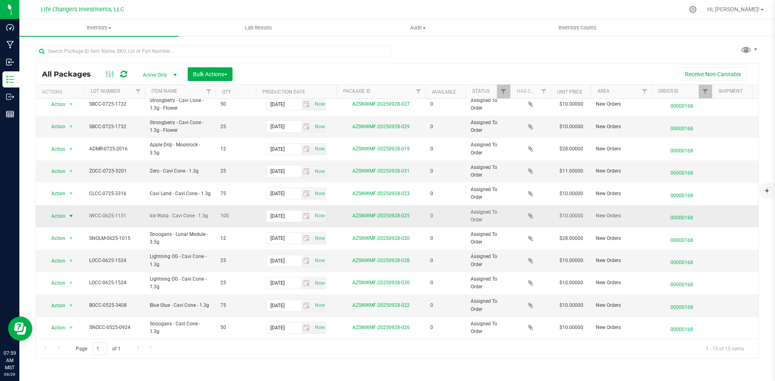
click at [65, 212] on span "Action" at bounding box center [55, 216] width 22 height 11
click at [65, 224] on li "Edit attributes" at bounding box center [70, 223] width 52 height 12
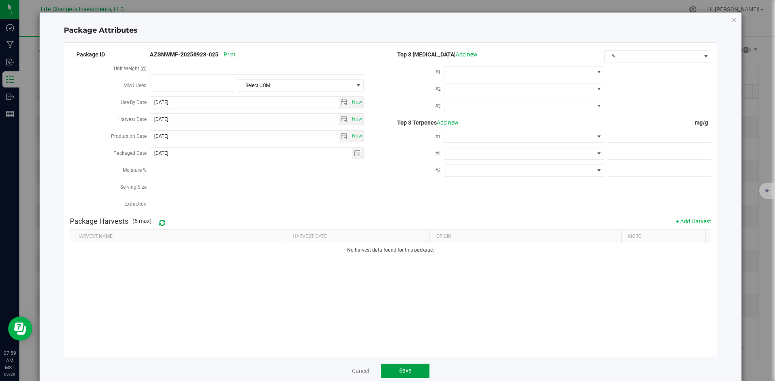
click at [420, 372] on button "Save" at bounding box center [405, 371] width 48 height 15
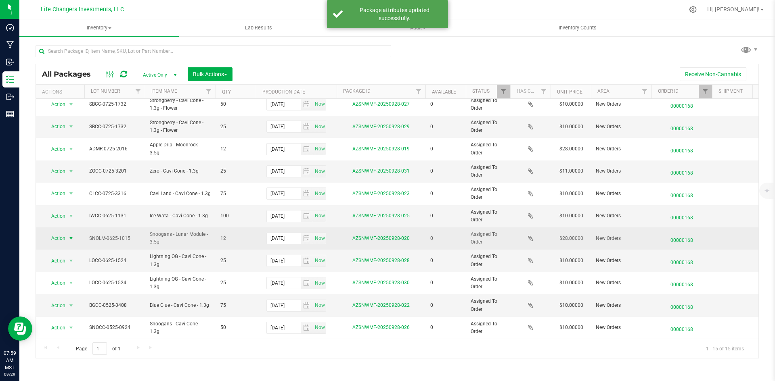
click at [45, 233] on span "Action" at bounding box center [55, 238] width 22 height 11
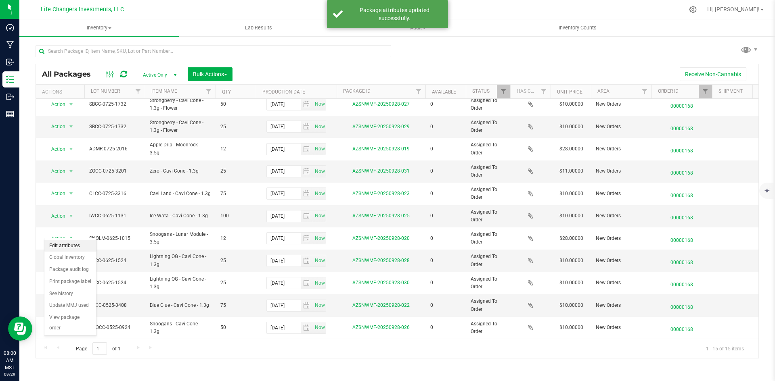
click at [69, 244] on li "Edit attributes" at bounding box center [70, 246] width 52 height 12
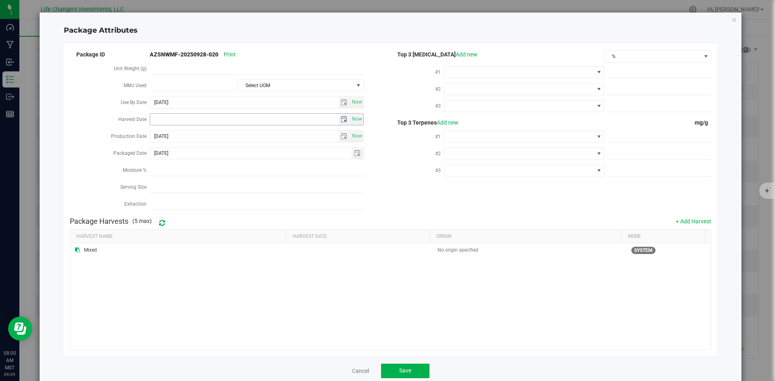
click at [344, 119] on span "select" at bounding box center [343, 119] width 6 height 6
click at [164, 134] on link "[DATE]" at bounding box center [191, 133] width 87 height 13
click at [224, 160] on link "Apr" at bounding box center [222, 155] width 21 height 21
click at [190, 163] on link "2" at bounding box center [192, 162] width 12 height 13
type input "[DATE]"
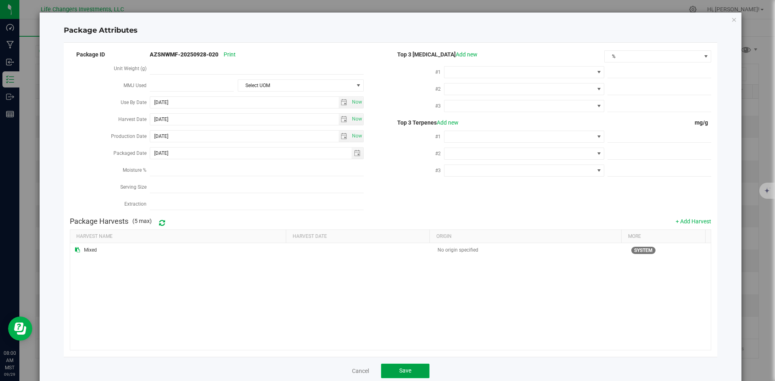
click at [417, 366] on button "Save" at bounding box center [405, 371] width 48 height 15
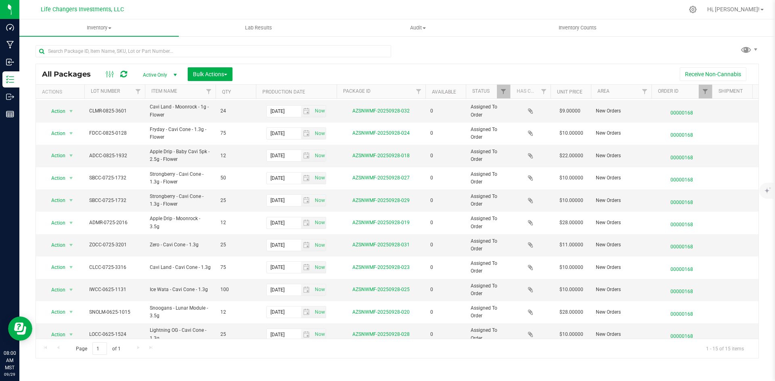
scroll to position [20, 0]
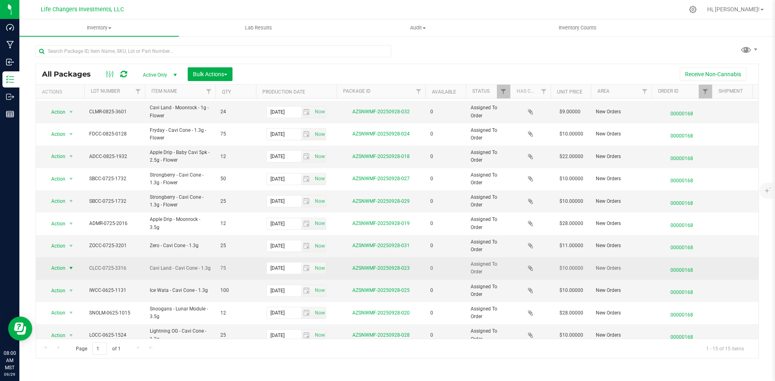
click at [58, 267] on span "Action" at bounding box center [55, 268] width 22 height 11
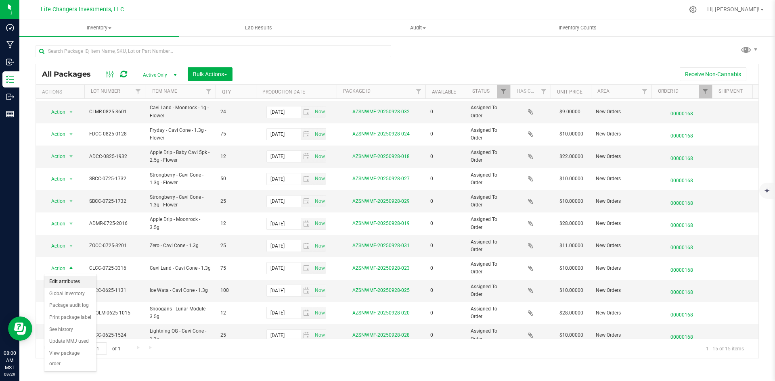
click at [67, 279] on li "Edit attributes" at bounding box center [70, 282] width 52 height 12
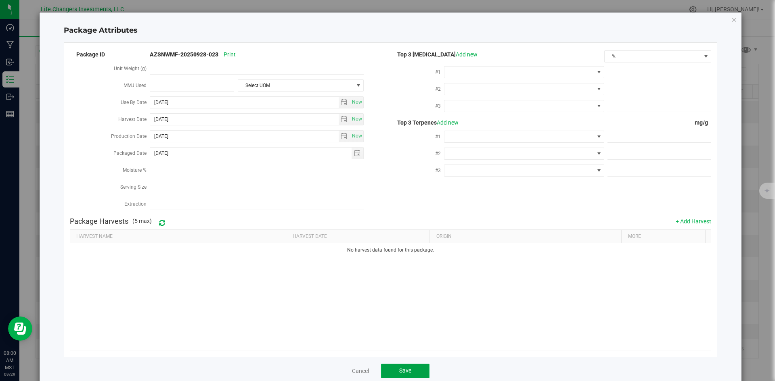
click at [413, 368] on button "Save" at bounding box center [405, 371] width 48 height 15
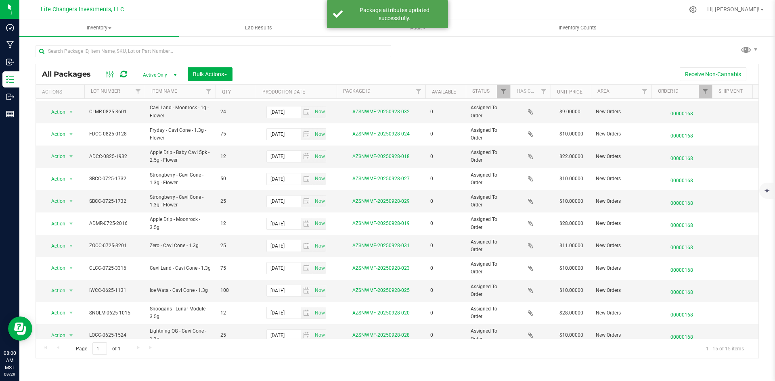
scroll to position [0, 0]
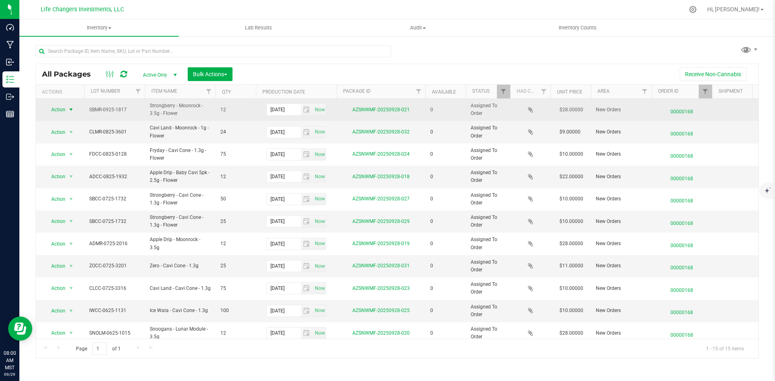
click at [63, 109] on span "Action" at bounding box center [55, 109] width 22 height 11
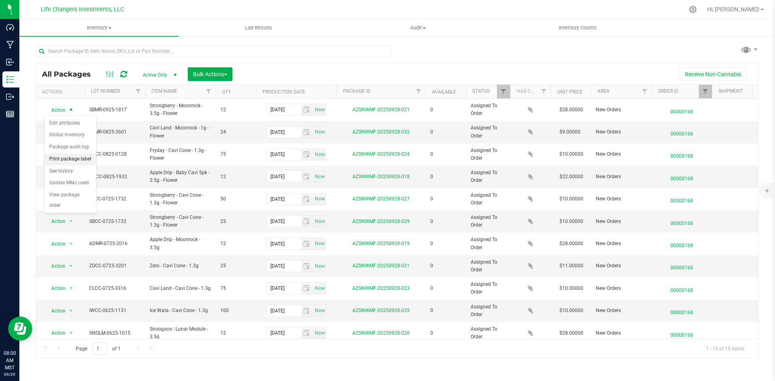
click at [71, 159] on li "Print package label" at bounding box center [70, 159] width 52 height 12
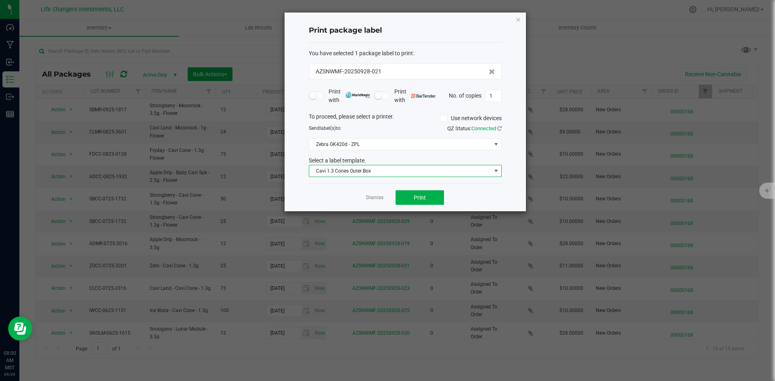
click at [337, 170] on span "Cavi 1.3 Cones Outer Box" at bounding box center [400, 170] width 182 height 11
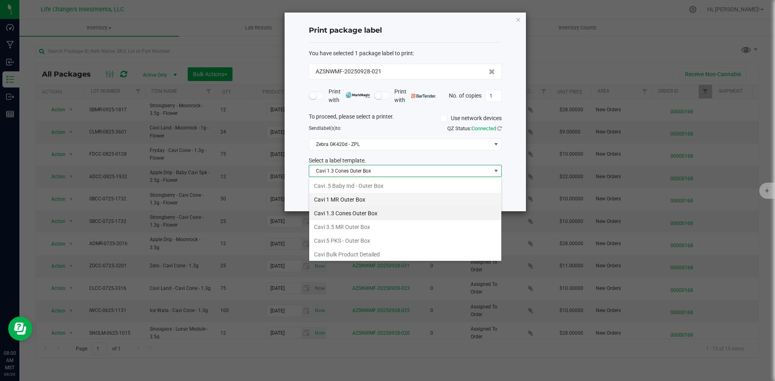
scroll to position [12, 193]
click at [343, 223] on li "Cavi 3.5 MR Outer Box" at bounding box center [405, 227] width 192 height 14
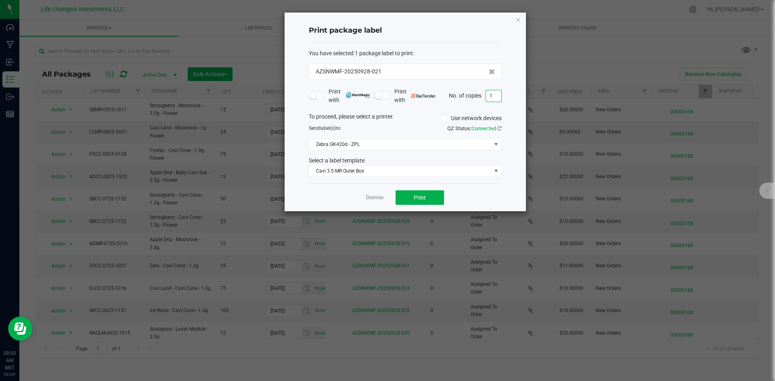
click at [497, 94] on input "1" at bounding box center [493, 95] width 15 height 11
type input "2"
click at [436, 196] on button "Print" at bounding box center [419, 197] width 48 height 15
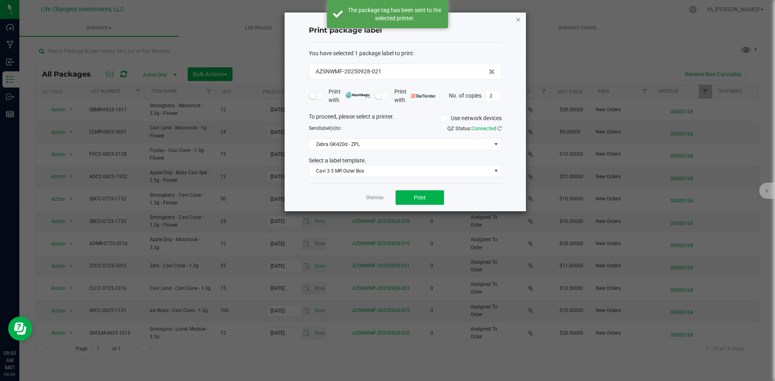
click at [516, 19] on icon "button" at bounding box center [518, 20] width 6 height 10
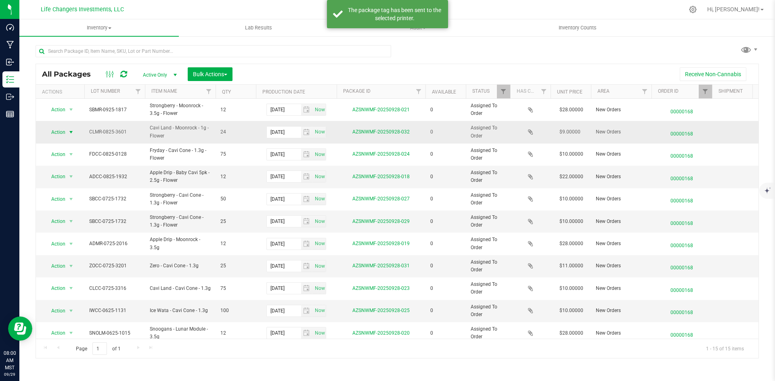
click at [70, 132] on span "select" at bounding box center [71, 132] width 6 height 6
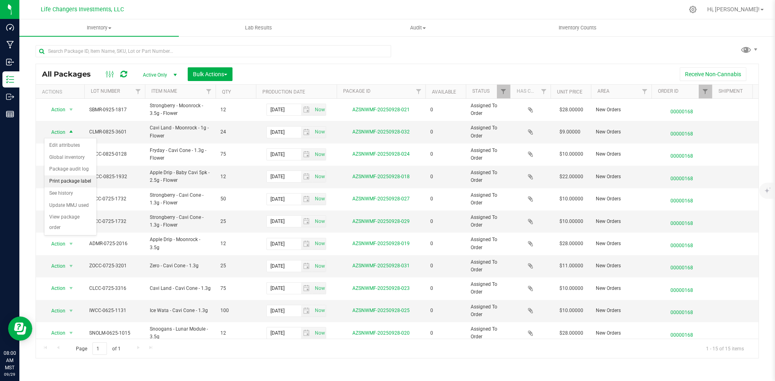
click at [81, 181] on li "Print package label" at bounding box center [70, 181] width 52 height 12
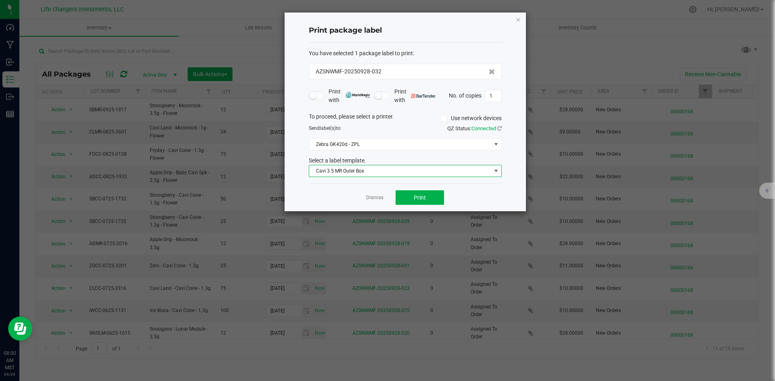
click at [351, 172] on span "Cavi 3.5 MR Outer Box" at bounding box center [400, 170] width 182 height 11
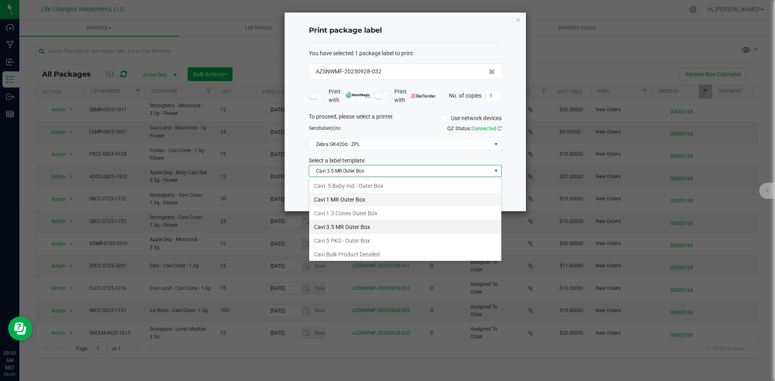
click at [352, 196] on li "Cavi 1 MR Outer Box" at bounding box center [405, 200] width 192 height 14
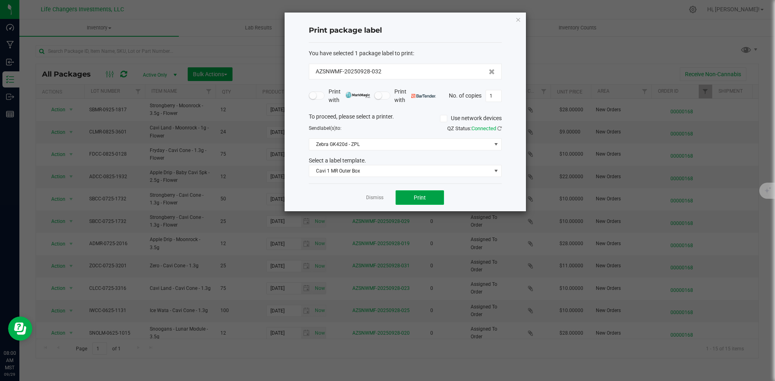
click at [427, 200] on button "Print" at bounding box center [419, 197] width 48 height 15
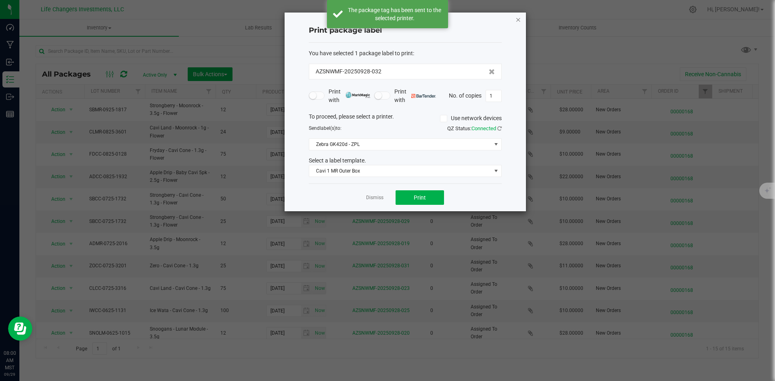
click at [520, 21] on icon "button" at bounding box center [518, 20] width 6 height 10
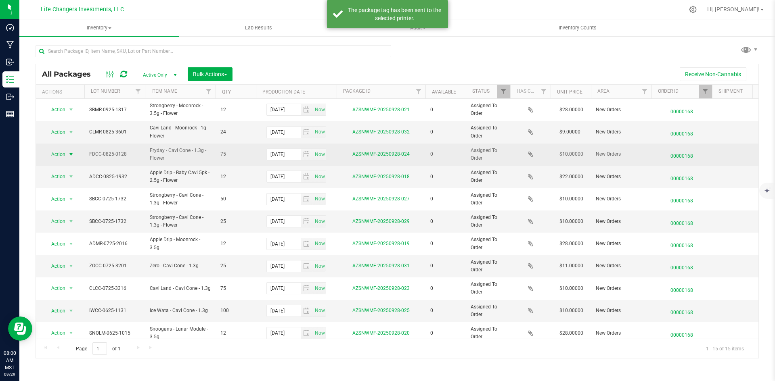
click at [60, 157] on span "Action" at bounding box center [55, 154] width 22 height 11
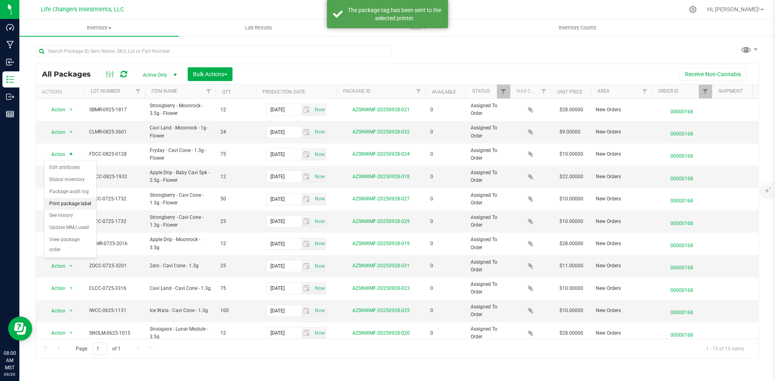
click at [60, 201] on li "Print package label" at bounding box center [70, 204] width 52 height 12
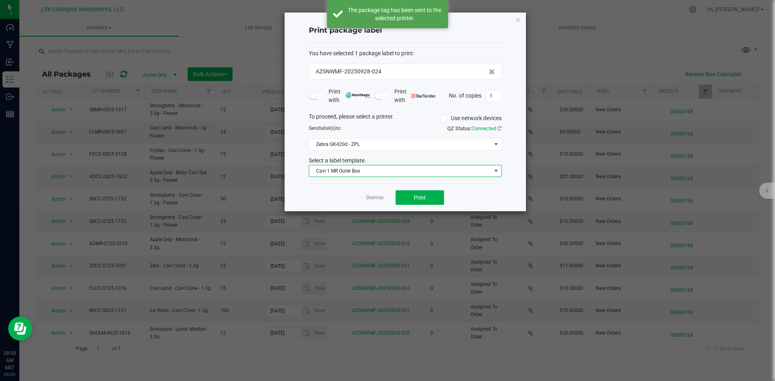
click at [328, 173] on span "Cavi 1 MR Outer Box" at bounding box center [400, 170] width 182 height 11
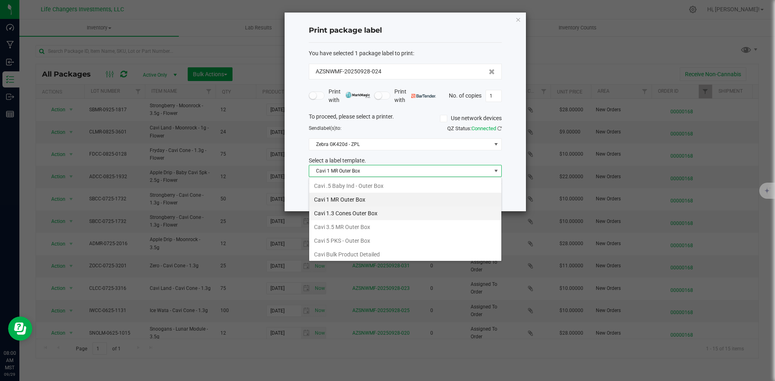
click at [334, 214] on li "Cavi 1.3 Cones Outer Box" at bounding box center [405, 214] width 192 height 14
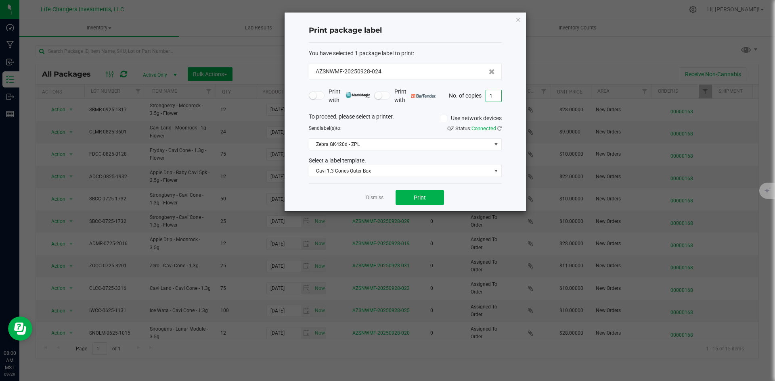
click at [493, 92] on input "1" at bounding box center [493, 95] width 15 height 11
type input "2"
type input "3"
click at [432, 195] on button "Print" at bounding box center [419, 197] width 48 height 15
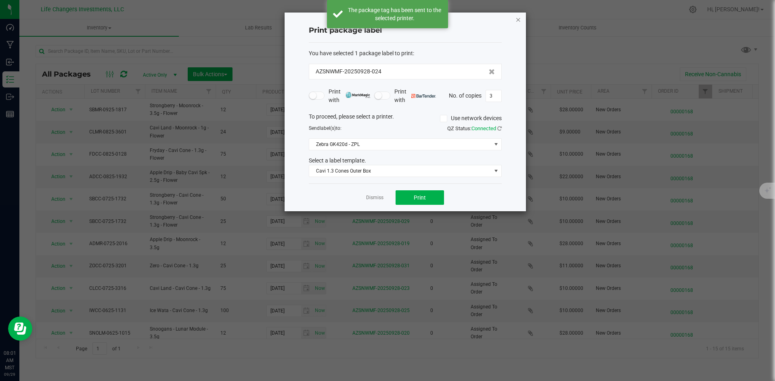
click at [519, 17] on icon "button" at bounding box center [518, 20] width 6 height 10
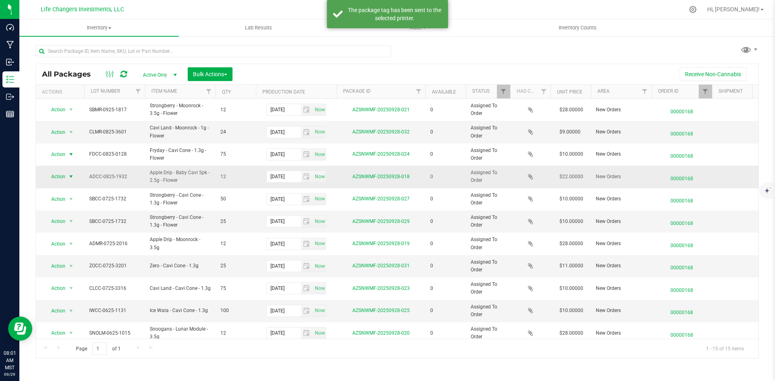
click at [57, 179] on span "Action" at bounding box center [55, 176] width 22 height 11
click at [76, 226] on li "Print package label" at bounding box center [70, 226] width 52 height 12
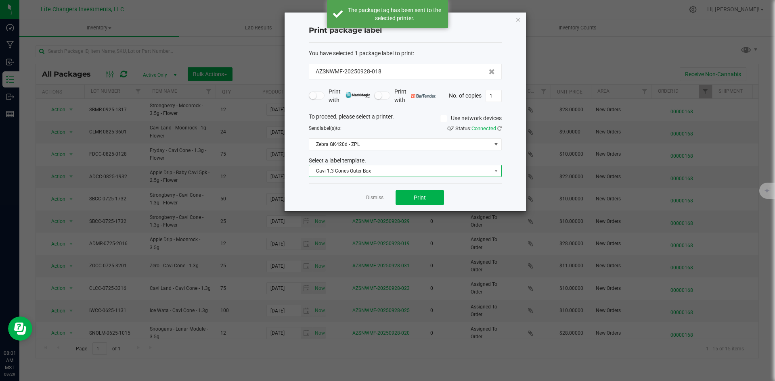
click at [354, 168] on span "Cavi 1.3 Cones Outer Box" at bounding box center [400, 170] width 182 height 11
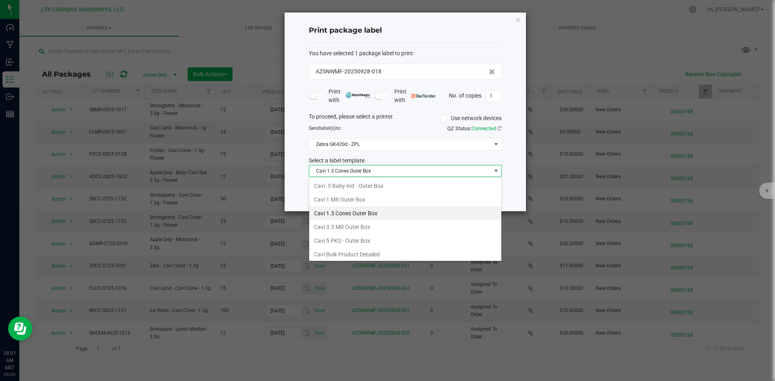
click at [367, 240] on li "Cavi 5 PKS - Outer Box" at bounding box center [405, 241] width 192 height 14
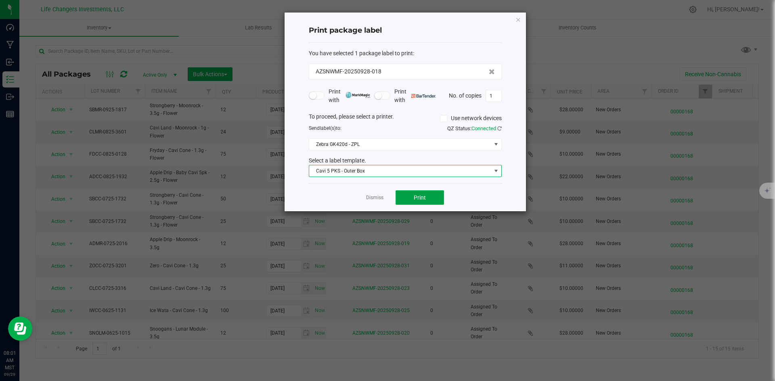
click at [423, 198] on span "Print" at bounding box center [420, 197] width 12 height 6
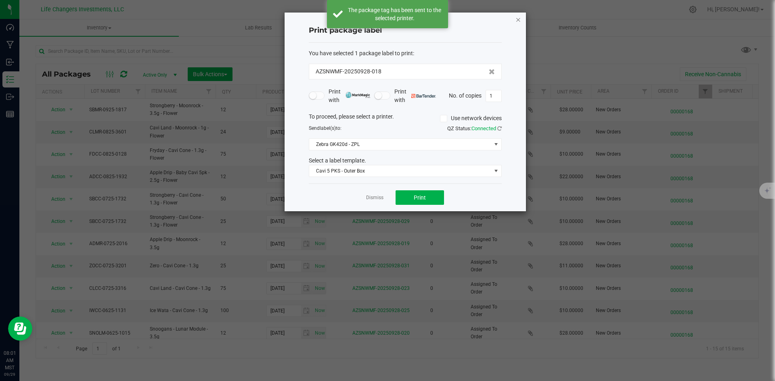
click at [520, 21] on icon "button" at bounding box center [518, 20] width 6 height 10
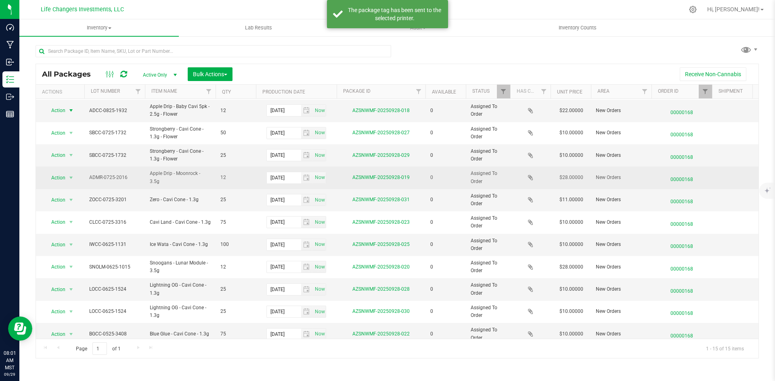
scroll to position [81, 0]
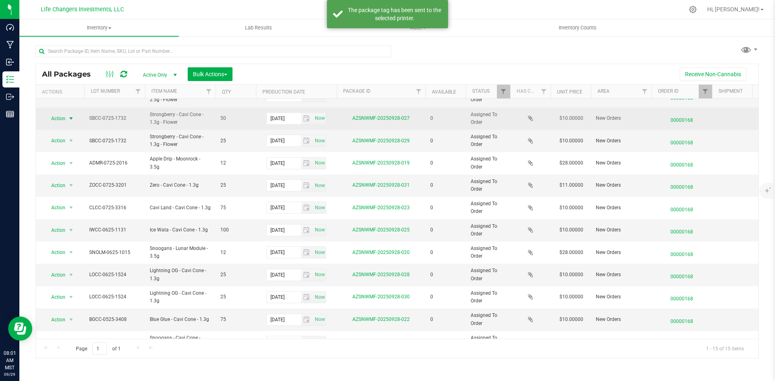
click at [63, 114] on span "Action" at bounding box center [55, 118] width 22 height 11
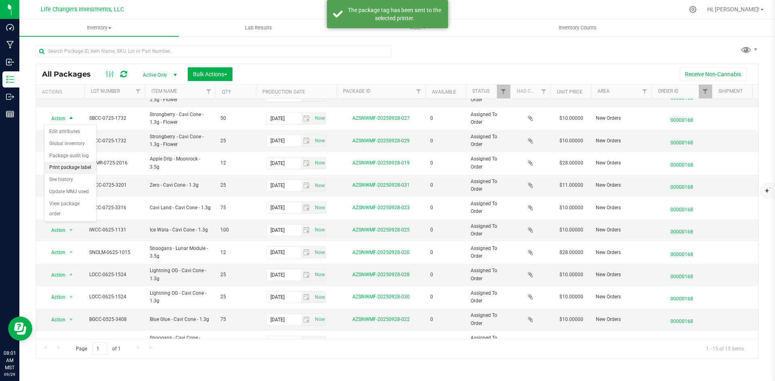
click at [70, 165] on li "Print package label" at bounding box center [70, 168] width 52 height 12
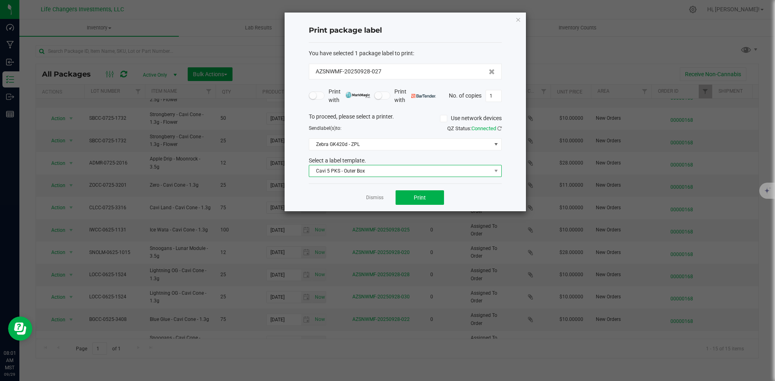
click at [345, 176] on span "Cavi 5 PKS - Outer Box" at bounding box center [400, 170] width 182 height 11
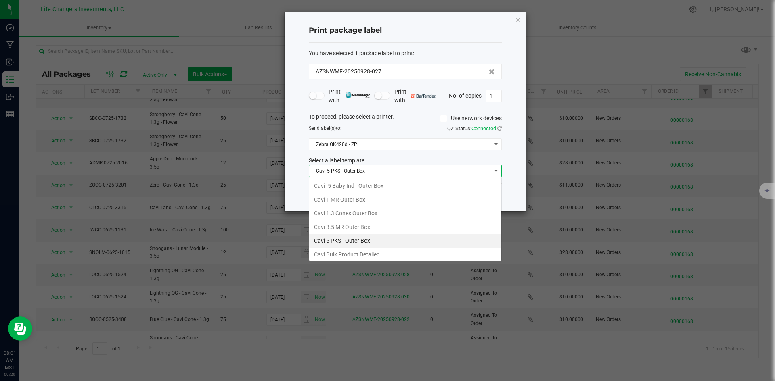
scroll to position [12, 193]
click at [346, 173] on span "Cavi 5 PKS - Outer Box" at bounding box center [400, 170] width 182 height 11
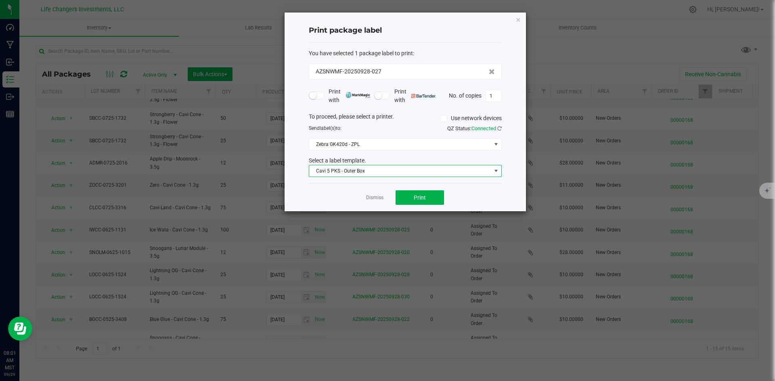
click at [343, 171] on span "Cavi 5 PKS - Outer Box" at bounding box center [400, 170] width 182 height 11
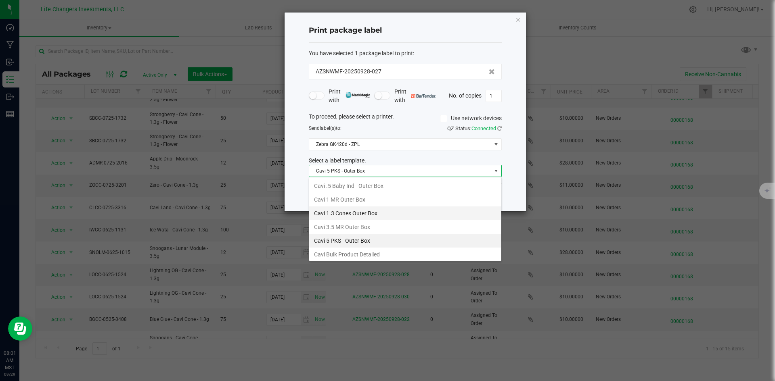
click at [351, 214] on li "Cavi 1.3 Cones Outer Box" at bounding box center [405, 214] width 192 height 14
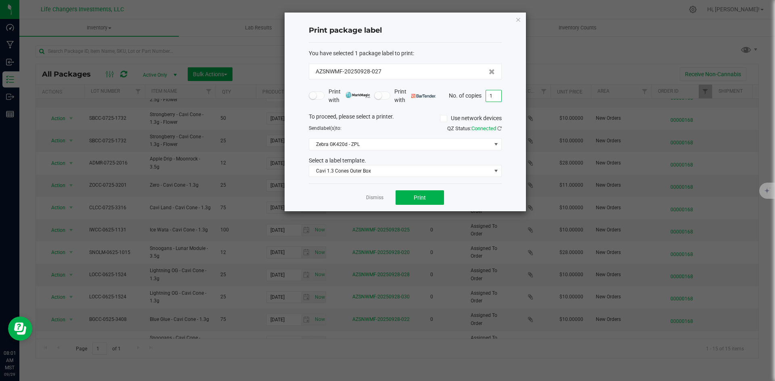
click at [495, 95] on input "1" at bounding box center [493, 95] width 15 height 11
type input "1"
type input "2"
click at [424, 192] on button "Print" at bounding box center [419, 197] width 48 height 15
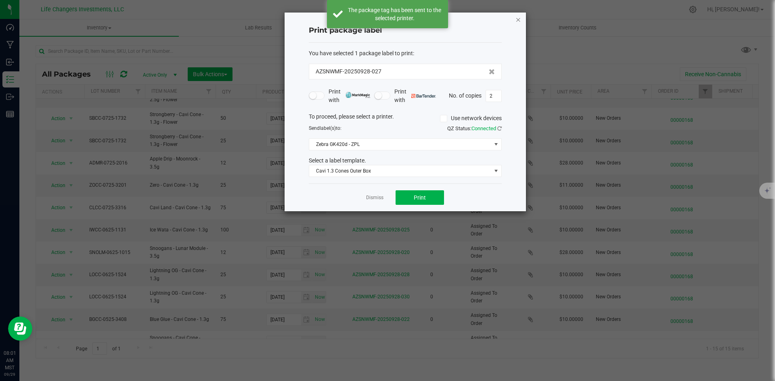
click at [519, 17] on icon "button" at bounding box center [518, 20] width 6 height 10
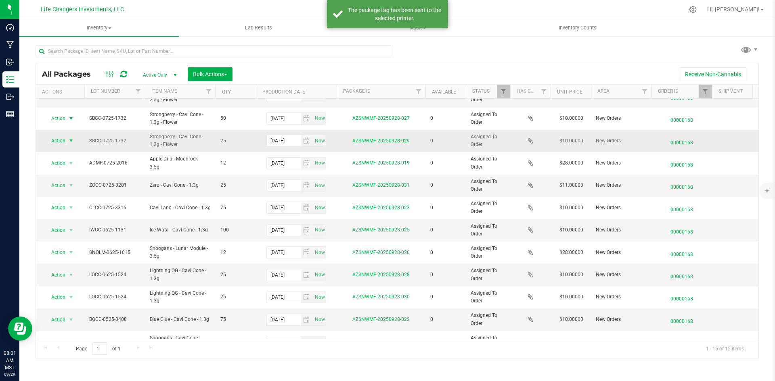
click at [65, 138] on span "Action" at bounding box center [55, 140] width 22 height 11
click at [68, 189] on li "Print package label" at bounding box center [70, 190] width 52 height 12
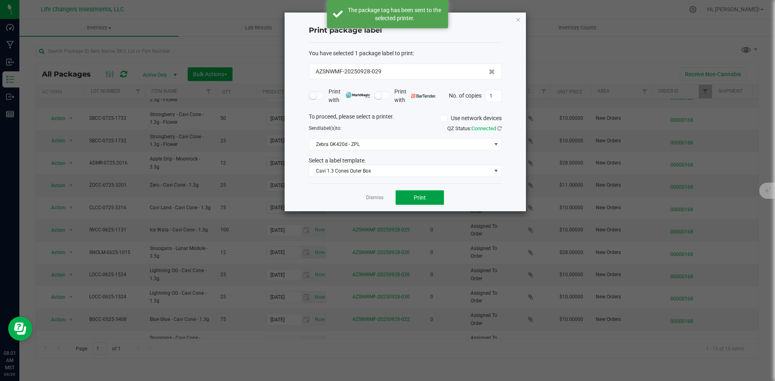
click at [401, 199] on button "Print" at bounding box center [419, 197] width 48 height 15
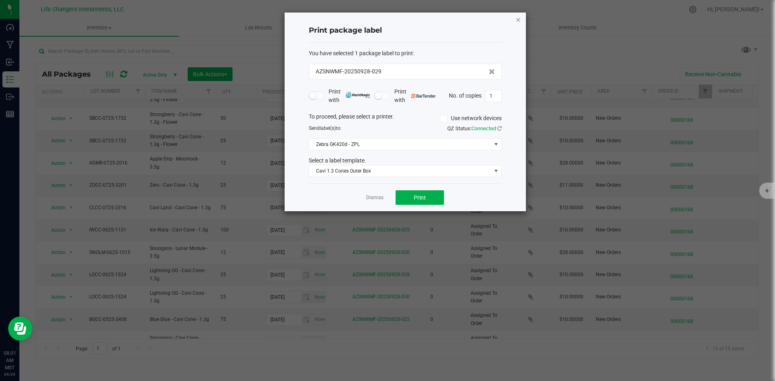
click at [519, 18] on icon "button" at bounding box center [518, 20] width 6 height 10
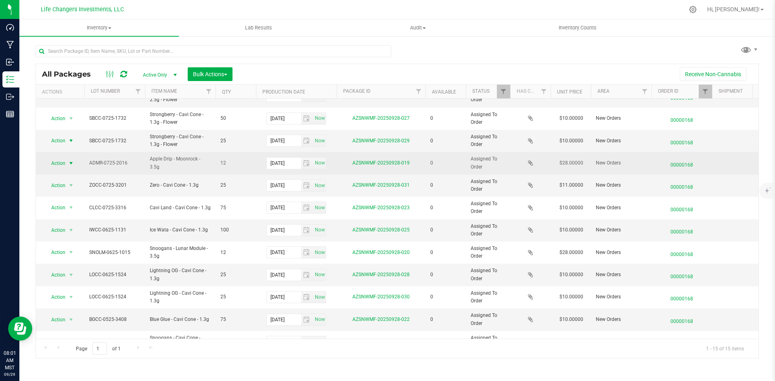
click at [65, 165] on span "Action" at bounding box center [55, 163] width 22 height 11
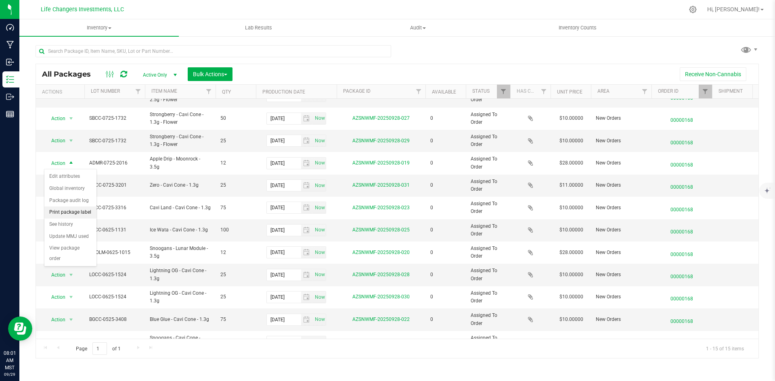
click at [75, 215] on li "Print package label" at bounding box center [70, 213] width 52 height 12
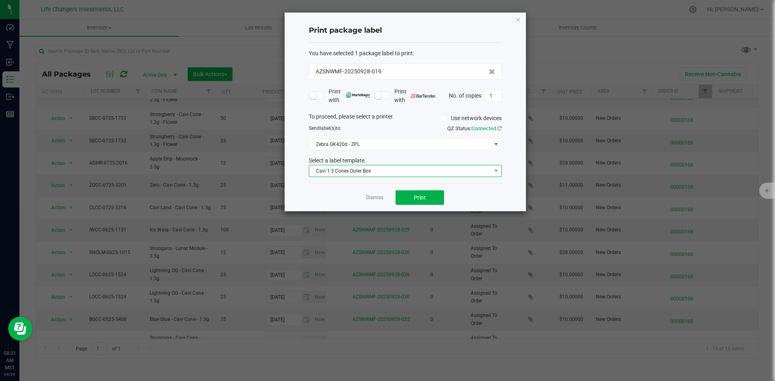
click at [338, 172] on span "Cavi 1.3 Cones Outer Box" at bounding box center [400, 170] width 182 height 11
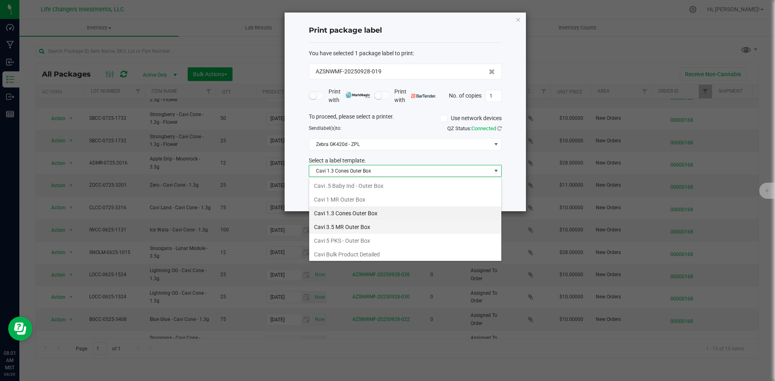
click at [340, 222] on li "Cavi 3.5 MR Outer Box" at bounding box center [405, 227] width 192 height 14
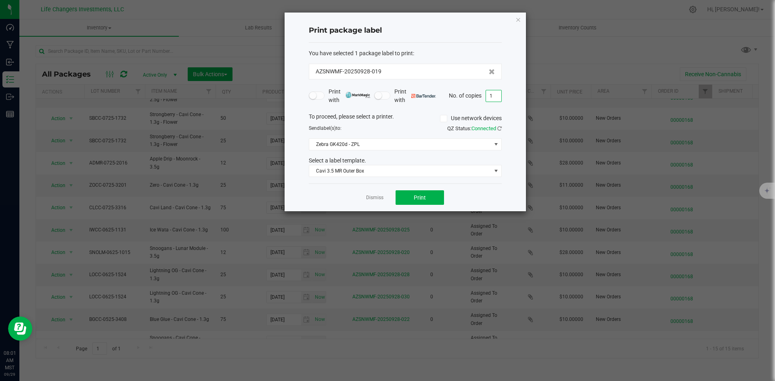
click at [497, 91] on input "1" at bounding box center [493, 95] width 15 height 11
type input "1"
type input "2"
click at [439, 196] on button "Print" at bounding box center [419, 197] width 48 height 15
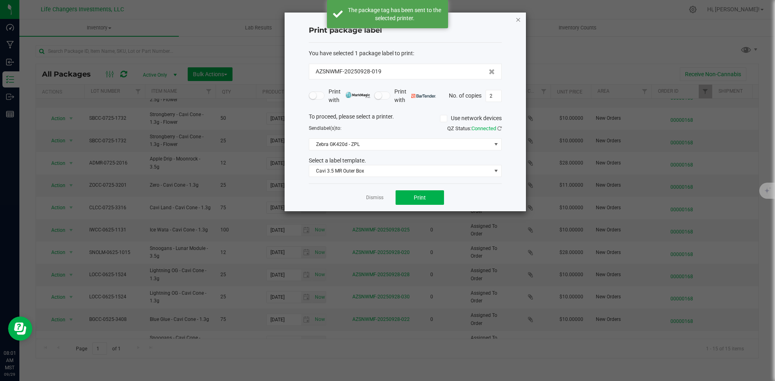
click at [517, 17] on icon "button" at bounding box center [518, 20] width 6 height 10
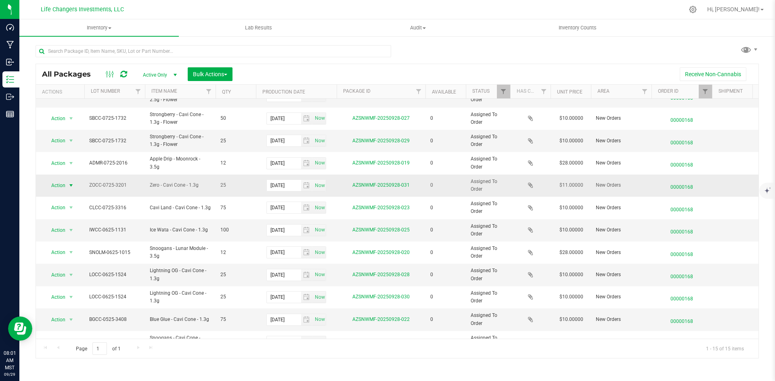
click at [56, 181] on span "Action" at bounding box center [55, 185] width 22 height 11
click at [76, 230] on li "Print package label" at bounding box center [70, 235] width 52 height 12
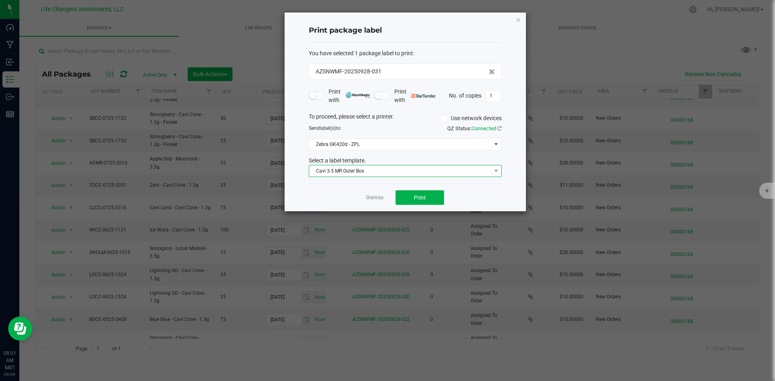
click at [333, 170] on span "Cavi 3.5 MR Outer Box" at bounding box center [400, 170] width 182 height 11
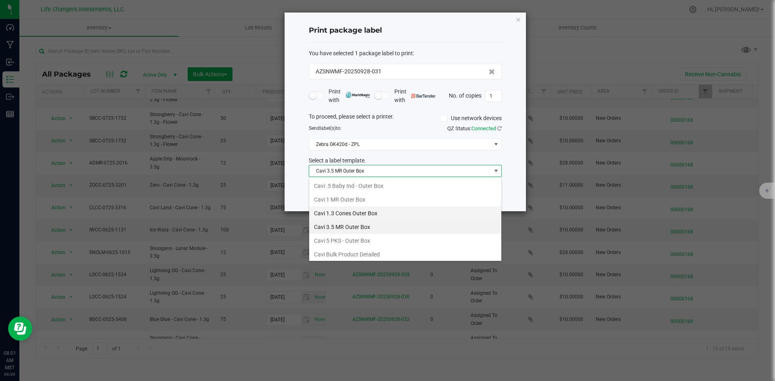
click at [337, 213] on li "Cavi 1.3 Cones Outer Box" at bounding box center [405, 214] width 192 height 14
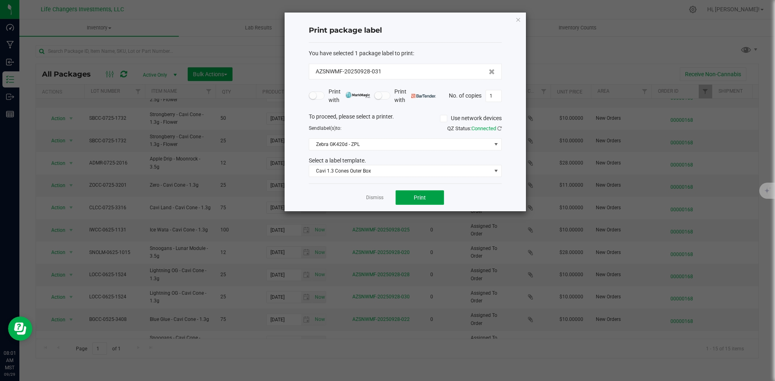
click at [434, 202] on button "Print" at bounding box center [419, 197] width 48 height 15
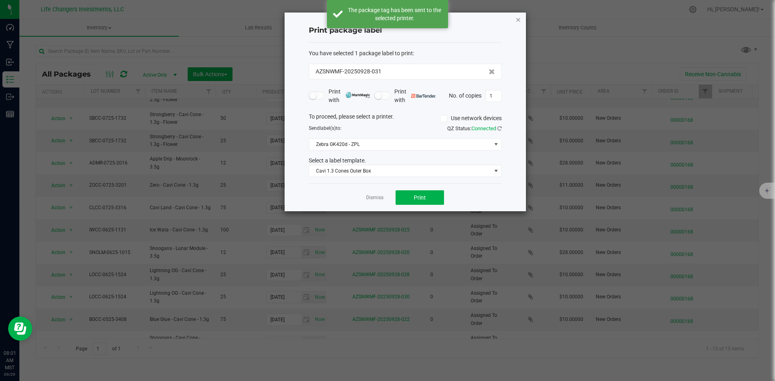
click at [519, 19] on icon "button" at bounding box center [518, 20] width 6 height 10
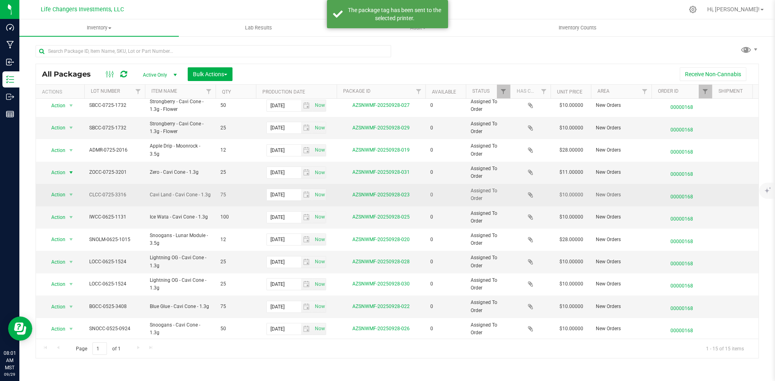
scroll to position [101, 0]
click at [58, 188] on span "Action" at bounding box center [55, 193] width 22 height 11
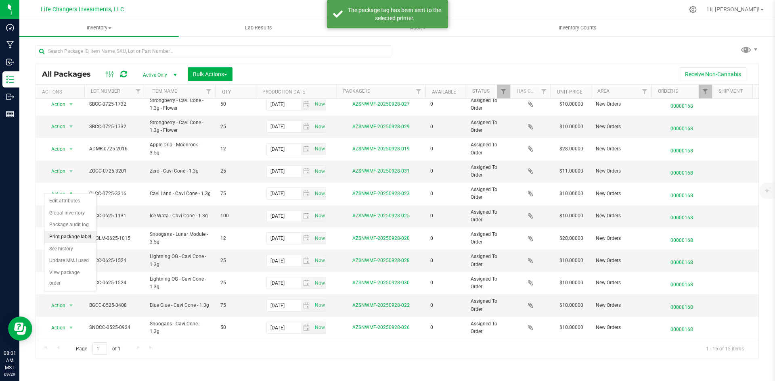
click at [78, 234] on li "Print package label" at bounding box center [70, 237] width 52 height 12
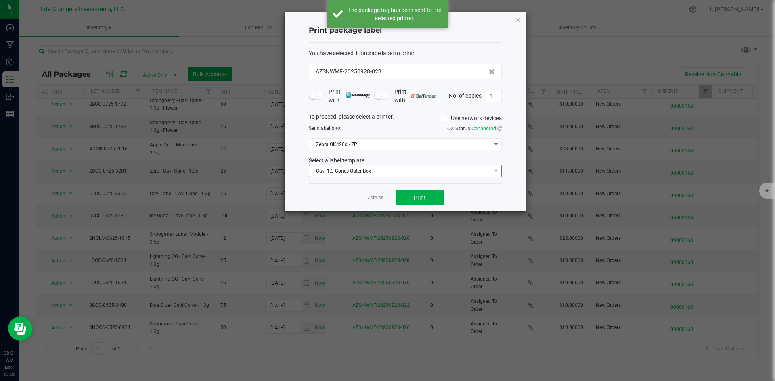
click at [361, 171] on span "Cavi 1.3 Cones Outer Box" at bounding box center [400, 170] width 182 height 11
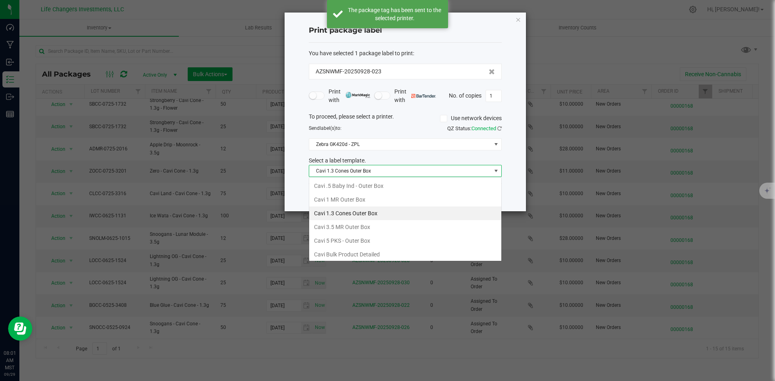
scroll to position [12, 193]
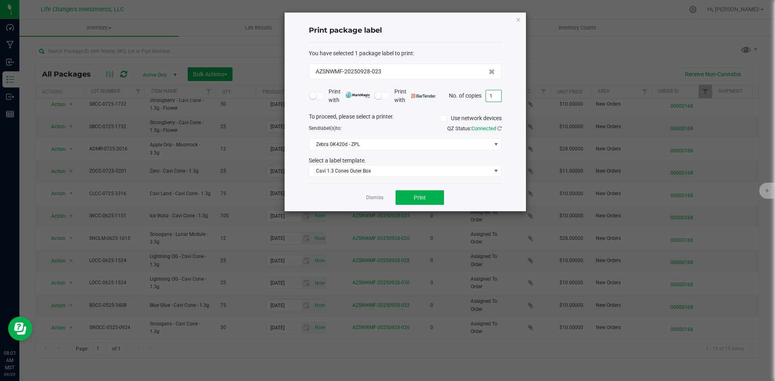
click at [494, 93] on input "1" at bounding box center [493, 95] width 15 height 11
type input "3"
click at [421, 201] on span "Print" at bounding box center [420, 197] width 12 height 6
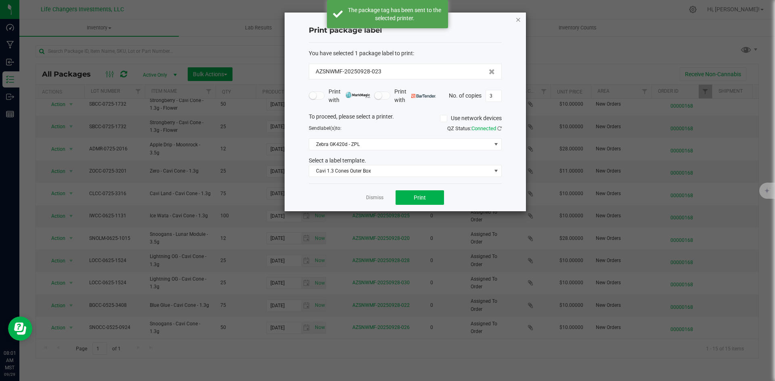
click at [517, 21] on icon "button" at bounding box center [518, 20] width 6 height 10
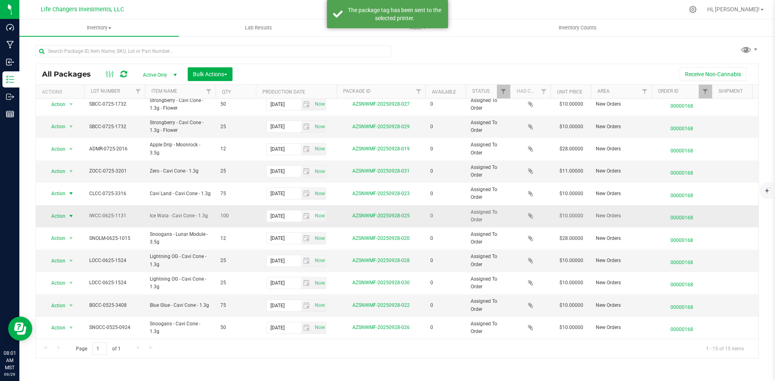
click at [58, 211] on span "Action" at bounding box center [55, 216] width 22 height 11
click at [66, 261] on li "Print package label" at bounding box center [70, 259] width 52 height 12
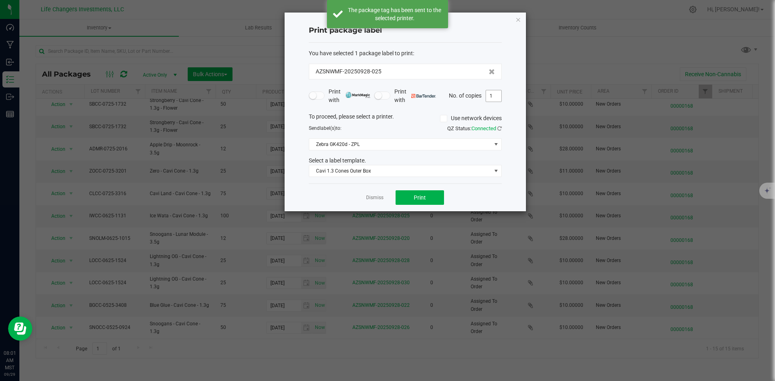
click at [491, 99] on input "1" at bounding box center [493, 95] width 15 height 11
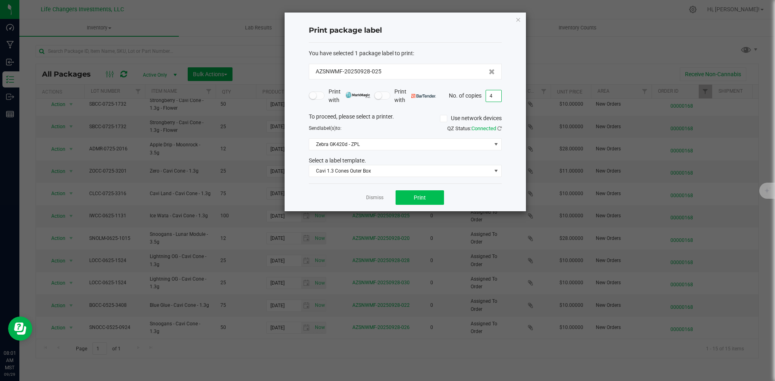
type input "4"
click at [436, 195] on button "Print" at bounding box center [419, 197] width 48 height 15
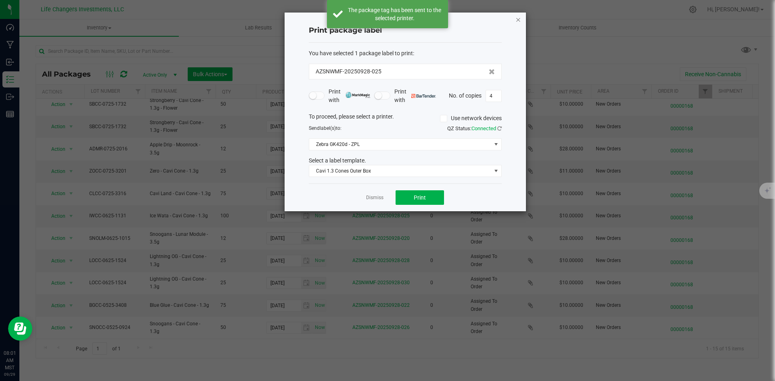
click at [517, 19] on icon "button" at bounding box center [518, 20] width 6 height 10
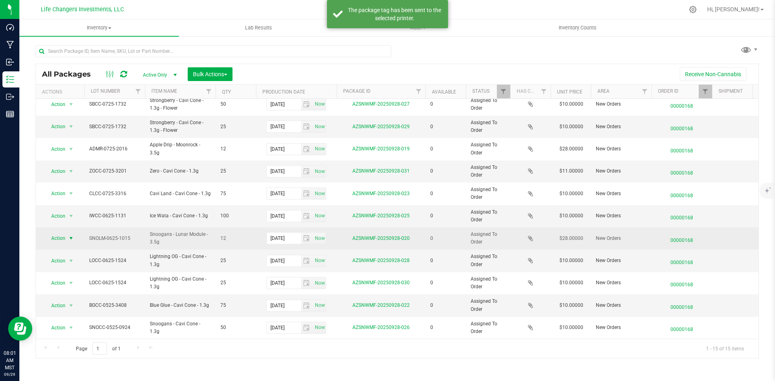
click at [68, 235] on span "select" at bounding box center [71, 238] width 6 height 6
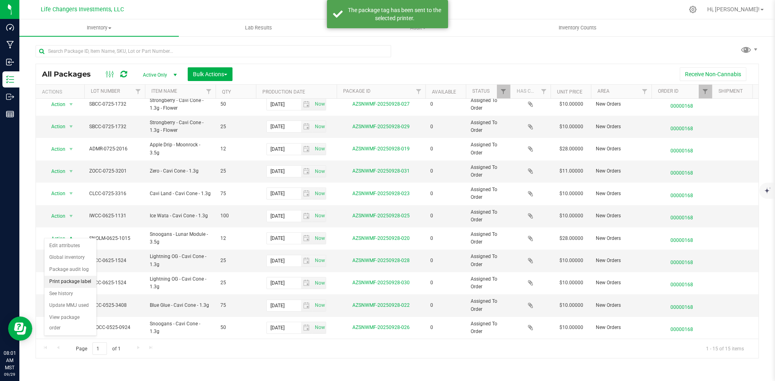
click at [66, 278] on li "Print package label" at bounding box center [70, 282] width 52 height 12
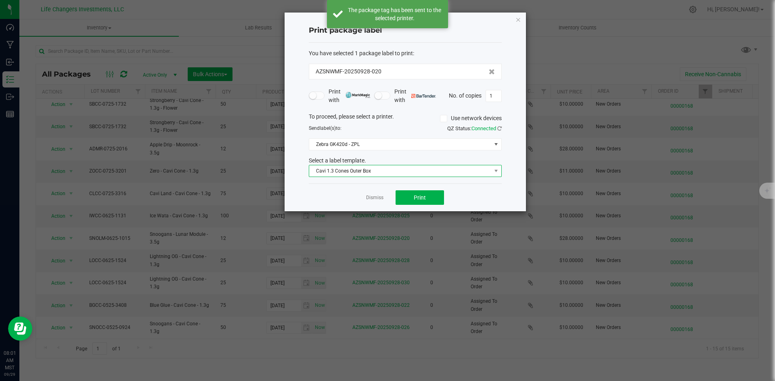
click at [343, 172] on span "Cavi 1.3 Cones Outer Box" at bounding box center [400, 170] width 182 height 11
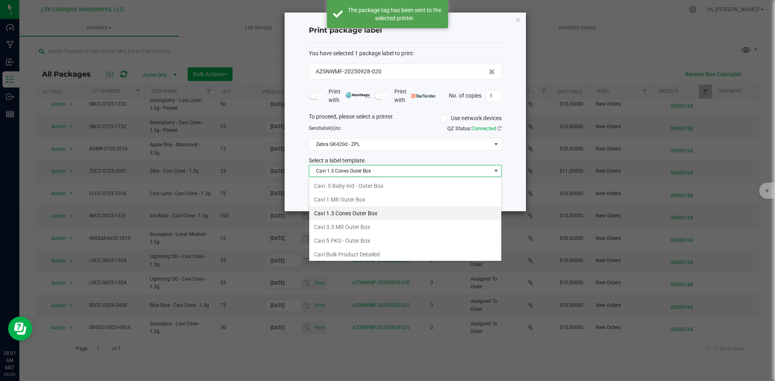
drag, startPoint x: 358, startPoint y: 223, endPoint x: 361, endPoint y: 219, distance: 4.6
click at [359, 223] on li "Cavi 3.5 MR Outer Box" at bounding box center [405, 227] width 192 height 14
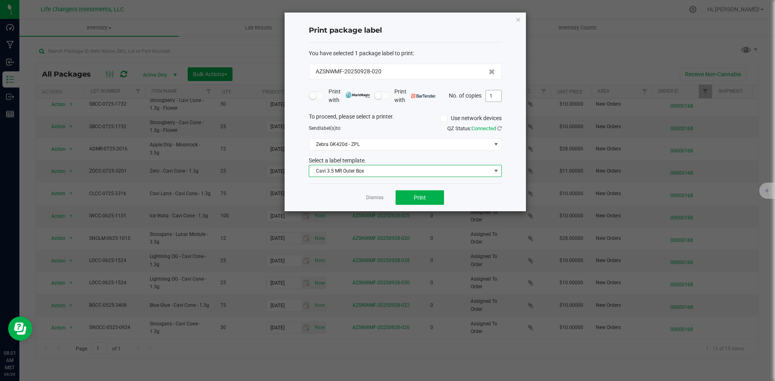
click at [500, 99] on input "1" at bounding box center [493, 95] width 15 height 11
type input "2"
click at [429, 194] on button "Print" at bounding box center [419, 197] width 48 height 15
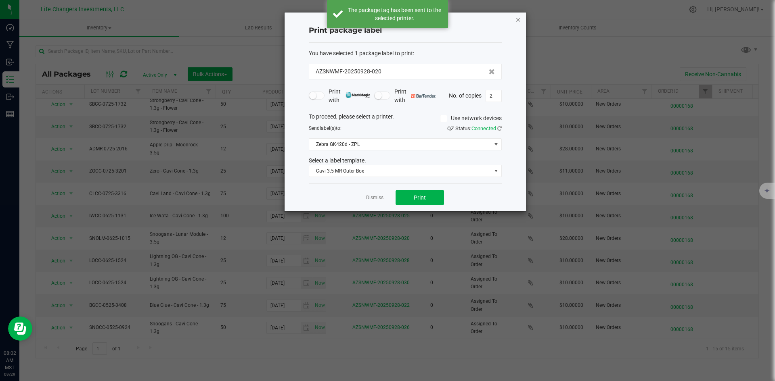
click at [517, 20] on icon "button" at bounding box center [518, 20] width 6 height 10
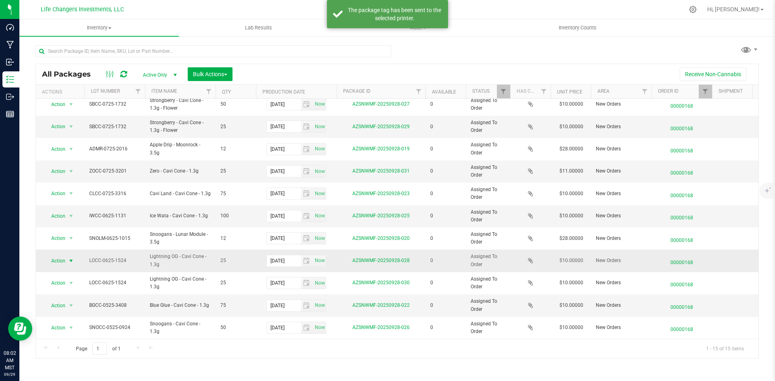
click at [60, 255] on span "Action" at bounding box center [55, 260] width 22 height 11
click at [57, 300] on li "Print package label" at bounding box center [70, 304] width 52 height 12
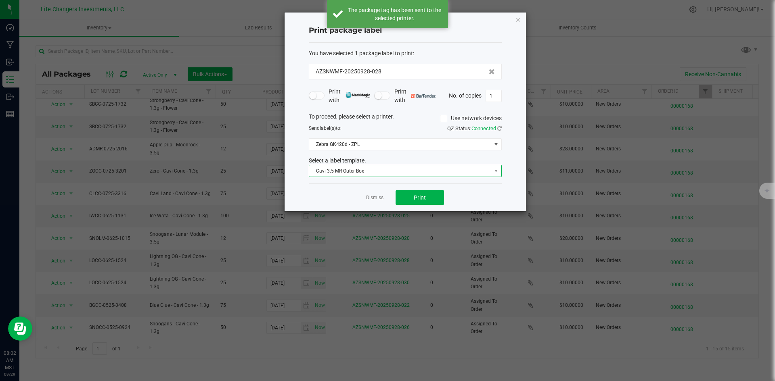
click at [384, 171] on span "Cavi 3.5 MR Outer Box" at bounding box center [400, 170] width 182 height 11
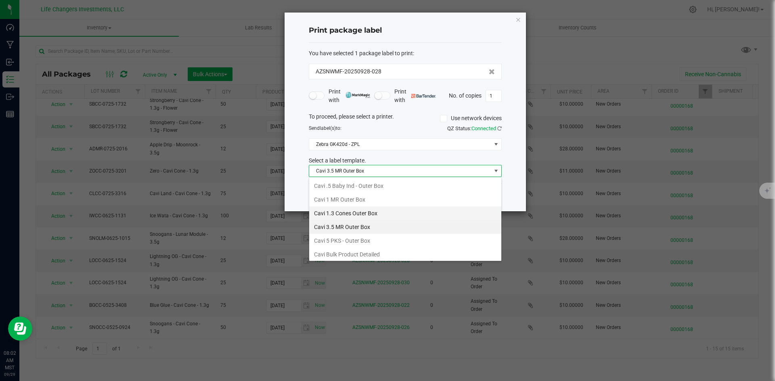
click at [373, 212] on li "Cavi 1.3 Cones Outer Box" at bounding box center [405, 214] width 192 height 14
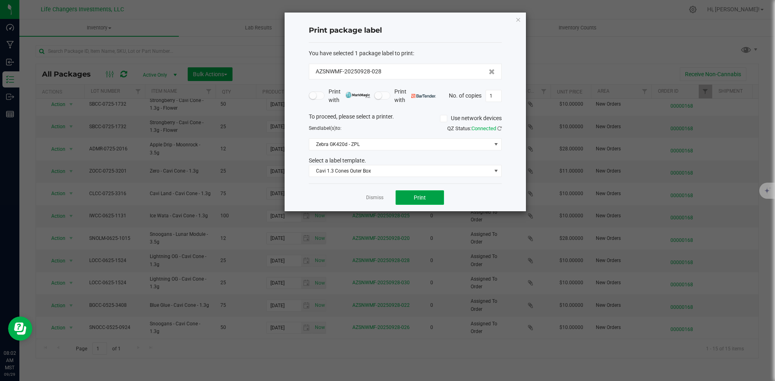
click at [412, 194] on button "Print" at bounding box center [419, 197] width 48 height 15
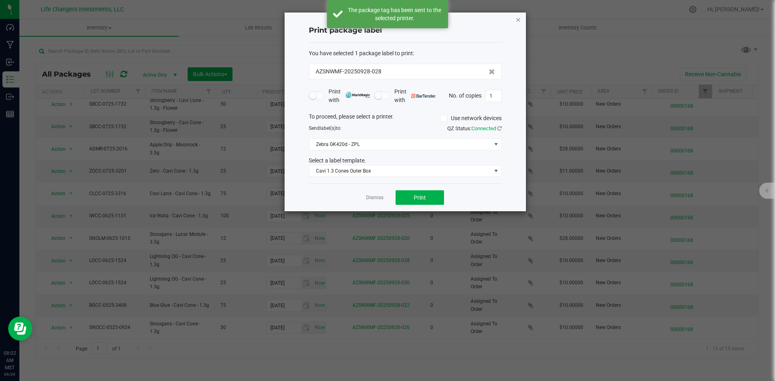
click at [516, 18] on icon "button" at bounding box center [518, 20] width 6 height 10
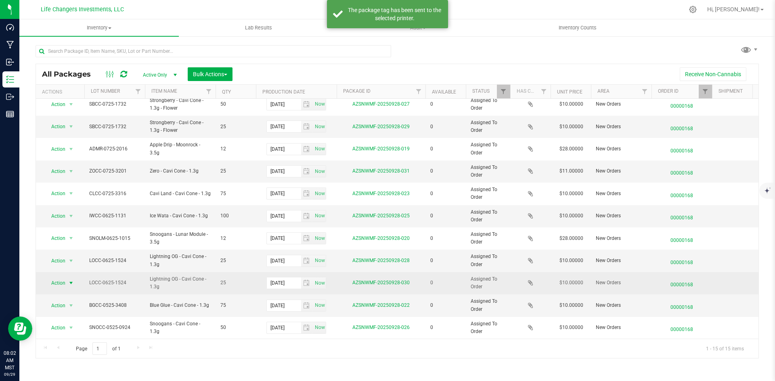
click at [61, 278] on span "Action" at bounding box center [55, 283] width 22 height 11
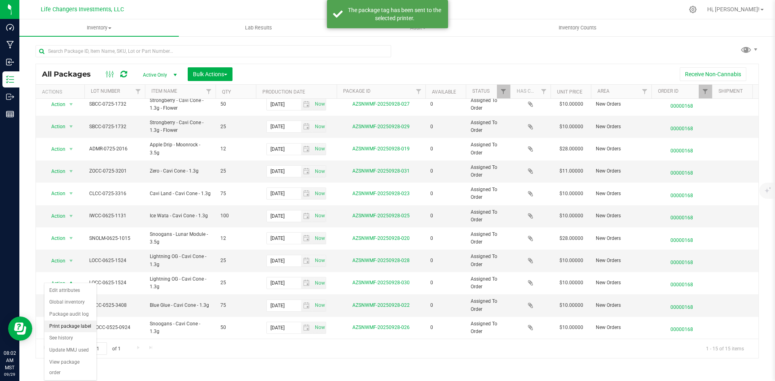
click at [83, 325] on li "Print package label" at bounding box center [70, 327] width 52 height 12
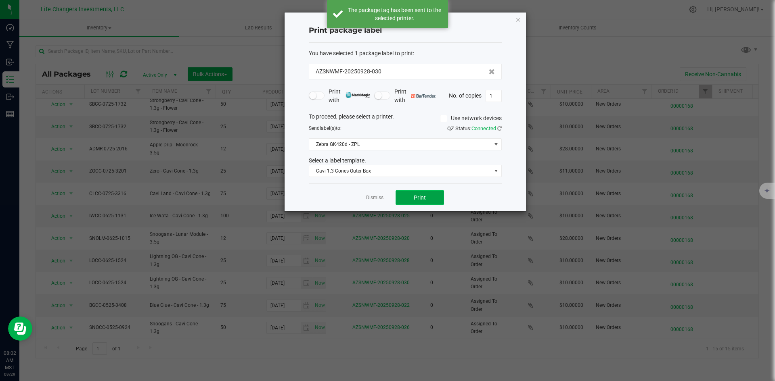
click at [434, 196] on button "Print" at bounding box center [419, 197] width 48 height 15
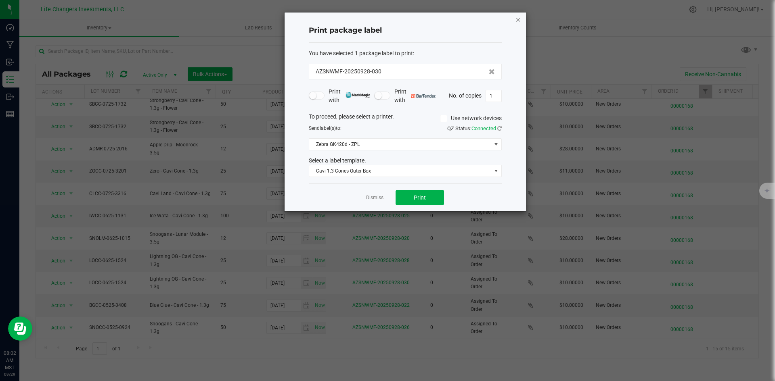
click at [518, 16] on icon "button" at bounding box center [518, 20] width 6 height 10
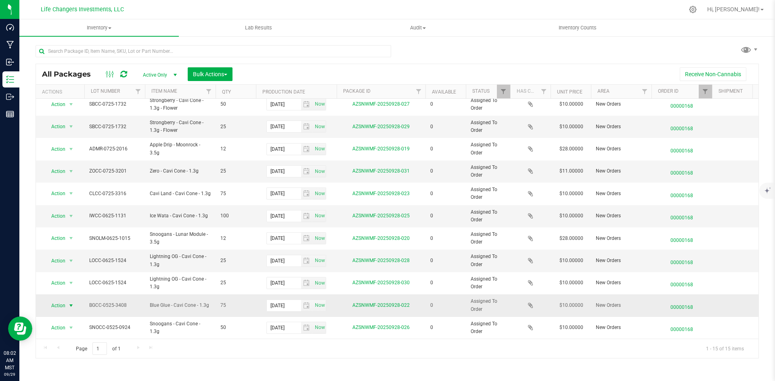
click at [62, 300] on span "Action" at bounding box center [55, 305] width 22 height 11
click at [77, 237] on li "Print package label" at bounding box center [70, 240] width 52 height 12
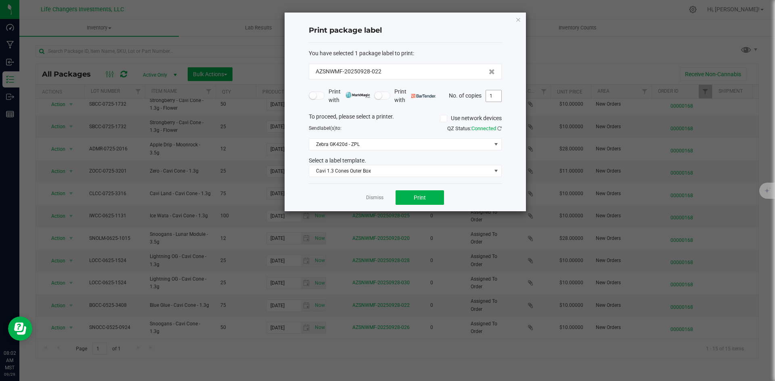
click at [492, 99] on input "1" at bounding box center [493, 95] width 15 height 11
type input "3"
click at [433, 201] on button "Print" at bounding box center [419, 197] width 48 height 15
drag, startPoint x: 520, startPoint y: 20, endPoint x: 501, endPoint y: 53, distance: 38.1
click at [520, 21] on icon "button" at bounding box center [518, 20] width 6 height 10
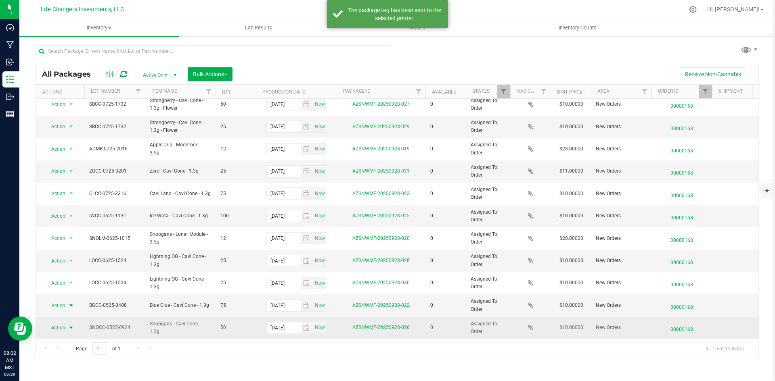
click at [46, 324] on span "Action" at bounding box center [55, 327] width 22 height 11
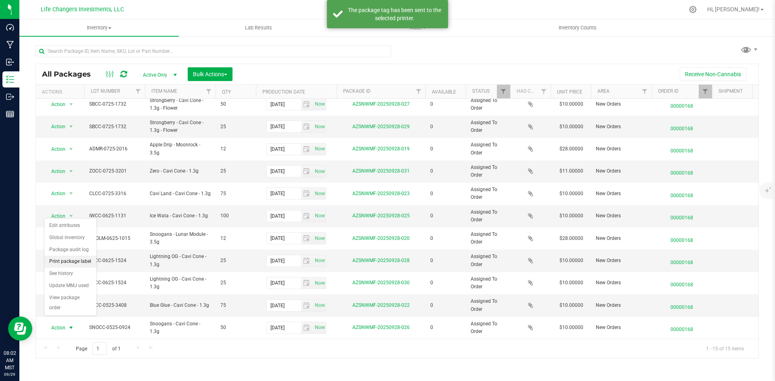
click at [84, 257] on li "Print package label" at bounding box center [70, 262] width 52 height 12
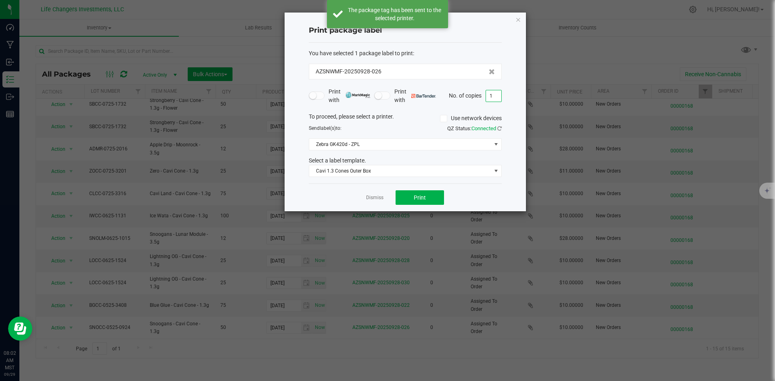
click at [489, 94] on input "1" at bounding box center [493, 95] width 15 height 11
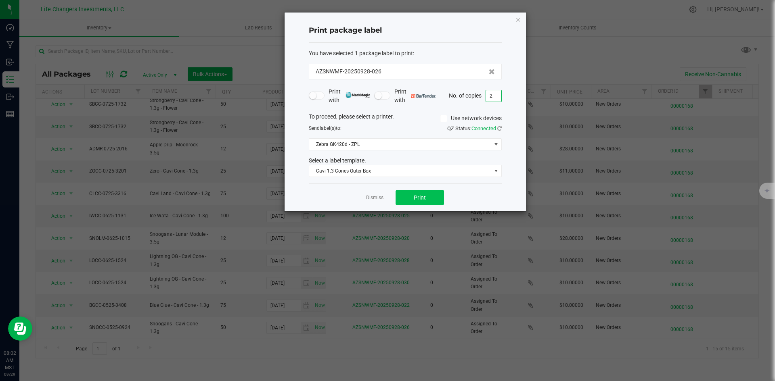
type input "2"
click at [411, 199] on button "Print" at bounding box center [419, 197] width 48 height 15
click at [517, 22] on icon "button" at bounding box center [518, 20] width 6 height 10
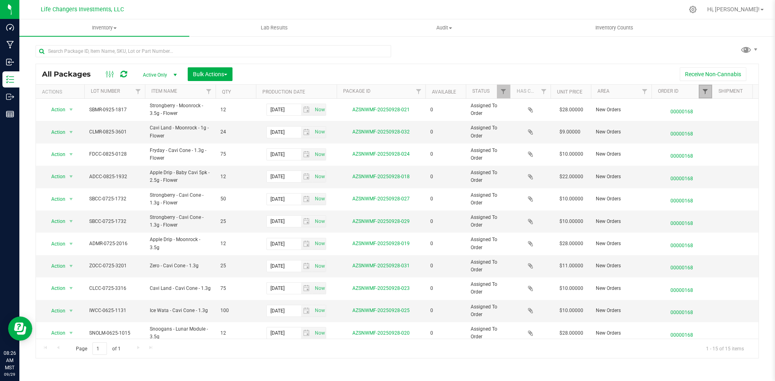
click at [704, 89] on span "Filter" at bounding box center [705, 91] width 6 height 6
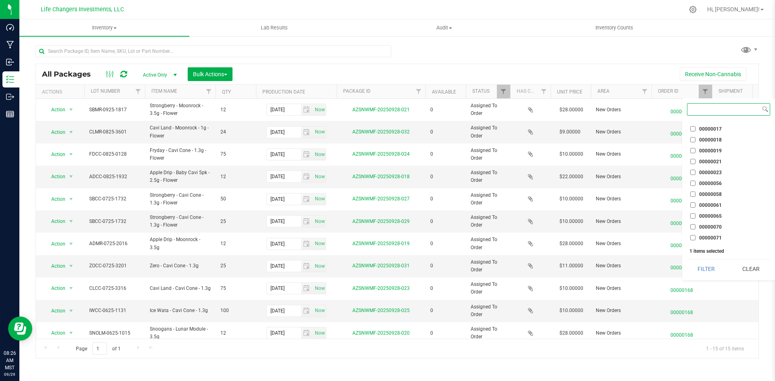
scroll to position [161, 0]
click at [759, 265] on button "Clear" at bounding box center [750, 269] width 39 height 18
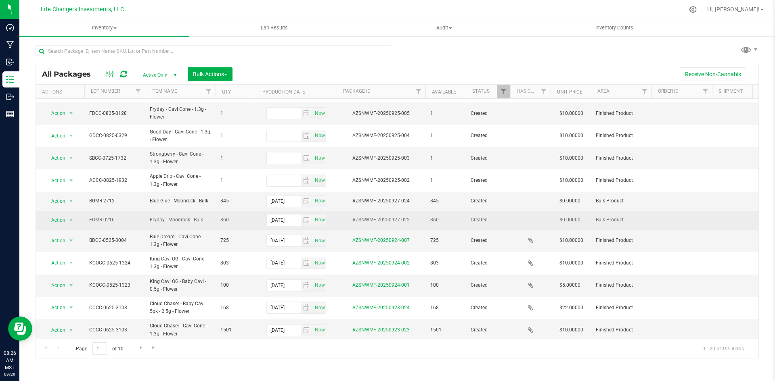
scroll to position [186, 0]
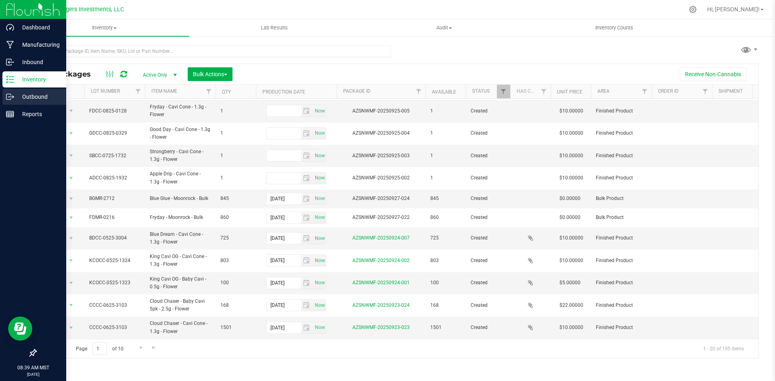
click at [24, 100] on p "Outbound" at bounding box center [38, 97] width 48 height 10
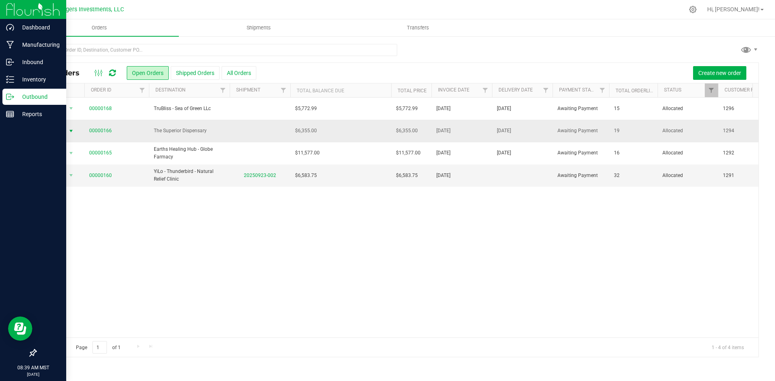
click at [64, 132] on span "Action" at bounding box center [55, 130] width 22 height 11
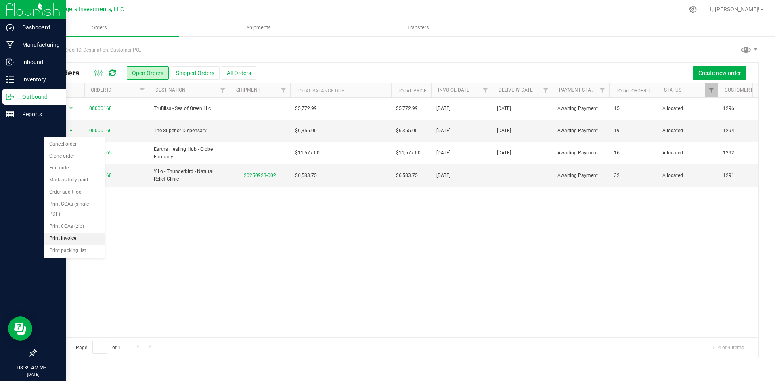
click at [81, 236] on li "Print invoice" at bounding box center [74, 239] width 61 height 12
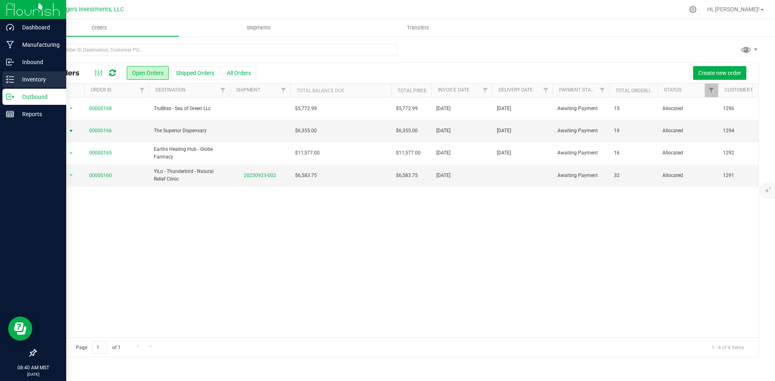
click at [34, 71] on div "Inventory" at bounding box center [34, 79] width 64 height 16
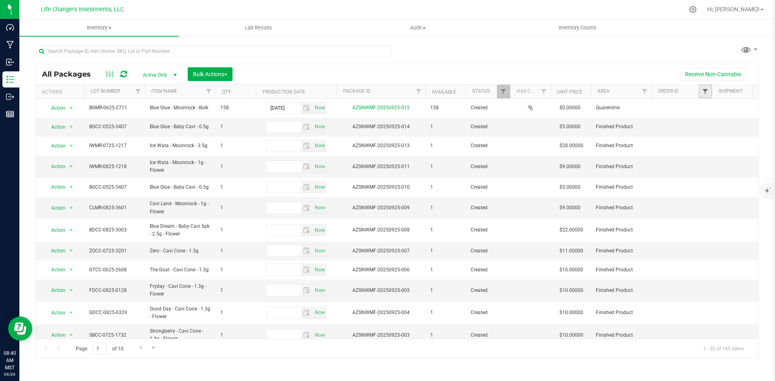
click at [704, 90] on span "Filter" at bounding box center [705, 91] width 6 height 6
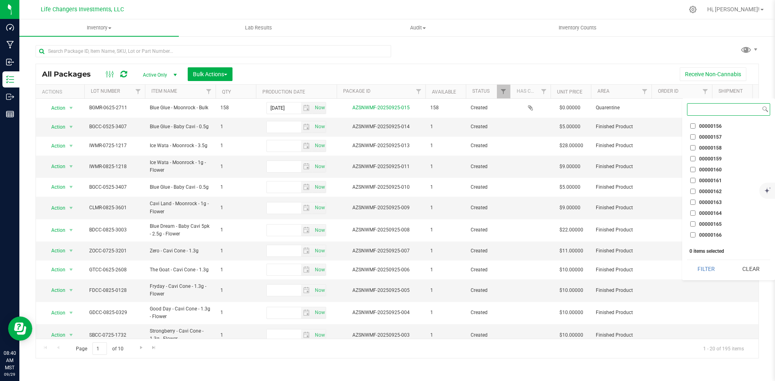
scroll to position [1118, 0]
click at [693, 206] on input "00000166" at bounding box center [692, 205] width 5 height 5
checkbox input "true"
click at [712, 268] on button "Filter" at bounding box center [706, 269] width 39 height 18
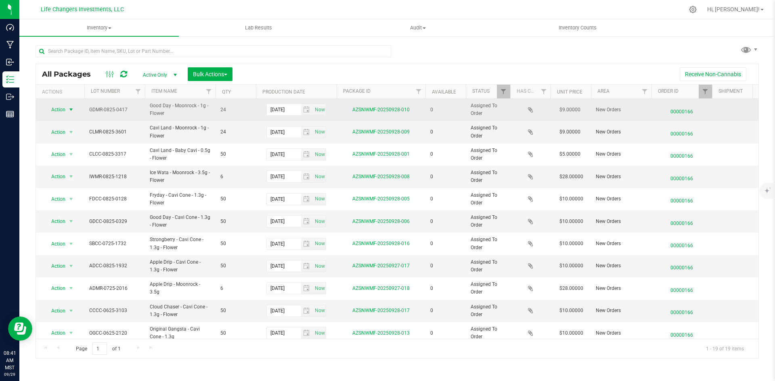
click at [67, 106] on span "select" at bounding box center [71, 109] width 10 height 11
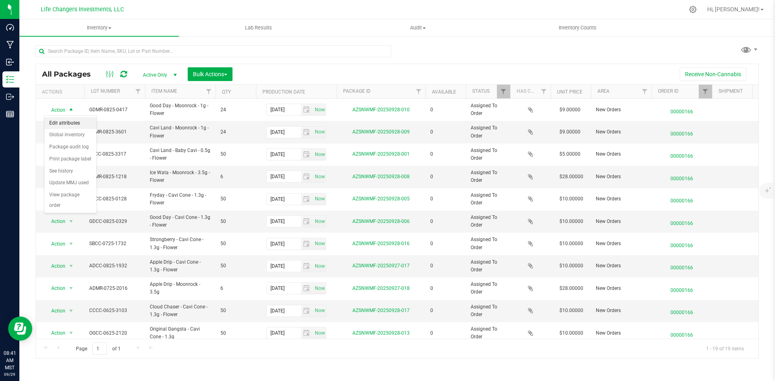
click at [81, 121] on li "Edit attributes" at bounding box center [70, 123] width 52 height 12
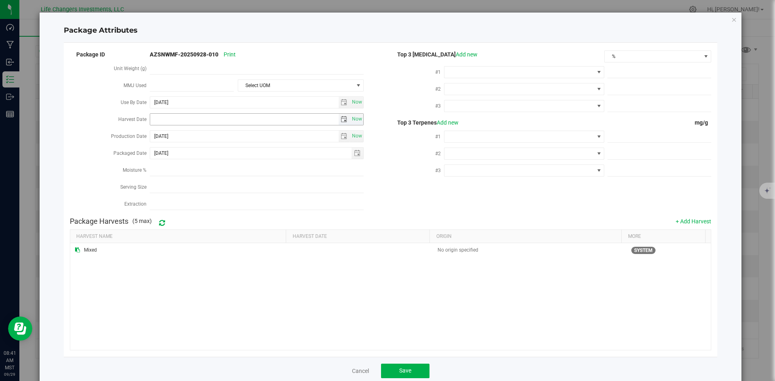
click at [340, 117] on span "select" at bounding box center [343, 119] width 6 height 6
click at [156, 132] on link "[DATE]" at bounding box center [191, 133] width 87 height 13
click at [226, 154] on link "Apr" at bounding box center [222, 155] width 21 height 21
click at [222, 188] on link "19" at bounding box center [227, 187] width 12 height 13
type input "2025-04-19"
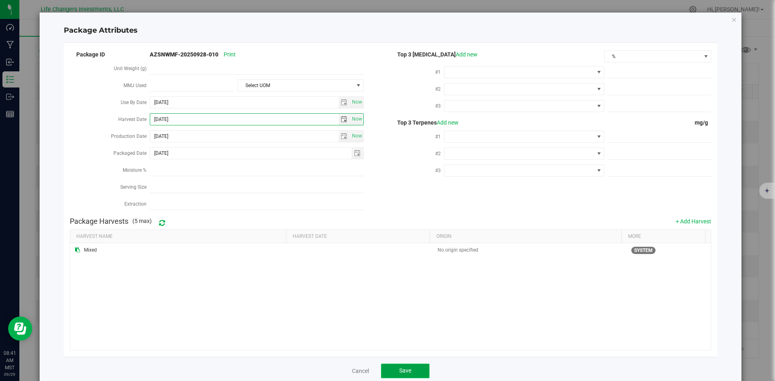
click at [393, 364] on button "Save" at bounding box center [405, 371] width 48 height 15
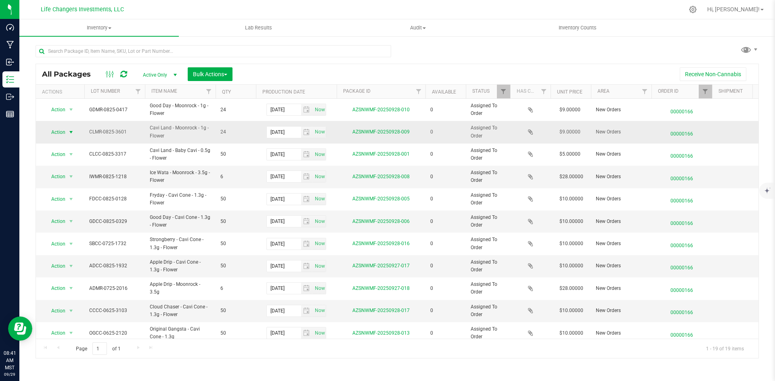
click at [65, 134] on span "Action" at bounding box center [55, 132] width 22 height 11
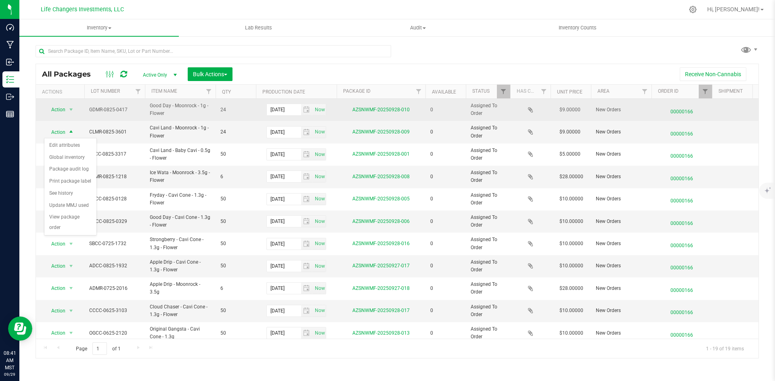
click at [63, 102] on td "Action Action Edit attributes Global inventory Package audit log Print package …" at bounding box center [60, 110] width 48 height 22
click at [63, 109] on span "Action" at bounding box center [55, 109] width 22 height 11
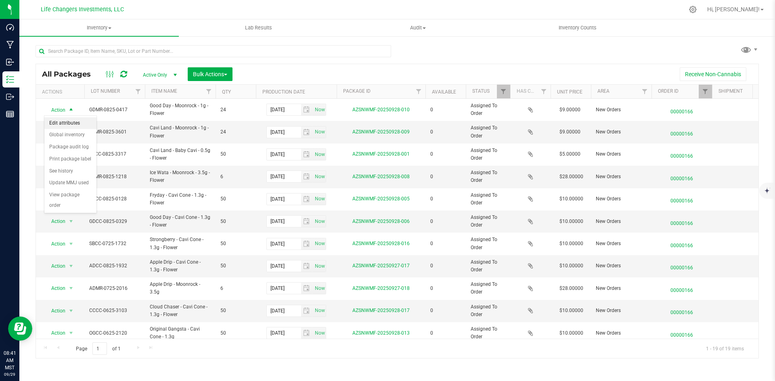
click at [70, 124] on li "Edit attributes" at bounding box center [70, 123] width 52 height 12
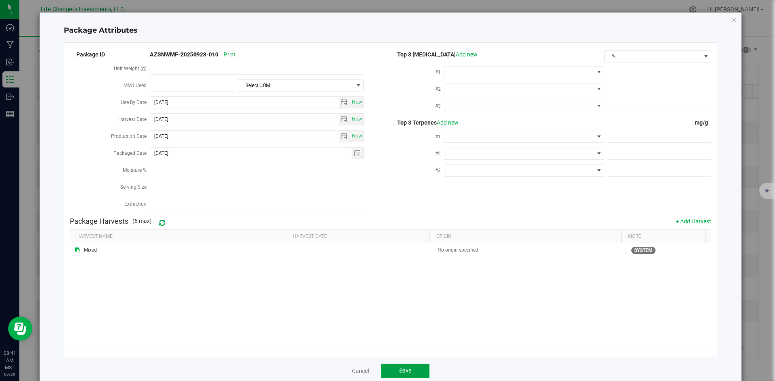
click at [411, 364] on button "Save" at bounding box center [405, 371] width 48 height 15
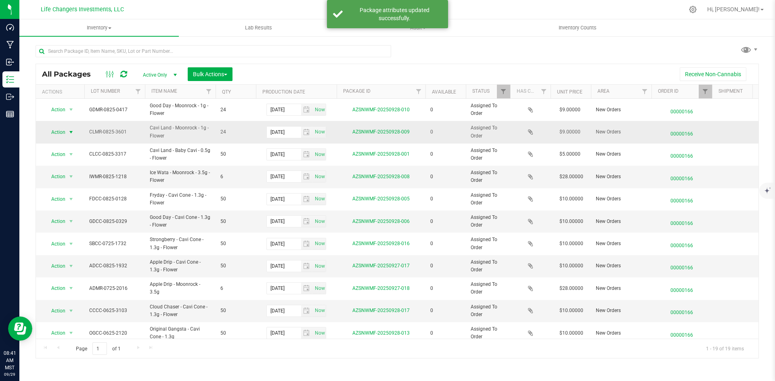
click at [56, 134] on span "Action" at bounding box center [55, 132] width 22 height 11
click at [75, 143] on li "Edit attributes" at bounding box center [70, 146] width 52 height 12
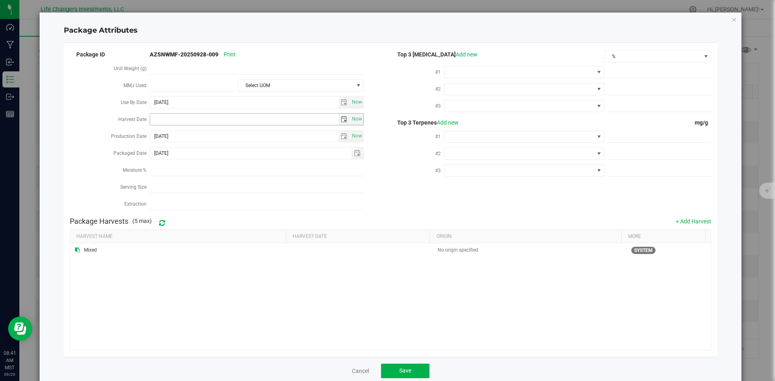
click at [341, 116] on span "select" at bounding box center [343, 119] width 6 height 6
click at [156, 133] on link "[DATE]" at bounding box center [191, 133] width 87 height 13
click at [218, 149] on link "Apr" at bounding box center [222, 155] width 21 height 21
click at [191, 164] on link "2" at bounding box center [192, 162] width 12 height 13
type input "[DATE]"
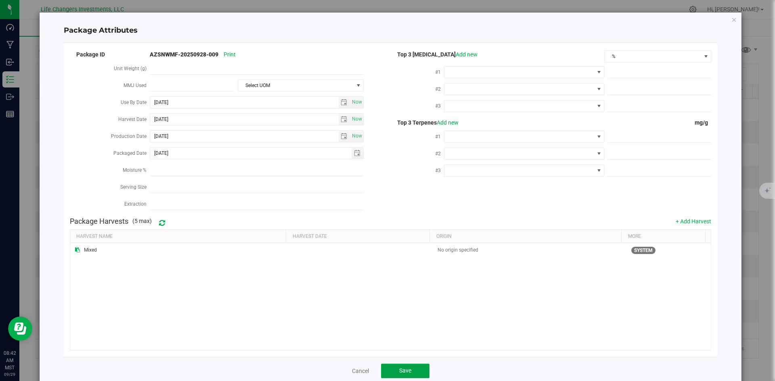
click at [402, 368] on span "Save" at bounding box center [405, 371] width 12 height 6
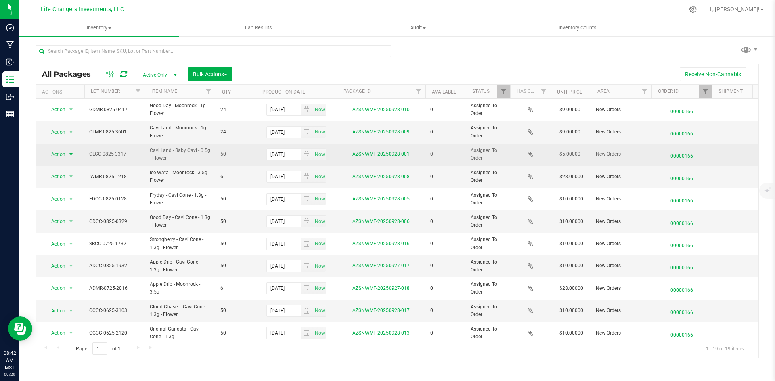
click at [63, 157] on span "Action" at bounding box center [55, 154] width 22 height 11
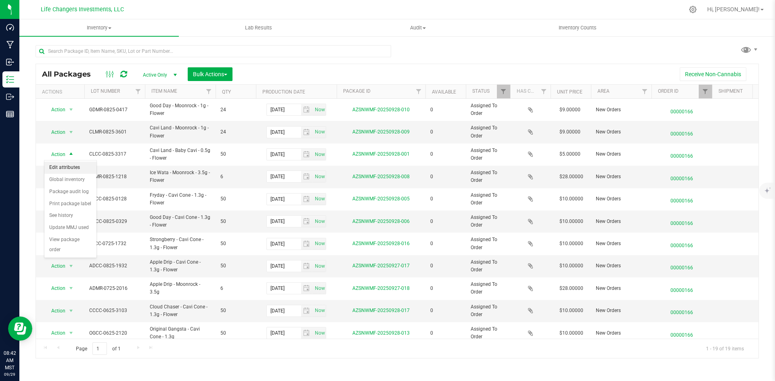
click at [71, 165] on li "Edit attributes" at bounding box center [70, 168] width 52 height 12
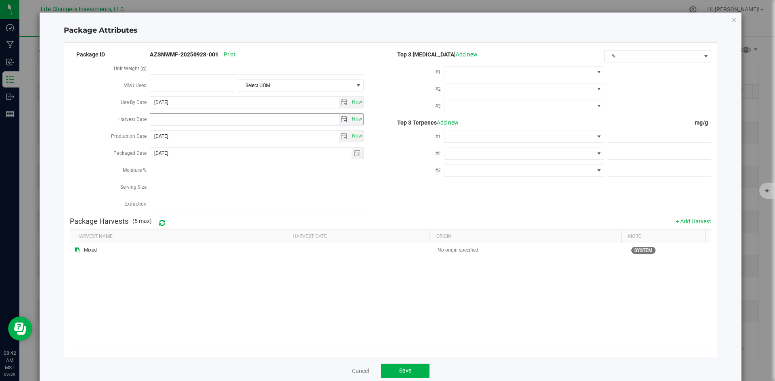
click at [340, 118] on span "select" at bounding box center [343, 119] width 6 height 6
click at [155, 135] on link "[DATE]" at bounding box center [191, 133] width 87 height 13
click at [227, 159] on link "Apr" at bounding box center [222, 155] width 21 height 21
click at [230, 188] on link "19" at bounding box center [227, 187] width 12 height 13
type input "2025-04-19"
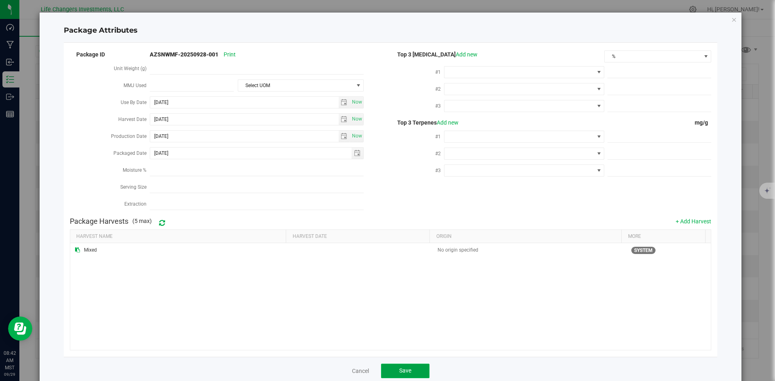
click at [416, 366] on button "Save" at bounding box center [405, 371] width 48 height 15
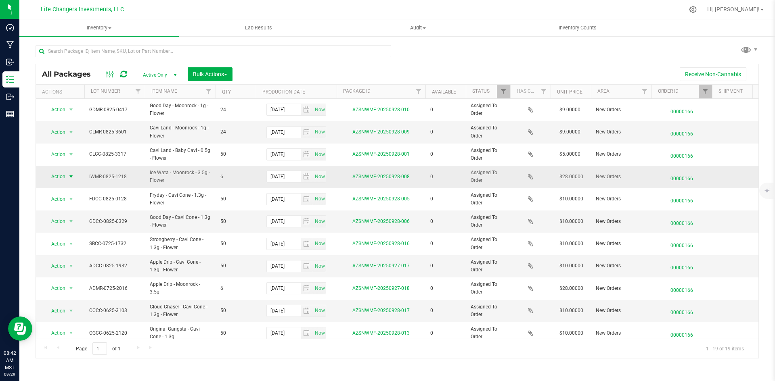
click at [56, 175] on span "Action" at bounding box center [55, 176] width 22 height 11
click at [65, 188] on li "Edit attributes" at bounding box center [70, 190] width 52 height 12
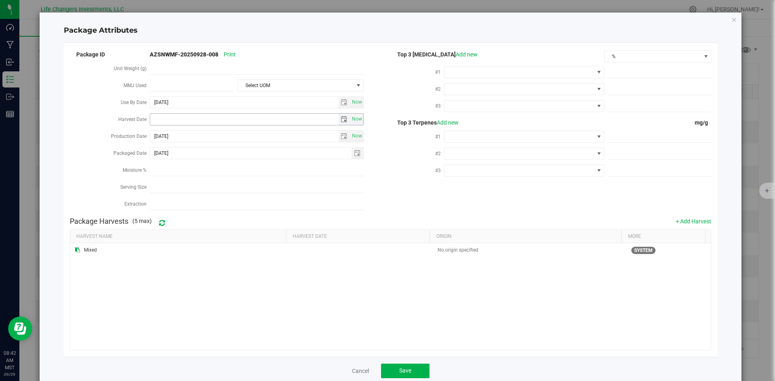
click at [340, 119] on span "select" at bounding box center [343, 119] width 6 height 6
click at [156, 131] on link "[DATE]" at bounding box center [191, 133] width 87 height 13
click at [228, 155] on link "Apr" at bounding box center [222, 155] width 21 height 21
click at [195, 167] on link "2" at bounding box center [192, 162] width 12 height 13
type input "[DATE]"
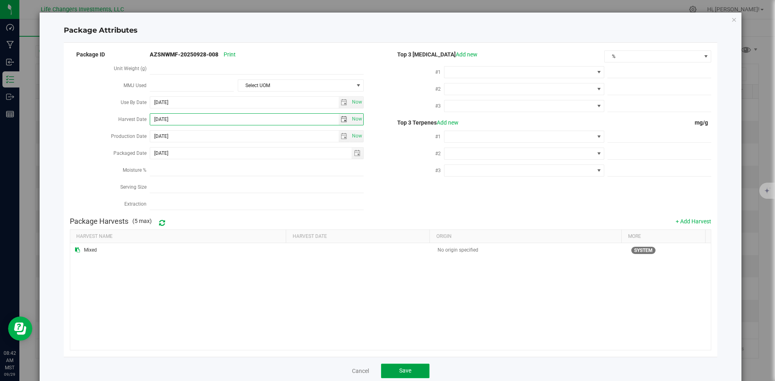
click at [399, 370] on span "Save" at bounding box center [405, 371] width 12 height 6
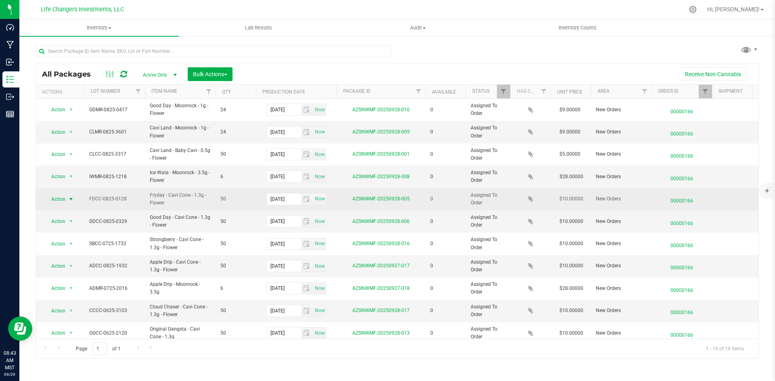
click at [56, 199] on span "Action" at bounding box center [55, 199] width 22 height 11
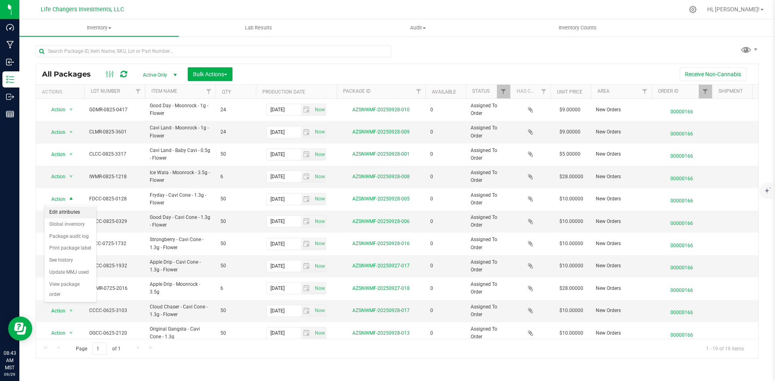
click at [68, 207] on li "Edit attributes" at bounding box center [70, 213] width 52 height 12
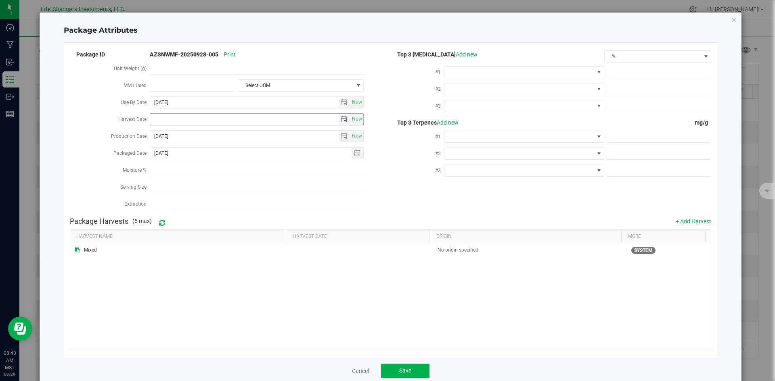
click at [340, 119] on span "select" at bounding box center [343, 119] width 6 height 6
click at [157, 129] on link "[DATE]" at bounding box center [191, 133] width 87 height 13
click at [217, 157] on link "Apr" at bounding box center [222, 155] width 21 height 21
click at [193, 163] on link "2" at bounding box center [192, 162] width 12 height 13
type input "[DATE]"
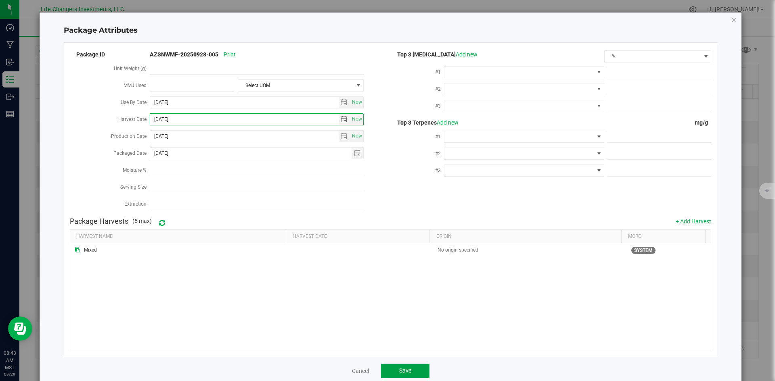
click at [395, 368] on button "Save" at bounding box center [405, 371] width 48 height 15
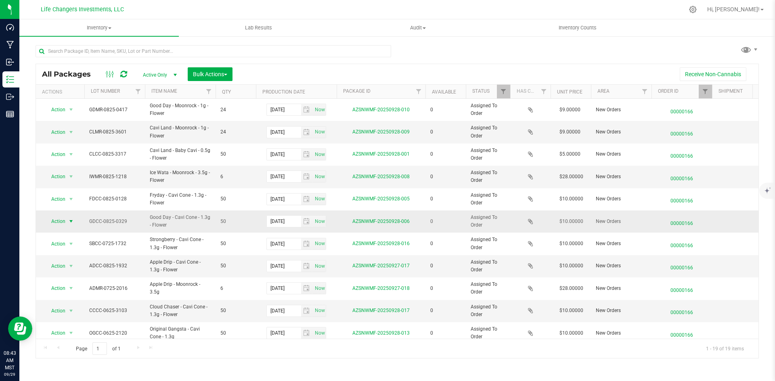
click at [61, 220] on span "Action" at bounding box center [55, 221] width 22 height 11
click at [79, 232] on li "Edit attributes" at bounding box center [70, 235] width 52 height 12
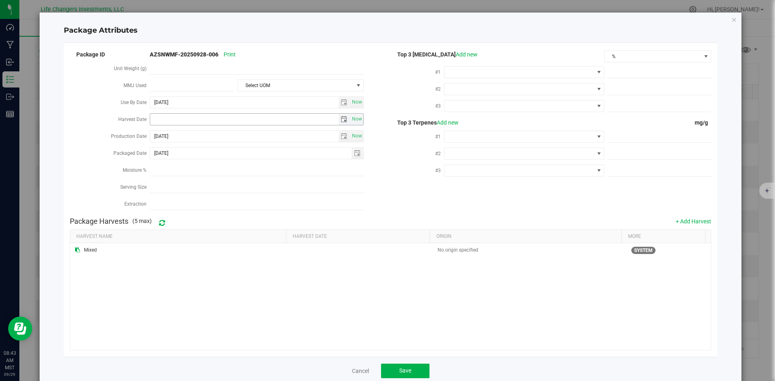
click at [340, 116] on span "select" at bounding box center [343, 119] width 6 height 6
click at [159, 134] on link "[DATE]" at bounding box center [191, 133] width 87 height 13
click at [219, 160] on link "Apr" at bounding box center [222, 155] width 21 height 21
click at [189, 163] on link "2" at bounding box center [192, 162] width 12 height 13
type input "[DATE]"
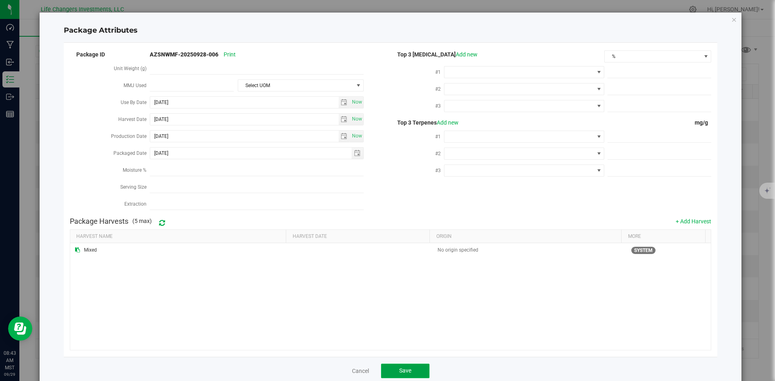
click at [393, 365] on button "Save" at bounding box center [405, 371] width 48 height 15
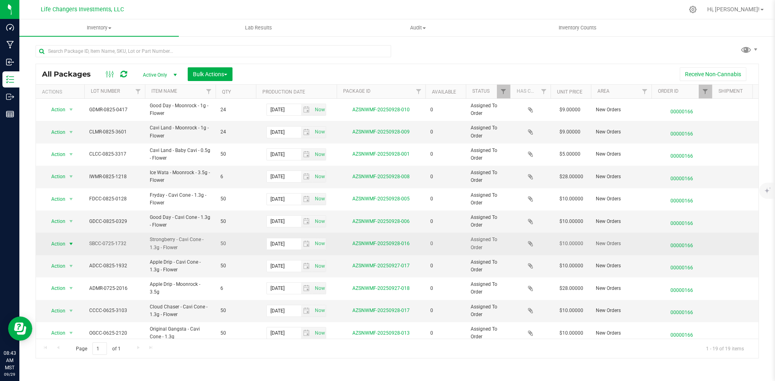
click at [61, 244] on span "Action" at bounding box center [55, 243] width 22 height 11
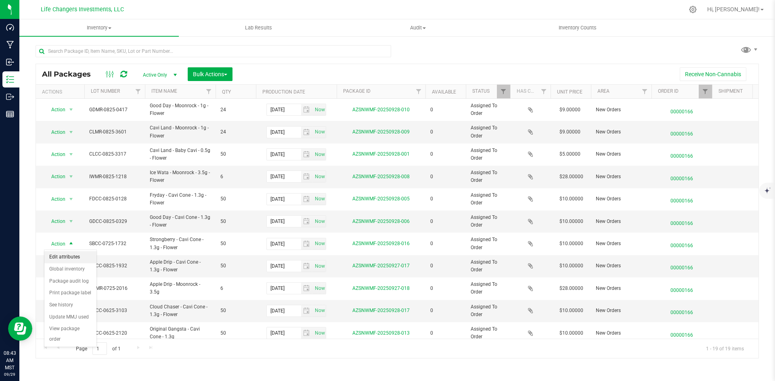
click at [76, 255] on li "Edit attributes" at bounding box center [70, 257] width 52 height 12
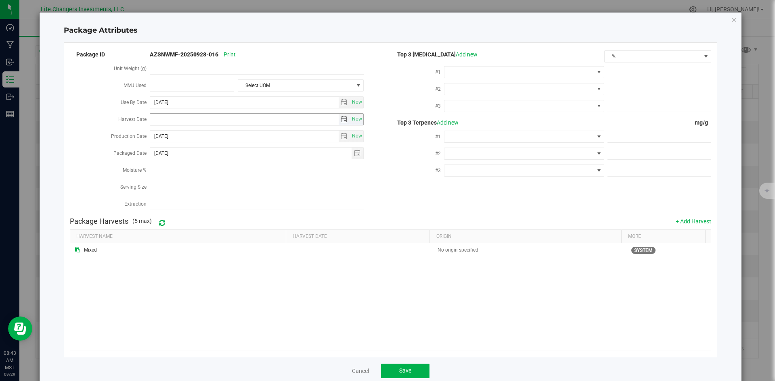
click at [341, 116] on span "select" at bounding box center [343, 119] width 6 height 6
click at [159, 134] on link "[DATE]" at bounding box center [191, 133] width 87 height 13
click at [219, 159] on link "Apr" at bounding box center [222, 155] width 21 height 21
click at [194, 163] on link "2" at bounding box center [192, 162] width 12 height 13
type input "[DATE]"
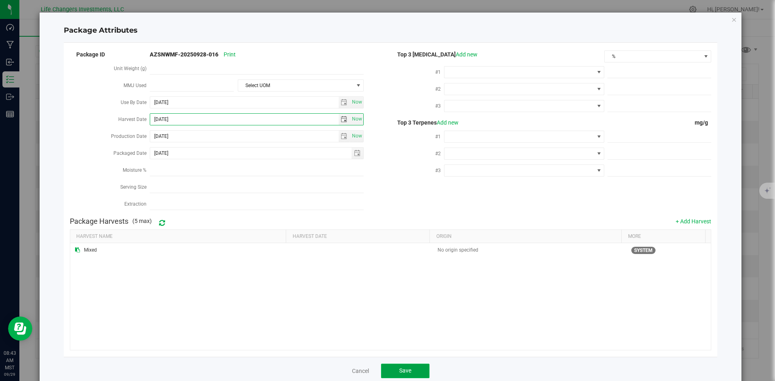
click at [402, 368] on span "Save" at bounding box center [405, 371] width 12 height 6
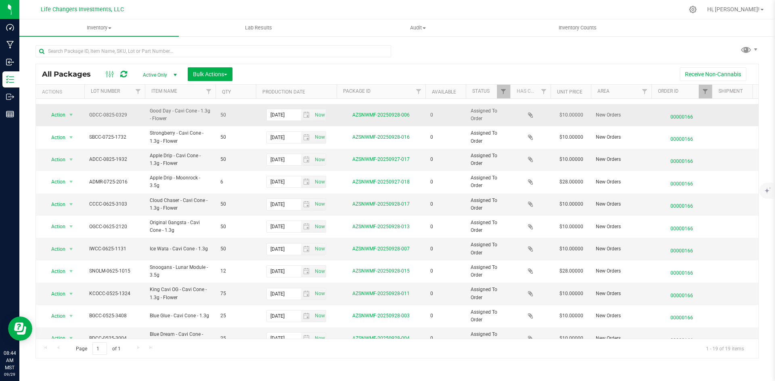
scroll to position [121, 0]
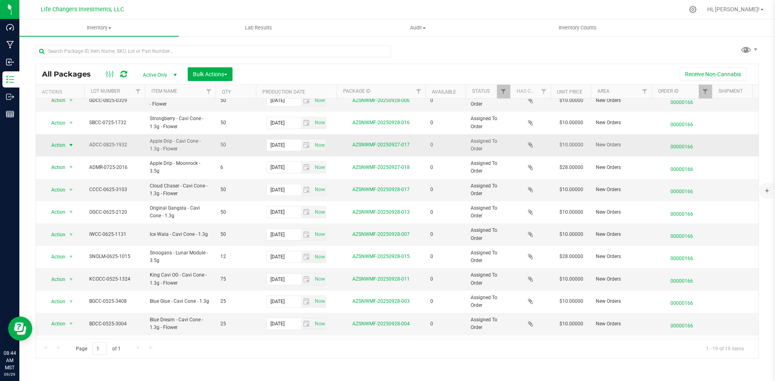
click at [52, 145] on span "Action" at bounding box center [55, 145] width 22 height 11
click at [72, 159] on li "Edit attributes" at bounding box center [70, 158] width 52 height 12
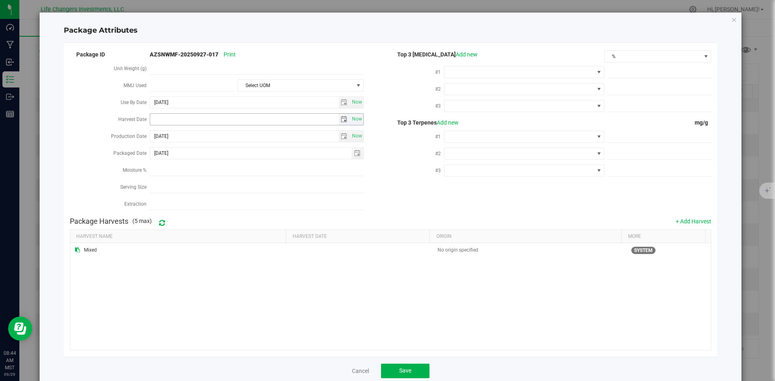
click at [340, 120] on span "select" at bounding box center [343, 119] width 6 height 6
click at [153, 132] on link "[DATE]" at bounding box center [191, 133] width 87 height 13
click at [219, 161] on link "Apr" at bounding box center [222, 155] width 21 height 21
click at [194, 163] on link "2" at bounding box center [192, 162] width 12 height 13
type input "[DATE]"
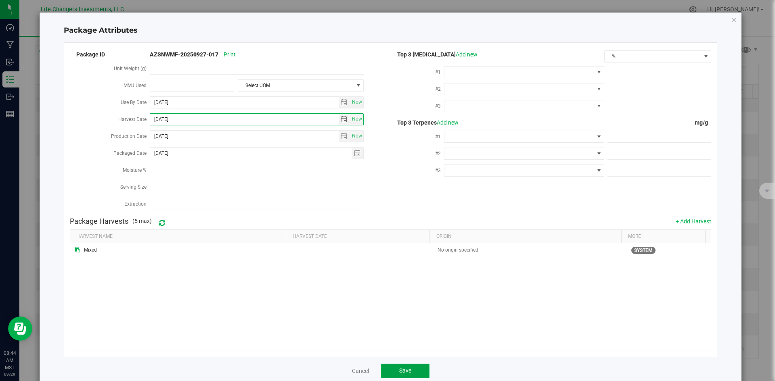
click at [404, 368] on span "Save" at bounding box center [405, 371] width 12 height 6
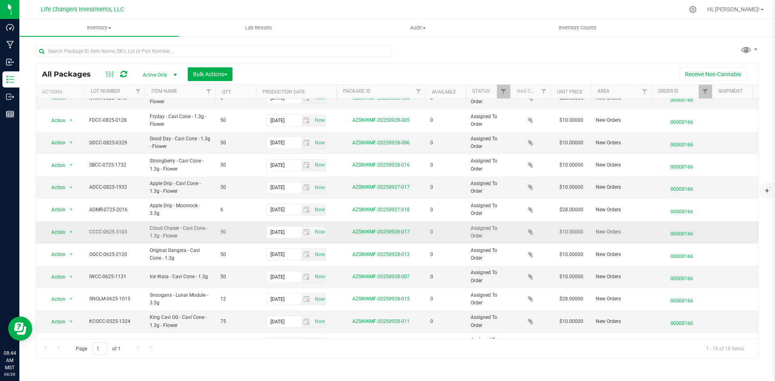
scroll to position [81, 0]
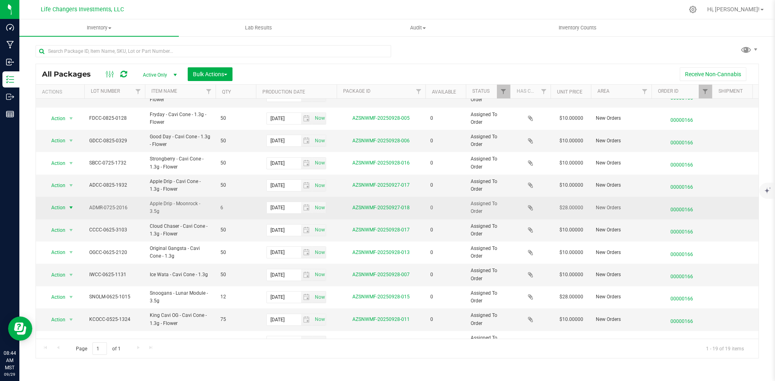
click at [60, 209] on span "Action" at bounding box center [55, 207] width 22 height 11
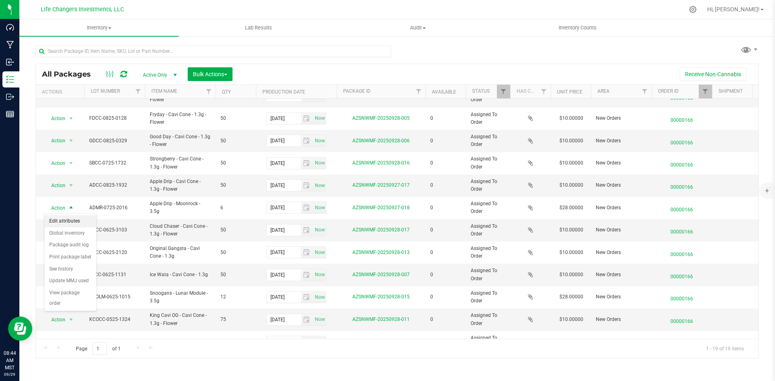
click at [73, 221] on li "Edit attributes" at bounding box center [70, 221] width 52 height 12
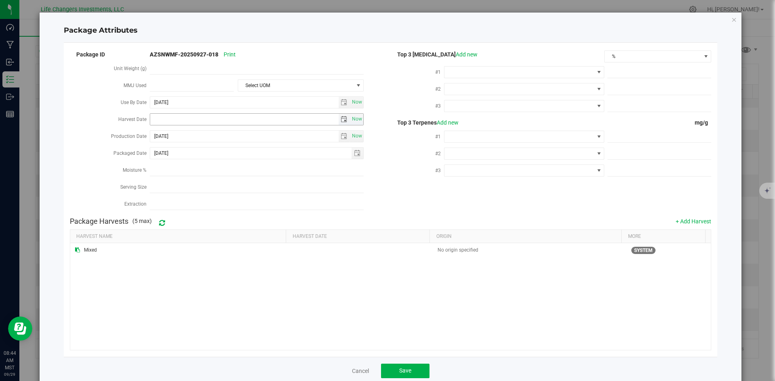
click at [341, 121] on span "select" at bounding box center [344, 119] width 12 height 11
click at [151, 131] on link "[DATE]" at bounding box center [191, 133] width 87 height 13
click at [227, 149] on link "Apr" at bounding box center [222, 155] width 21 height 21
click at [189, 163] on link "2" at bounding box center [192, 162] width 12 height 13
type input "[DATE]"
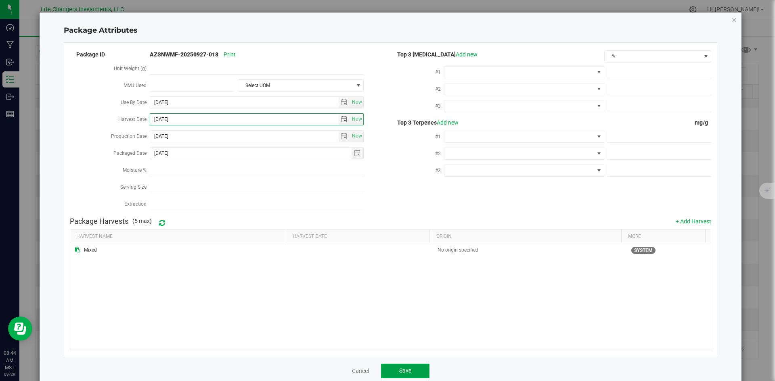
click at [403, 368] on span "Save" at bounding box center [405, 371] width 12 height 6
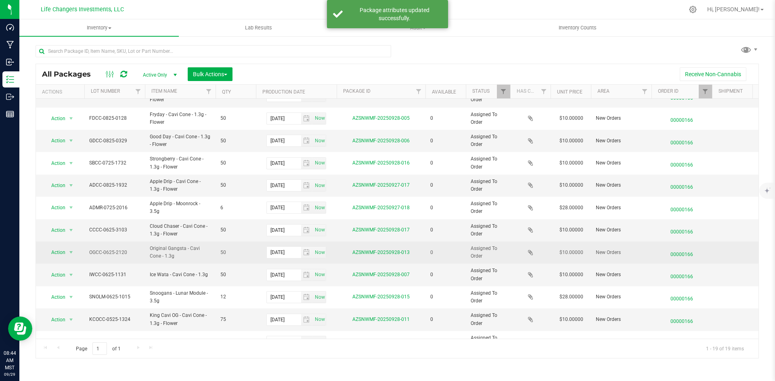
scroll to position [121, 0]
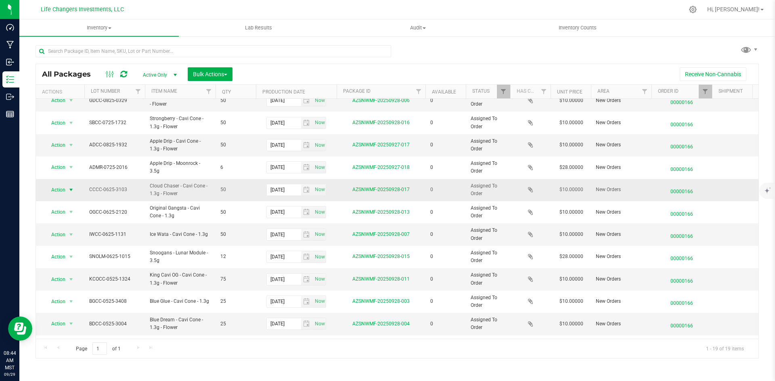
click at [54, 191] on span "Action" at bounding box center [55, 189] width 22 height 11
click at [68, 203] on li "Edit attributes" at bounding box center [70, 203] width 52 height 12
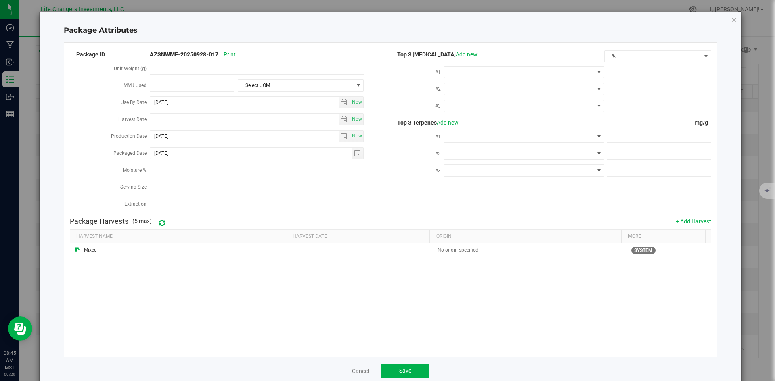
click at [343, 112] on div "Now" at bounding box center [257, 119] width 214 height 15
click at [340, 117] on span "select" at bounding box center [343, 119] width 6 height 6
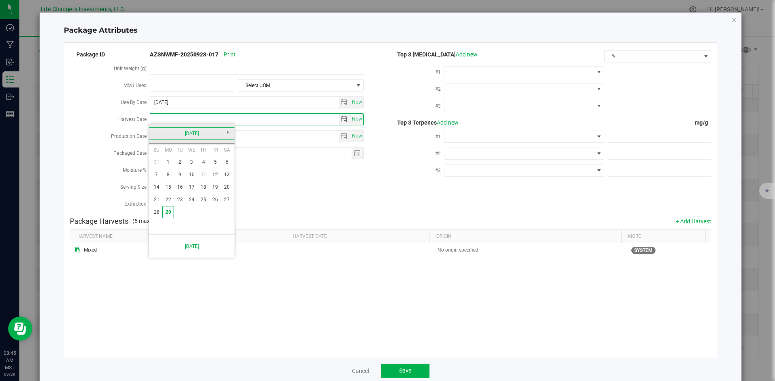
click at [159, 131] on link "[DATE]" at bounding box center [191, 133] width 87 height 13
click at [220, 155] on link "Apr" at bounding box center [222, 155] width 21 height 21
click at [194, 162] on link "2" at bounding box center [192, 162] width 12 height 13
type input "[DATE]"
click at [401, 364] on button "Save" at bounding box center [405, 371] width 48 height 15
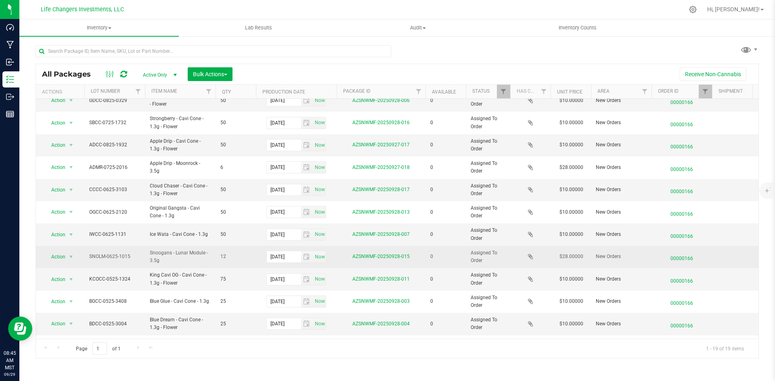
scroll to position [190, 0]
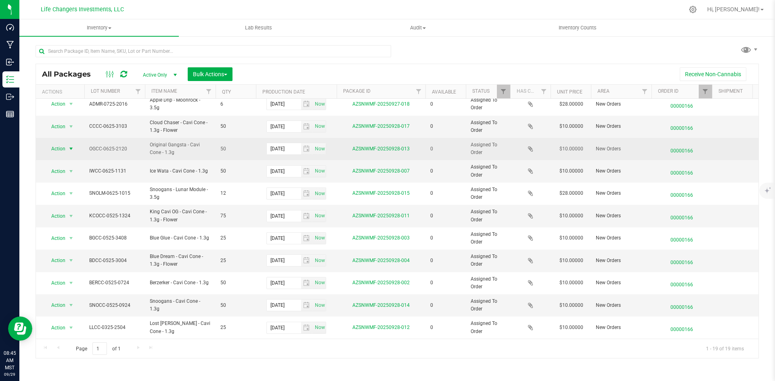
click at [58, 143] on span "Action" at bounding box center [55, 148] width 22 height 11
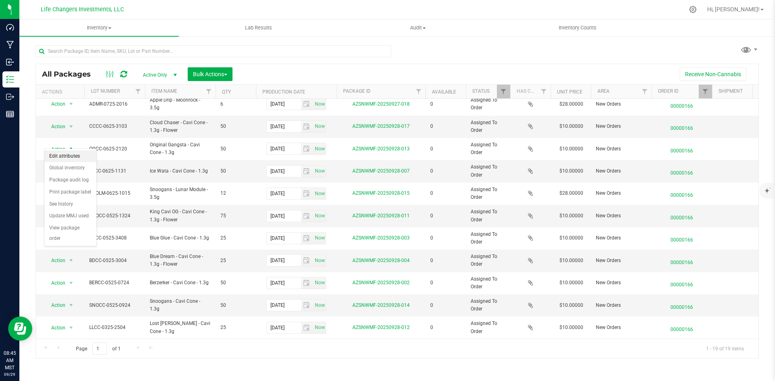
click at [66, 154] on li "Edit attributes" at bounding box center [70, 156] width 52 height 12
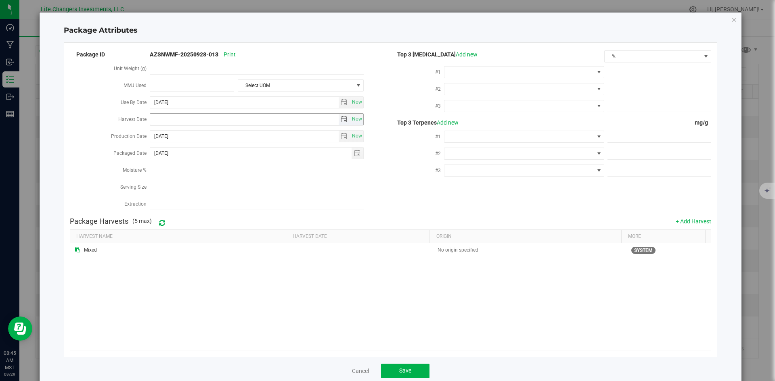
click at [340, 120] on span "select" at bounding box center [343, 119] width 6 height 6
click at [150, 134] on link "[DATE]" at bounding box center [191, 133] width 87 height 13
click at [225, 161] on link "Apr" at bounding box center [222, 155] width 21 height 21
click at [188, 163] on link "2" at bounding box center [192, 162] width 12 height 13
type input "[DATE]"
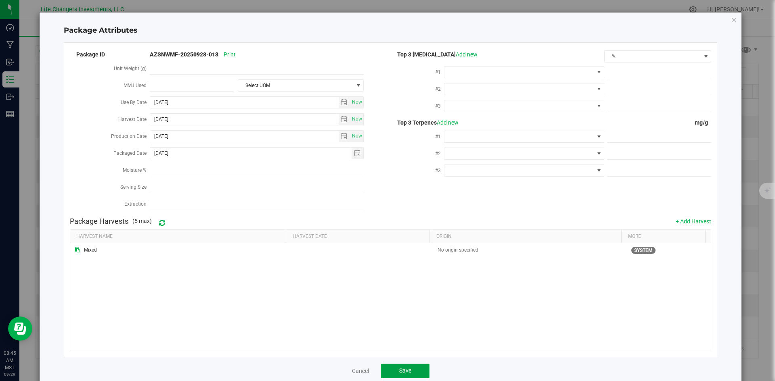
click at [393, 373] on button "Save" at bounding box center [405, 371] width 48 height 15
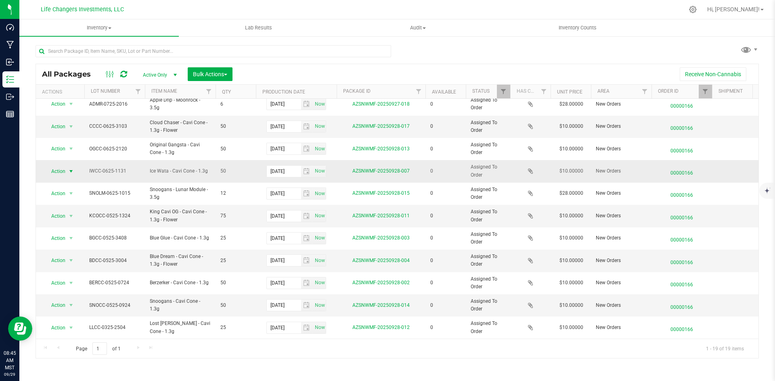
click at [67, 166] on span "select" at bounding box center [71, 171] width 10 height 11
click at [76, 175] on li "Edit attributes" at bounding box center [70, 179] width 52 height 12
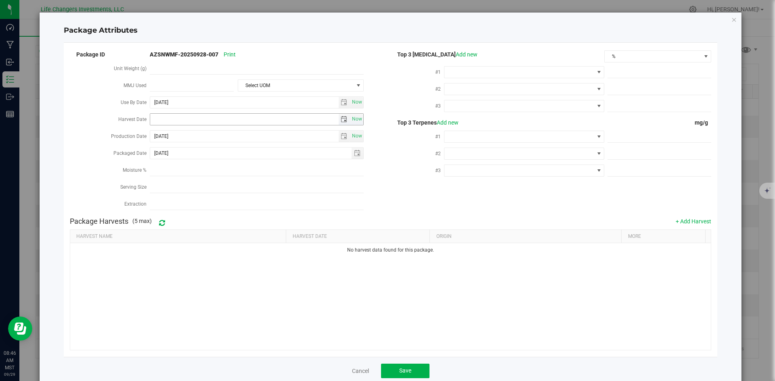
click at [340, 119] on span "select" at bounding box center [343, 119] width 6 height 6
click at [159, 132] on link "[DATE]" at bounding box center [191, 133] width 87 height 13
click at [226, 156] on link "Apr" at bounding box center [222, 155] width 21 height 21
click at [192, 166] on link "2" at bounding box center [192, 162] width 12 height 13
type input "[DATE]"
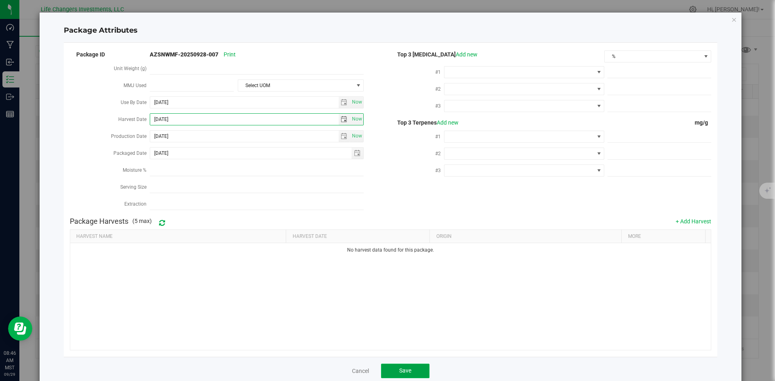
click at [407, 368] on span "Save" at bounding box center [405, 371] width 12 height 6
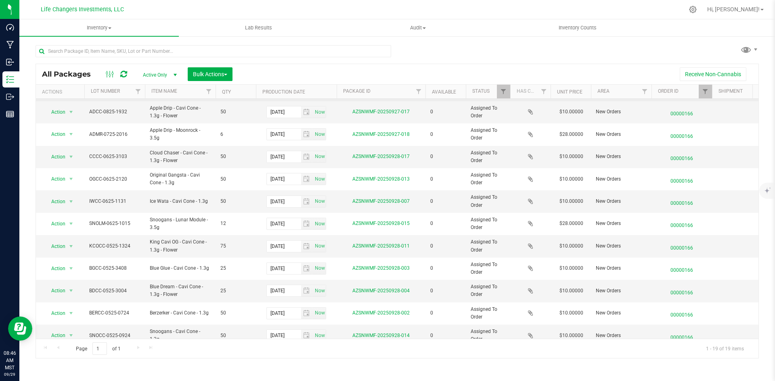
scroll to position [161, 0]
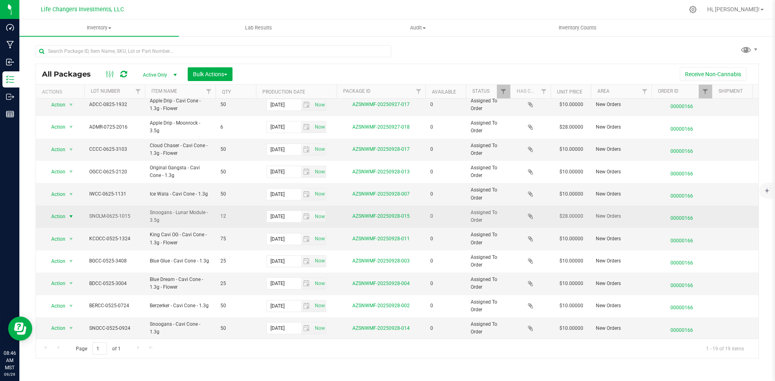
click at [58, 219] on span "Action" at bounding box center [55, 216] width 22 height 11
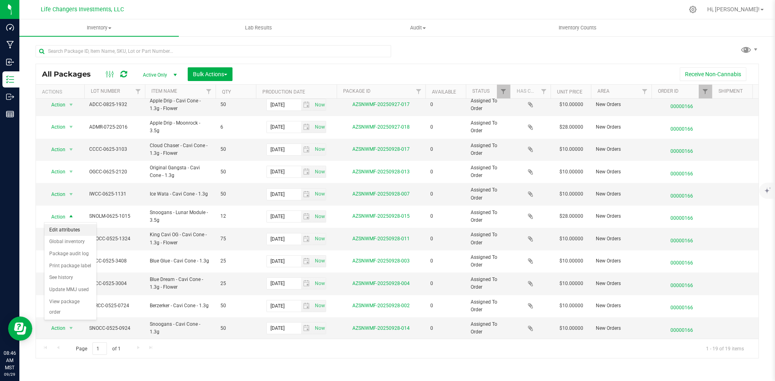
click at [66, 227] on li "Edit attributes" at bounding box center [70, 230] width 52 height 12
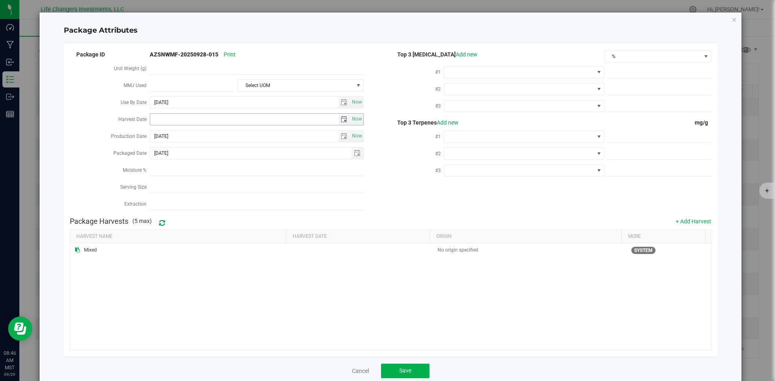
click at [341, 119] on span "select" at bounding box center [343, 119] width 6 height 6
click at [159, 131] on link "[DATE]" at bounding box center [191, 133] width 87 height 13
click at [220, 160] on link "Apr" at bounding box center [222, 155] width 21 height 21
click at [190, 163] on link "2" at bounding box center [192, 162] width 12 height 13
type input "[DATE]"
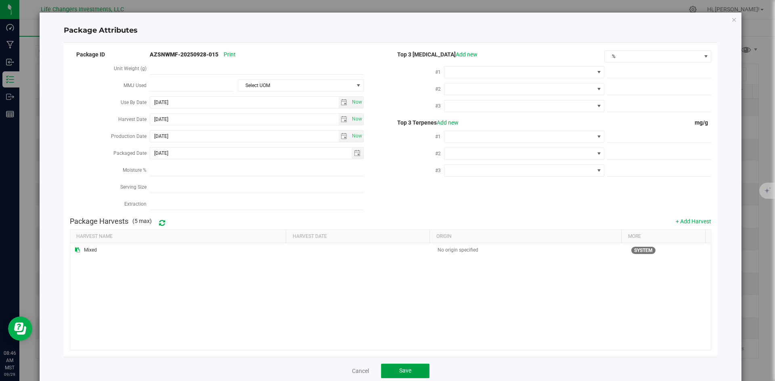
click at [415, 367] on button "Save" at bounding box center [405, 371] width 48 height 15
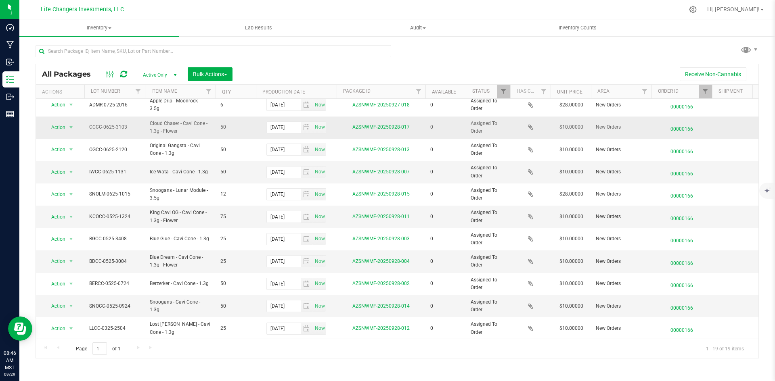
scroll to position [190, 0]
click at [54, 211] on span "Action" at bounding box center [55, 216] width 22 height 11
click at [70, 220] on li "Edit attributes" at bounding box center [70, 223] width 52 height 12
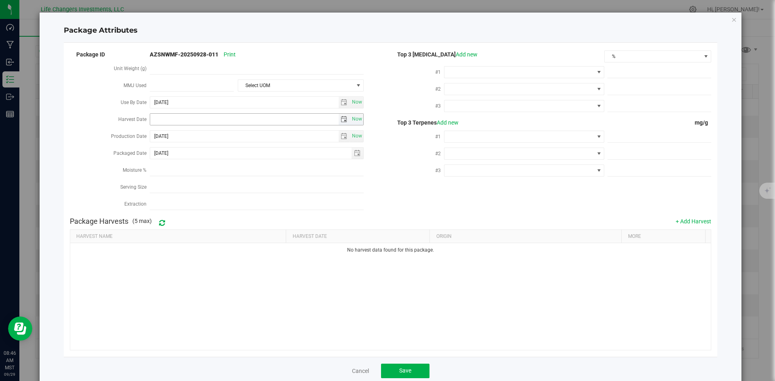
click at [342, 116] on span "select" at bounding box center [343, 119] width 6 height 6
click at [161, 131] on link "[DATE]" at bounding box center [191, 133] width 87 height 13
click at [183, 155] on link "Feb" at bounding box center [181, 155] width 21 height 21
drag, startPoint x: 191, startPoint y: 190, endPoint x: 219, endPoint y: 222, distance: 43.2
click at [191, 190] on link "12" at bounding box center [192, 187] width 12 height 13
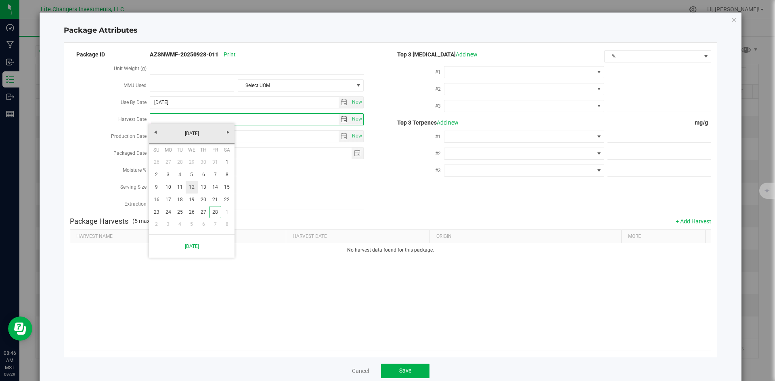
type input "[DATE]"
click at [393, 366] on button "Save" at bounding box center [405, 371] width 48 height 15
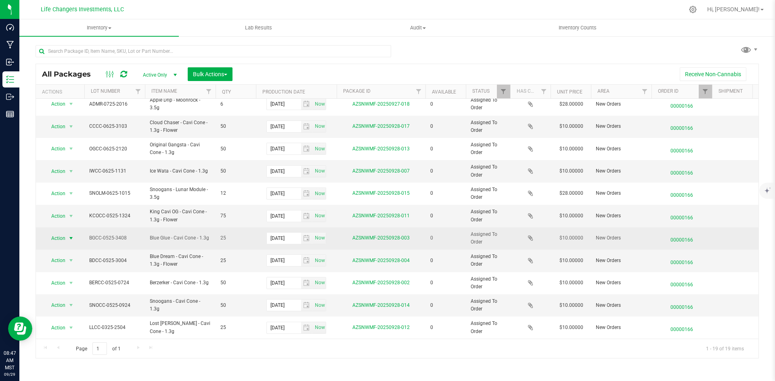
click at [54, 233] on span "Action" at bounding box center [55, 238] width 22 height 11
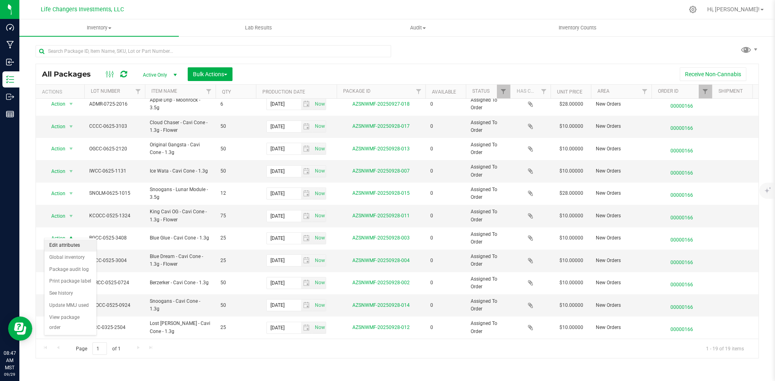
click at [77, 244] on li "Edit attributes" at bounding box center [70, 246] width 52 height 12
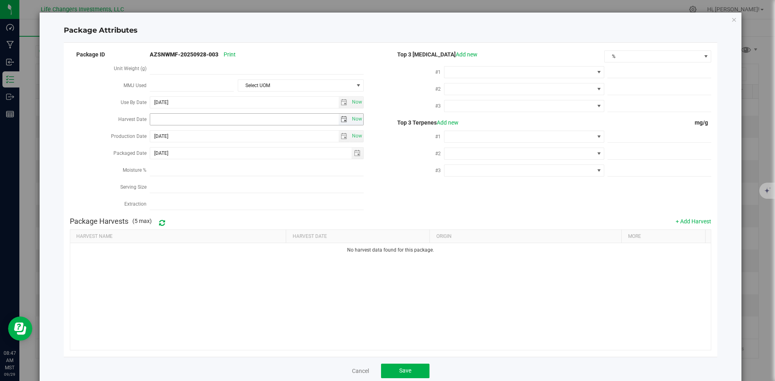
click at [340, 119] on span "select" at bounding box center [343, 119] width 6 height 6
click at [158, 130] on link "[DATE]" at bounding box center [191, 133] width 87 height 13
click at [189, 155] on link "Feb" at bounding box center [181, 155] width 21 height 21
click at [192, 184] on link "12" at bounding box center [192, 187] width 12 height 13
type input "[DATE]"
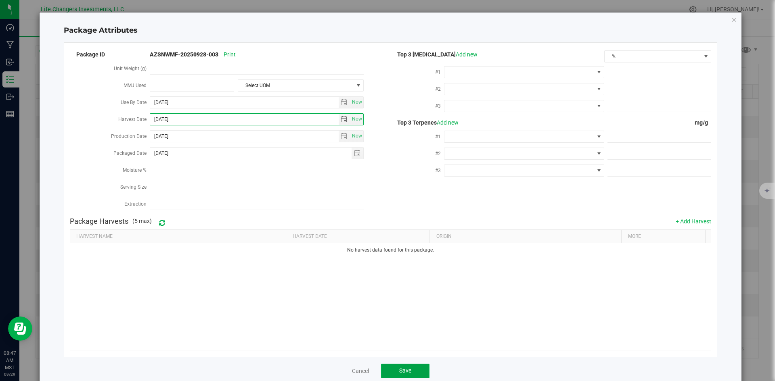
click at [394, 371] on button "Save" at bounding box center [405, 371] width 48 height 15
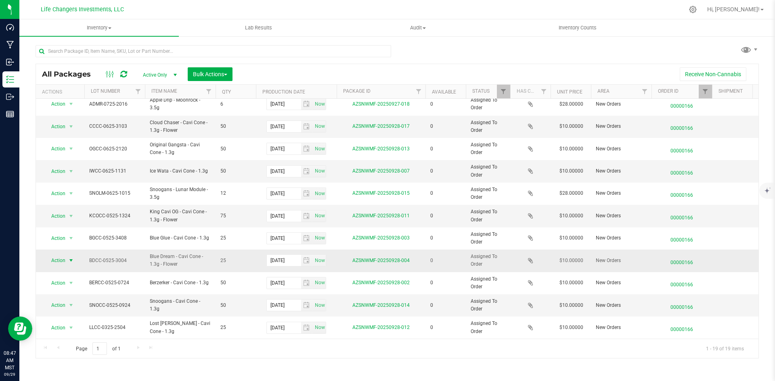
click at [59, 255] on span "Action" at bounding box center [55, 260] width 22 height 11
click at [79, 268] on li "Edit attributes" at bounding box center [70, 268] width 52 height 12
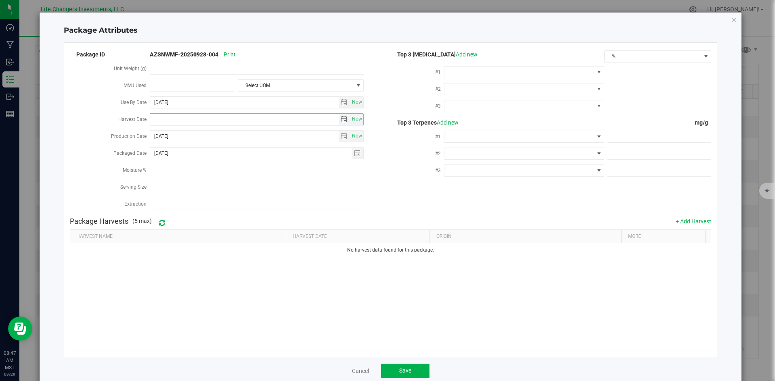
click at [340, 116] on span "select" at bounding box center [343, 119] width 6 height 6
click at [155, 132] on link "[DATE]" at bounding box center [191, 133] width 87 height 13
click at [182, 155] on link "Feb" at bounding box center [181, 155] width 21 height 21
click at [190, 188] on link "12" at bounding box center [192, 187] width 12 height 13
type input "[DATE]"
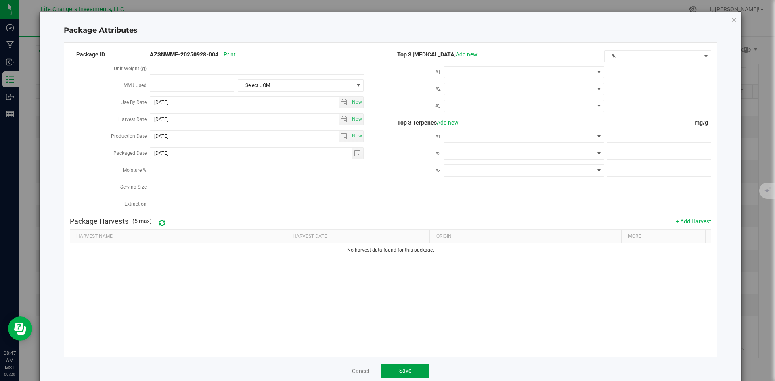
click at [403, 368] on span "Save" at bounding box center [405, 371] width 12 height 6
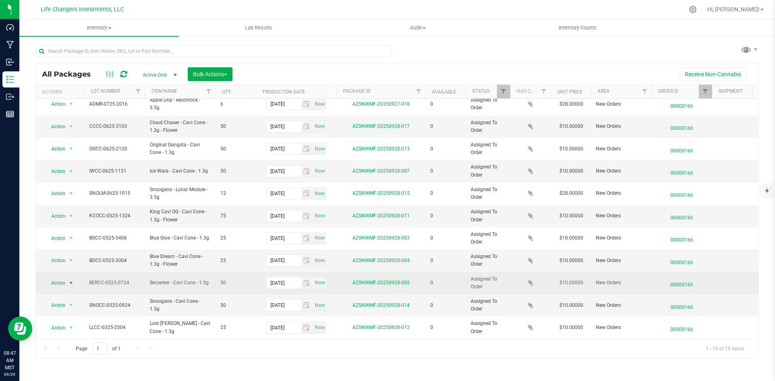
click at [53, 278] on span "Action" at bounding box center [55, 283] width 22 height 11
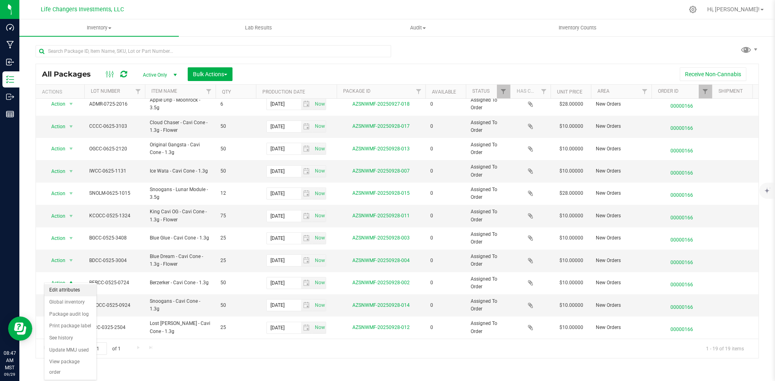
click at [75, 289] on li "Edit attributes" at bounding box center [70, 290] width 52 height 12
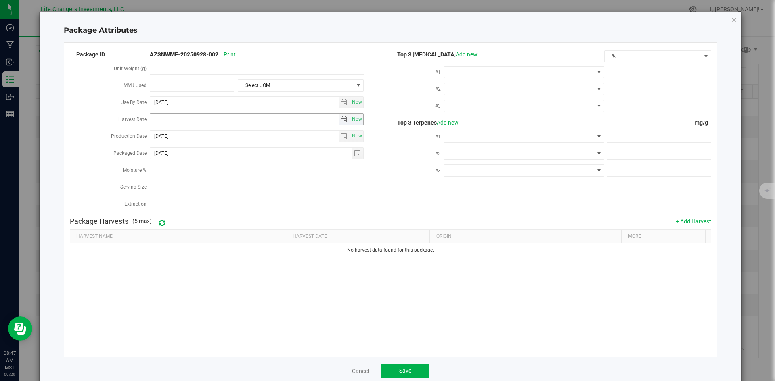
click at [342, 113] on span "Now" at bounding box center [257, 119] width 214 height 12
click at [340, 114] on span "select" at bounding box center [344, 119] width 12 height 11
click at [153, 138] on link "[DATE]" at bounding box center [191, 133] width 87 height 13
click at [180, 149] on link "Feb" at bounding box center [181, 155] width 21 height 21
click at [192, 186] on link "12" at bounding box center [192, 187] width 12 height 13
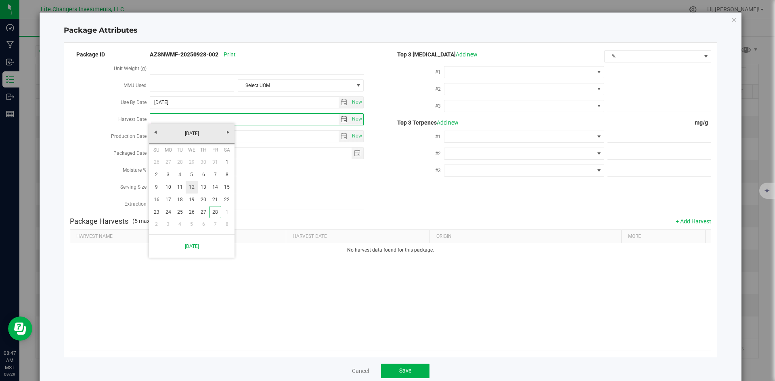
type input "[DATE]"
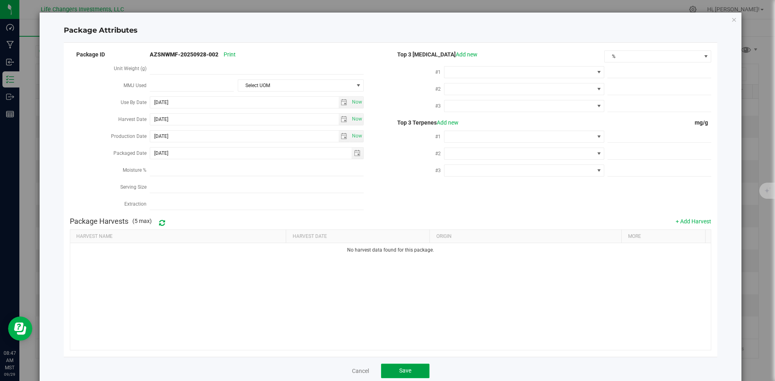
click at [407, 368] on span "Save" at bounding box center [405, 371] width 12 height 6
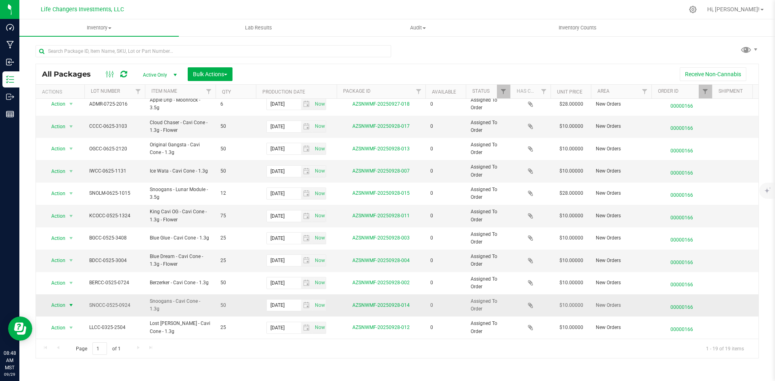
click at [56, 300] on span "Action" at bounding box center [55, 305] width 22 height 11
click at [56, 202] on li "Edit attributes" at bounding box center [70, 204] width 52 height 12
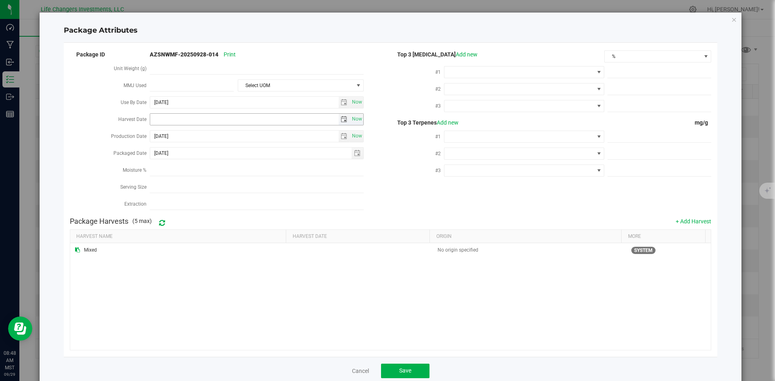
click at [346, 117] on span "select" at bounding box center [344, 119] width 12 height 11
click at [155, 132] on link "[DATE]" at bounding box center [191, 133] width 87 height 13
click at [177, 155] on link "Feb" at bounding box center [181, 155] width 21 height 21
click at [192, 183] on link "12" at bounding box center [192, 187] width 12 height 13
type input "[DATE]"
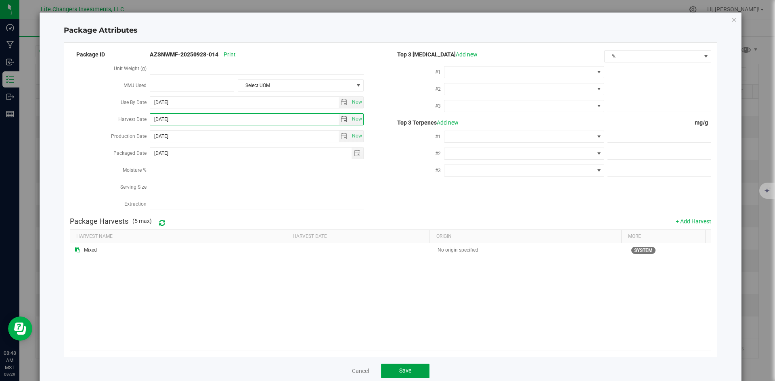
click at [391, 366] on button "Save" at bounding box center [405, 371] width 48 height 15
click at [421, 371] on button "Save" at bounding box center [405, 371] width 48 height 15
click at [725, 20] on div "Package Attributes Package ID AZSNWMF-20250928-014 Print Unit Weight (g) MMJ Us…" at bounding box center [391, 199] width 702 height 372
click at [731, 18] on icon "Close modal" at bounding box center [734, 20] width 6 height 10
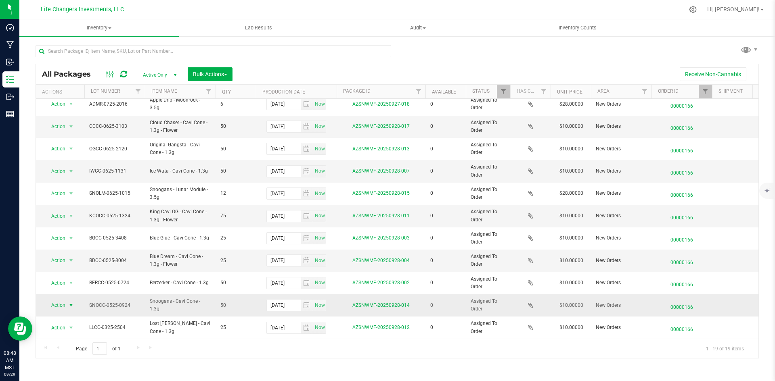
click at [57, 302] on span "Action" at bounding box center [55, 305] width 22 height 11
click at [67, 199] on li "Edit attributes" at bounding box center [70, 204] width 52 height 12
click at [59, 300] on span "Action" at bounding box center [55, 305] width 22 height 11
click at [66, 202] on li "Edit attributes" at bounding box center [70, 204] width 52 height 12
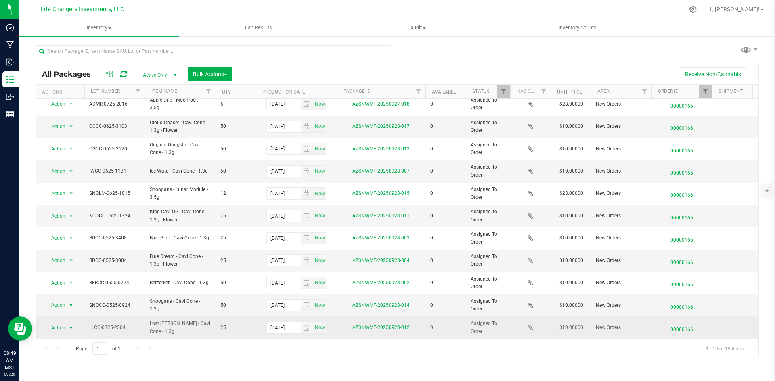
click at [60, 322] on span "Action" at bounding box center [55, 327] width 22 height 11
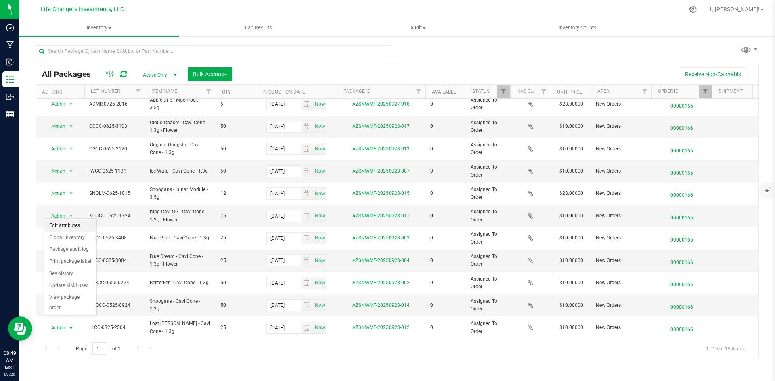
click at [73, 223] on li "Edit attributes" at bounding box center [70, 226] width 52 height 12
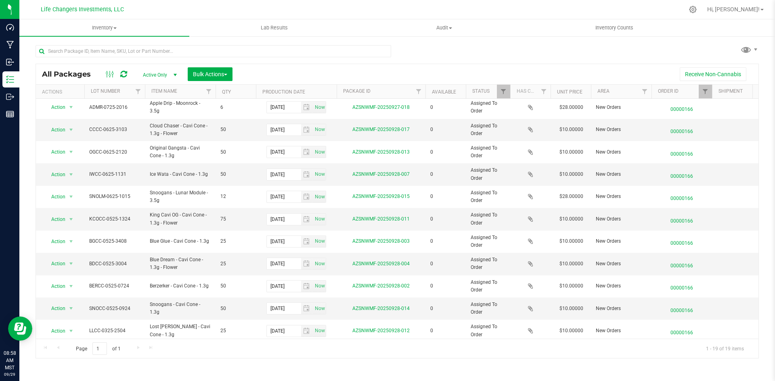
scroll to position [190, 0]
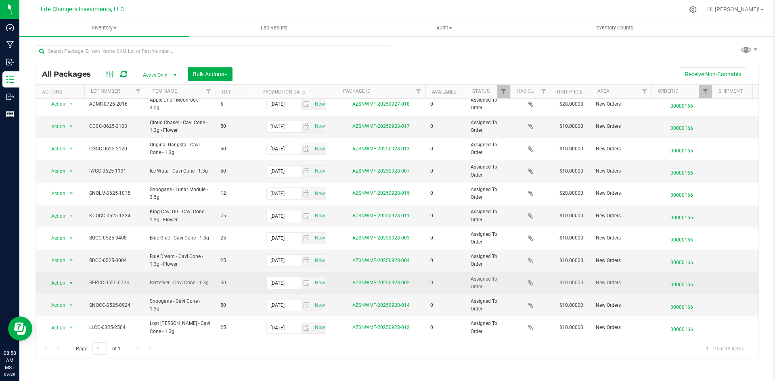
click at [61, 278] on span "Action" at bounding box center [55, 283] width 22 height 11
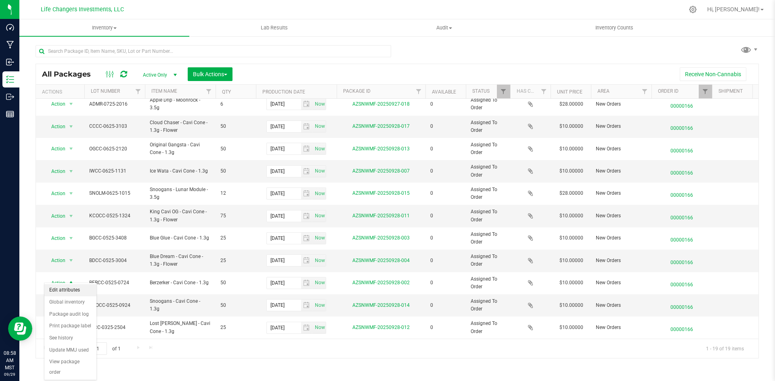
click at [74, 290] on li "Edit attributes" at bounding box center [70, 290] width 52 height 12
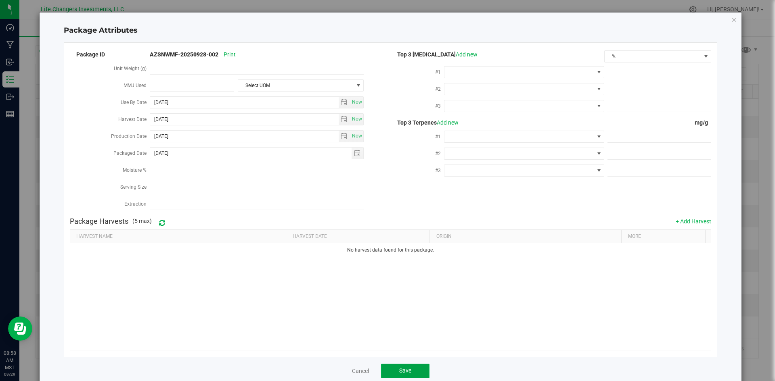
click at [415, 369] on button "Save" at bounding box center [405, 371] width 48 height 15
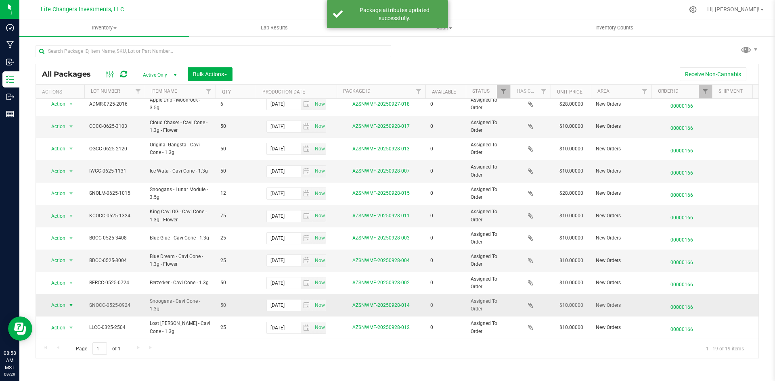
click at [54, 300] on span "Action" at bounding box center [55, 305] width 22 height 11
click at [75, 199] on li "Edit attributes" at bounding box center [70, 204] width 52 height 12
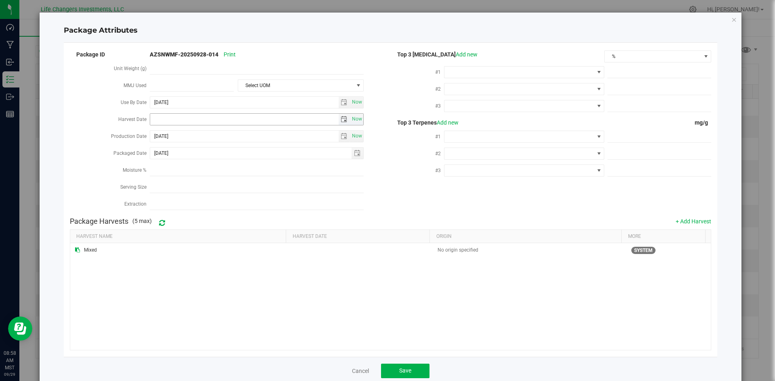
click at [342, 119] on span "select" at bounding box center [343, 119] width 6 height 6
click at [164, 129] on link "[DATE]" at bounding box center [191, 133] width 87 height 13
click at [183, 154] on link "Feb" at bounding box center [181, 155] width 21 height 21
click at [195, 187] on link "12" at bounding box center [192, 187] width 12 height 13
type input "[DATE]"
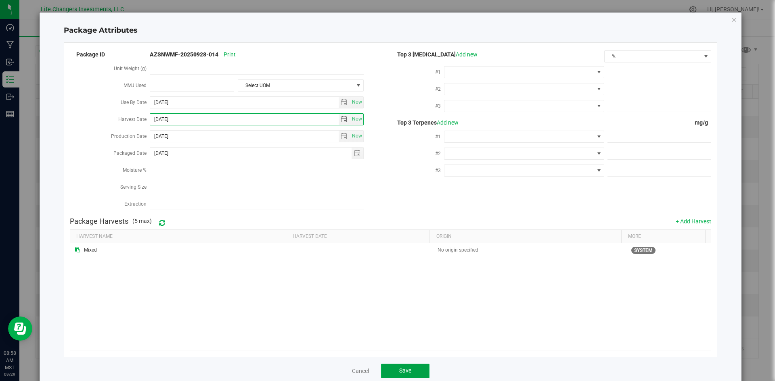
click at [399, 368] on span "Save" at bounding box center [405, 371] width 12 height 6
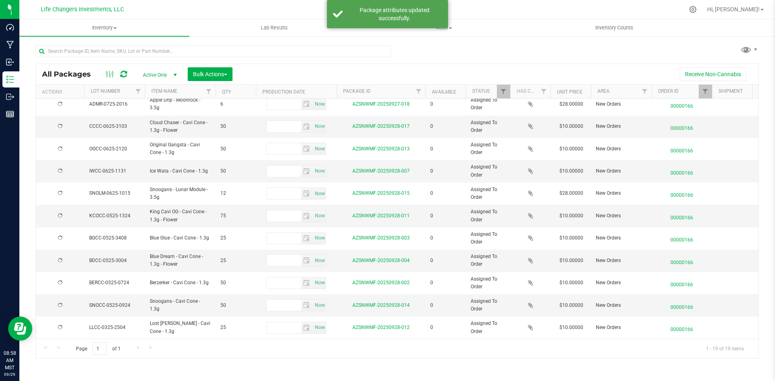
type input "[DATE]"
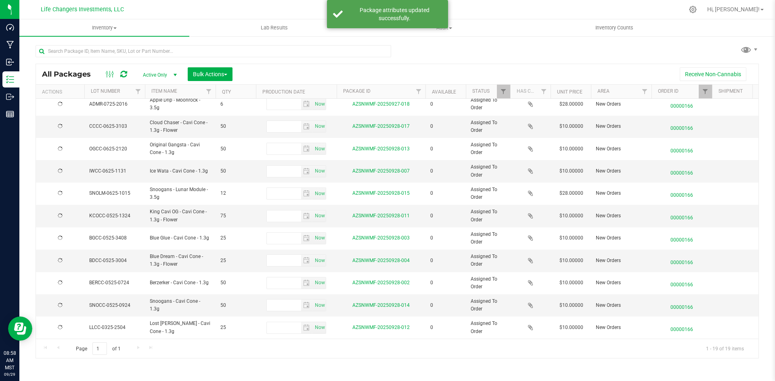
type input "[DATE]"
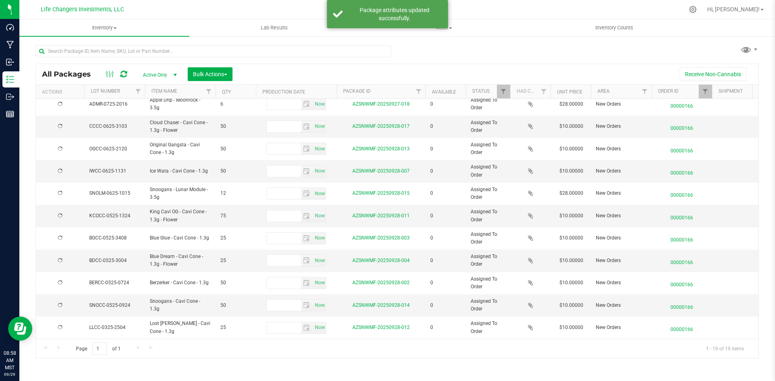
type input "[DATE]"
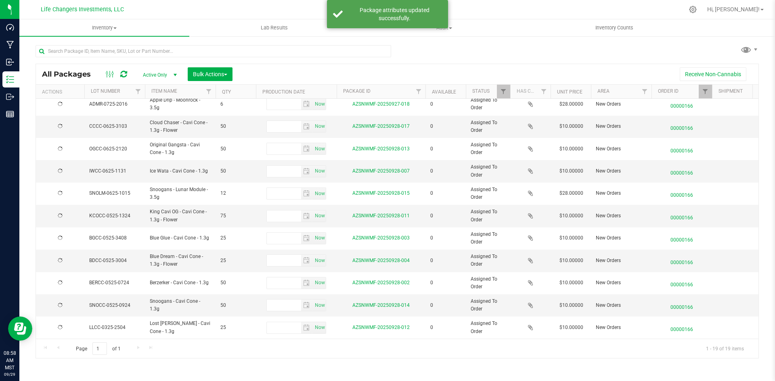
type input "[DATE]"
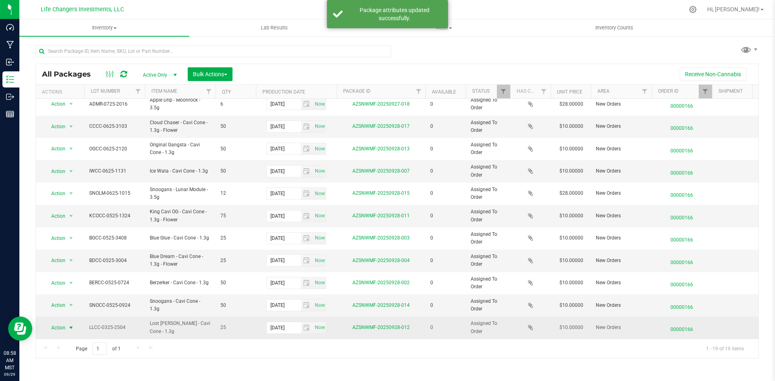
click at [74, 325] on span "select" at bounding box center [71, 328] width 6 height 6
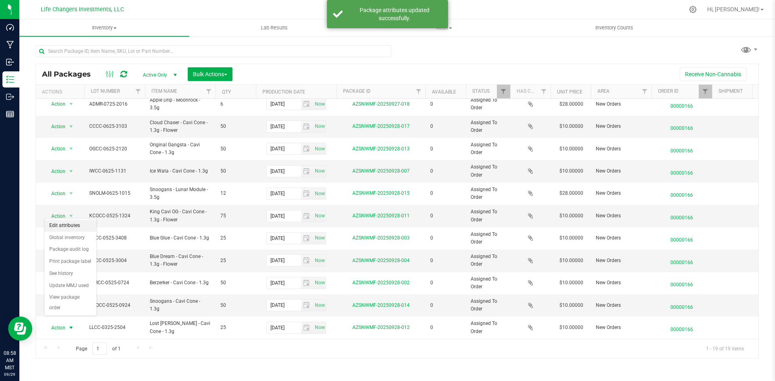
click at [69, 226] on li "Edit attributes" at bounding box center [70, 226] width 52 height 12
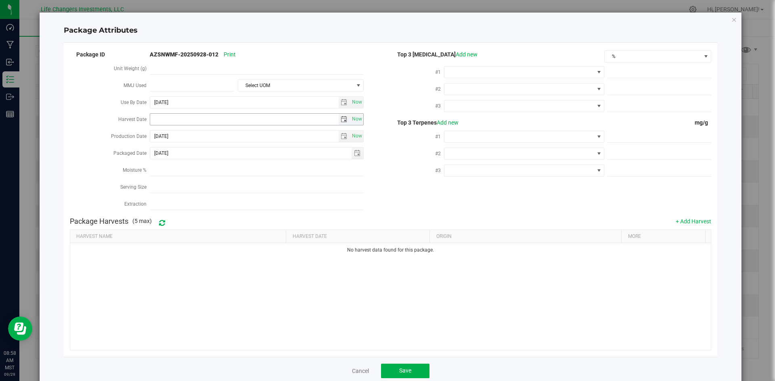
click at [340, 116] on span "select" at bounding box center [343, 119] width 6 height 6
click at [731, 18] on icon "Close modal" at bounding box center [734, 20] width 6 height 10
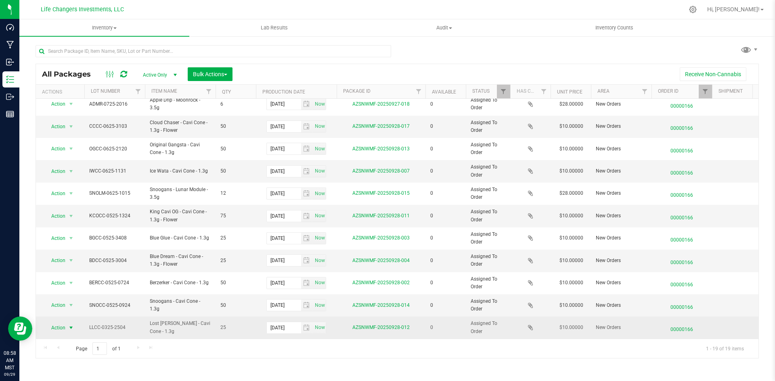
click at [70, 325] on span "select" at bounding box center [71, 328] width 6 height 6
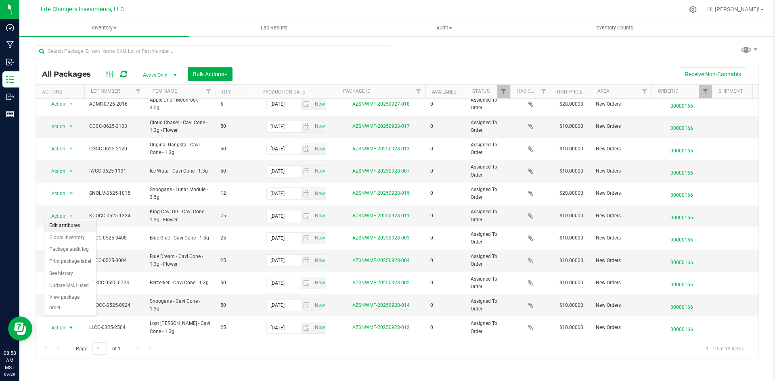
click at [77, 223] on li "Edit attributes" at bounding box center [70, 226] width 52 height 12
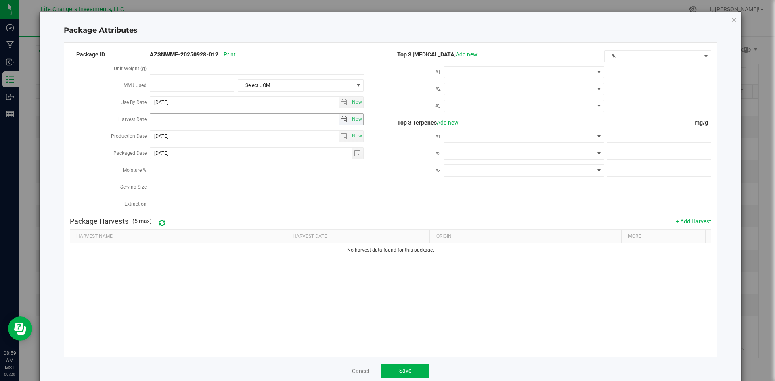
click at [340, 118] on span "select" at bounding box center [343, 119] width 6 height 6
click at [157, 136] on link "[DATE]" at bounding box center [191, 133] width 87 height 13
click at [183, 159] on link "Feb" at bounding box center [181, 155] width 21 height 21
click at [168, 175] on link "3" at bounding box center [168, 175] width 12 height 13
click at [341, 117] on span "select" at bounding box center [343, 119] width 6 height 6
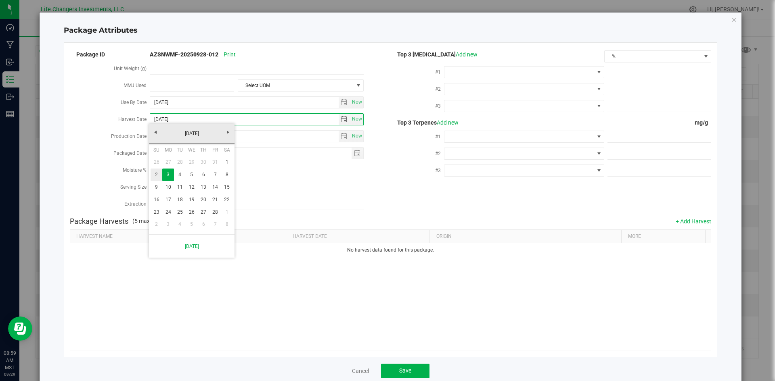
drag, startPoint x: 154, startPoint y: 177, endPoint x: 159, endPoint y: 191, distance: 14.8
click at [154, 178] on link "2" at bounding box center [156, 175] width 12 height 13
type input "2025-02-02"
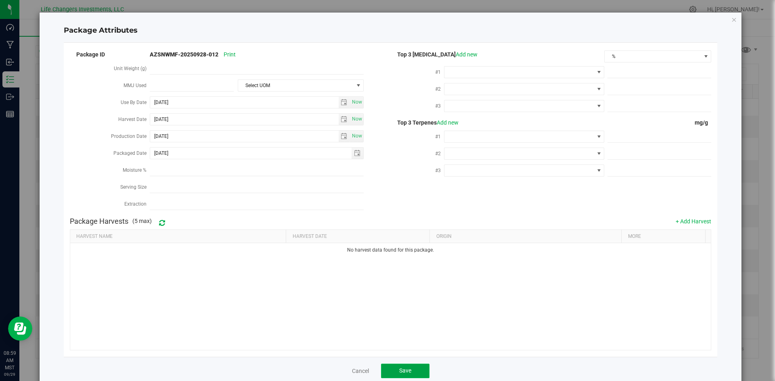
click at [401, 368] on span "Save" at bounding box center [405, 371] width 12 height 6
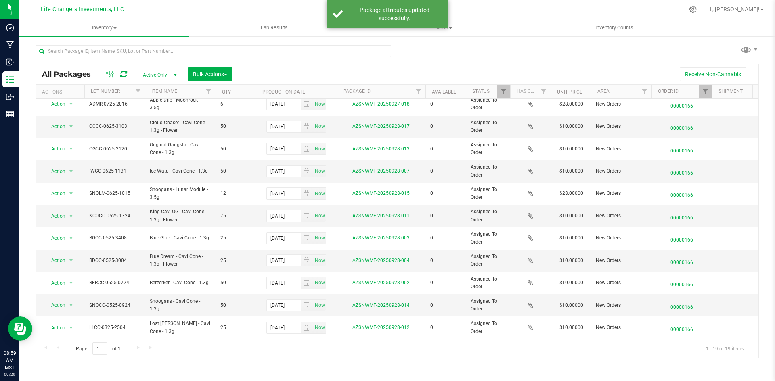
scroll to position [0, 0]
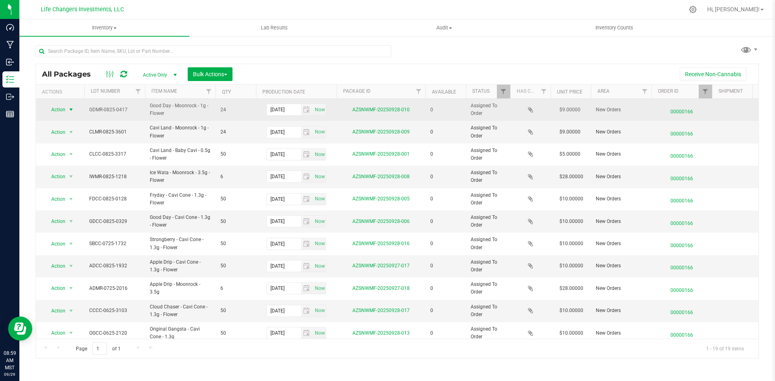
click at [52, 110] on span "Action" at bounding box center [55, 109] width 22 height 11
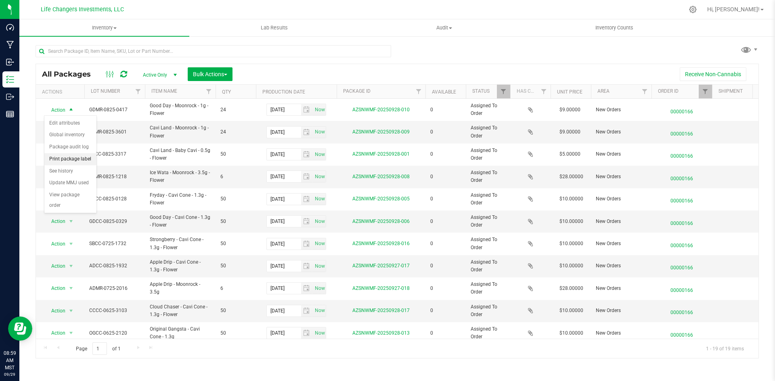
click at [85, 157] on li "Print package label" at bounding box center [70, 159] width 52 height 12
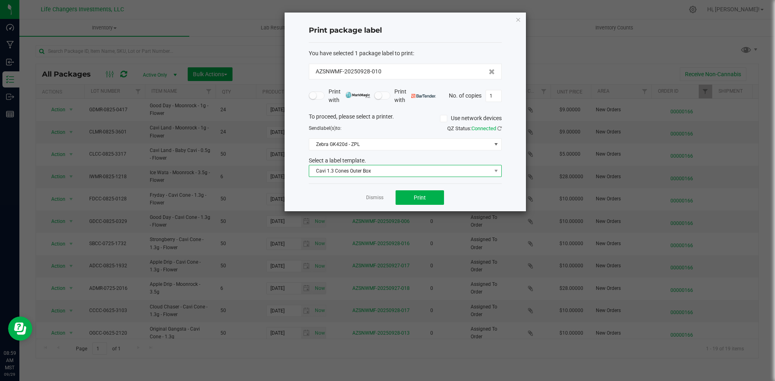
click at [366, 175] on span "Cavi 1.3 Cones Outer Box" at bounding box center [400, 170] width 182 height 11
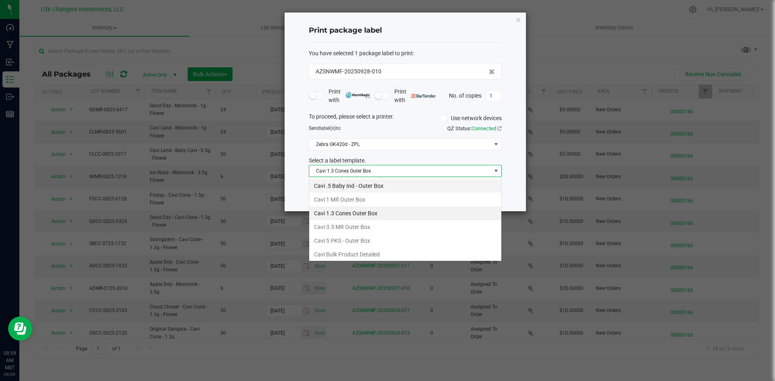
scroll to position [12, 193]
click at [357, 196] on li "Cavi 1 MR Outer Box" at bounding box center [405, 200] width 192 height 14
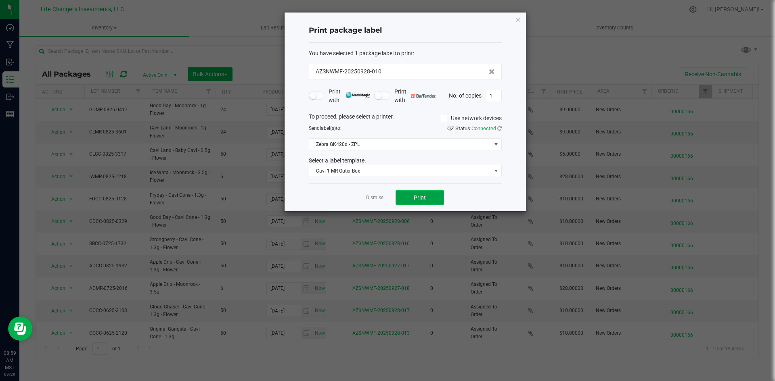
click at [425, 200] on span "Print" at bounding box center [420, 197] width 12 height 6
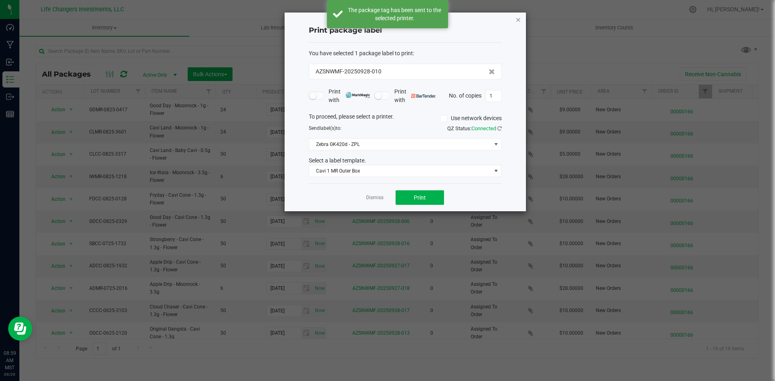
click at [518, 21] on icon "button" at bounding box center [518, 20] width 6 height 10
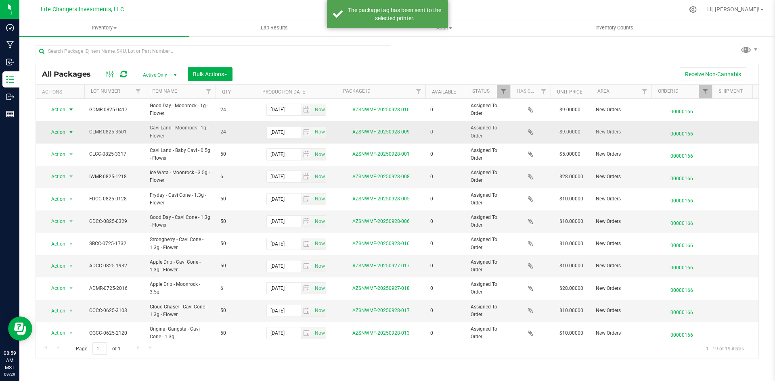
click at [58, 132] on span "Action" at bounding box center [55, 132] width 22 height 11
click at [89, 181] on li "Print package label" at bounding box center [70, 181] width 52 height 12
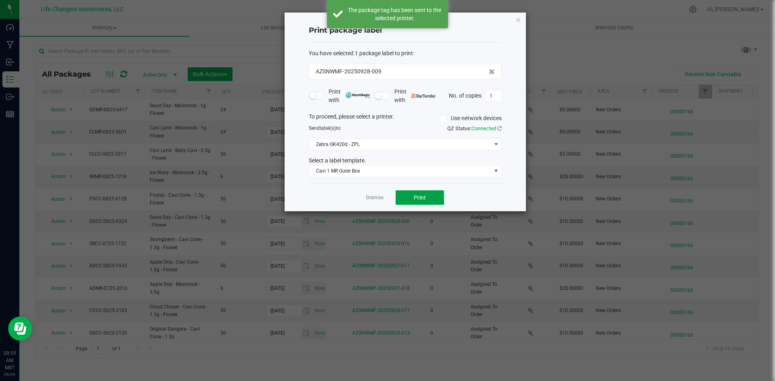
click at [430, 192] on button "Print" at bounding box center [419, 197] width 48 height 15
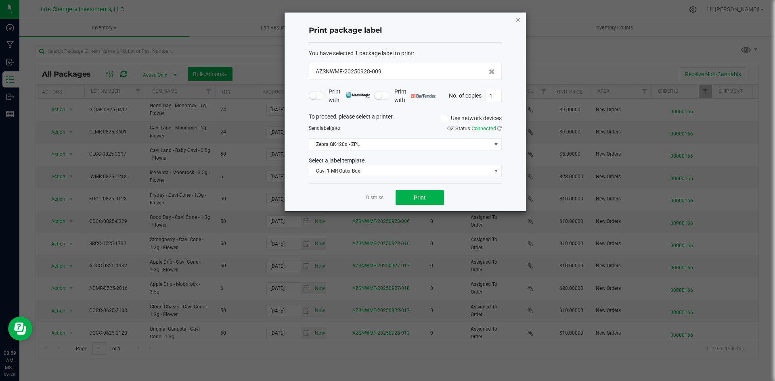
click at [516, 21] on icon "button" at bounding box center [518, 20] width 6 height 10
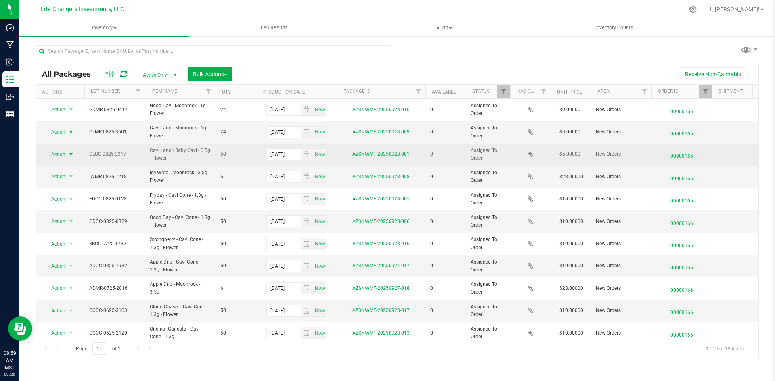
click at [67, 158] on span "select" at bounding box center [71, 154] width 10 height 11
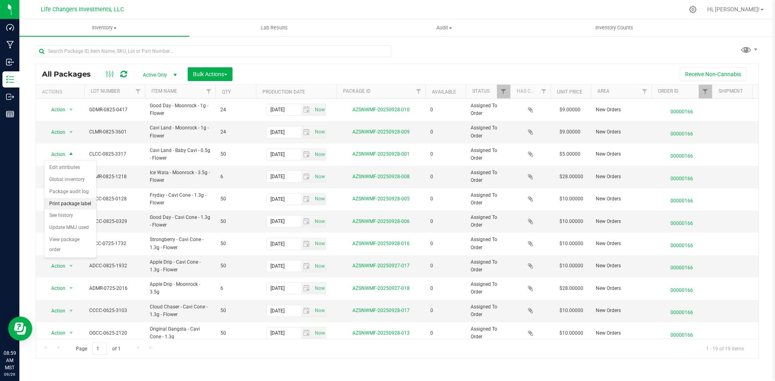
click at [95, 204] on li "Print package label" at bounding box center [70, 204] width 52 height 12
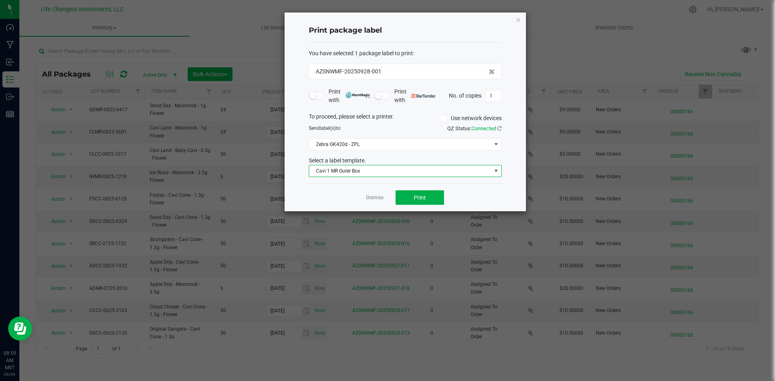
click at [419, 171] on span "Cavi 1 MR Outer Box" at bounding box center [400, 170] width 182 height 11
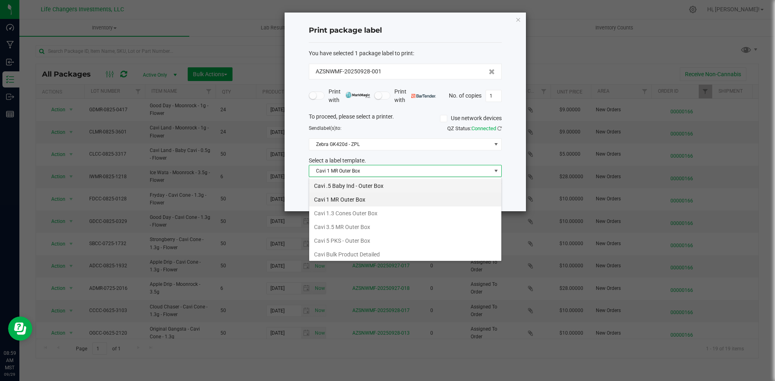
click at [393, 182] on li "Cavi .5 Baby Ind - Outer Box" at bounding box center [405, 186] width 192 height 14
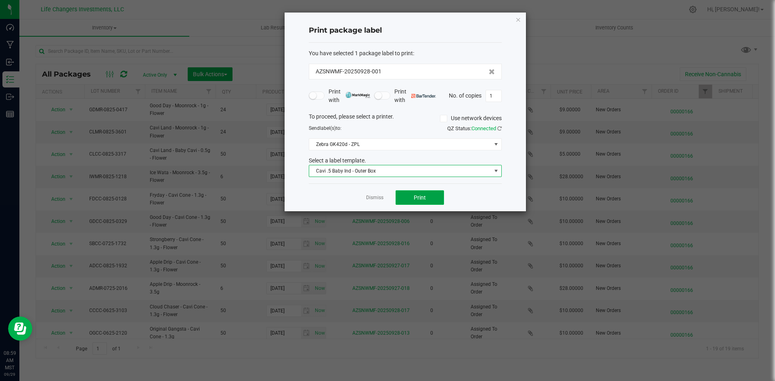
click at [415, 198] on span "Print" at bounding box center [420, 197] width 12 height 6
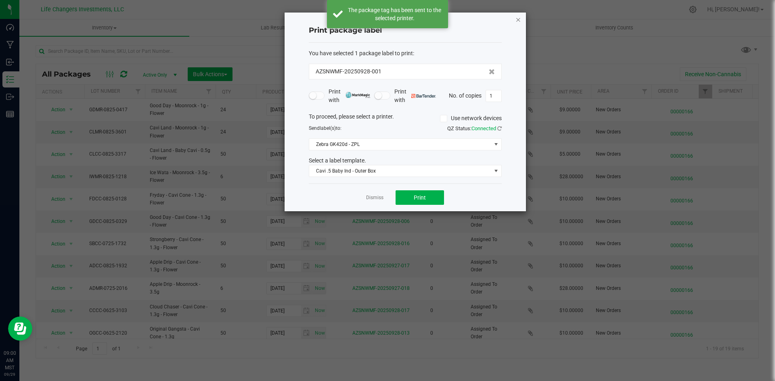
click at [518, 21] on icon "button" at bounding box center [518, 20] width 6 height 10
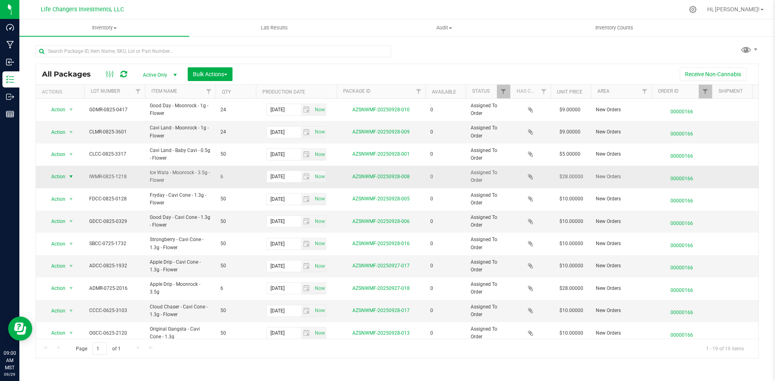
click at [65, 178] on span "Action" at bounding box center [55, 176] width 22 height 11
click at [74, 226] on li "Print package label" at bounding box center [70, 226] width 52 height 12
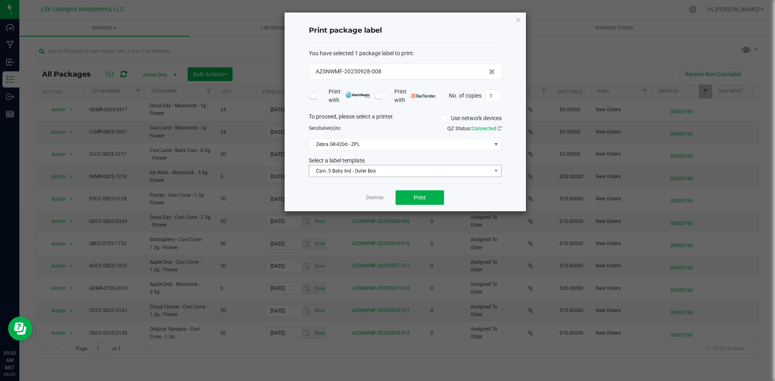
drag, startPoint x: 307, startPoint y: 169, endPoint x: 315, endPoint y: 169, distance: 8.1
click at [311, 169] on div "Cavi .5 Baby Ind - Outer Box" at bounding box center [405, 171] width 205 height 12
click at [315, 169] on span "Cavi .5 Baby Ind - Outer Box" at bounding box center [400, 170] width 182 height 11
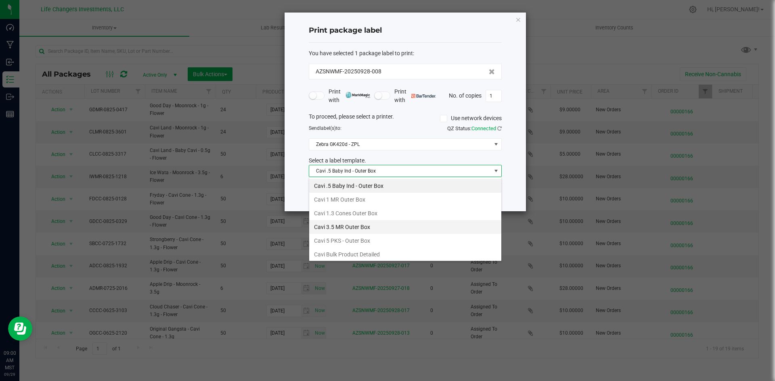
click at [346, 225] on li "Cavi 3.5 MR Outer Box" at bounding box center [405, 227] width 192 height 14
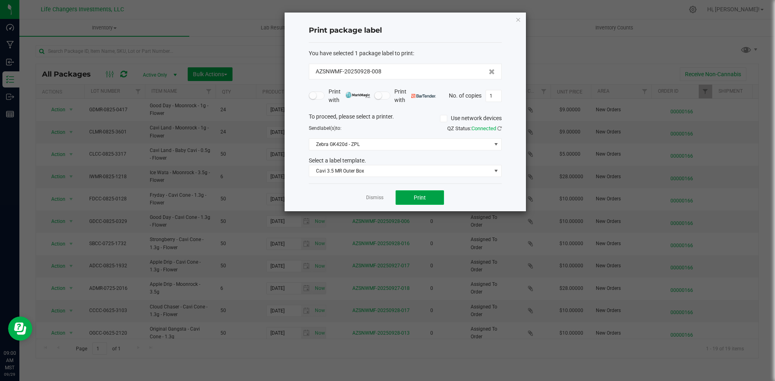
click at [435, 197] on button "Print" at bounding box center [419, 197] width 48 height 15
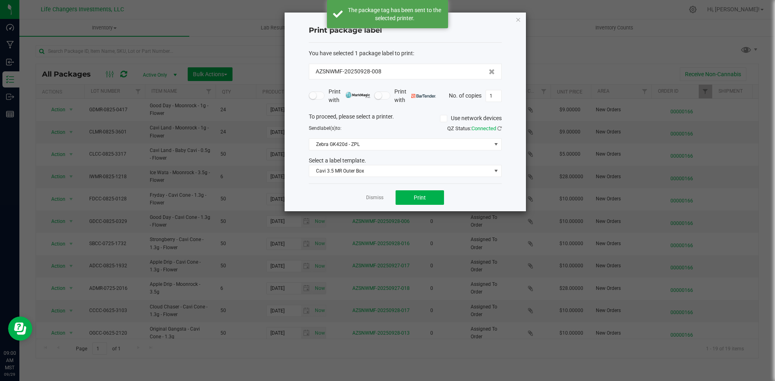
drag, startPoint x: 520, startPoint y: 21, endPoint x: 475, endPoint y: 53, distance: 55.5
click at [518, 21] on icon "button" at bounding box center [518, 20] width 6 height 10
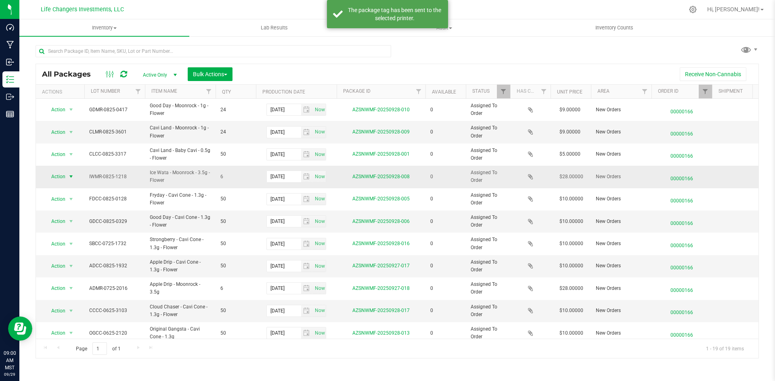
click at [81, 186] on td "Action Action Edit attributes Global inventory Package audit log Print package …" at bounding box center [60, 177] width 48 height 22
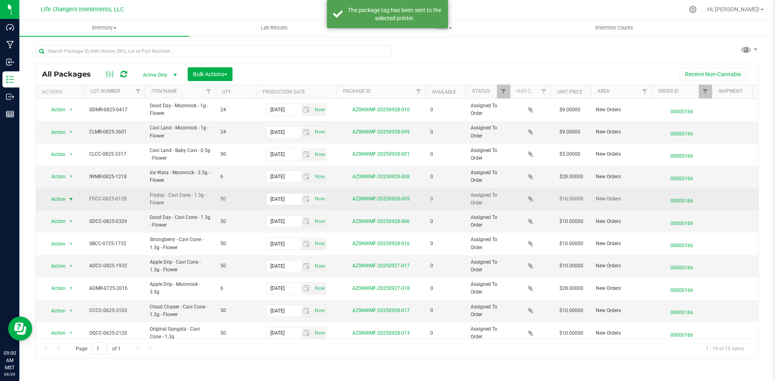
click at [72, 196] on span "select" at bounding box center [71, 199] width 6 height 6
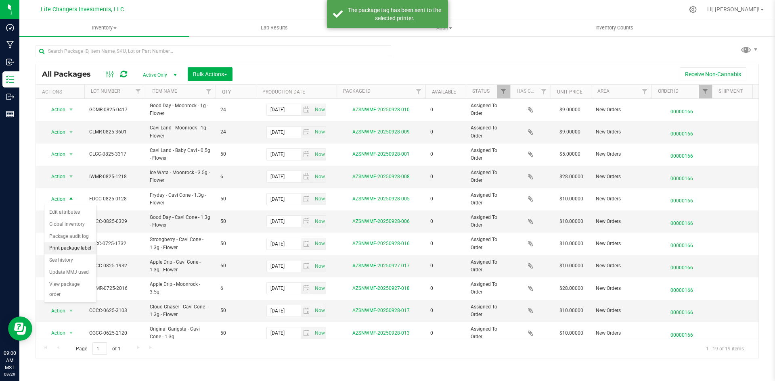
click at [90, 249] on li "Print package label" at bounding box center [70, 248] width 52 height 12
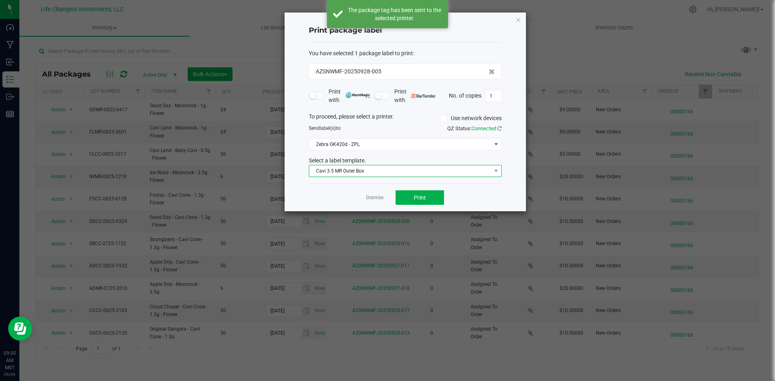
click at [363, 166] on span "Cavi 3.5 MR Outer Box" at bounding box center [400, 170] width 182 height 11
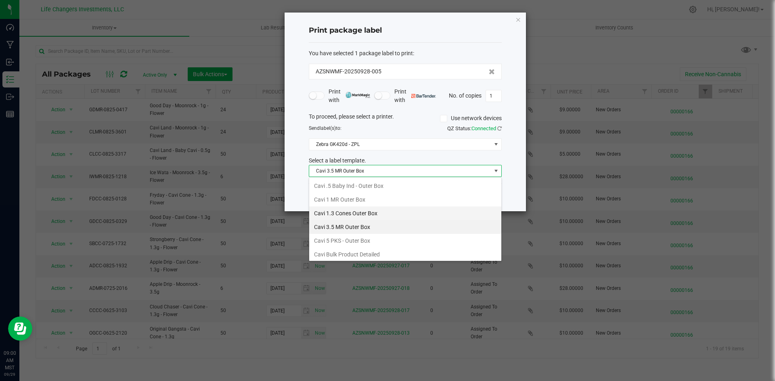
click at [362, 211] on li "Cavi 1.3 Cones Outer Box" at bounding box center [405, 214] width 192 height 14
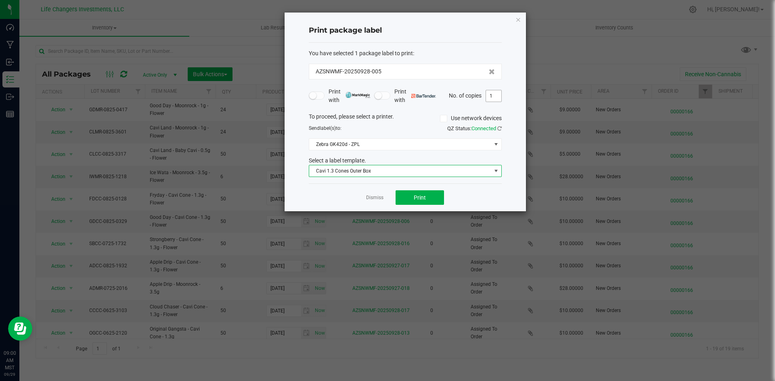
click at [499, 94] on input "1" at bounding box center [493, 95] width 15 height 11
type input "2"
click at [412, 194] on button "Print" at bounding box center [419, 197] width 48 height 15
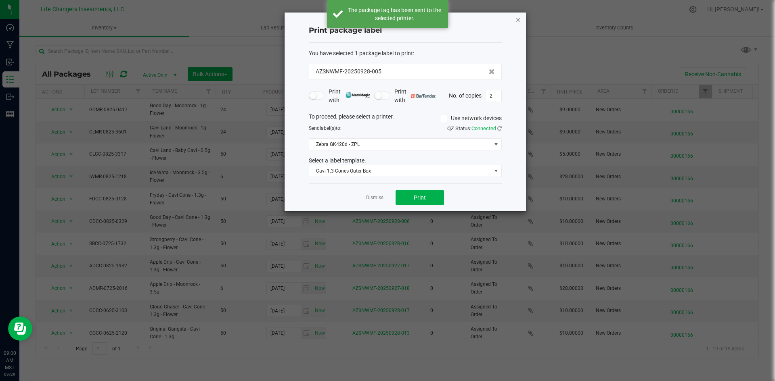
click at [518, 20] on icon "button" at bounding box center [518, 20] width 6 height 10
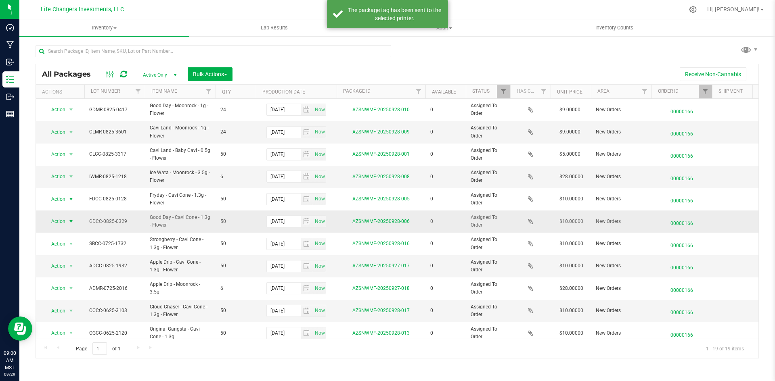
click at [61, 219] on span "Action" at bounding box center [55, 221] width 22 height 11
click at [67, 273] on li "Print package label" at bounding box center [70, 271] width 52 height 12
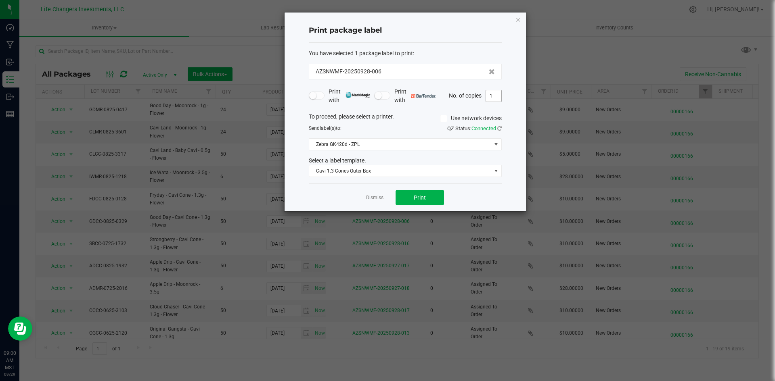
click at [494, 98] on input "1" at bounding box center [493, 95] width 15 height 11
type input "2"
click at [417, 195] on span "Print" at bounding box center [420, 197] width 12 height 6
click at [520, 21] on icon "button" at bounding box center [518, 20] width 6 height 10
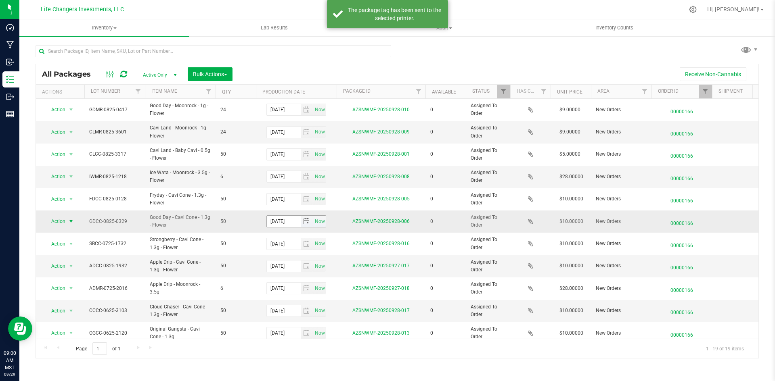
scroll to position [81, 0]
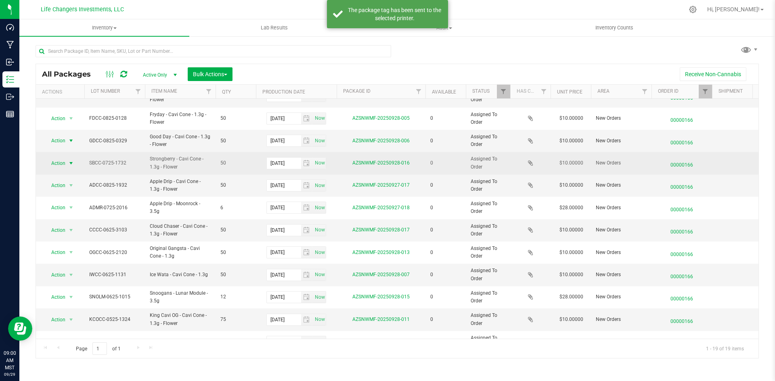
click at [55, 160] on span "Action" at bounding box center [55, 163] width 22 height 11
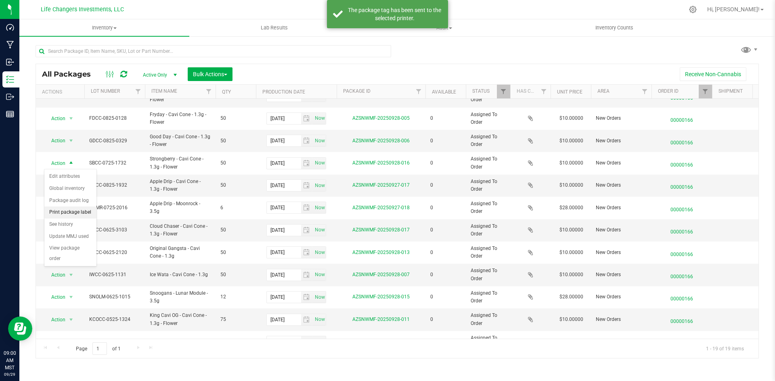
click at [69, 215] on li "Print package label" at bounding box center [70, 213] width 52 height 12
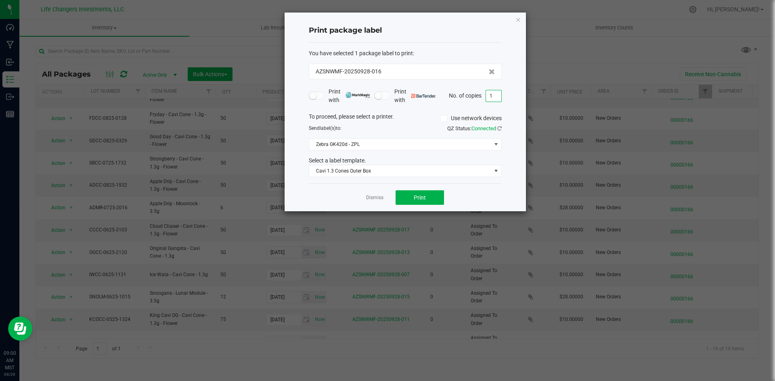
click at [495, 99] on input "1" at bounding box center [493, 95] width 15 height 11
type input "2"
click at [407, 191] on button "Print" at bounding box center [419, 197] width 48 height 15
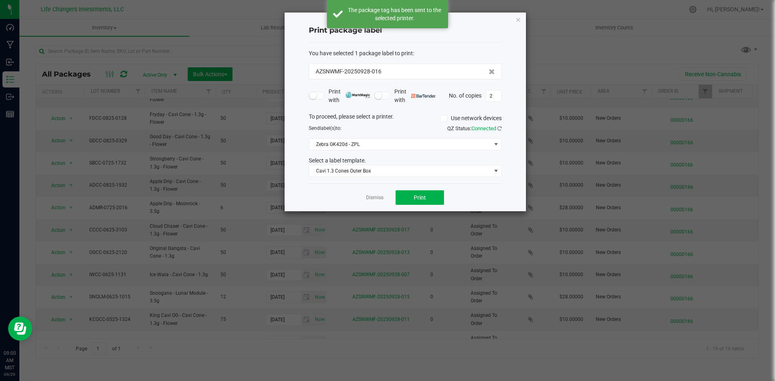
click at [521, 18] on div "Print package label You have selected 1 package label to print : AZSNWMF-202509…" at bounding box center [404, 112] width 241 height 199
drag, startPoint x: 520, startPoint y: 18, endPoint x: 513, endPoint y: 25, distance: 10.0
click at [518, 19] on icon "button" at bounding box center [518, 20] width 6 height 10
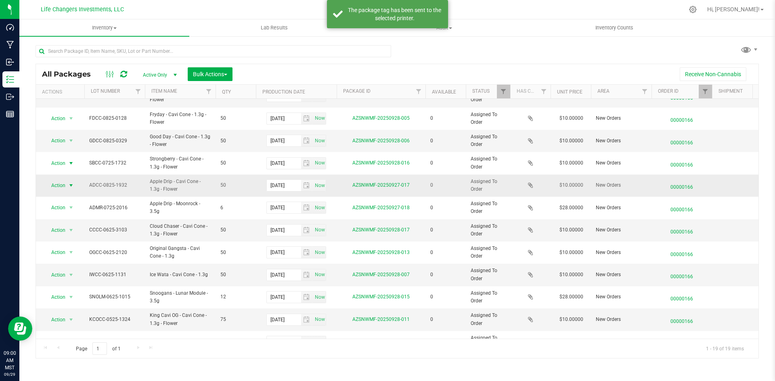
click at [57, 186] on span "Action" at bounding box center [55, 185] width 22 height 11
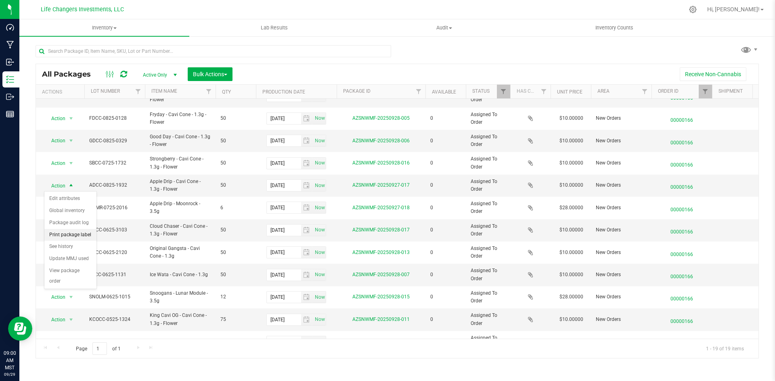
click at [75, 236] on li "Print package label" at bounding box center [70, 235] width 52 height 12
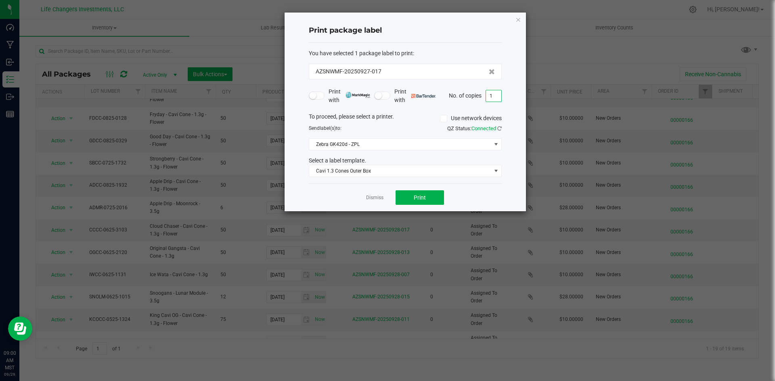
click at [495, 92] on input "1" at bounding box center [493, 95] width 15 height 11
type input "2"
click at [418, 197] on span "Print" at bounding box center [420, 197] width 12 height 6
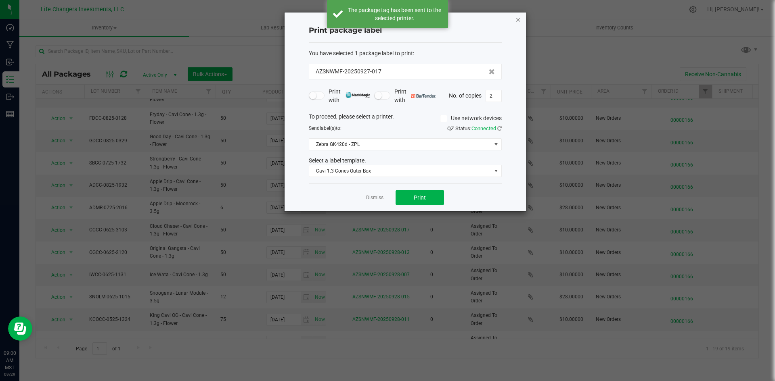
click at [517, 19] on icon "button" at bounding box center [518, 20] width 6 height 10
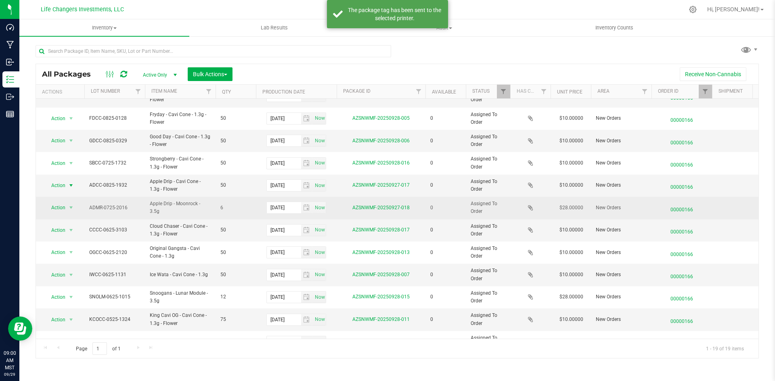
scroll to position [121, 0]
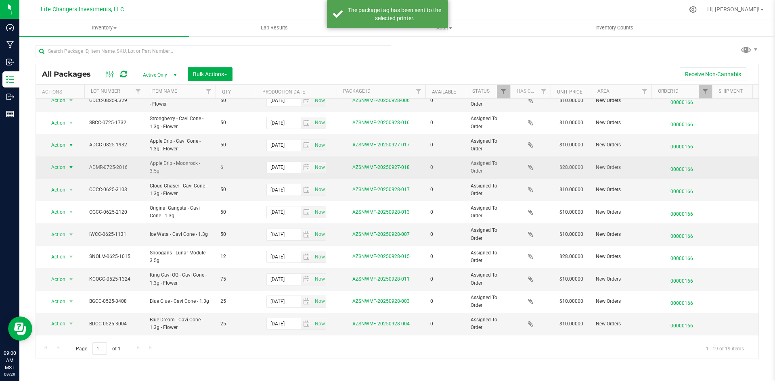
click at [58, 171] on span "Action" at bounding box center [55, 167] width 22 height 11
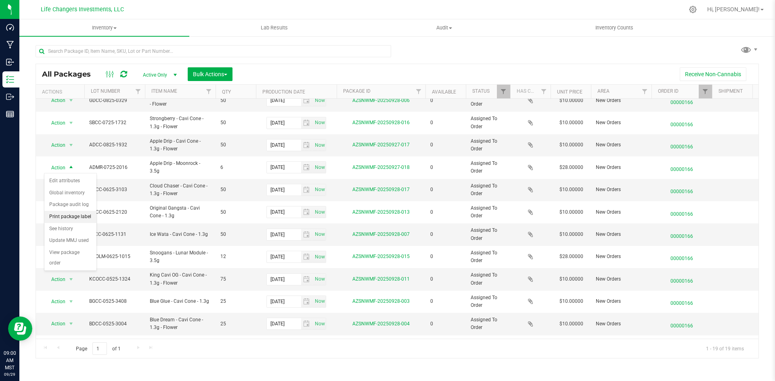
click at [74, 215] on li "Print package label" at bounding box center [70, 217] width 52 height 12
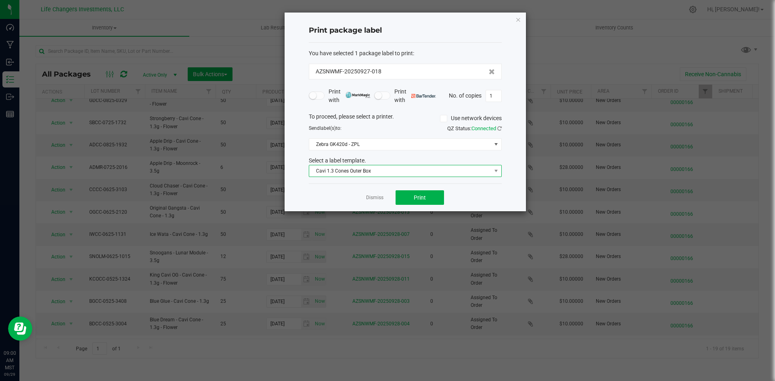
click at [413, 173] on span "Cavi 1.3 Cones Outer Box" at bounding box center [400, 170] width 182 height 11
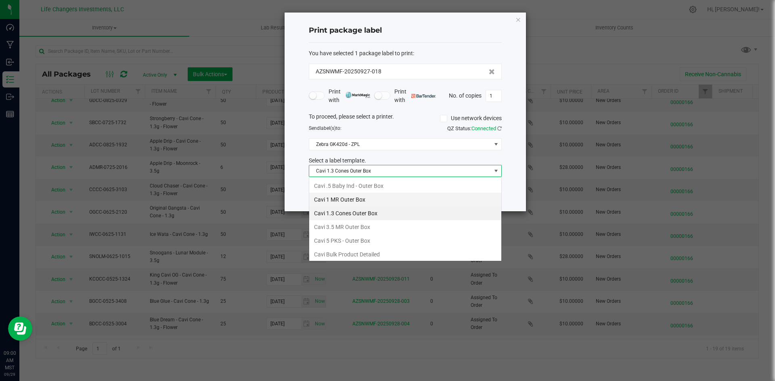
scroll to position [12, 193]
click at [368, 223] on li "Cavi 3.5 MR Outer Box" at bounding box center [405, 227] width 192 height 14
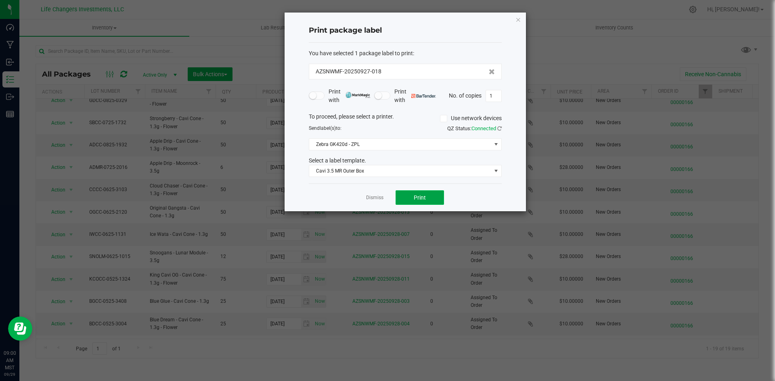
click at [414, 197] on span "Print" at bounding box center [420, 197] width 12 height 6
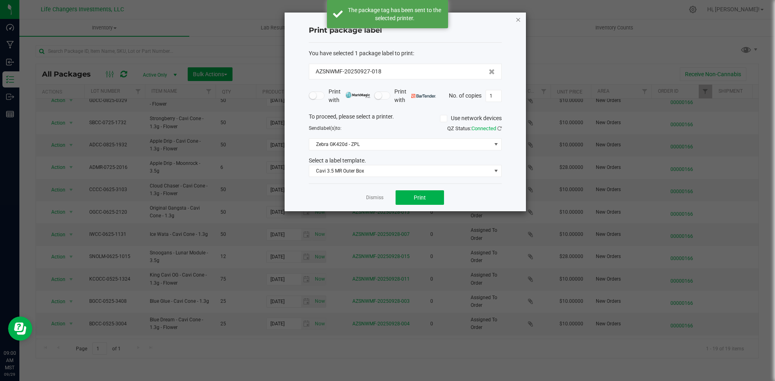
click at [519, 20] on icon "button" at bounding box center [518, 20] width 6 height 10
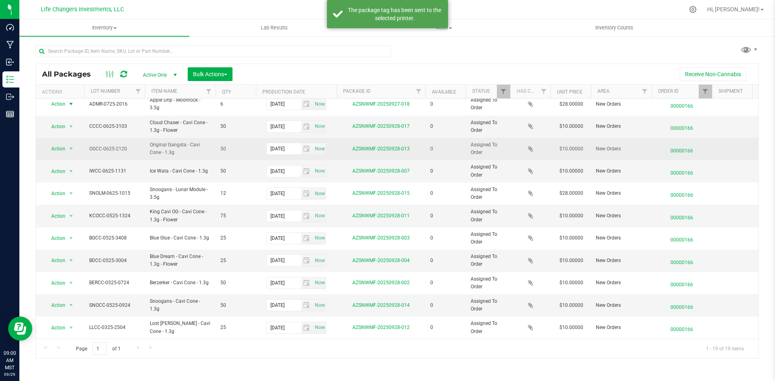
scroll to position [190, 0]
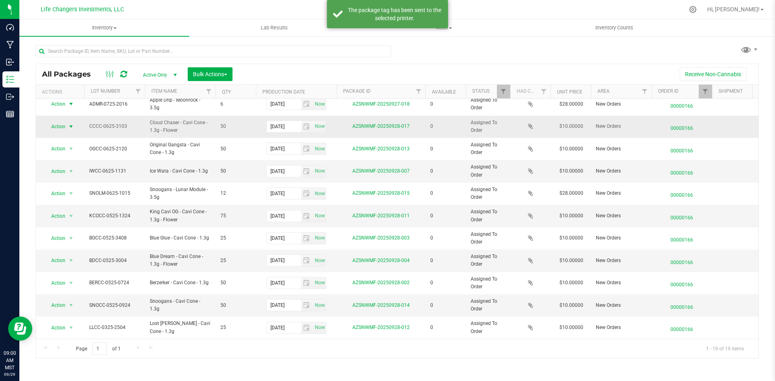
click at [69, 123] on span "select" at bounding box center [71, 126] width 6 height 6
click at [77, 170] on li "Print package label" at bounding box center [70, 170] width 52 height 12
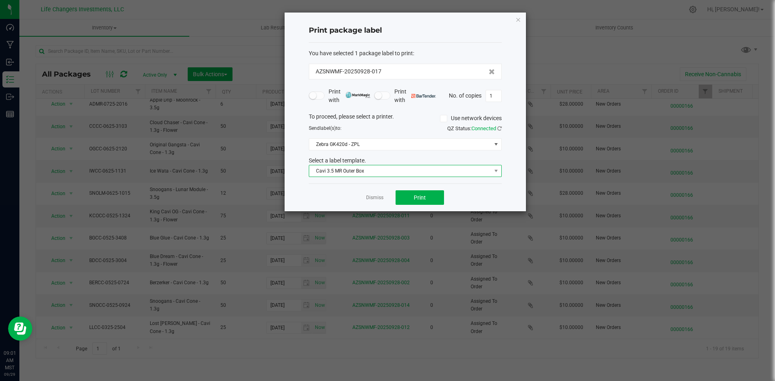
click at [321, 169] on span "Cavi 3.5 MR Outer Box" at bounding box center [400, 170] width 182 height 11
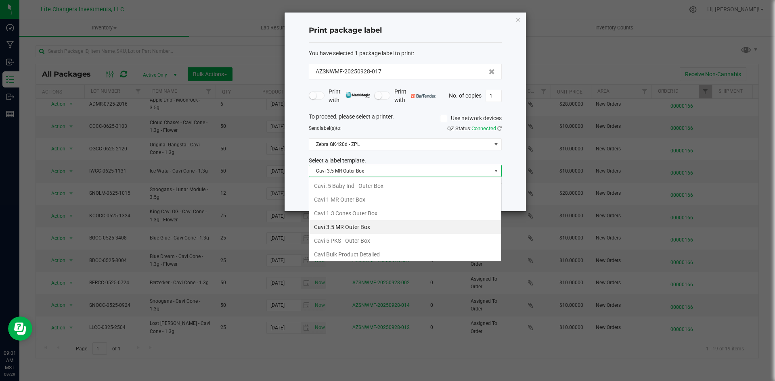
scroll to position [12, 193]
click at [329, 213] on li "Cavi 1.3 Cones Outer Box" at bounding box center [405, 214] width 192 height 14
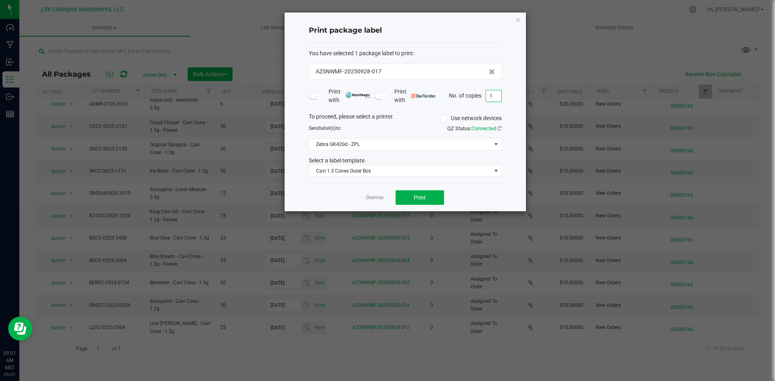
click at [496, 93] on input "1" at bounding box center [493, 95] width 15 height 11
type input "2"
click at [412, 199] on button "Print" at bounding box center [419, 197] width 48 height 15
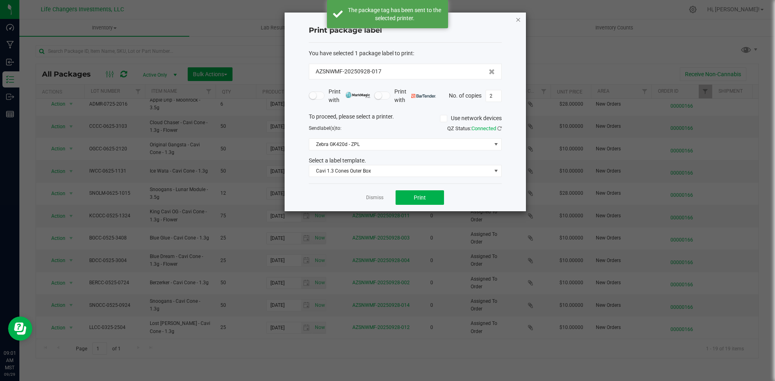
click at [518, 22] on icon "button" at bounding box center [518, 20] width 6 height 10
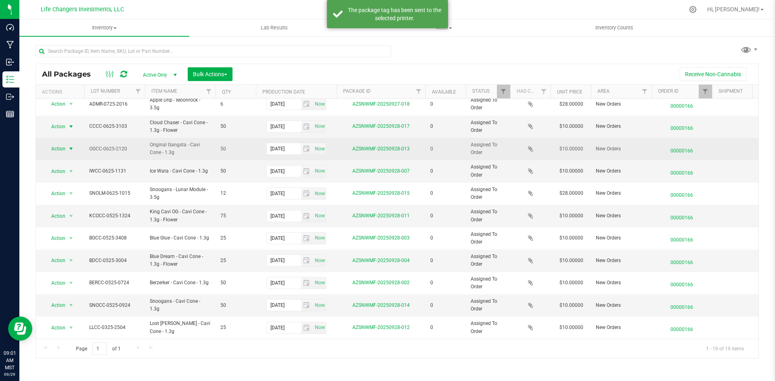
click at [63, 143] on span "Action" at bounding box center [55, 148] width 22 height 11
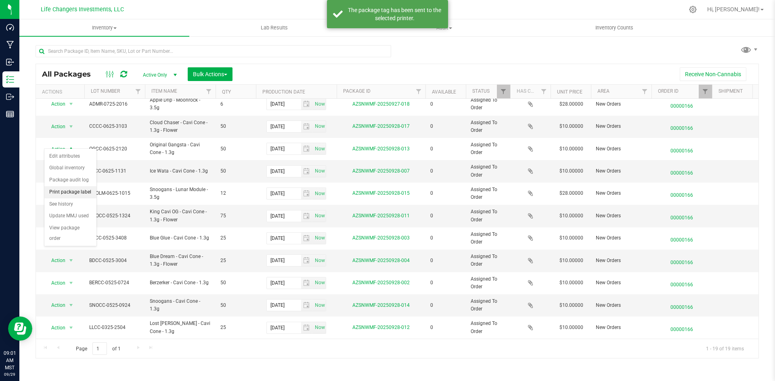
click at [75, 192] on li "Print package label" at bounding box center [70, 192] width 52 height 12
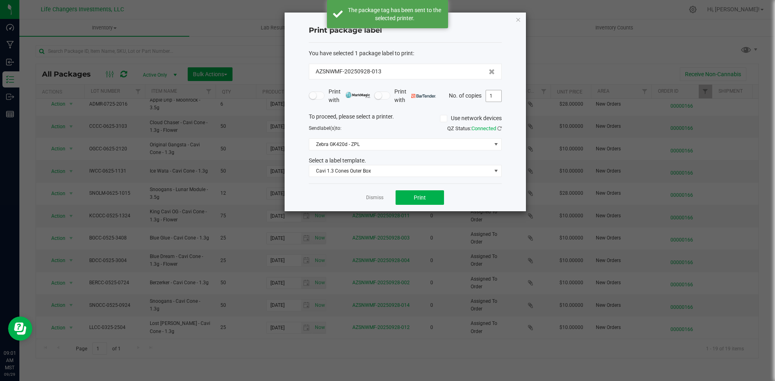
click at [492, 95] on input "1" at bounding box center [493, 95] width 15 height 11
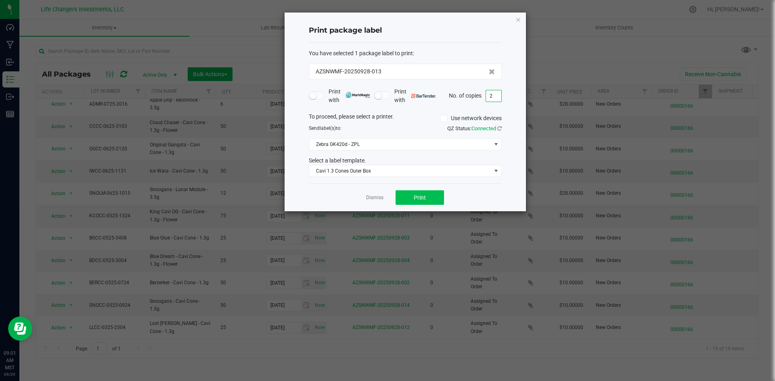
type input "2"
click at [425, 199] on span "Print" at bounding box center [420, 197] width 12 height 6
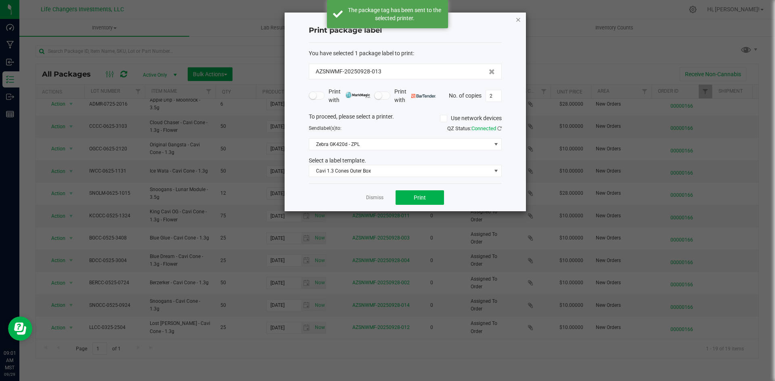
click at [518, 22] on icon "button" at bounding box center [518, 20] width 6 height 10
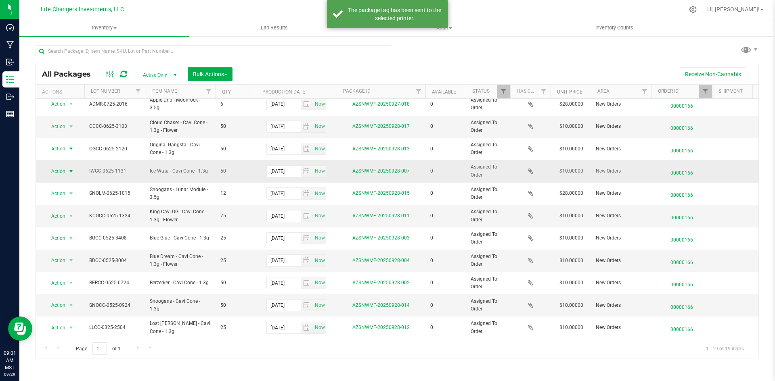
click at [66, 167] on span "select" at bounding box center [71, 171] width 10 height 11
drag, startPoint x: 68, startPoint y: 214, endPoint x: 94, endPoint y: 212, distance: 26.3
click at [69, 214] on li "Print package label" at bounding box center [70, 215] width 52 height 12
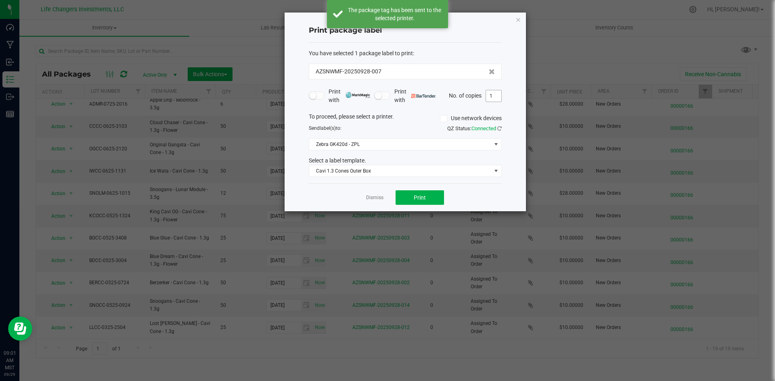
click at [495, 94] on input "1" at bounding box center [493, 95] width 15 height 11
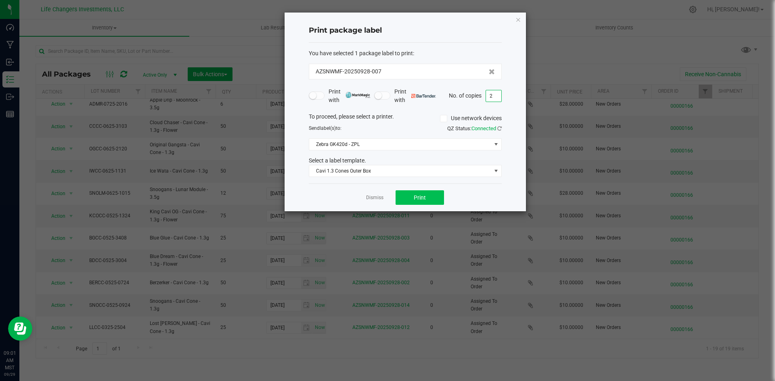
type input "2"
click at [428, 201] on button "Print" at bounding box center [419, 197] width 48 height 15
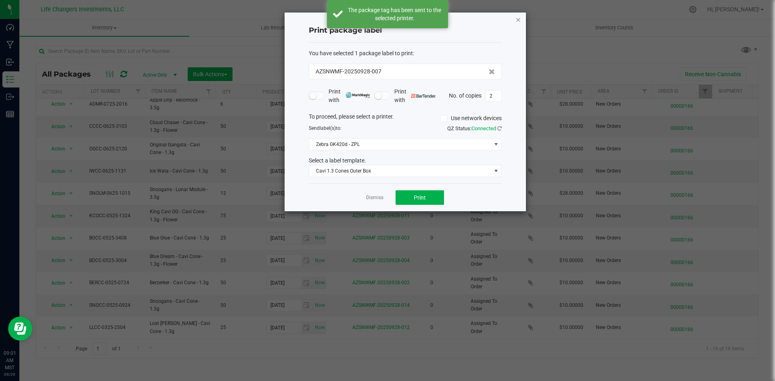
click at [520, 21] on icon "button" at bounding box center [518, 20] width 6 height 10
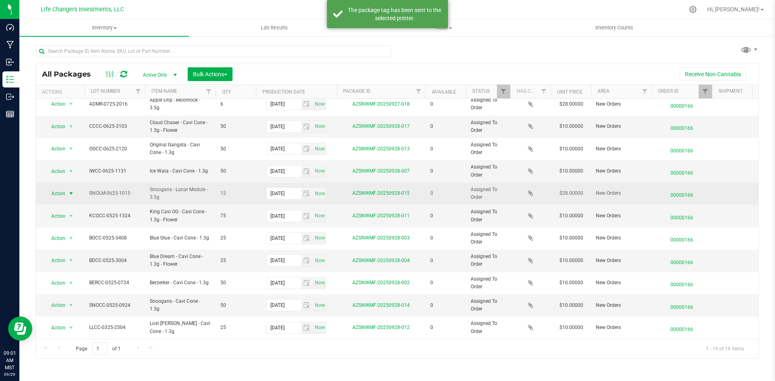
click at [46, 192] on span "Action" at bounding box center [55, 193] width 22 height 11
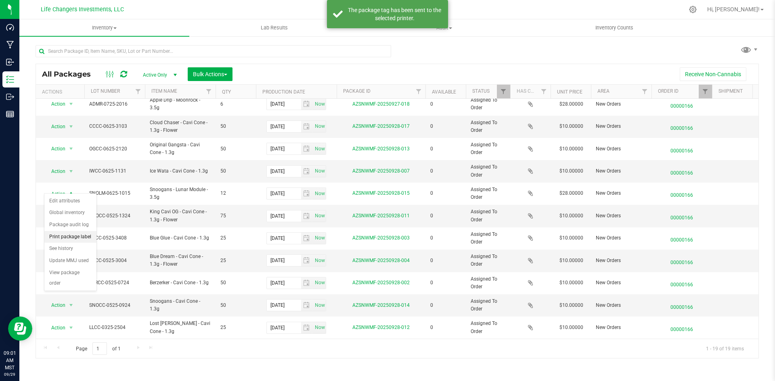
click at [78, 236] on li "Print package label" at bounding box center [70, 237] width 52 height 12
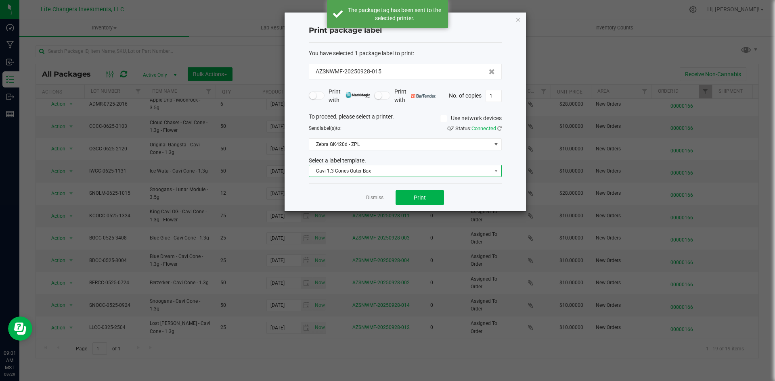
click at [410, 172] on span "Cavi 1.3 Cones Outer Box" at bounding box center [400, 170] width 182 height 11
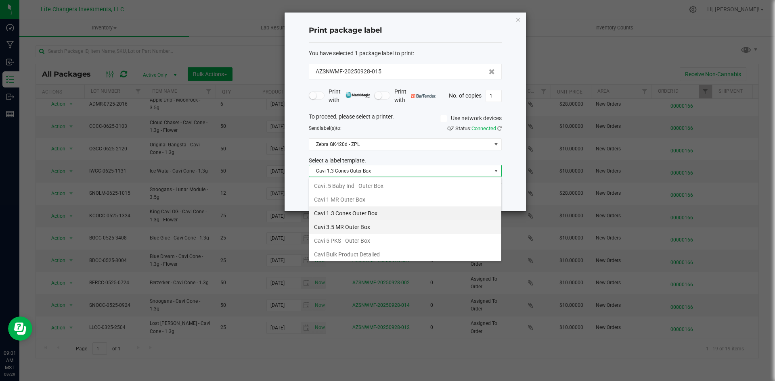
click at [359, 224] on li "Cavi 3.5 MR Outer Box" at bounding box center [405, 227] width 192 height 14
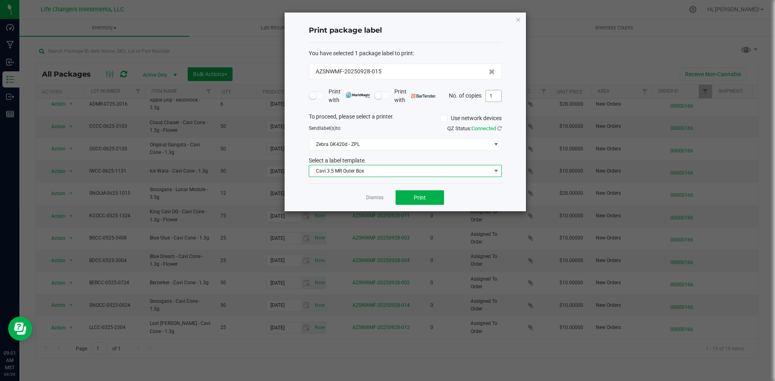
click at [491, 95] on input "1" at bounding box center [493, 95] width 15 height 11
type input "2"
click at [439, 198] on button "Print" at bounding box center [419, 197] width 48 height 15
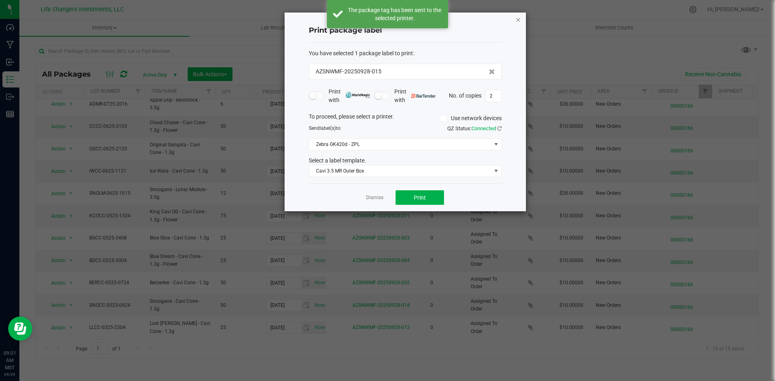
click at [519, 19] on icon "button" at bounding box center [518, 20] width 6 height 10
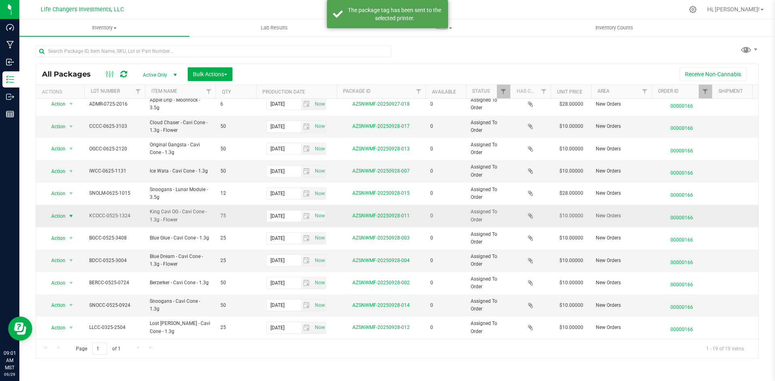
click at [69, 213] on span "select" at bounding box center [71, 216] width 6 height 6
click at [82, 255] on li "Print package label" at bounding box center [70, 259] width 52 height 12
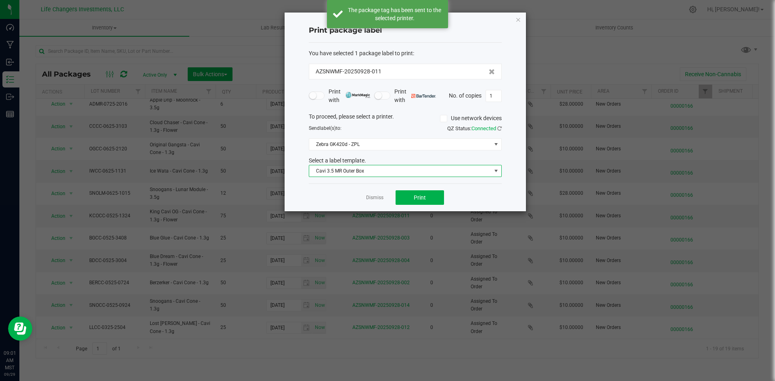
click at [377, 167] on span "Cavi 3.5 MR Outer Box" at bounding box center [400, 170] width 182 height 11
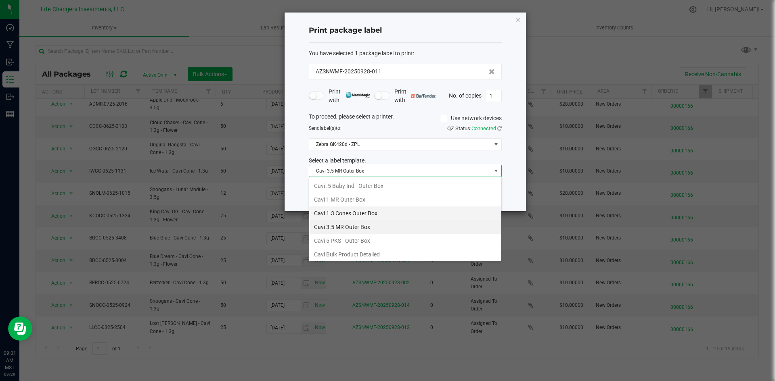
click at [365, 212] on li "Cavi 1.3 Cones Outer Box" at bounding box center [405, 214] width 192 height 14
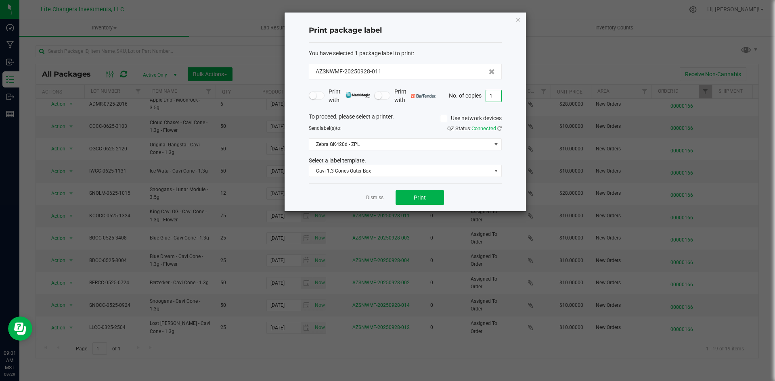
click at [490, 95] on input "1" at bounding box center [493, 95] width 15 height 11
type input "3"
click at [419, 194] on button "Print" at bounding box center [419, 197] width 48 height 15
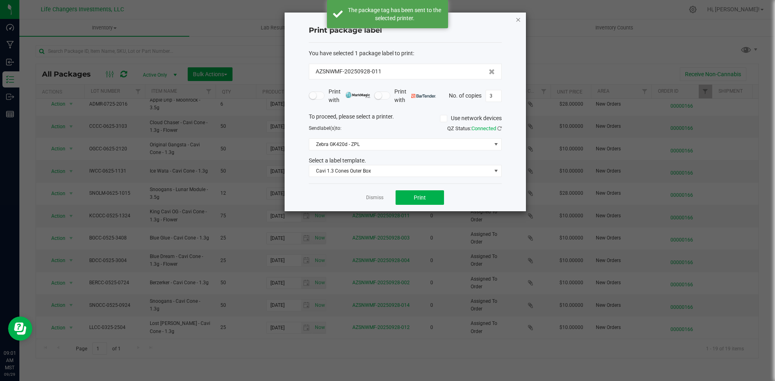
click at [518, 19] on icon "button" at bounding box center [518, 20] width 6 height 10
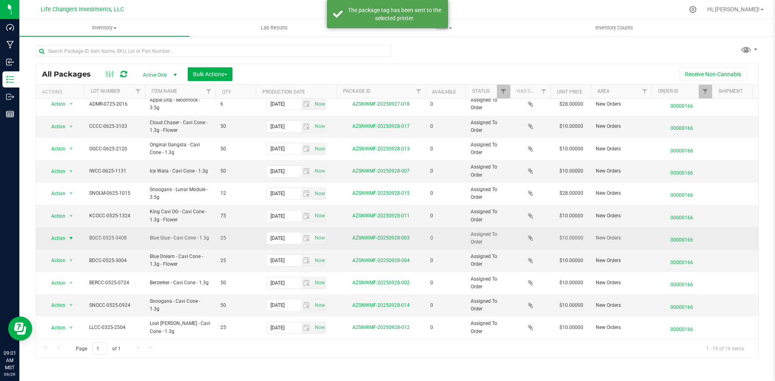
click at [65, 233] on span "Action" at bounding box center [55, 238] width 22 height 11
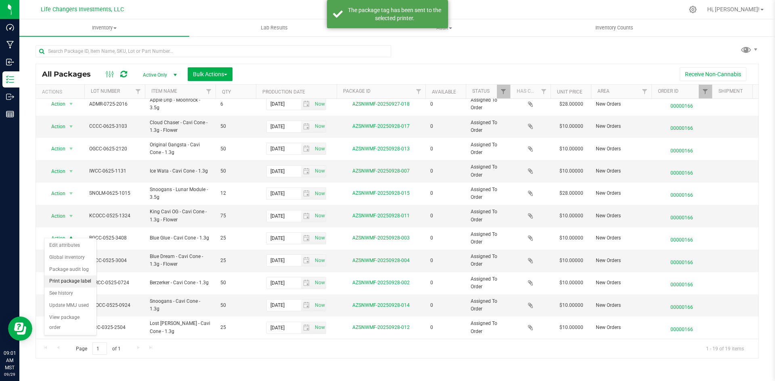
click at [82, 280] on li "Print package label" at bounding box center [70, 282] width 52 height 12
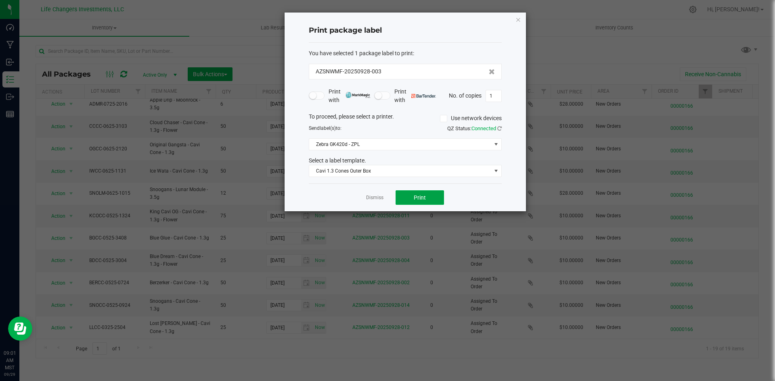
drag, startPoint x: 410, startPoint y: 192, endPoint x: 397, endPoint y: 216, distance: 28.0
click at [410, 192] on button "Print" at bounding box center [419, 197] width 48 height 15
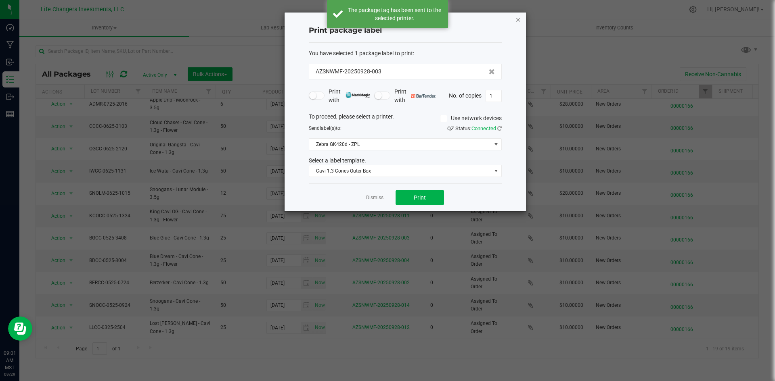
click at [517, 21] on icon "button" at bounding box center [518, 20] width 6 height 10
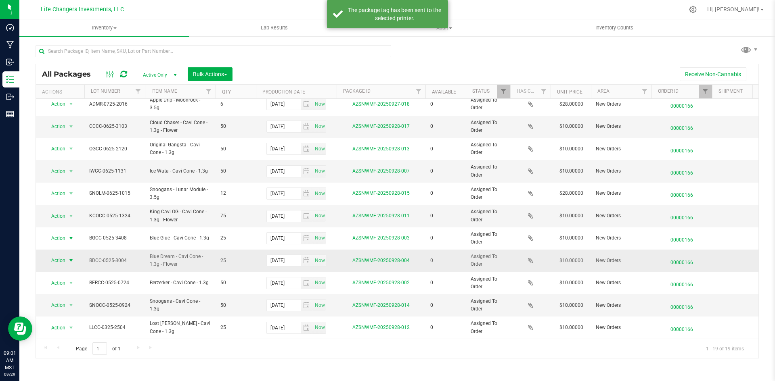
click at [62, 257] on span "Action" at bounding box center [55, 260] width 22 height 11
click at [73, 306] on li "Print package label" at bounding box center [70, 304] width 52 height 12
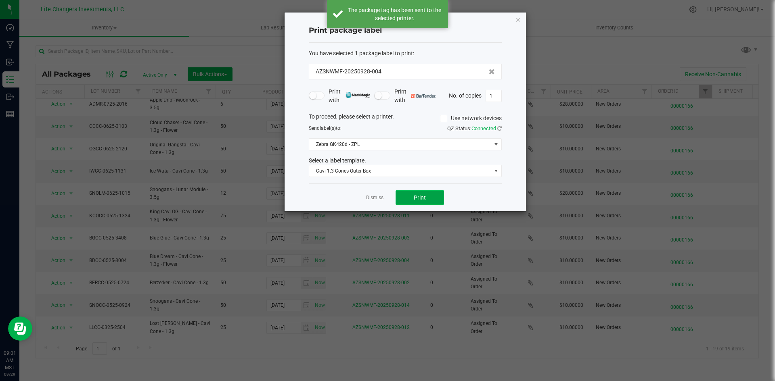
click at [403, 199] on button "Print" at bounding box center [419, 197] width 48 height 15
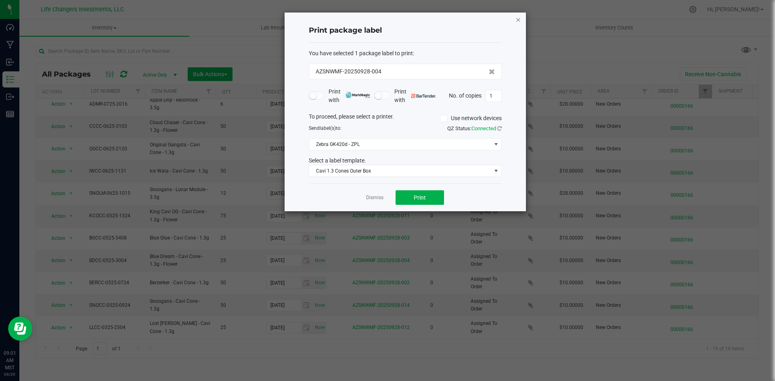
click at [518, 20] on icon "button" at bounding box center [518, 20] width 6 height 10
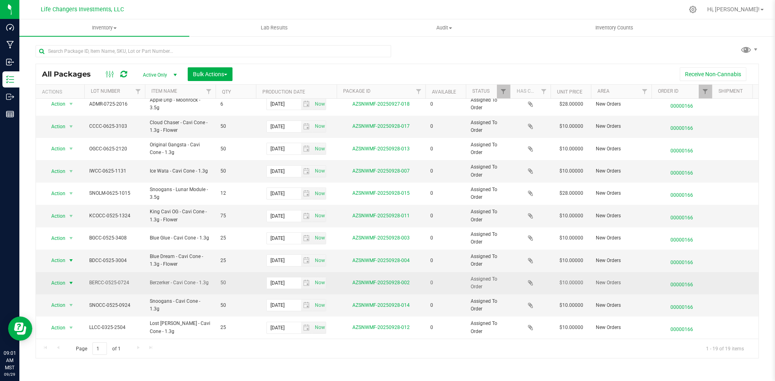
click at [63, 280] on span "Action" at bounding box center [55, 283] width 22 height 11
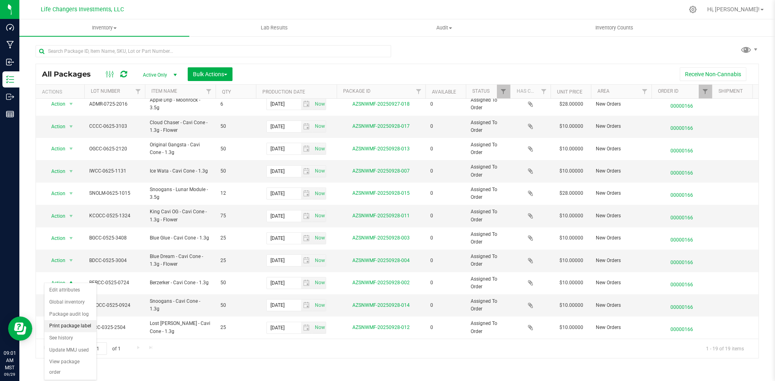
click at [72, 328] on li "Print package label" at bounding box center [70, 326] width 52 height 12
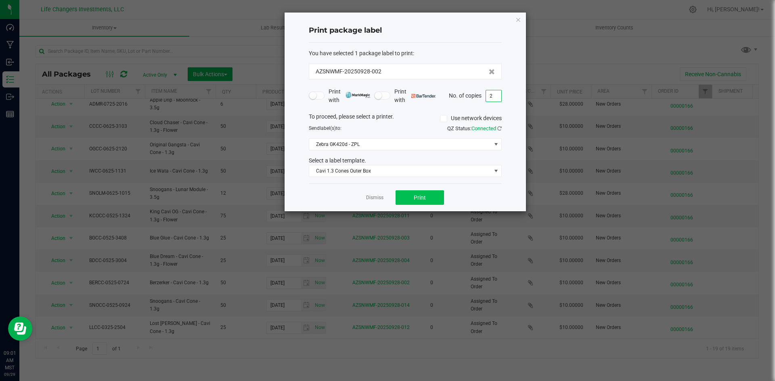
type input "2"
click at [438, 196] on button "Print" at bounding box center [419, 197] width 48 height 15
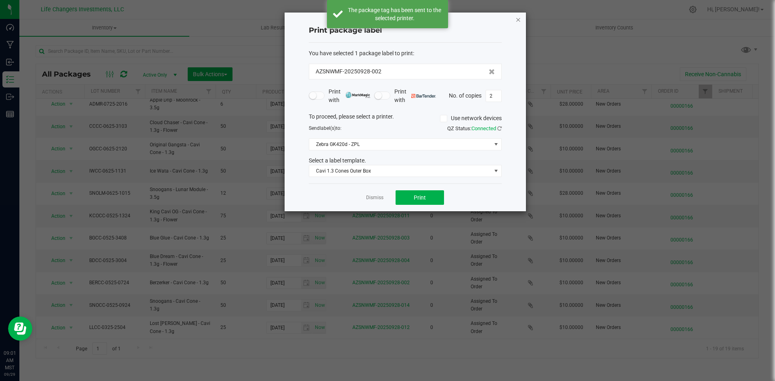
click at [519, 19] on icon "button" at bounding box center [518, 20] width 6 height 10
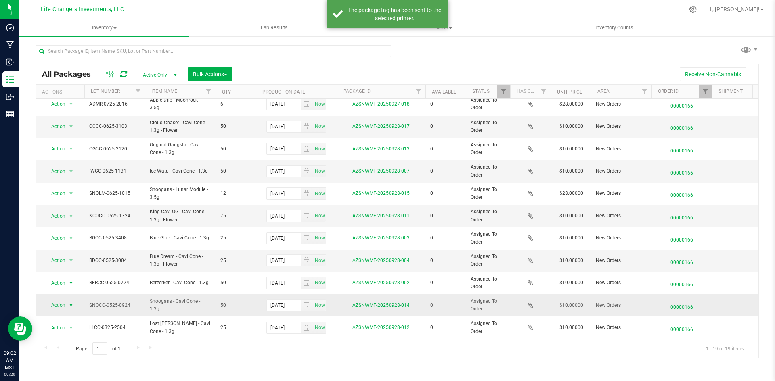
drag, startPoint x: 67, startPoint y: 301, endPoint x: 66, endPoint y: 308, distance: 7.4
click at [67, 301] on span "select" at bounding box center [71, 305] width 10 height 11
click at [77, 237] on li "Print package label" at bounding box center [70, 240] width 52 height 12
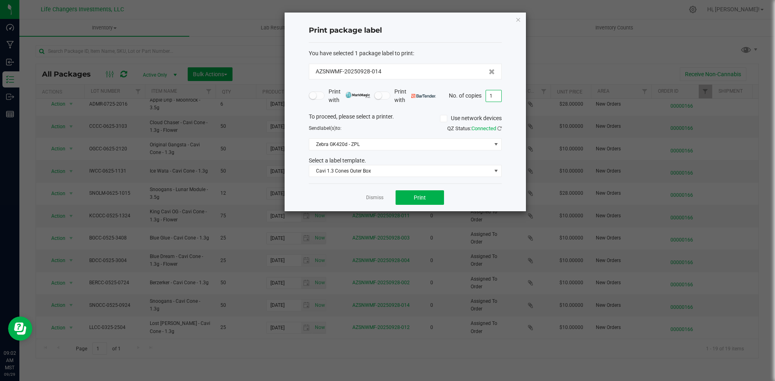
click at [491, 97] on input "1" at bounding box center [493, 95] width 15 height 11
type input "2"
click at [430, 199] on button "Print" at bounding box center [419, 197] width 48 height 15
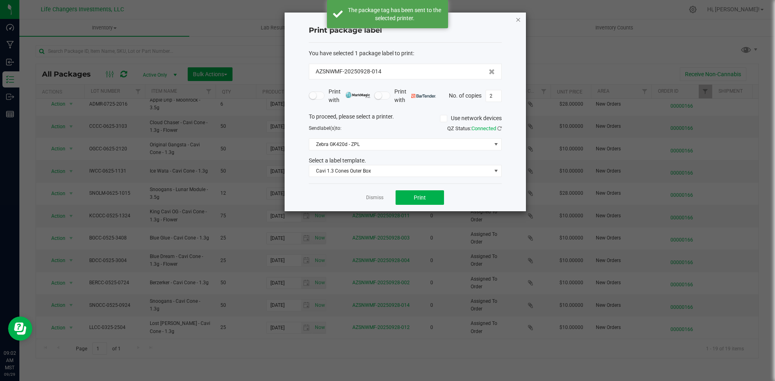
click at [519, 18] on icon "button" at bounding box center [518, 20] width 6 height 10
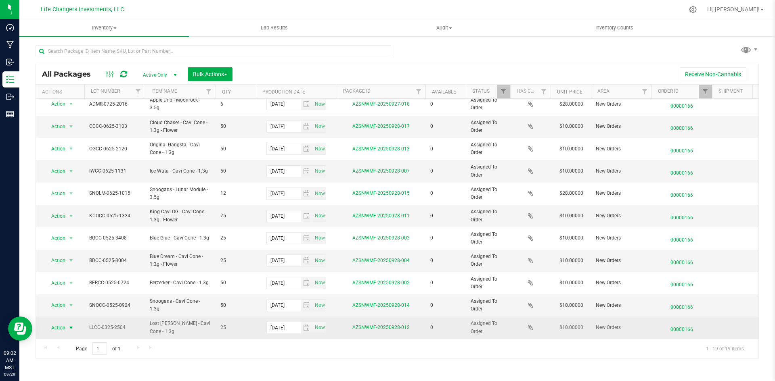
click at [71, 325] on span "select" at bounding box center [71, 328] width 6 height 6
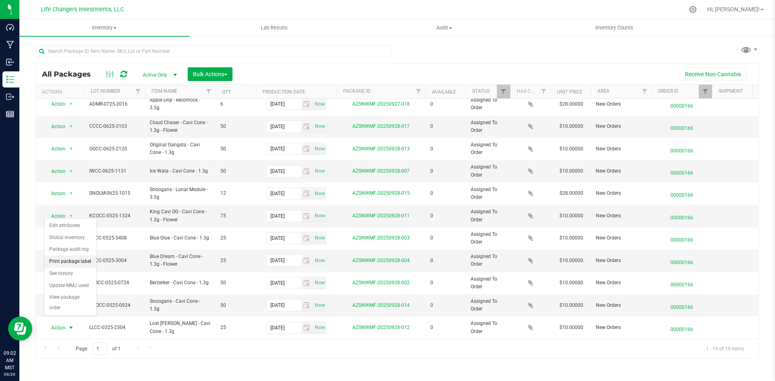
click at [78, 257] on li "Print package label" at bounding box center [70, 262] width 52 height 12
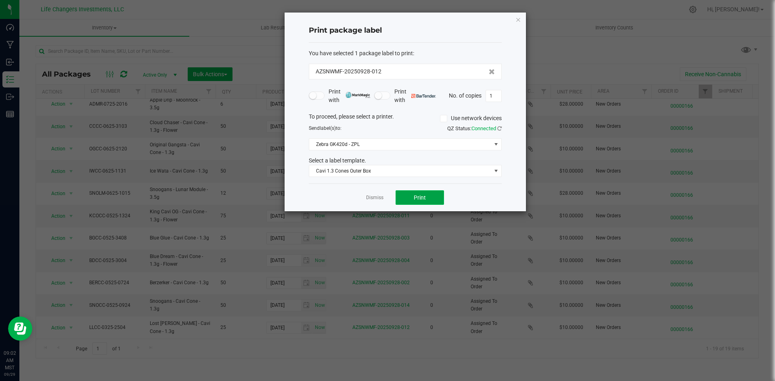
click at [411, 192] on button "Print" at bounding box center [419, 197] width 48 height 15
click at [518, 18] on icon "button" at bounding box center [518, 20] width 6 height 10
